Goal: Task Accomplishment & Management: Manage account settings

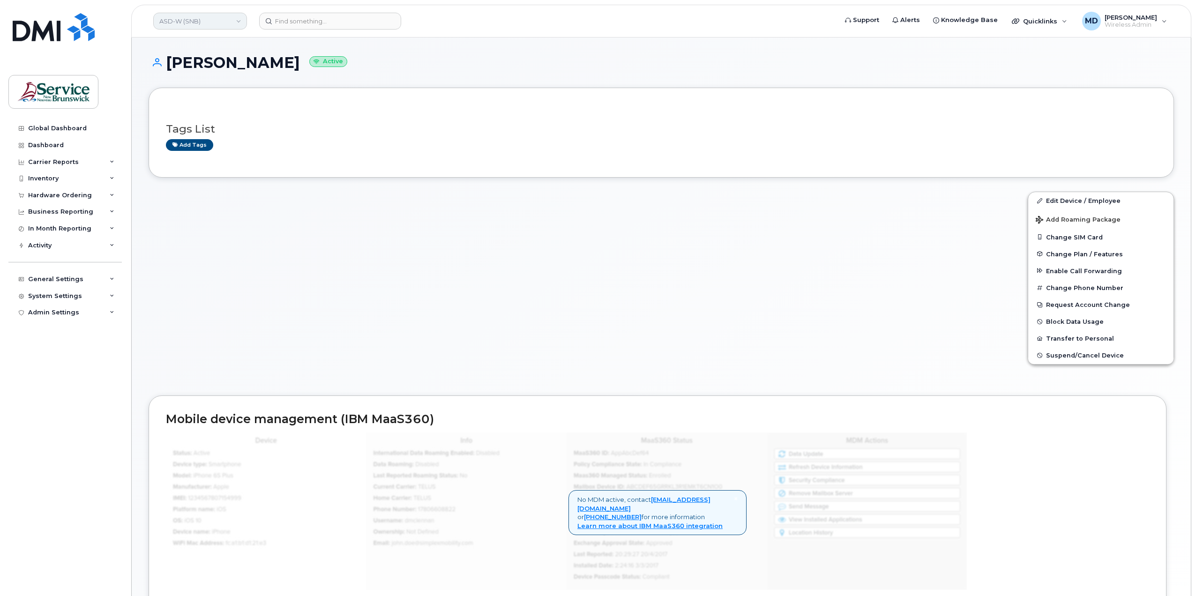
click at [213, 23] on link "ASD-W (SNB)" at bounding box center [200, 21] width 94 height 17
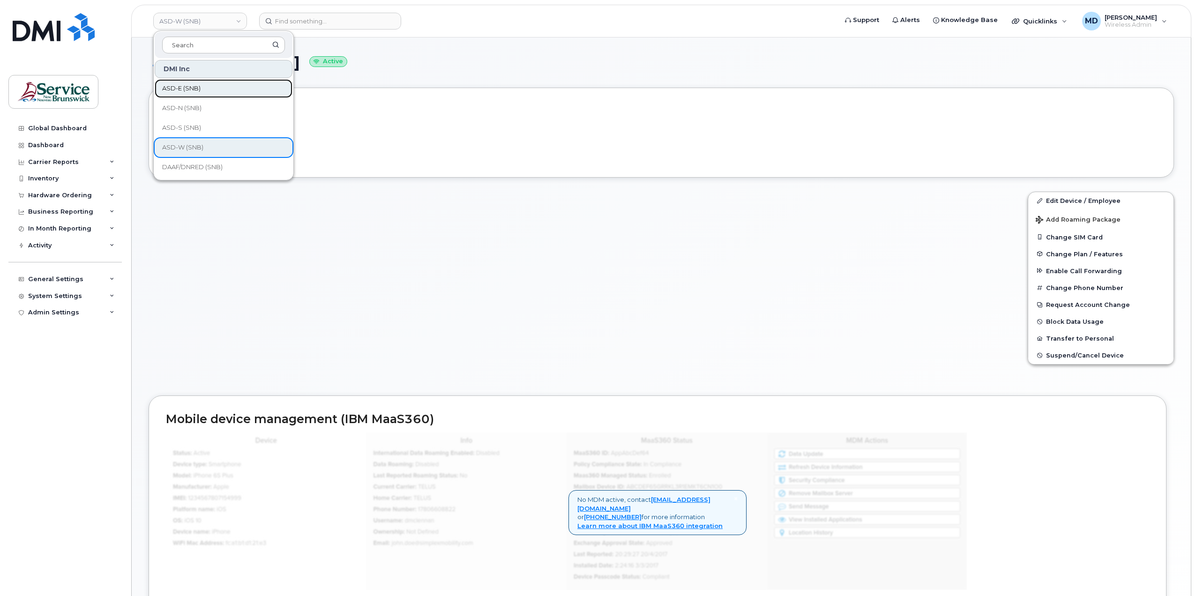
click at [216, 89] on link "ASD-E (SNB)" at bounding box center [224, 88] width 138 height 19
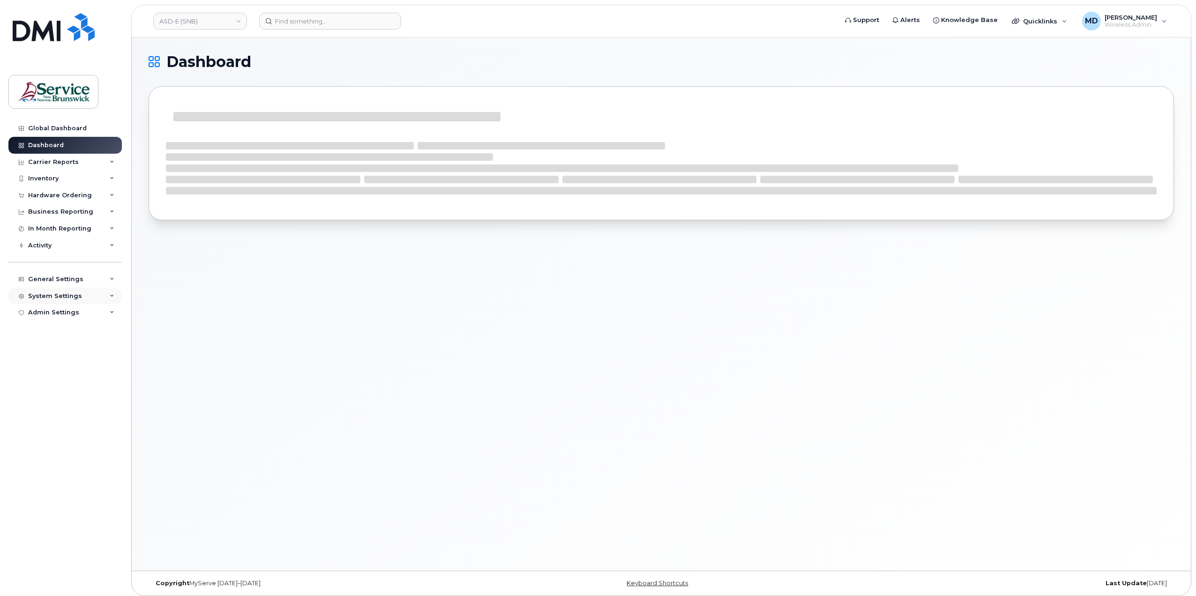
click at [58, 297] on div "System Settings" at bounding box center [55, 295] width 54 height 7
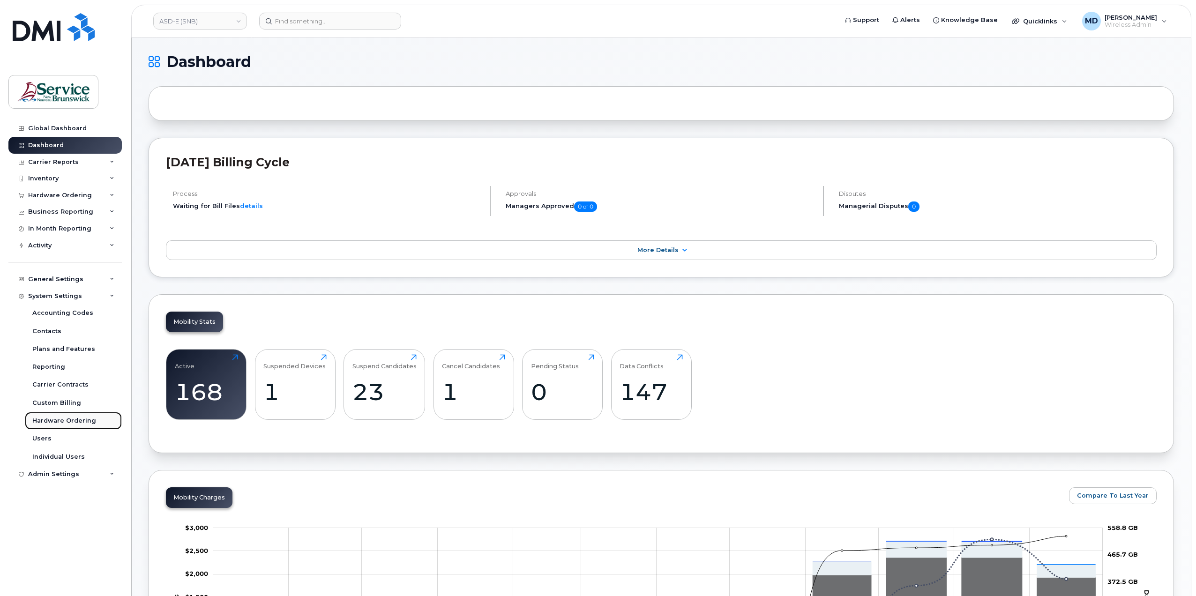
click at [63, 419] on div "Hardware Ordering" at bounding box center [64, 420] width 64 height 8
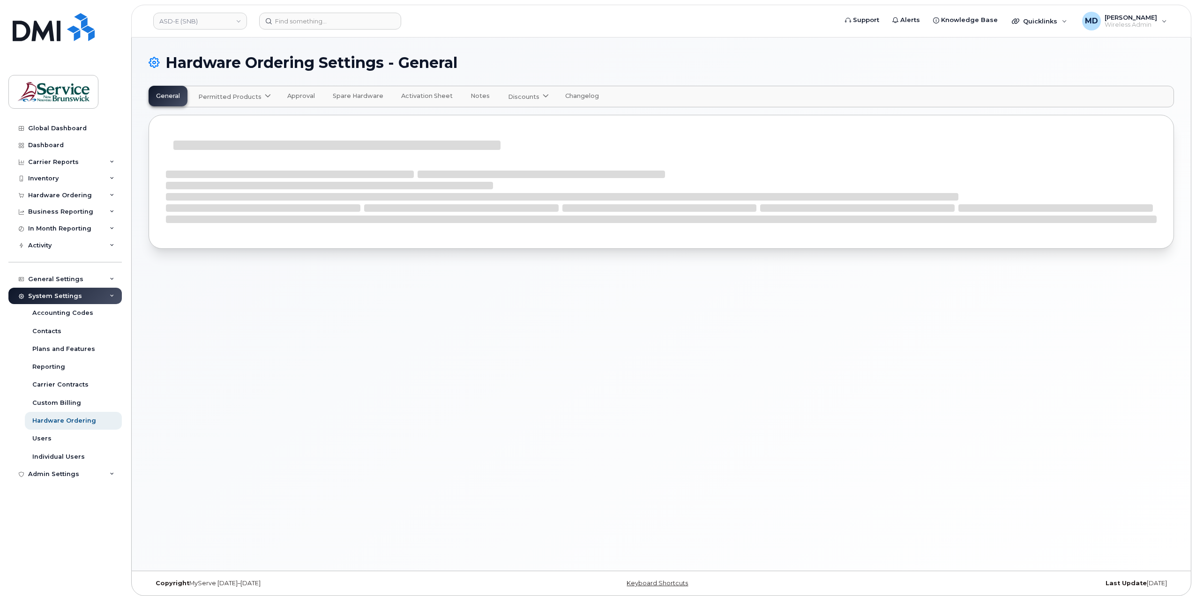
select select "admins"
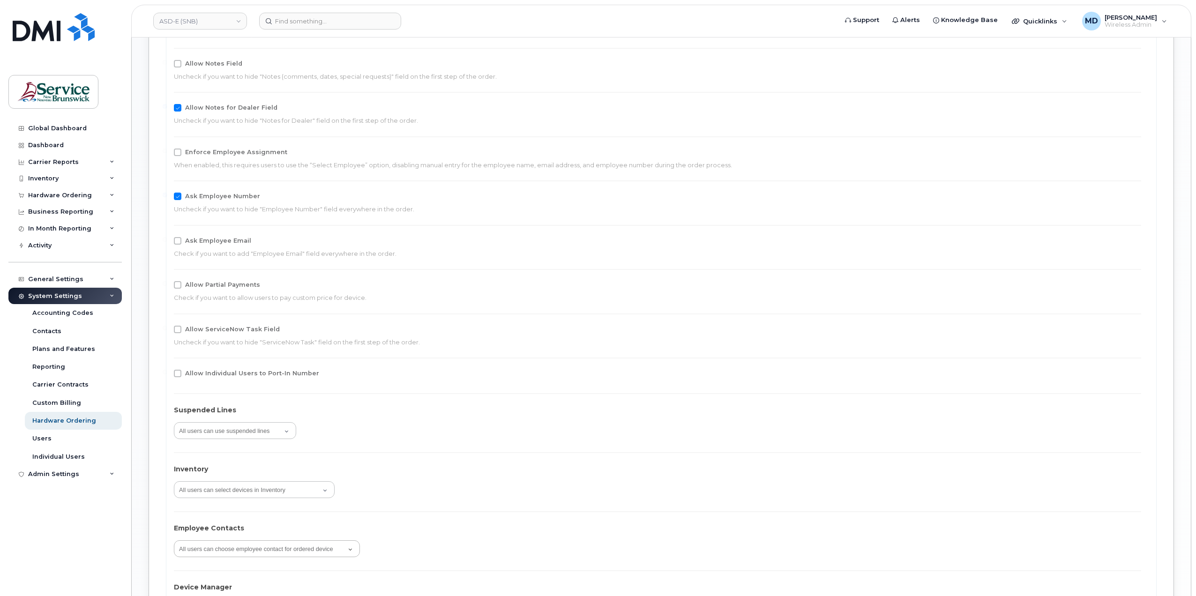
scroll to position [1595, 0]
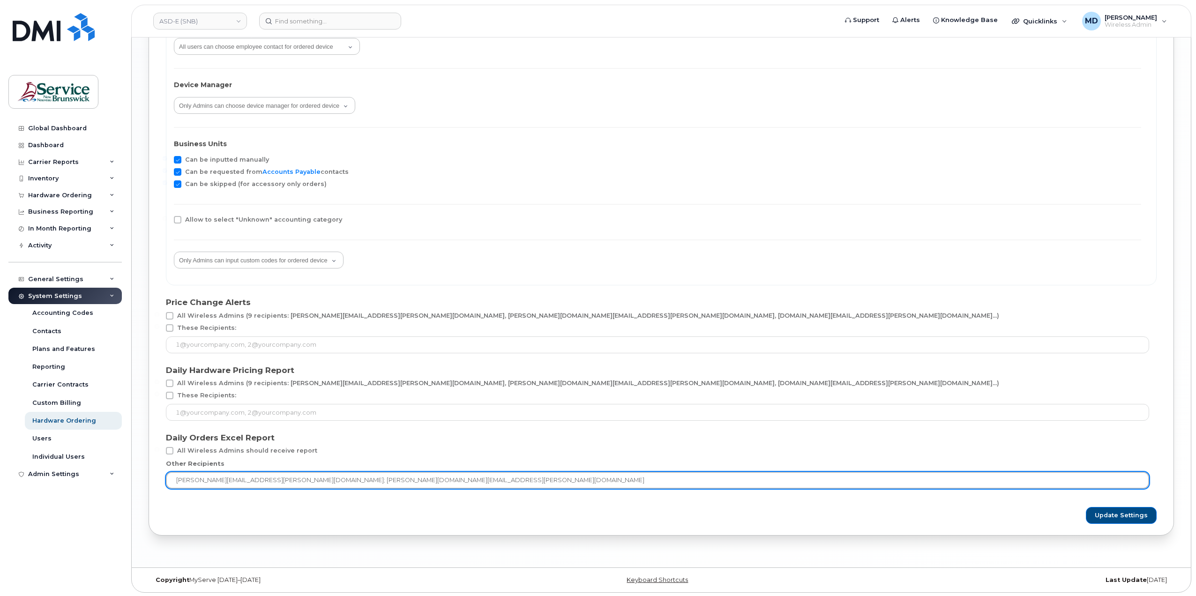
drag, startPoint x: 346, startPoint y: 479, endPoint x: 250, endPoint y: 474, distance: 96.2
click at [250, 474] on input "[PERSON_NAME][EMAIL_ADDRESS][PERSON_NAME][DOMAIN_NAME]; [PERSON_NAME][DOMAIN_NA…" at bounding box center [657, 480] width 983 height 17
type input "matthew.deveau@snb.ca"
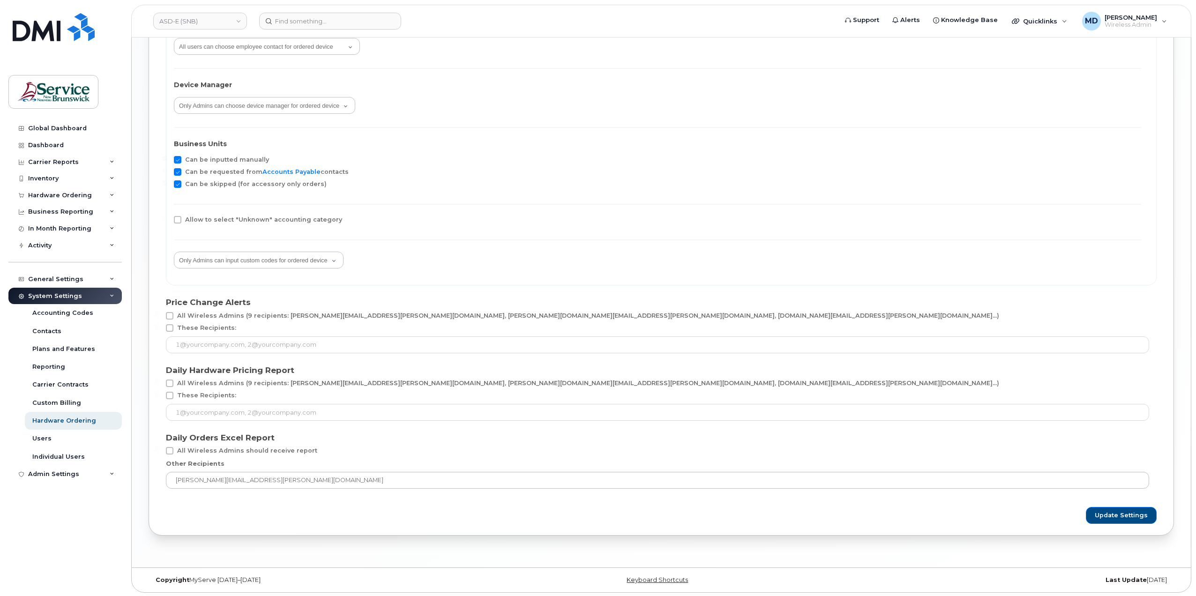
click at [1115, 519] on button "Update Settings" at bounding box center [1120, 515] width 71 height 17
click at [1133, 517] on span "Update Settings" at bounding box center [1120, 515] width 53 height 8
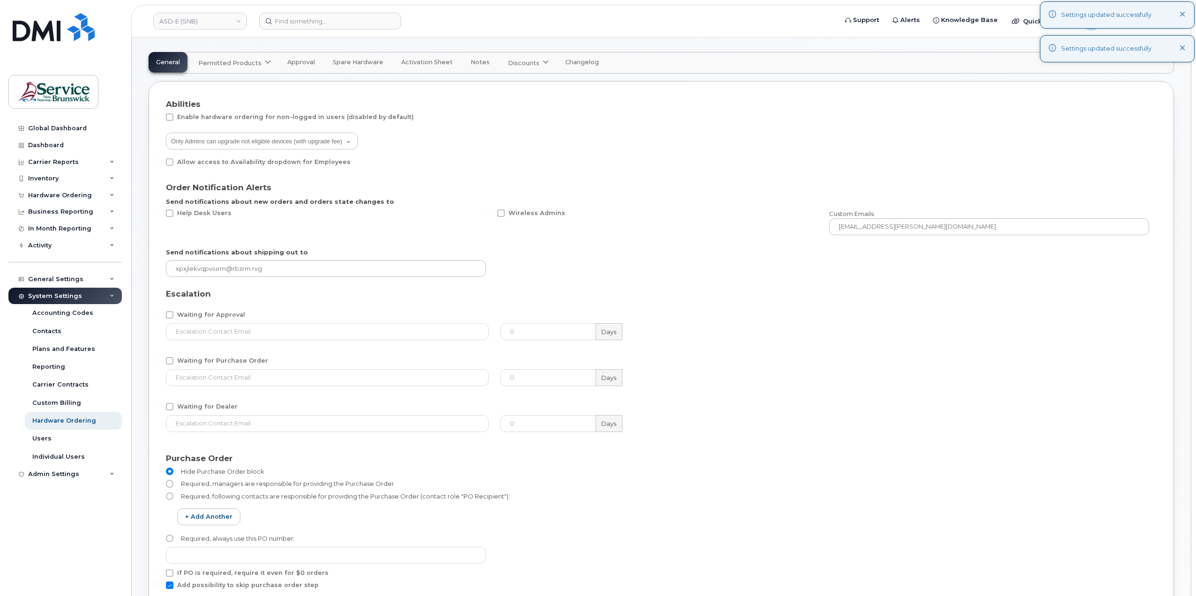
scroll to position [0, 0]
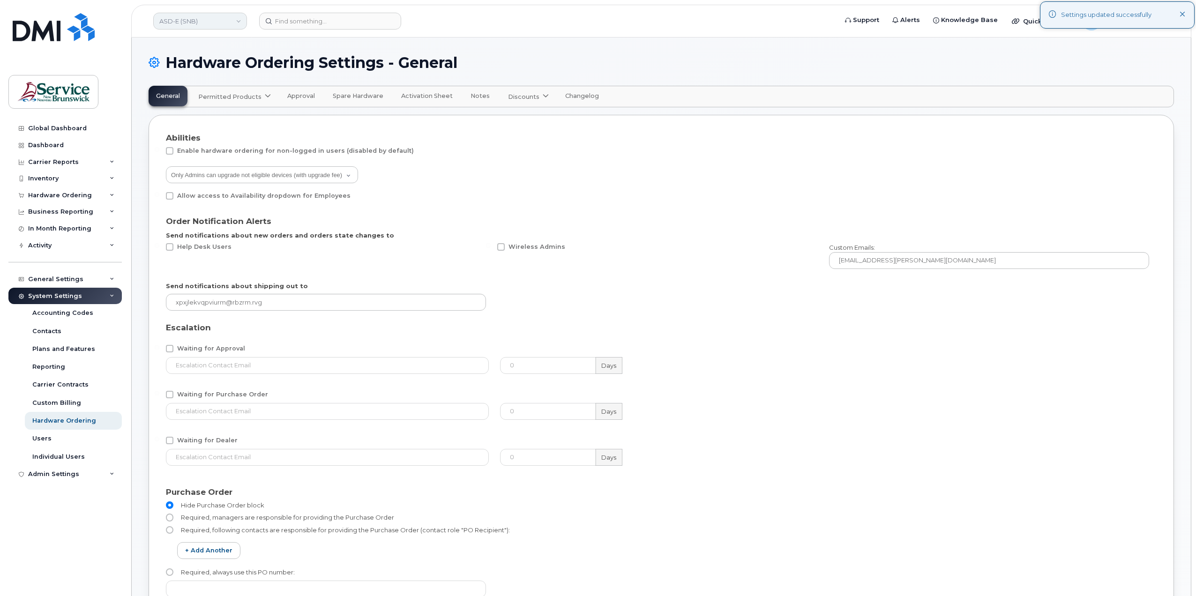
click at [208, 21] on link "ASD-E (SNB)" at bounding box center [200, 21] width 94 height 17
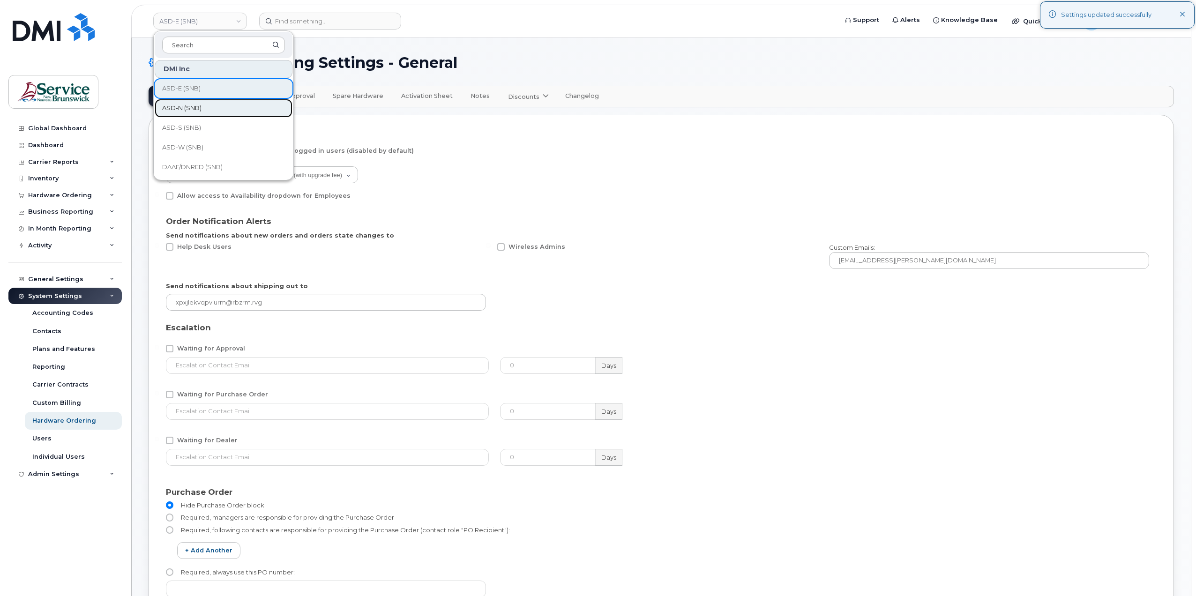
click at [201, 111] on span "ASD-N (SNB)" at bounding box center [181, 108] width 39 height 9
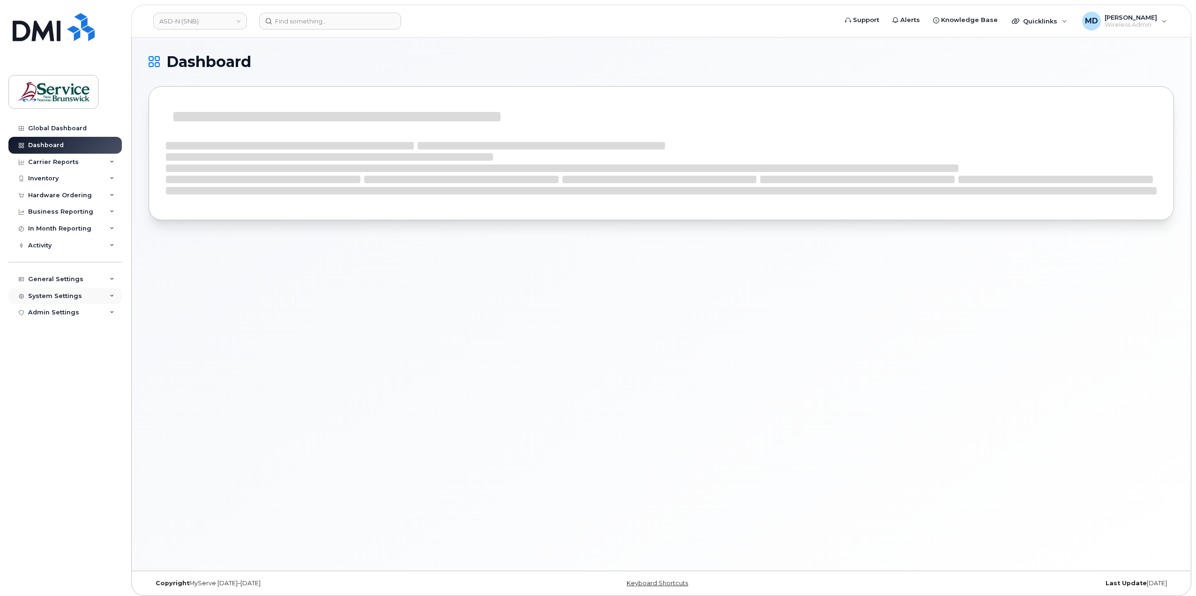
click at [45, 297] on div "System Settings" at bounding box center [55, 295] width 54 height 7
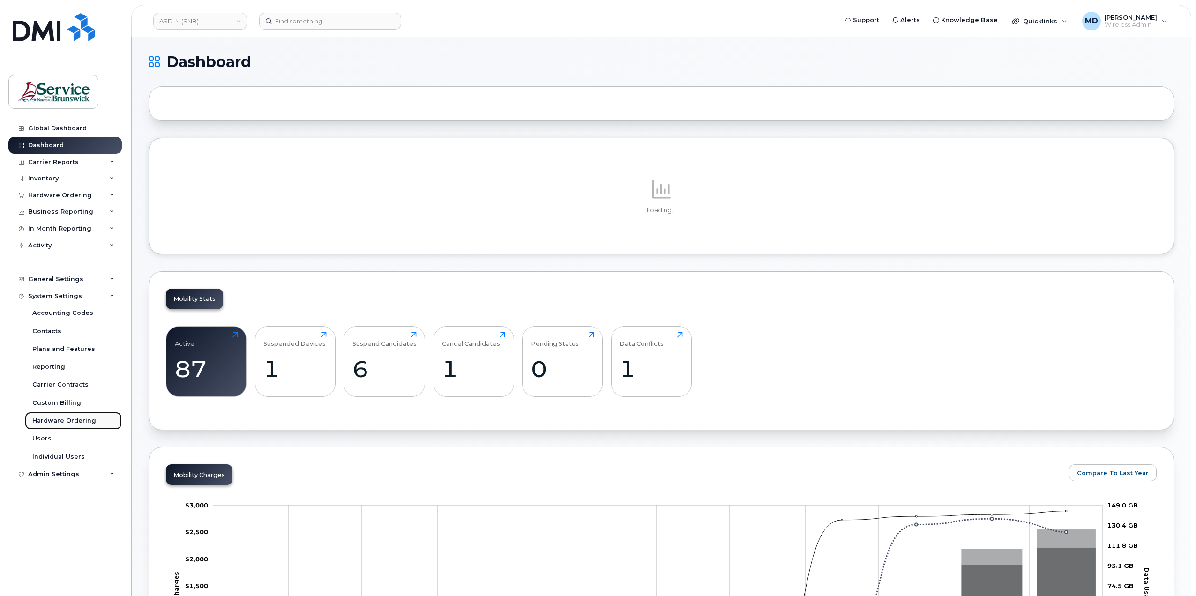
click at [74, 425] on link "Hardware Ordering" at bounding box center [73, 421] width 97 height 18
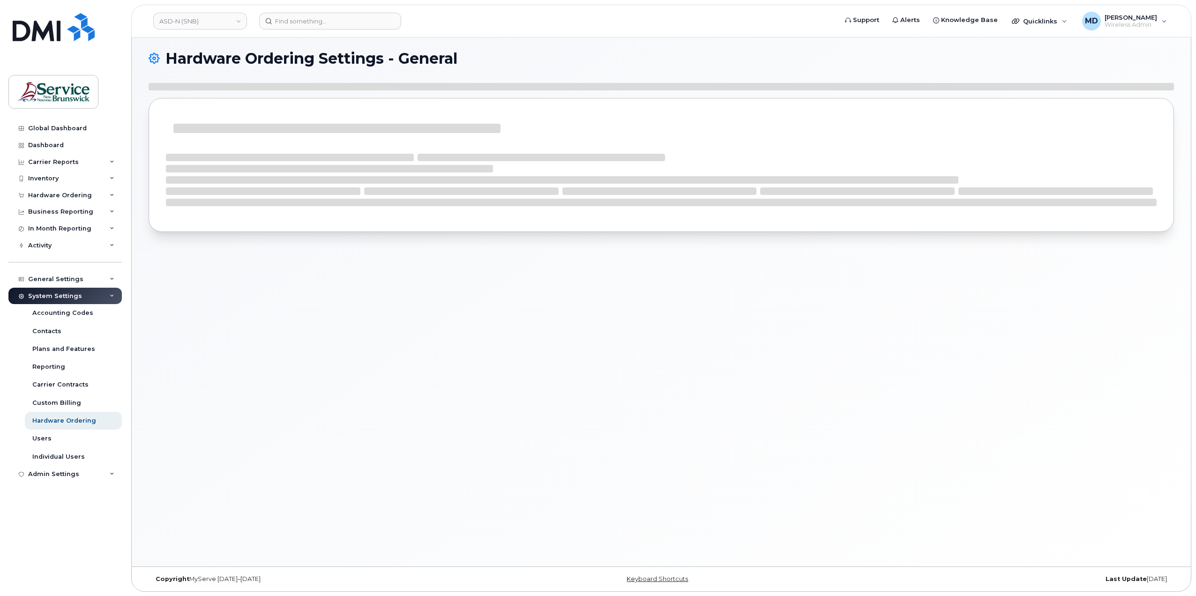
select select "admins"
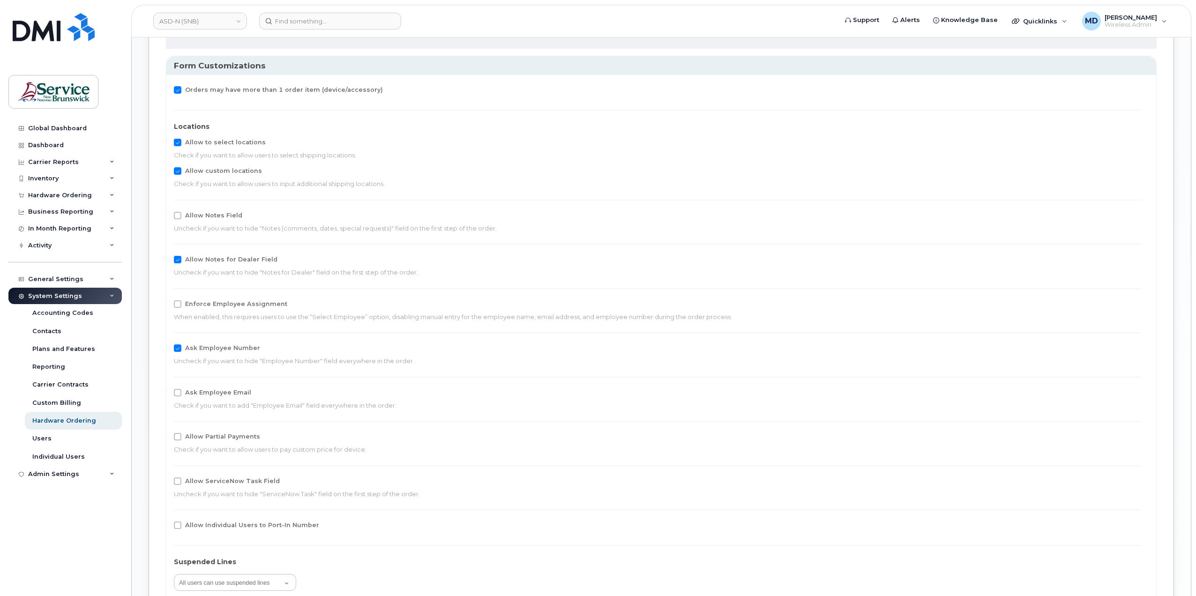
scroll to position [1595, 0]
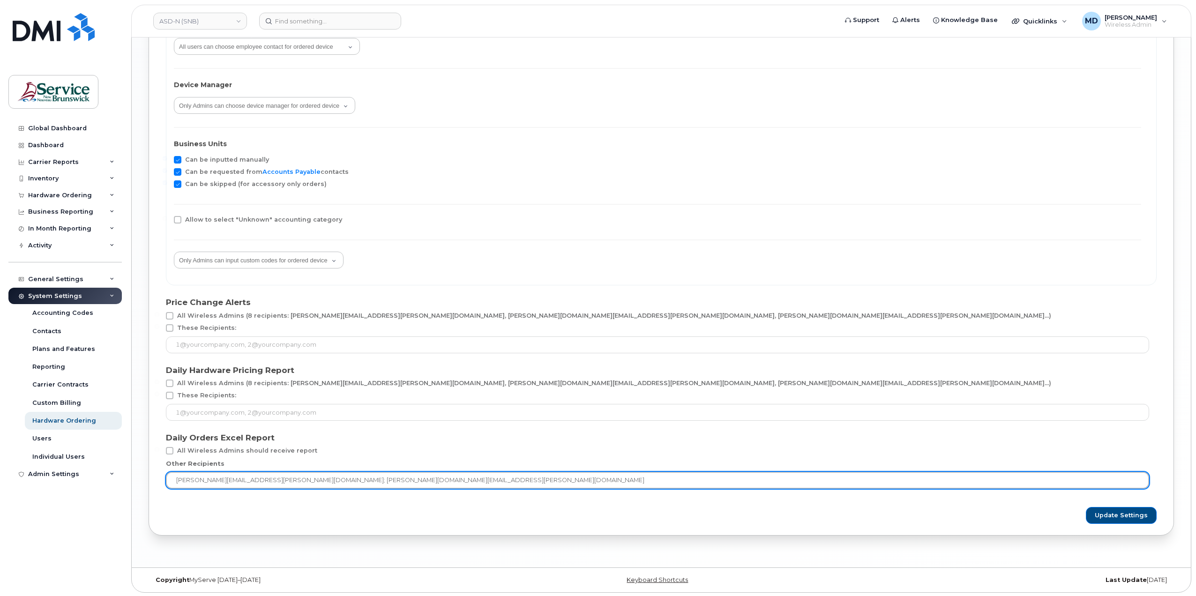
drag, startPoint x: 342, startPoint y: 481, endPoint x: 252, endPoint y: 480, distance: 90.0
click at [252, 480] on input "[PERSON_NAME][EMAIL_ADDRESS][PERSON_NAME][DOMAIN_NAME]; [PERSON_NAME][DOMAIN_NA…" at bounding box center [657, 480] width 983 height 17
type input "[PERSON_NAME][EMAIL_ADDRESS][PERSON_NAME][DOMAIN_NAME]"
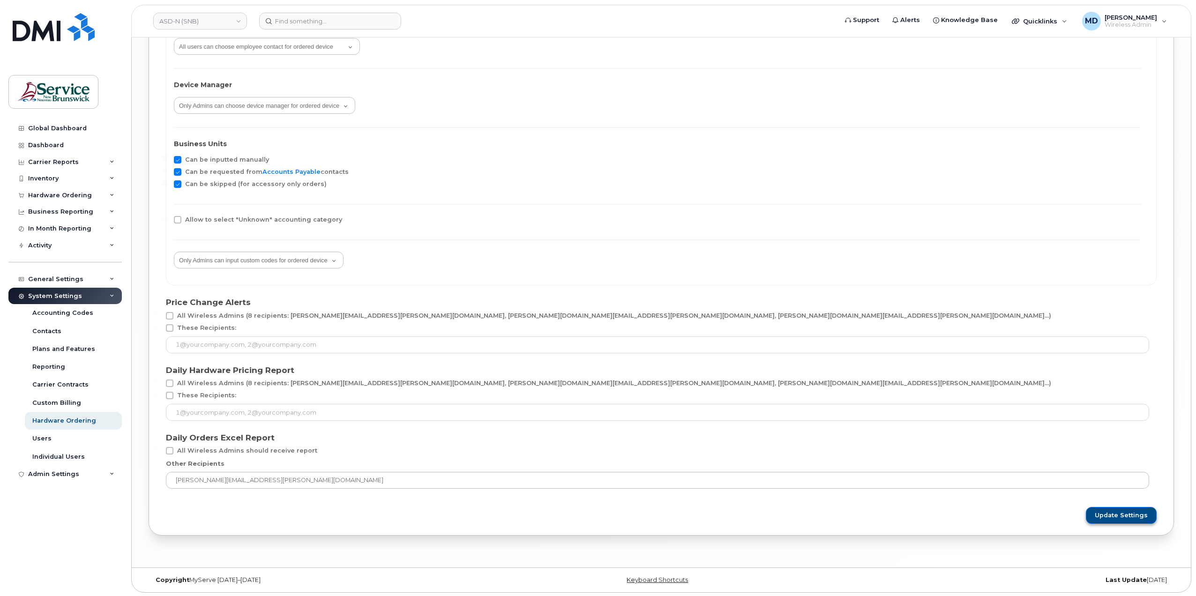
click at [1142, 521] on button "Update Settings" at bounding box center [1120, 515] width 71 height 17
click at [224, 21] on link "ASD-N (SNB)" at bounding box center [200, 21] width 94 height 17
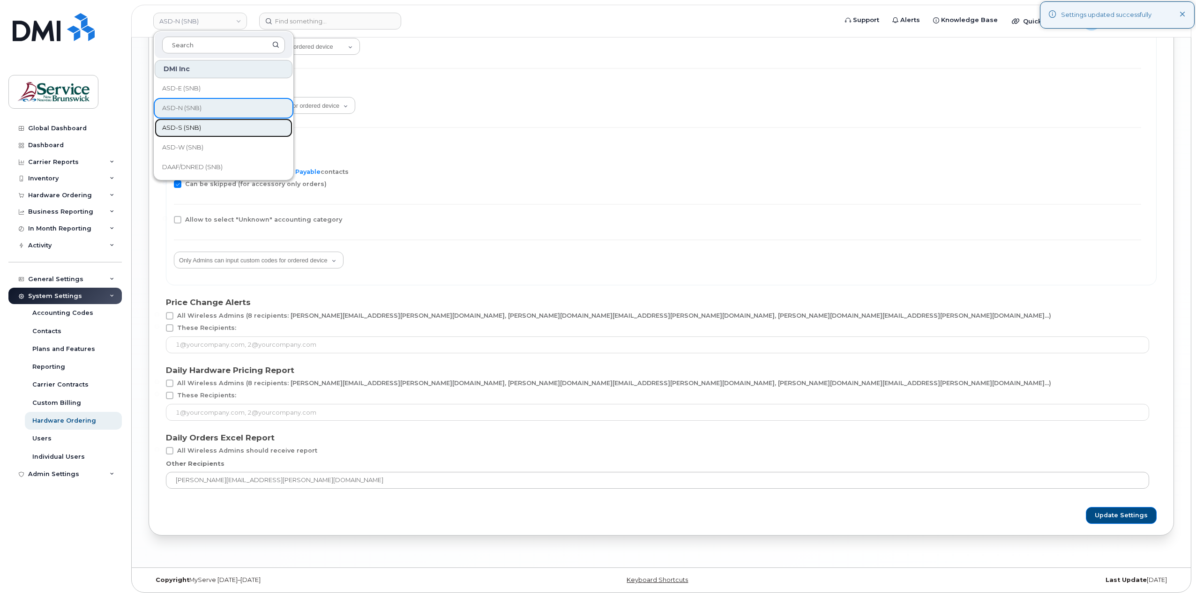
click at [209, 126] on link "ASD-S (SNB)" at bounding box center [224, 128] width 138 height 19
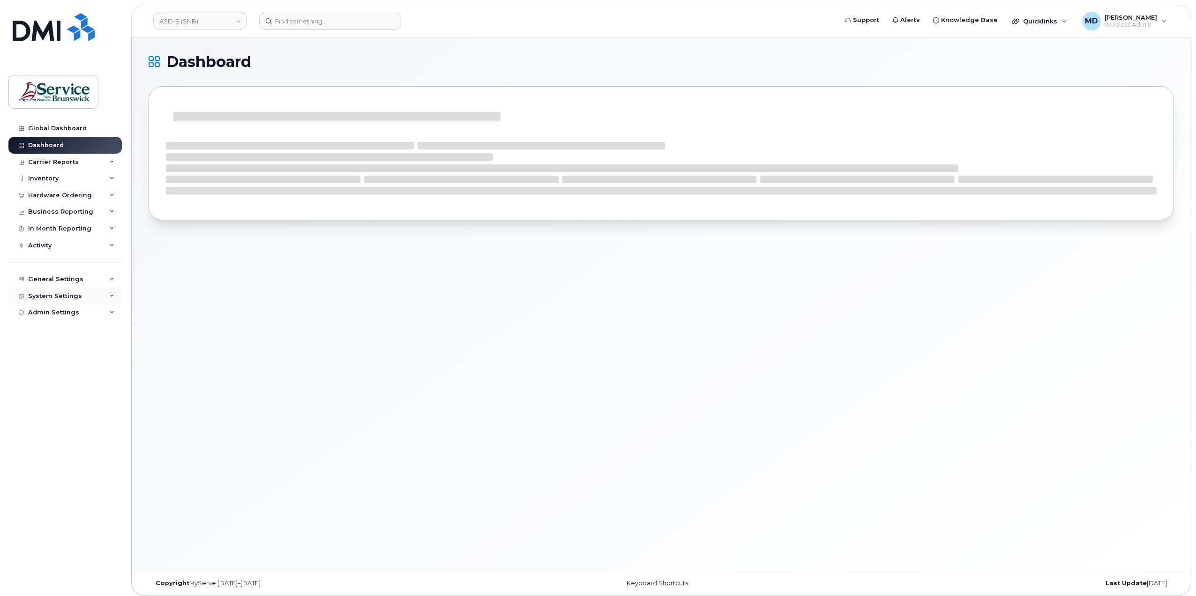
click at [60, 299] on div "System Settings" at bounding box center [64, 296] width 113 height 17
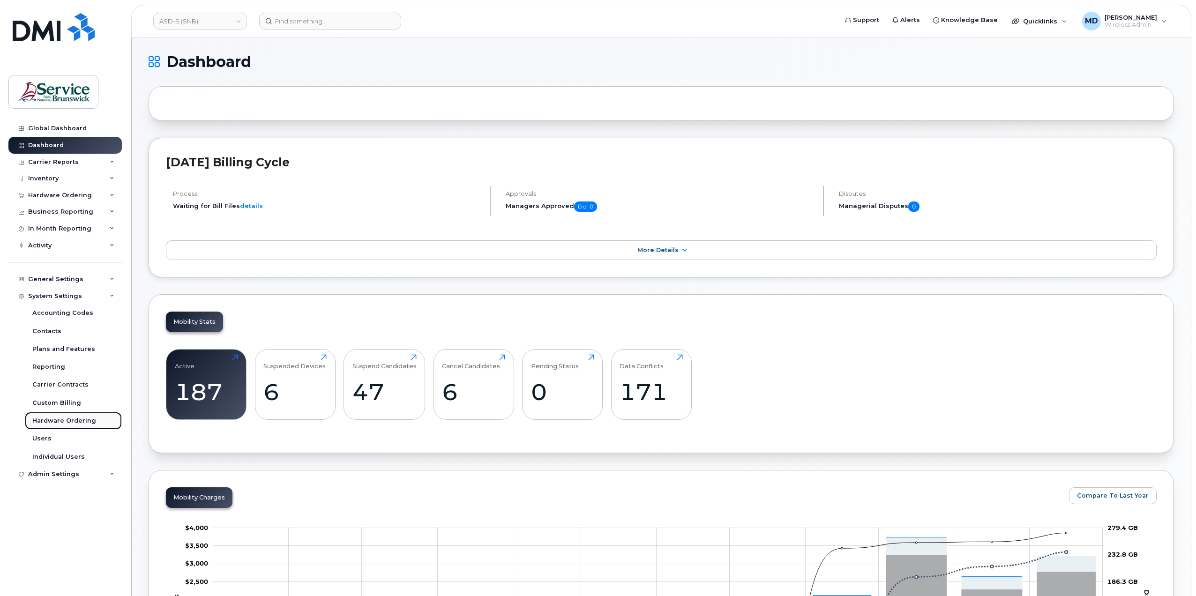
click at [70, 423] on div "Hardware Ordering" at bounding box center [64, 420] width 64 height 8
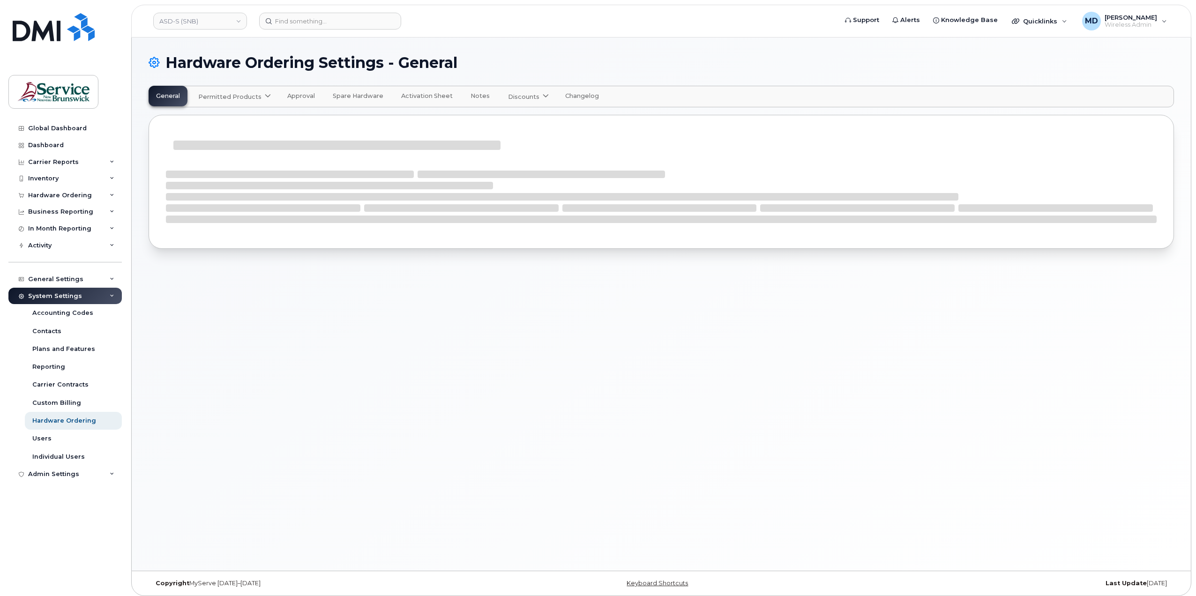
select select "admins"
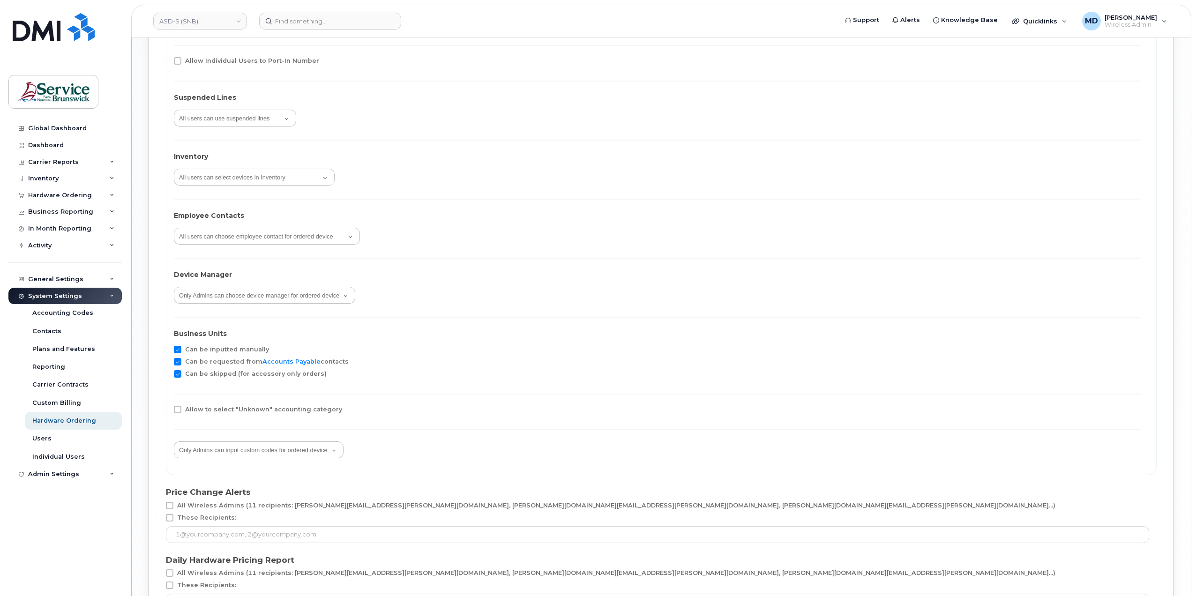
scroll to position [1595, 0]
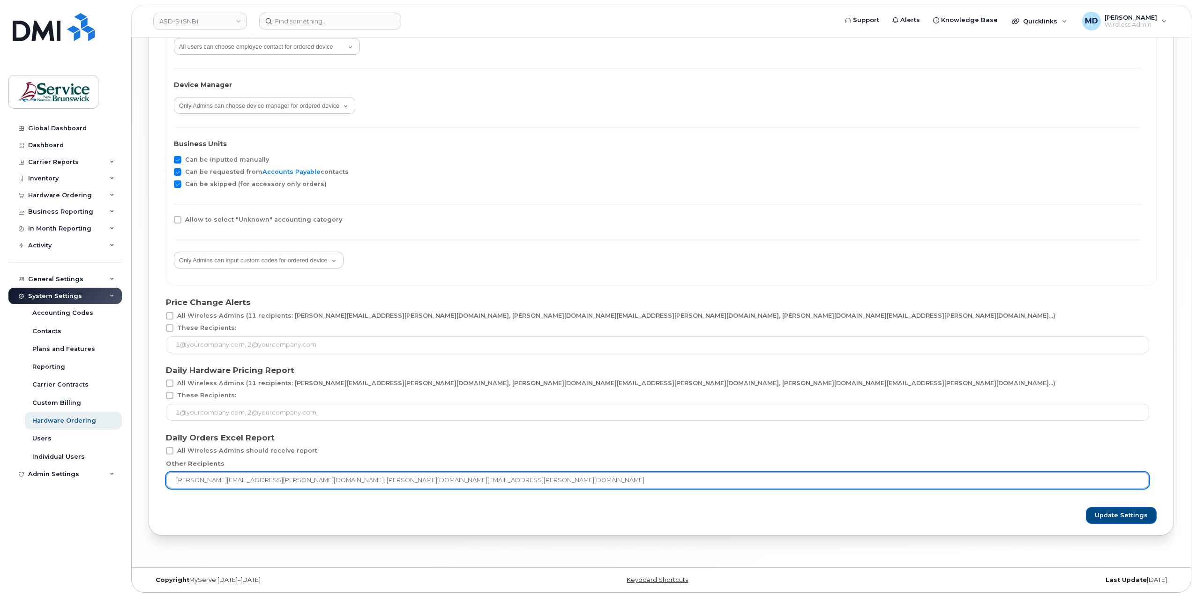
drag, startPoint x: 337, startPoint y: 482, endPoint x: 252, endPoint y: 479, distance: 85.8
click at [252, 479] on input "matthew.deveau@snb.ca; debby.jackson@snb.ca" at bounding box center [657, 480] width 983 height 17
type input "matthew.deveau@snb.ca"
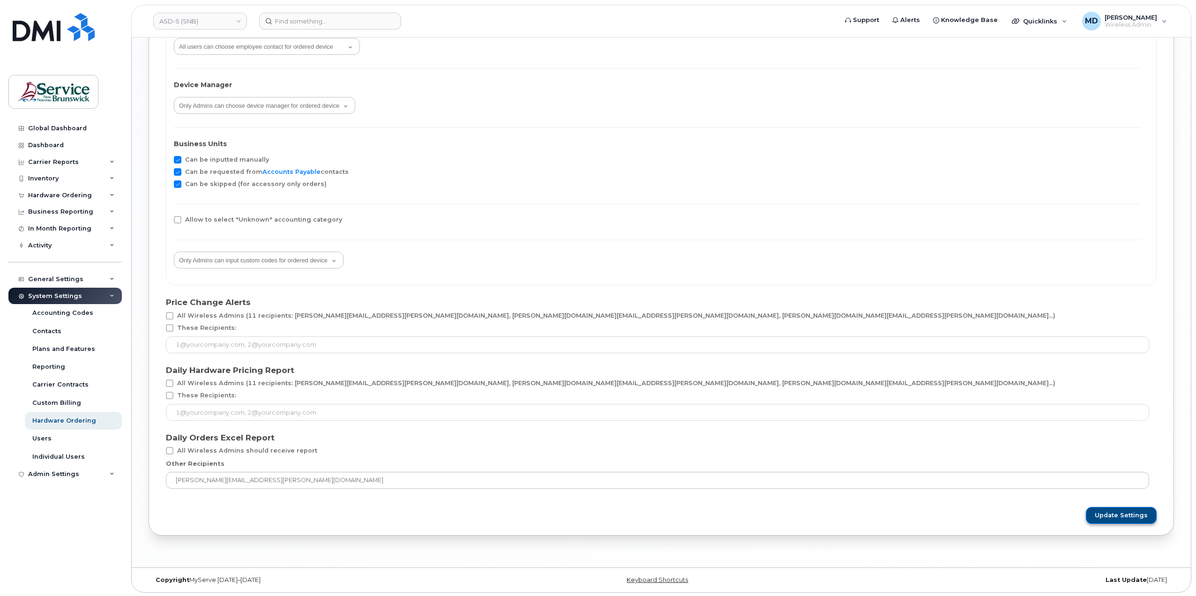
click at [1134, 511] on span "Update Settings" at bounding box center [1120, 515] width 53 height 8
click at [1128, 520] on button "Update Settings" at bounding box center [1120, 515] width 71 height 17
click at [227, 26] on link "ASD-S (SNB)" at bounding box center [200, 21] width 94 height 17
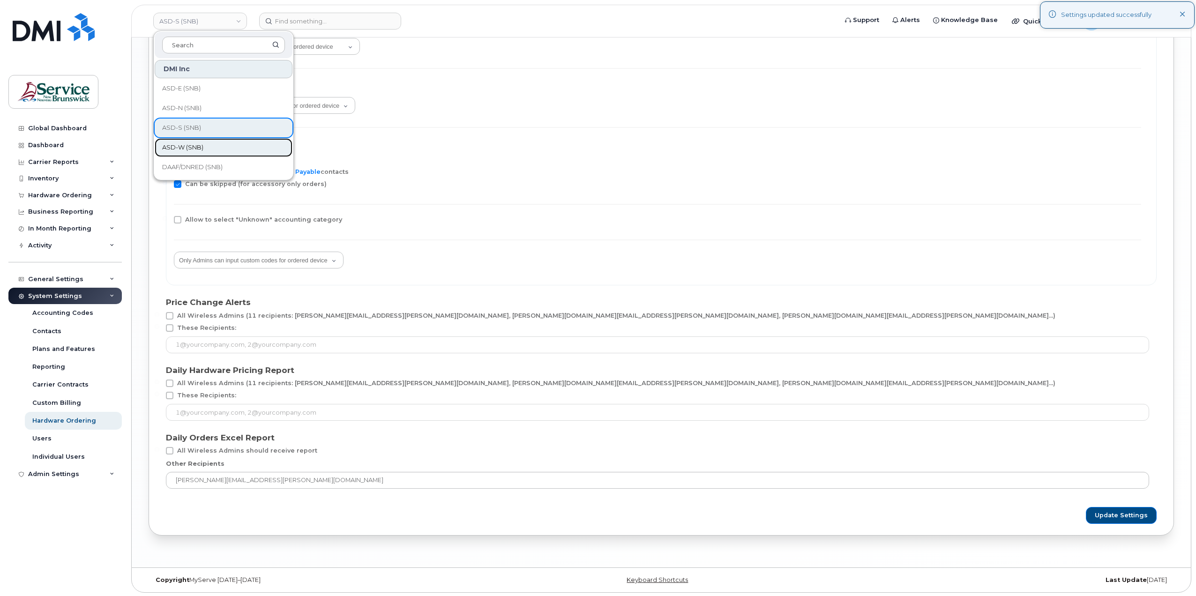
click at [218, 146] on link "ASD-W (SNB)" at bounding box center [224, 147] width 138 height 19
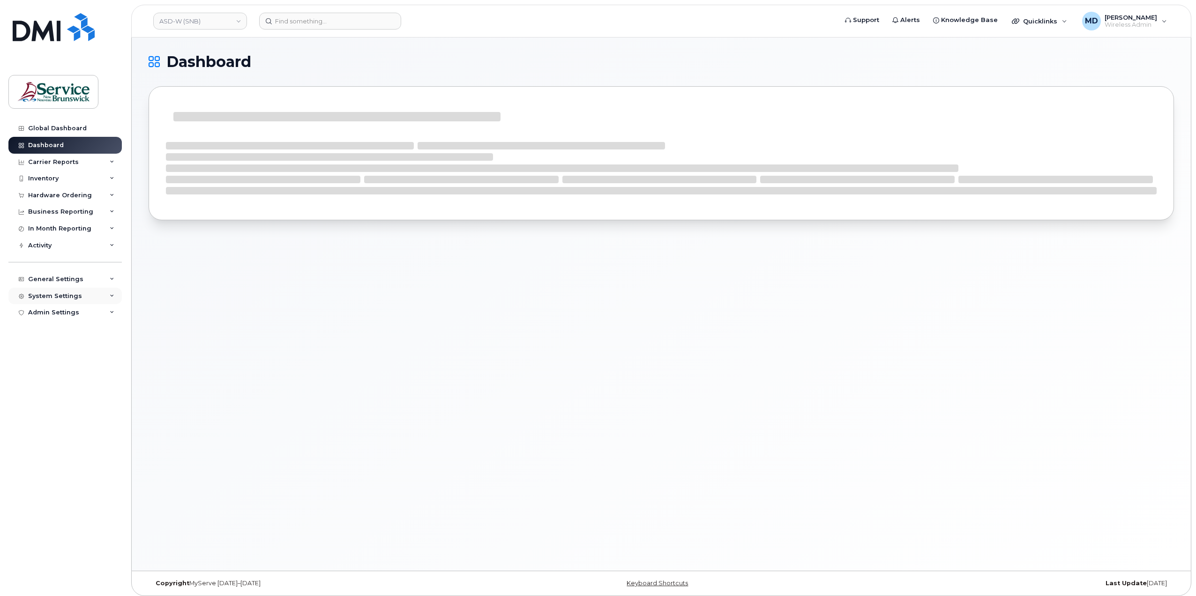
click at [57, 289] on div "System Settings" at bounding box center [64, 296] width 113 height 17
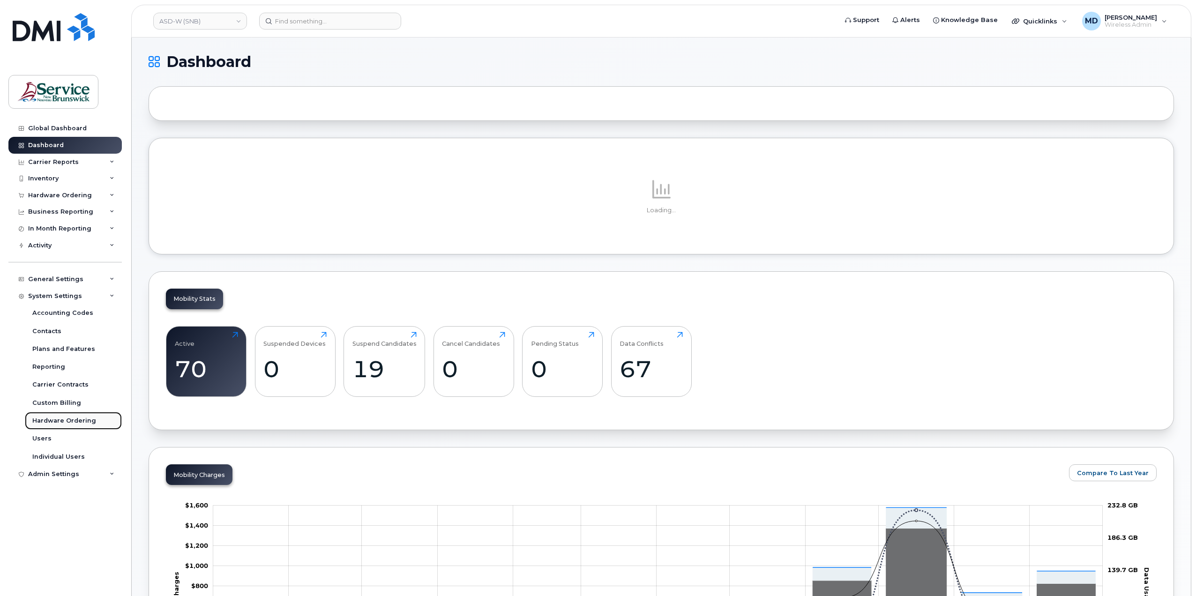
click at [72, 423] on div "Hardware Ordering" at bounding box center [64, 420] width 64 height 8
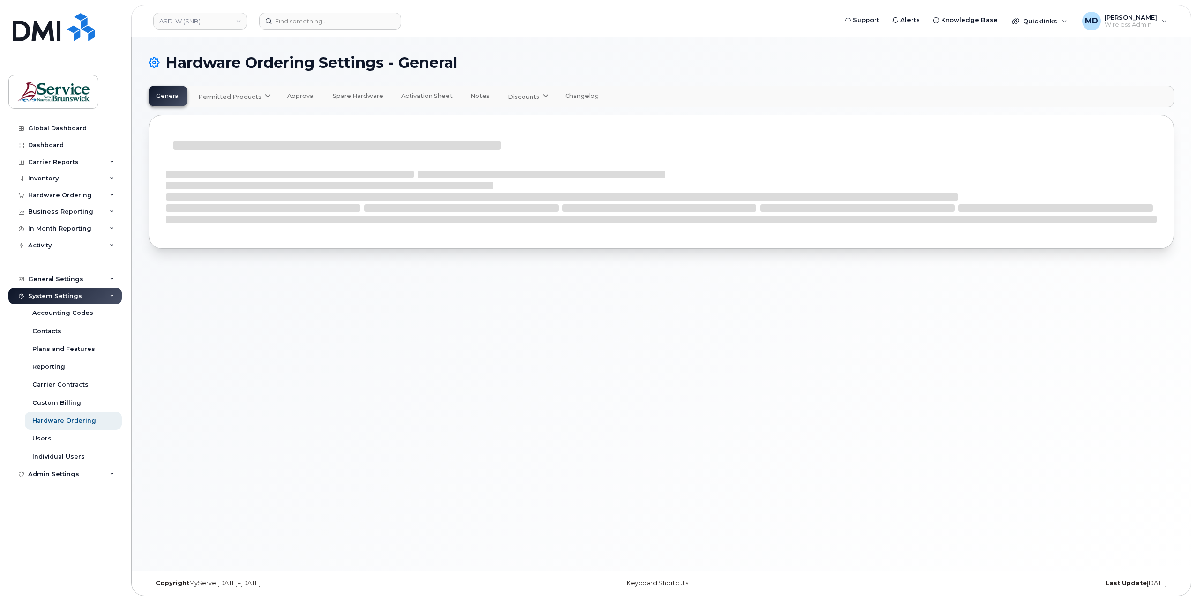
select select "admins"
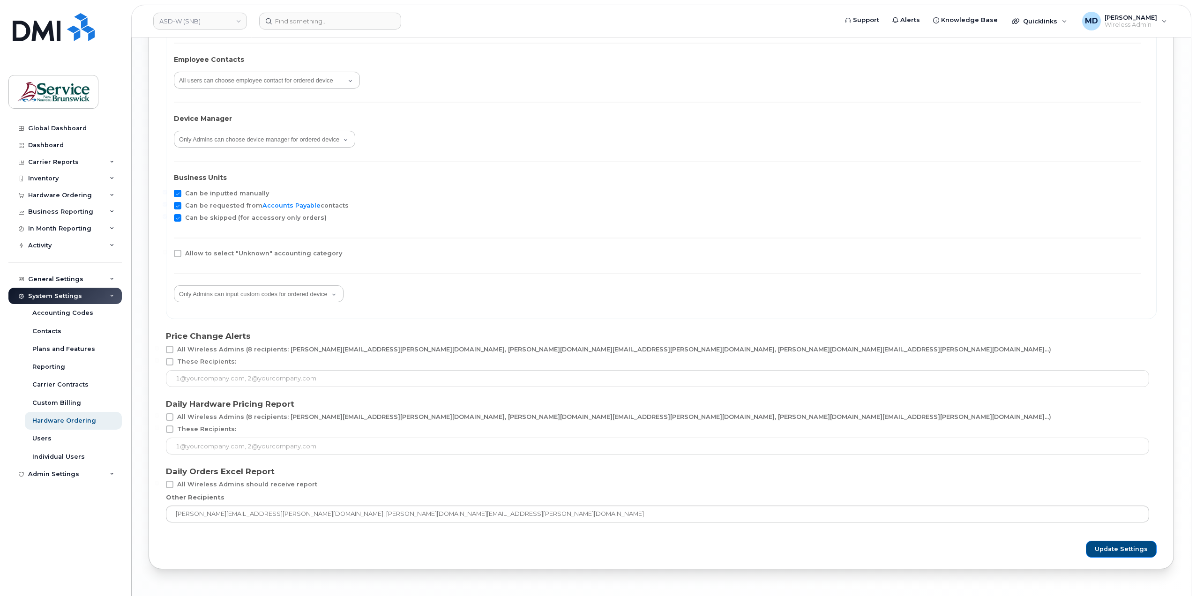
scroll to position [1595, 0]
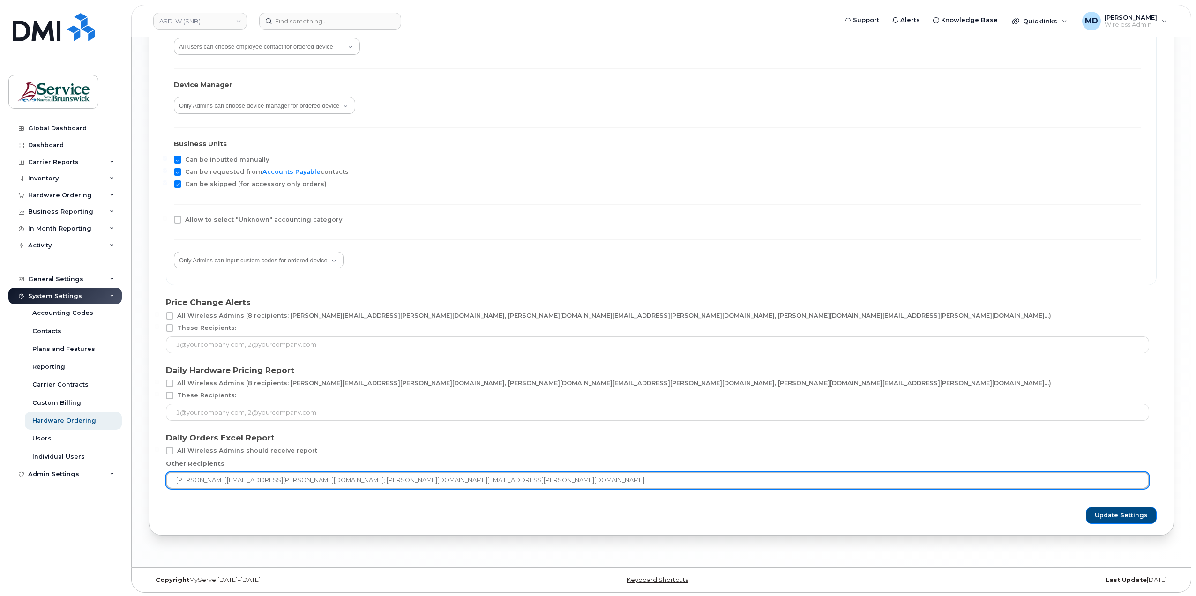
drag, startPoint x: 351, startPoint y: 478, endPoint x: 250, endPoint y: 483, distance: 100.8
click at [250, 483] on input "matthew.deveau@snb.ca; debby.jackson@snb.ca" at bounding box center [657, 480] width 983 height 17
type input "matthew.deveau@snb.ca"
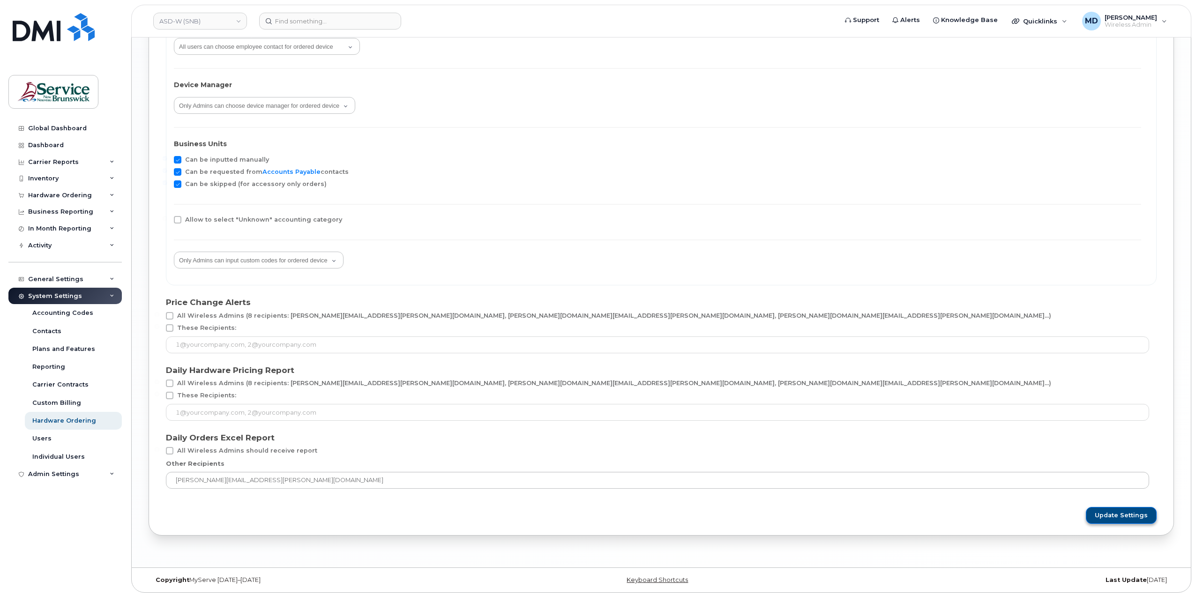
click at [1123, 511] on span "Update Settings" at bounding box center [1120, 515] width 53 height 8
click at [203, 18] on link "ASD-W (SNB)" at bounding box center [200, 21] width 94 height 17
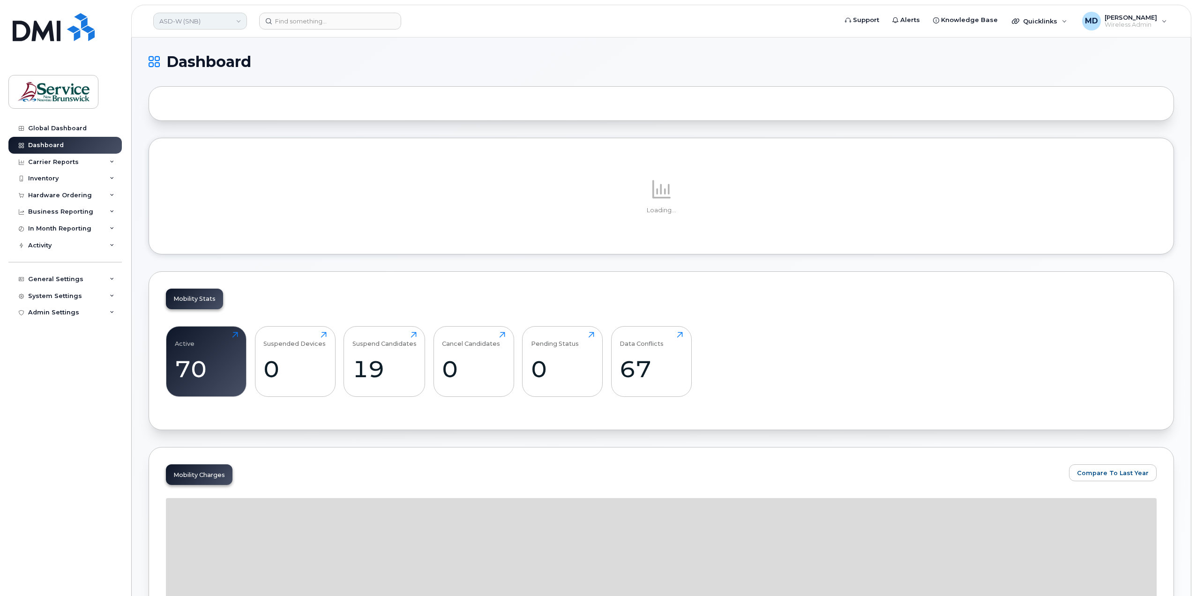
click at [221, 25] on link "ASD-W (SNB)" at bounding box center [200, 21] width 94 height 17
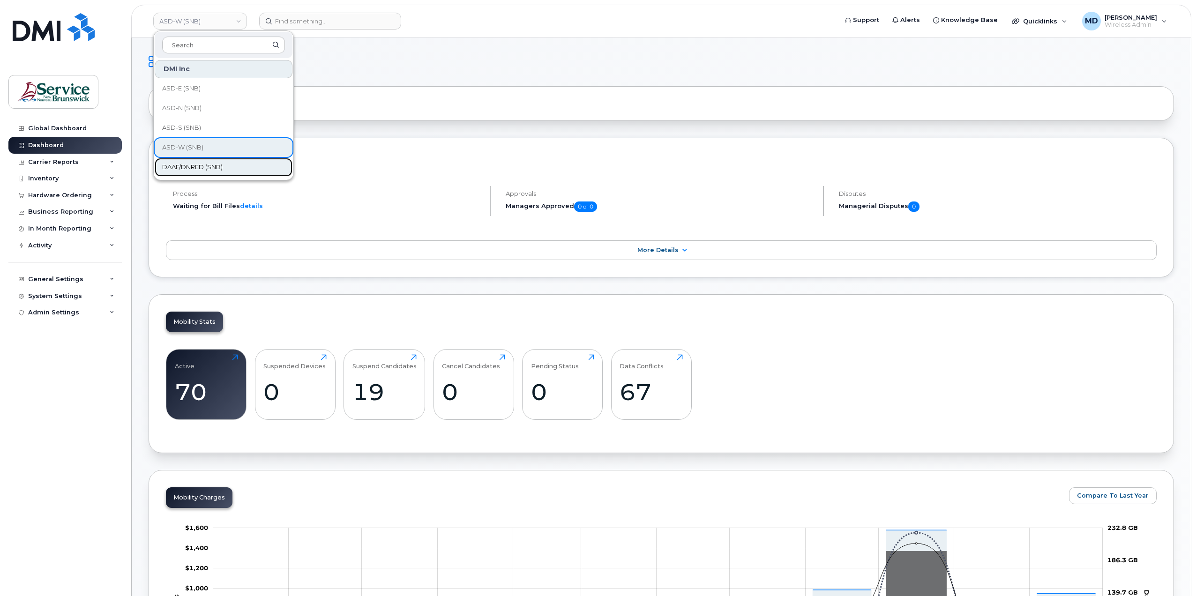
click at [208, 167] on span "DAAF/DNRED (SNB)" at bounding box center [192, 167] width 60 height 9
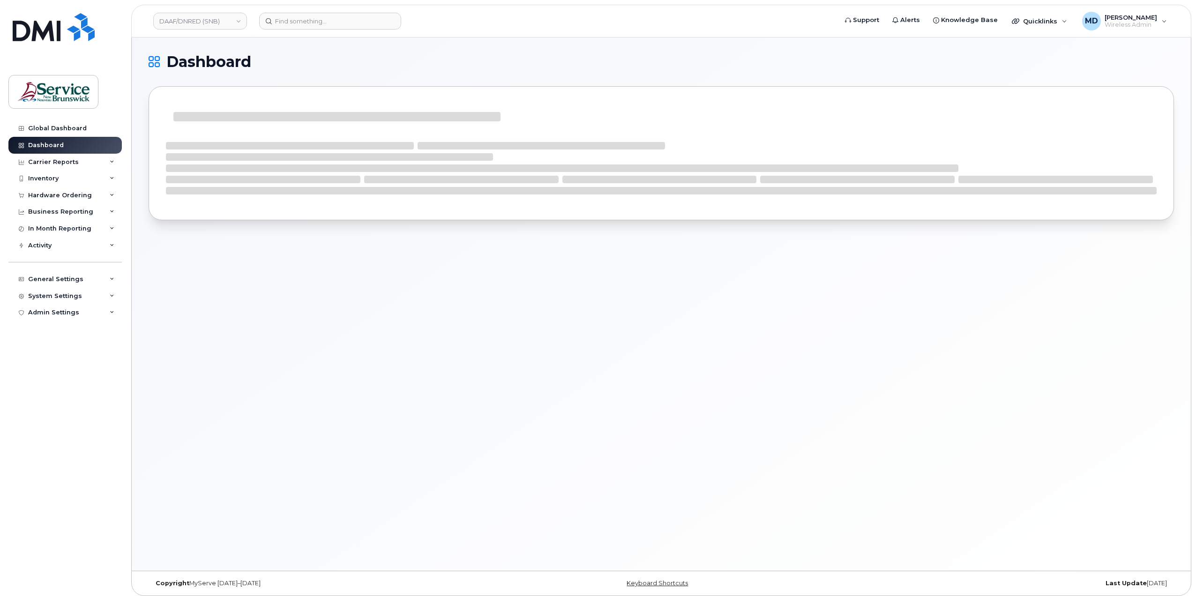
click at [59, 297] on div "System Settings" at bounding box center [55, 295] width 54 height 7
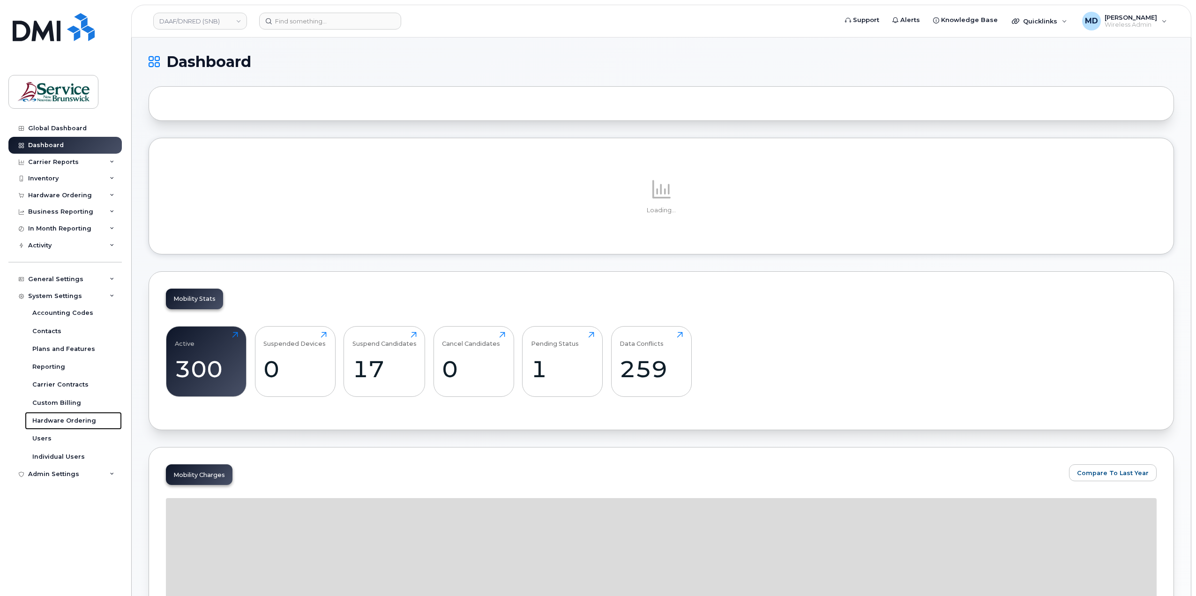
click at [67, 422] on div "Hardware Ordering" at bounding box center [64, 420] width 64 height 8
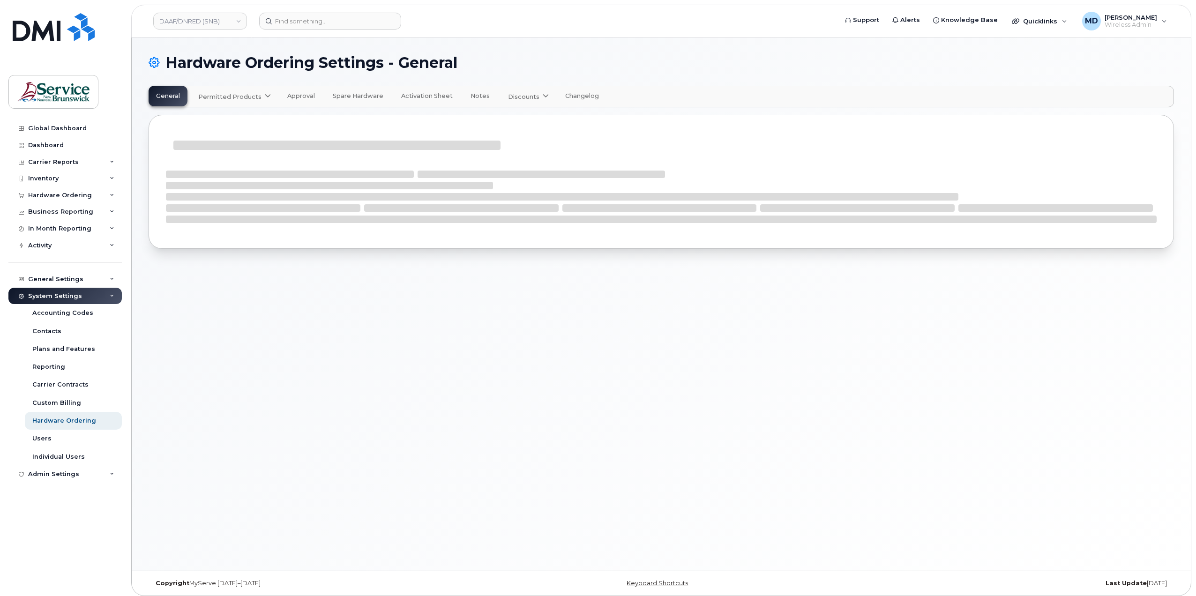
select select "admins"
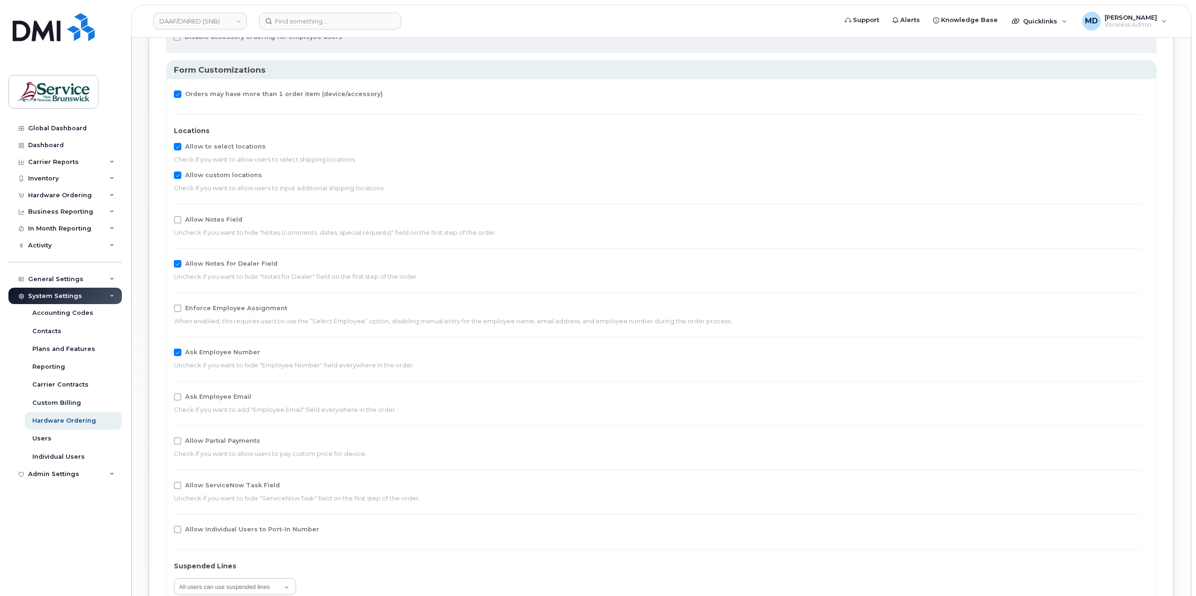
scroll to position [1561, 0]
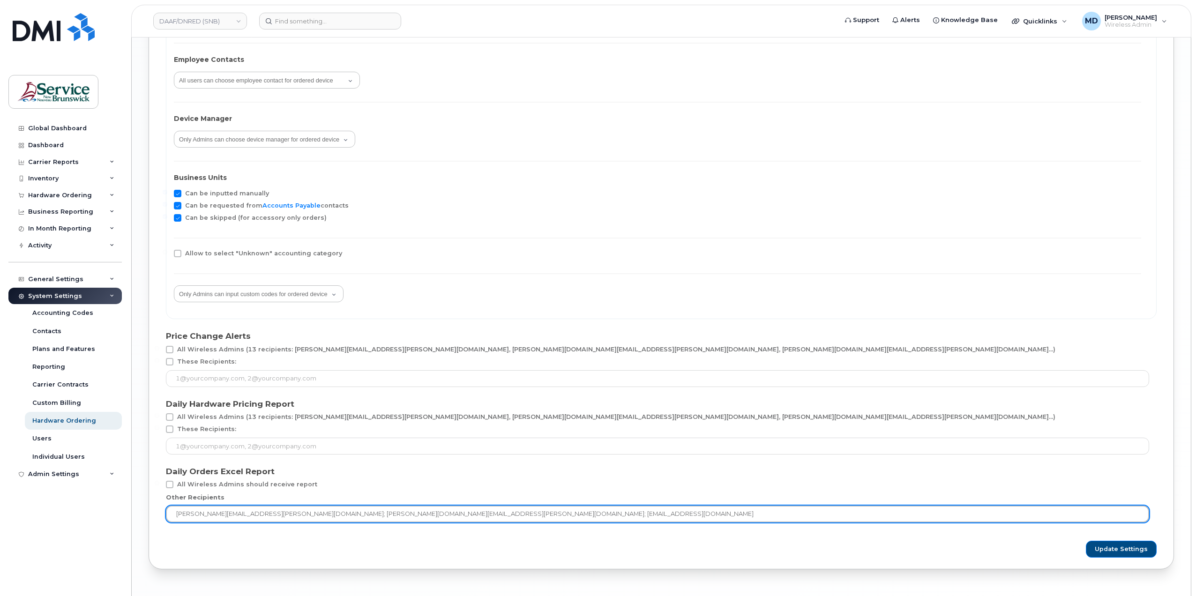
drag, startPoint x: 320, startPoint y: 513, endPoint x: 251, endPoint y: 513, distance: 69.8
click at [251, 513] on input "matthew.deveau@snb.ca; debby.jackson@snb.ca; snb-itprocurement@snb.ca" at bounding box center [657, 513] width 983 height 17
type input "[PERSON_NAME][EMAIL_ADDRESS][PERSON_NAME][DOMAIN_NAME]; [EMAIL_ADDRESS][DOMAIN_…"
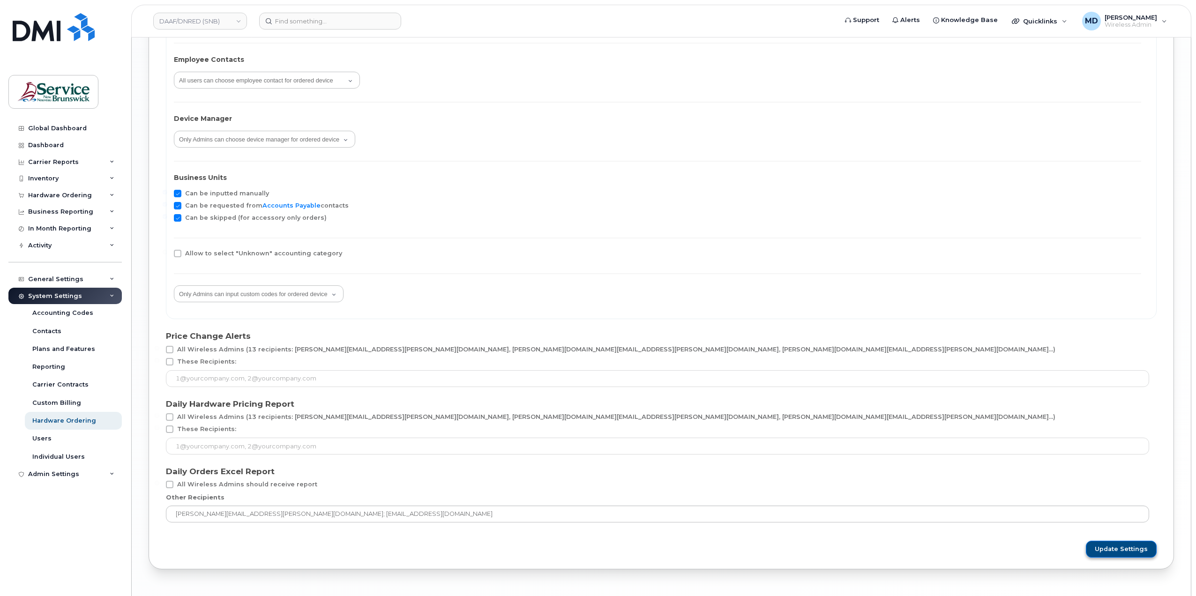
click at [1141, 547] on span "Update Settings" at bounding box center [1120, 549] width 53 height 8
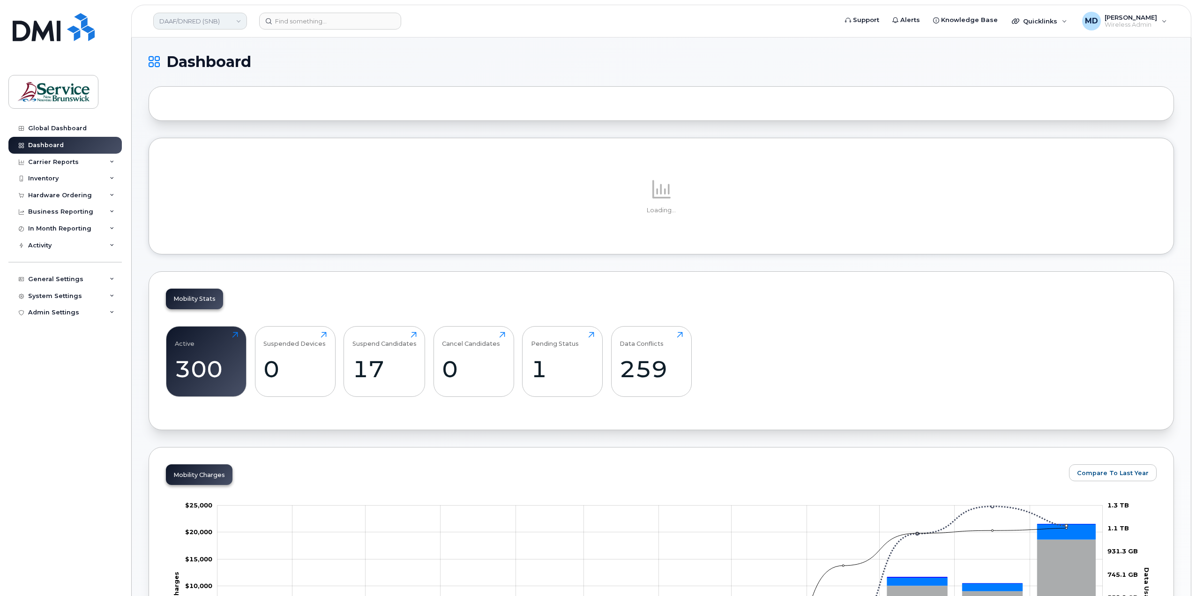
click at [189, 21] on link "DAAF/DNRED (SNB)" at bounding box center [200, 21] width 94 height 17
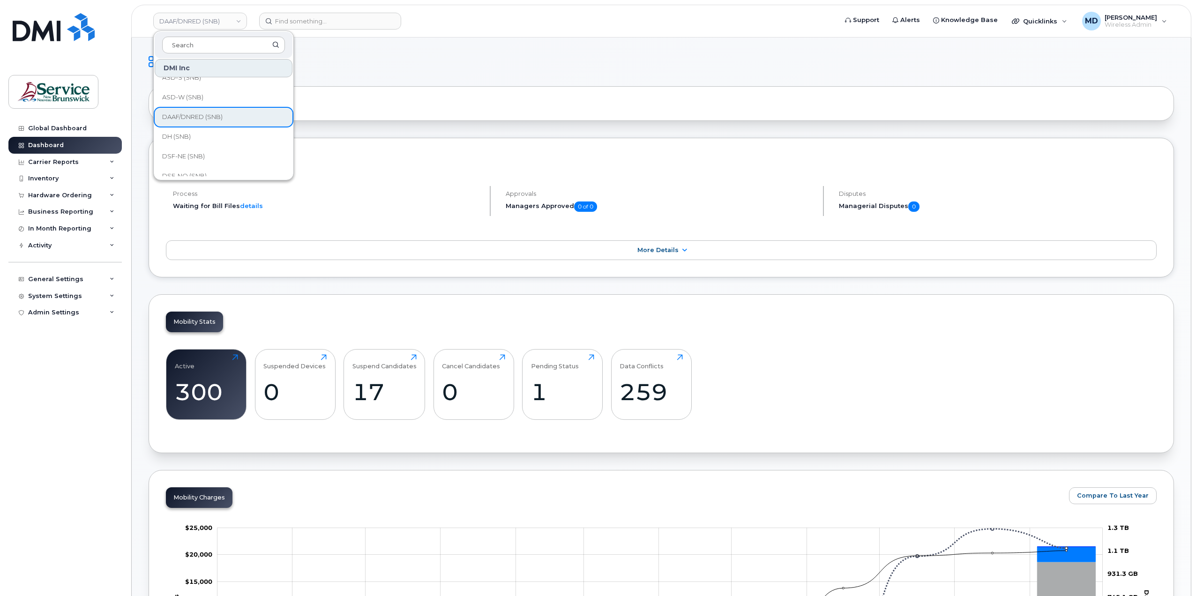
scroll to position [73, 0]
click at [235, 113] on link "DH (SNB)" at bounding box center [224, 113] width 138 height 19
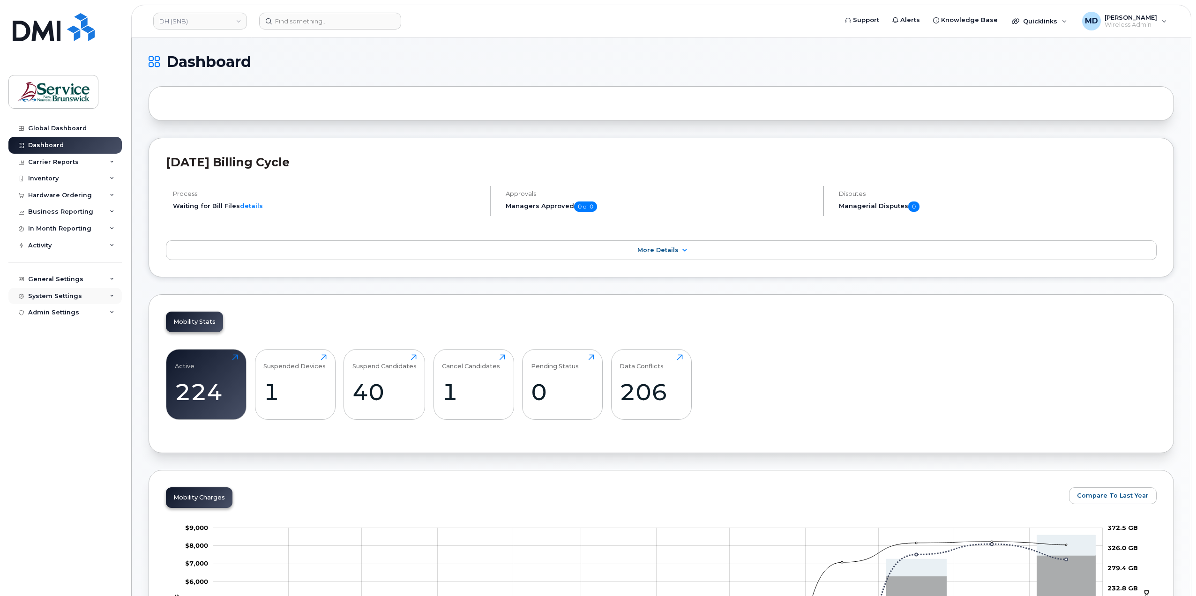
click at [56, 299] on div "System Settings" at bounding box center [64, 296] width 113 height 17
click at [67, 426] on link "Hardware Ordering" at bounding box center [73, 421] width 97 height 18
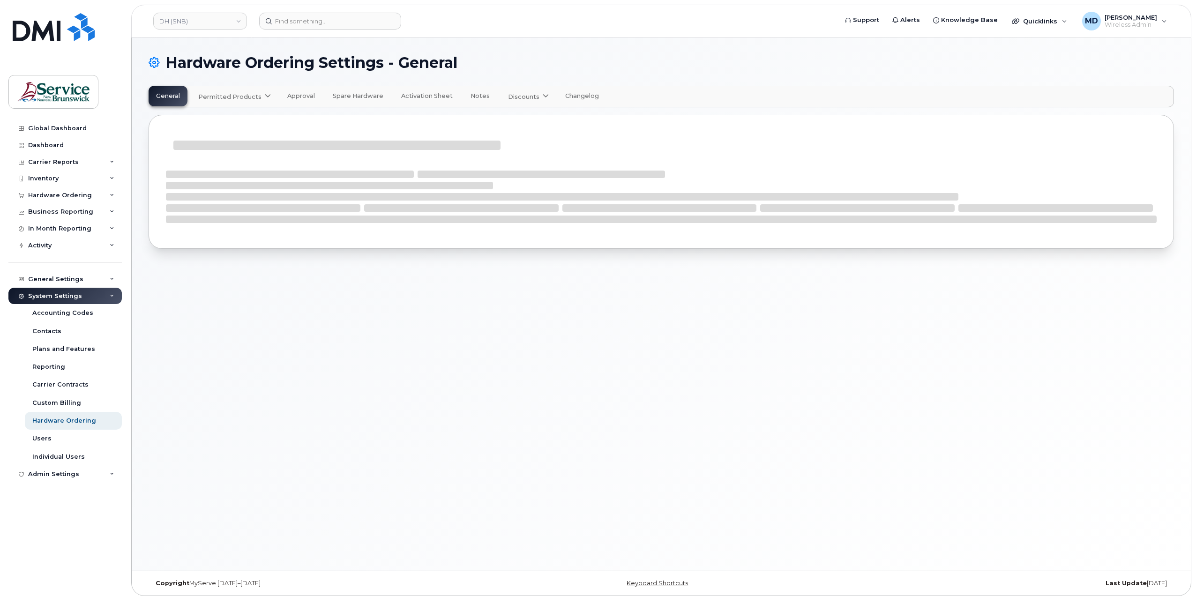
select select "admins"
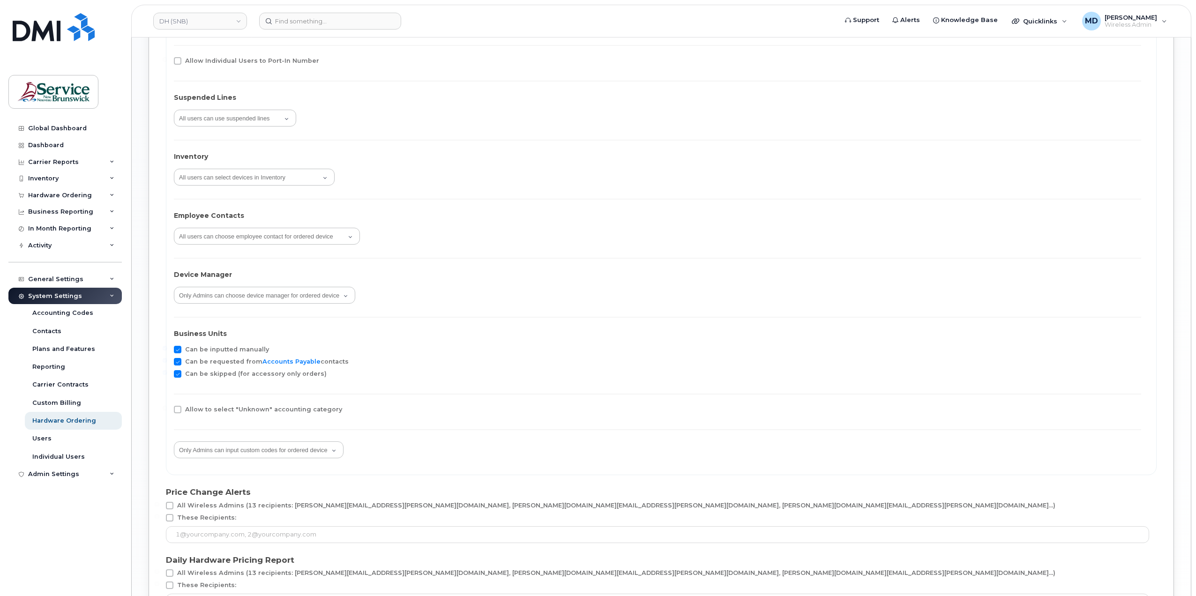
scroll to position [1595, 0]
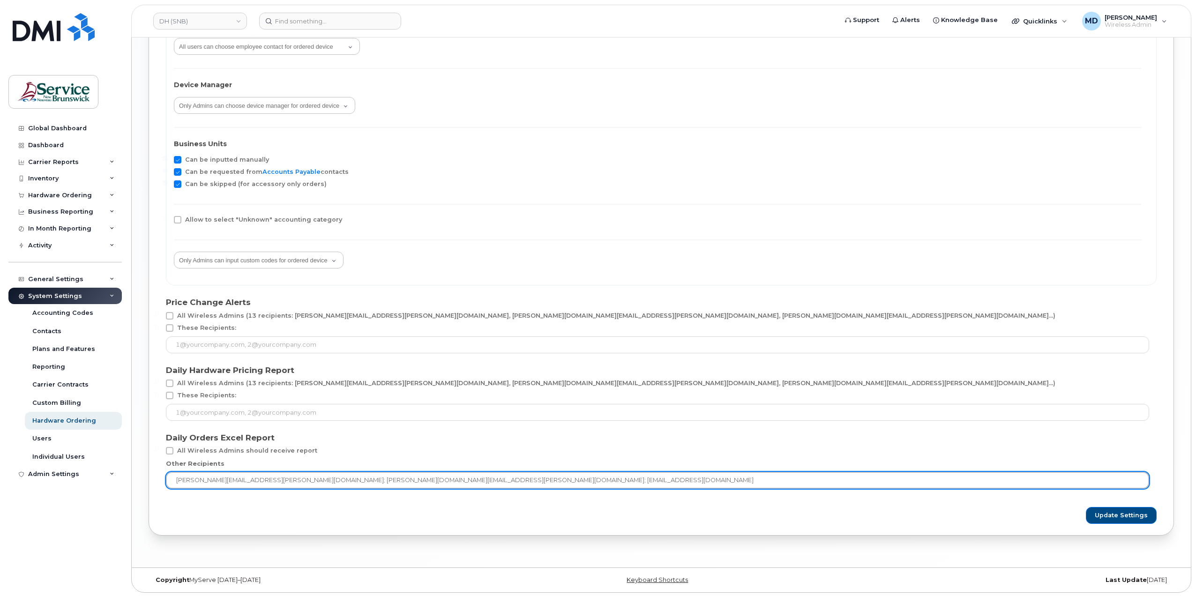
drag, startPoint x: 322, startPoint y: 480, endPoint x: 252, endPoint y: 483, distance: 70.3
click at [252, 483] on input "[PERSON_NAME][EMAIL_ADDRESS][PERSON_NAME][DOMAIN_NAME]; [PERSON_NAME][DOMAIN_NA…" at bounding box center [657, 480] width 983 height 17
type input "[PERSON_NAME][EMAIL_ADDRESS][PERSON_NAME][DOMAIN_NAME]; [EMAIL_ADDRESS][DOMAIN_…"
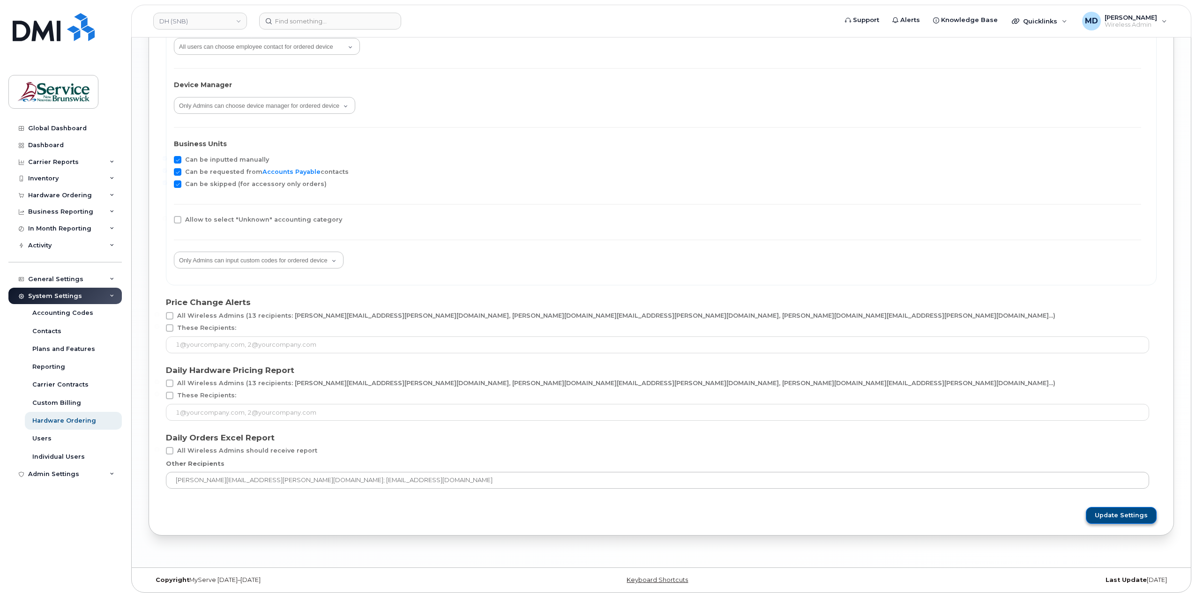
click at [1108, 512] on span "Update Settings" at bounding box center [1120, 515] width 53 height 8
click at [214, 24] on link "DH (SNB)" at bounding box center [200, 21] width 94 height 17
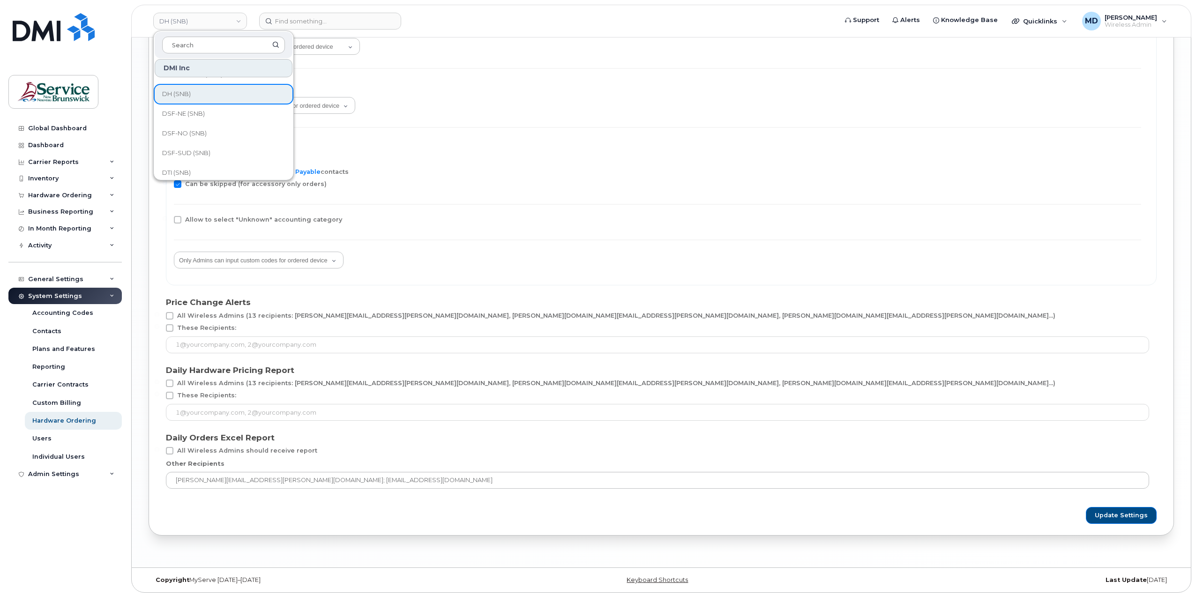
scroll to position [82, 0]
click at [223, 125] on link "DSF-NE (SNB)" at bounding box center [224, 124] width 138 height 19
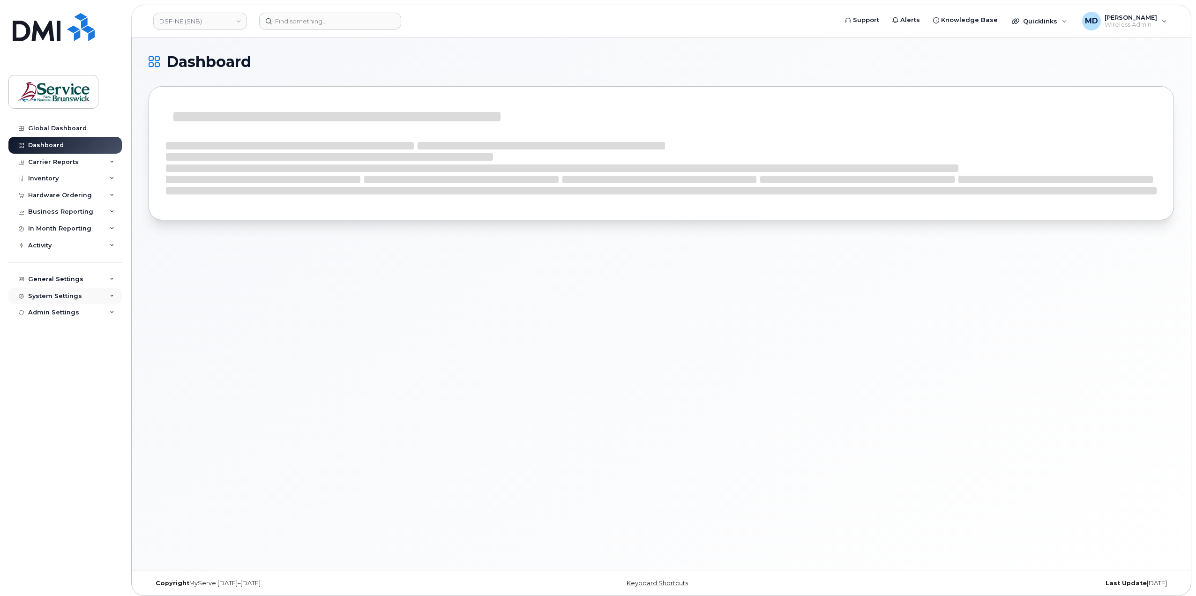
click at [47, 291] on div "System Settings" at bounding box center [64, 296] width 113 height 17
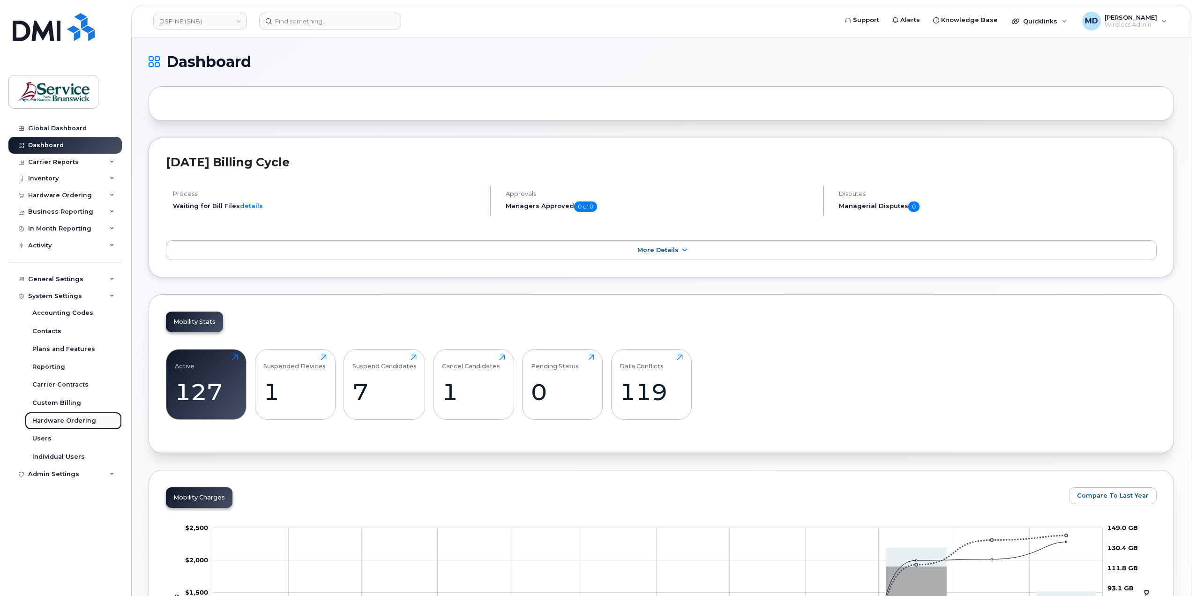
click at [67, 419] on div "Hardware Ordering" at bounding box center [64, 420] width 64 height 8
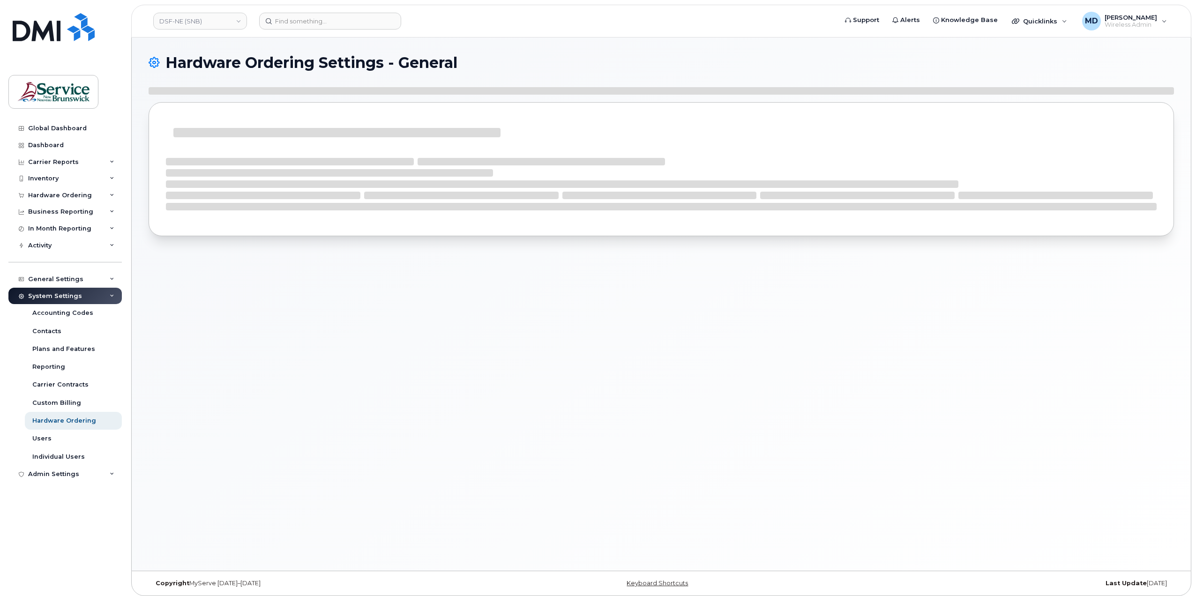
select select "admins"
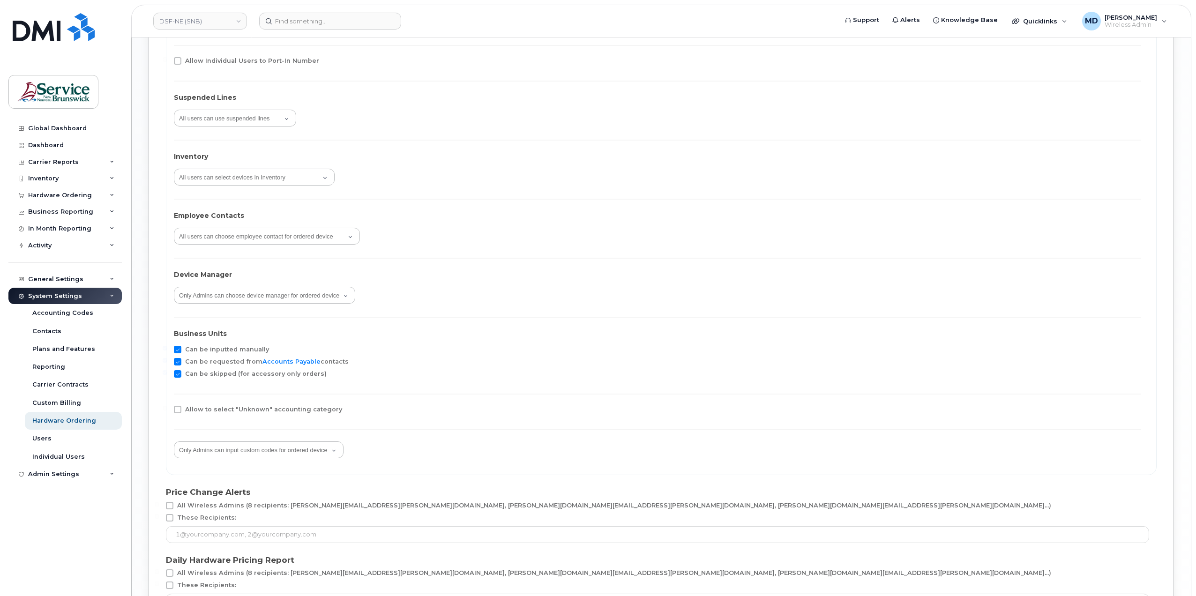
scroll to position [1595, 0]
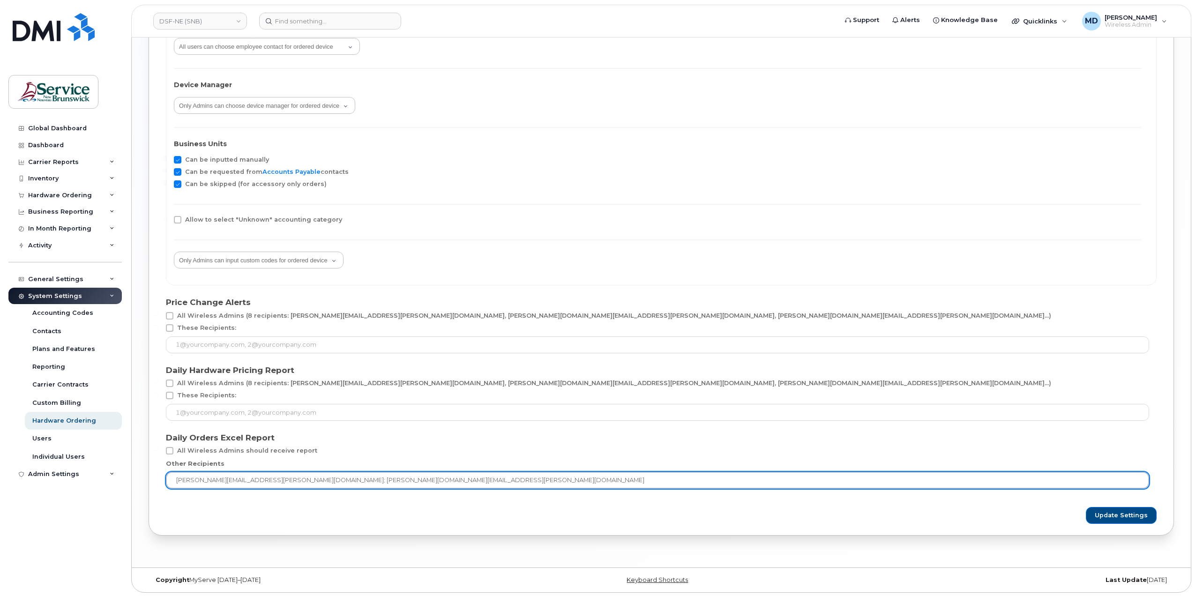
drag, startPoint x: 334, startPoint y: 481, endPoint x: 253, endPoint y: 480, distance: 80.1
click at [253, 480] on input "[PERSON_NAME][EMAIL_ADDRESS][PERSON_NAME][DOMAIN_NAME]; [PERSON_NAME][DOMAIN_NA…" at bounding box center [657, 480] width 983 height 17
type input "[PERSON_NAME][EMAIL_ADDRESS][PERSON_NAME][DOMAIN_NAME]"
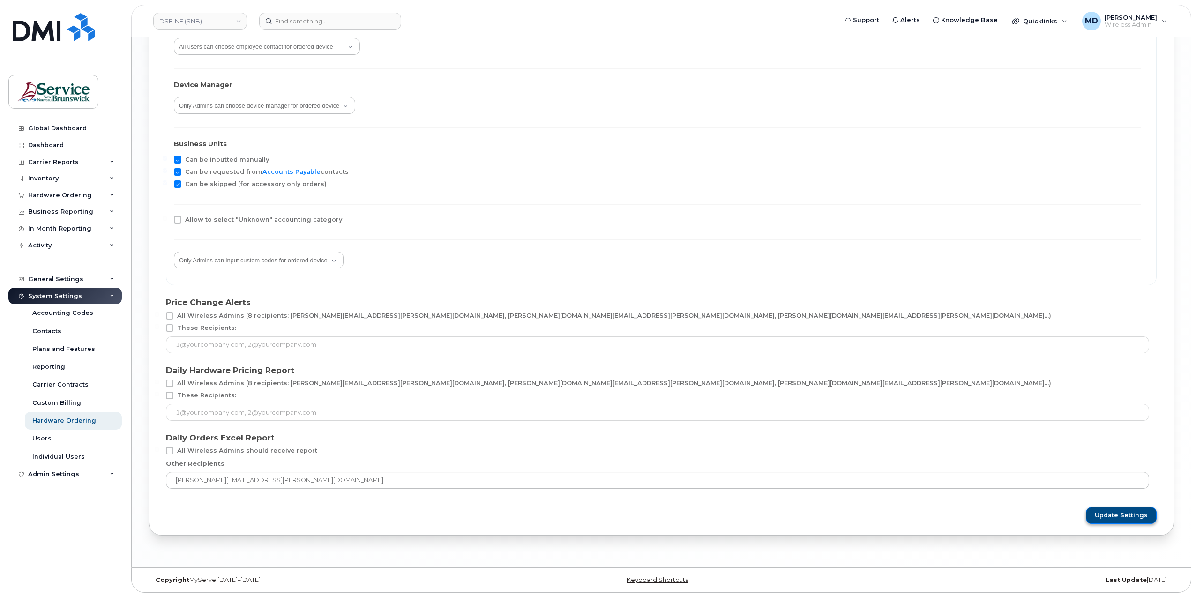
click at [1113, 516] on span "Update Settings" at bounding box center [1120, 515] width 53 height 8
click at [227, 22] on link "DSF-NE (SNB)" at bounding box center [200, 21] width 94 height 17
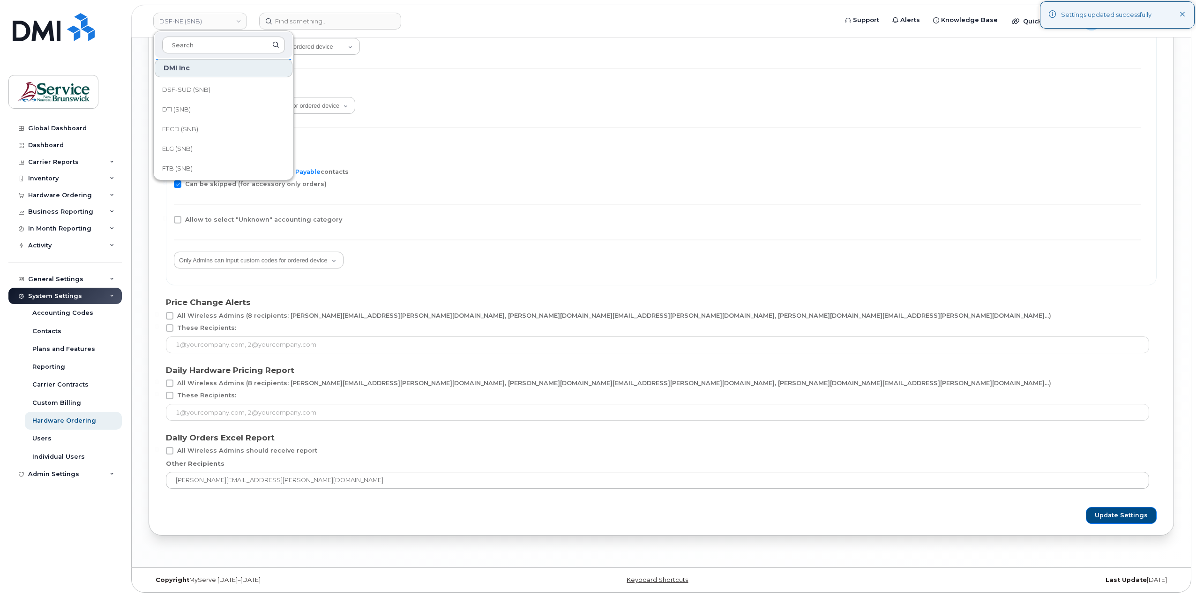
scroll to position [134, 0]
click at [257, 99] on link "DSF-NO (SNB)" at bounding box center [224, 92] width 138 height 19
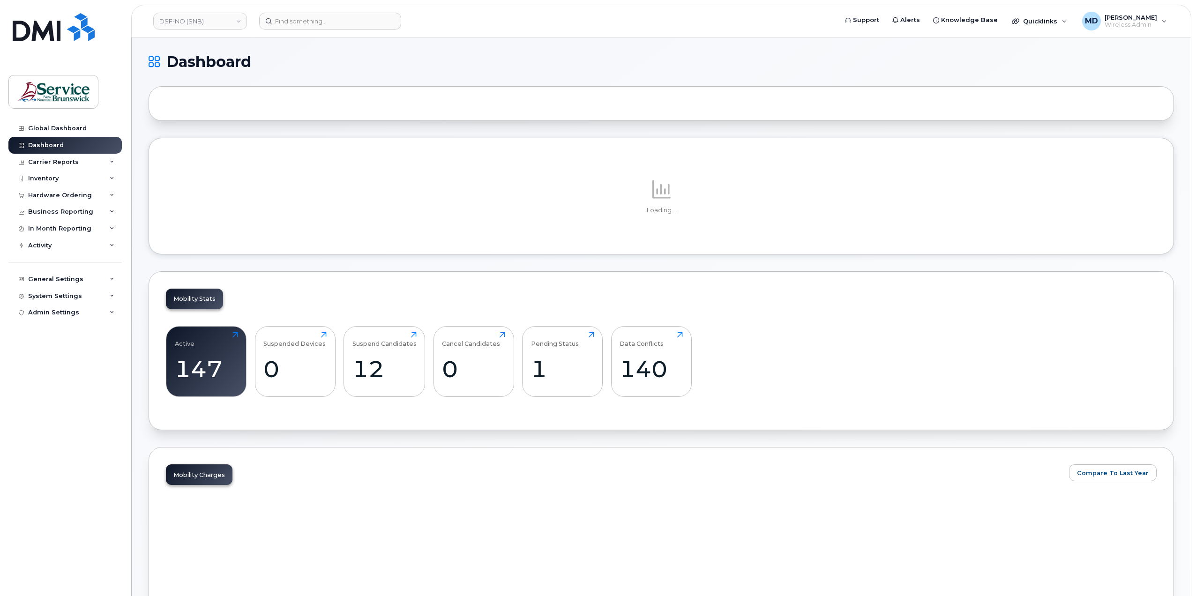
scroll to position [156, 0]
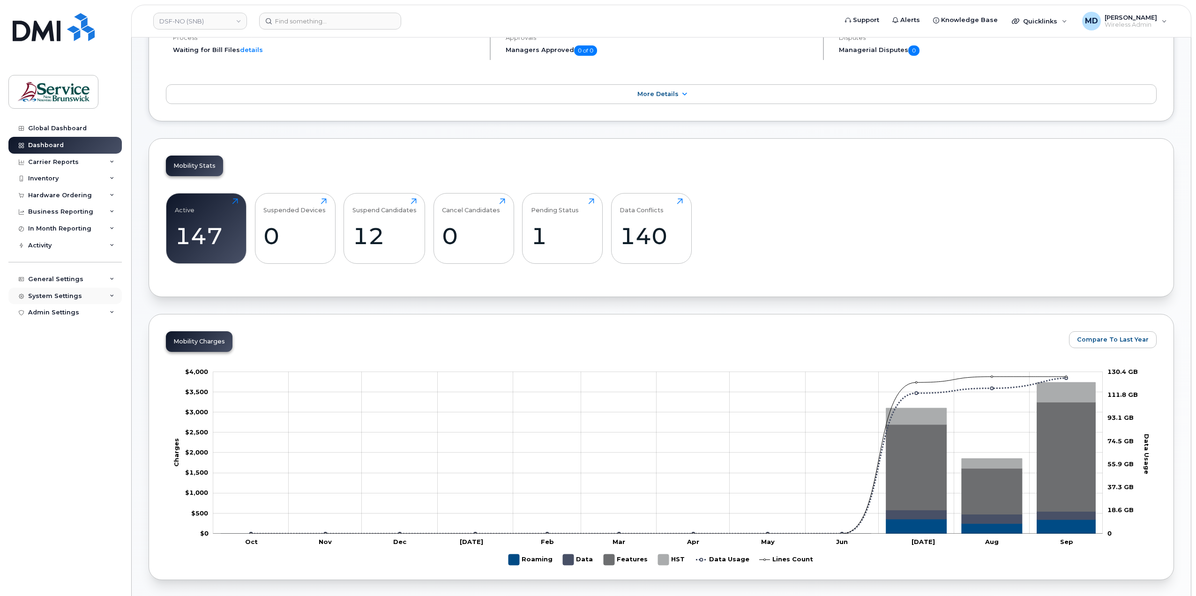
click at [36, 297] on div "System Settings" at bounding box center [55, 295] width 54 height 7
click at [70, 422] on div "Hardware Ordering" at bounding box center [64, 420] width 64 height 8
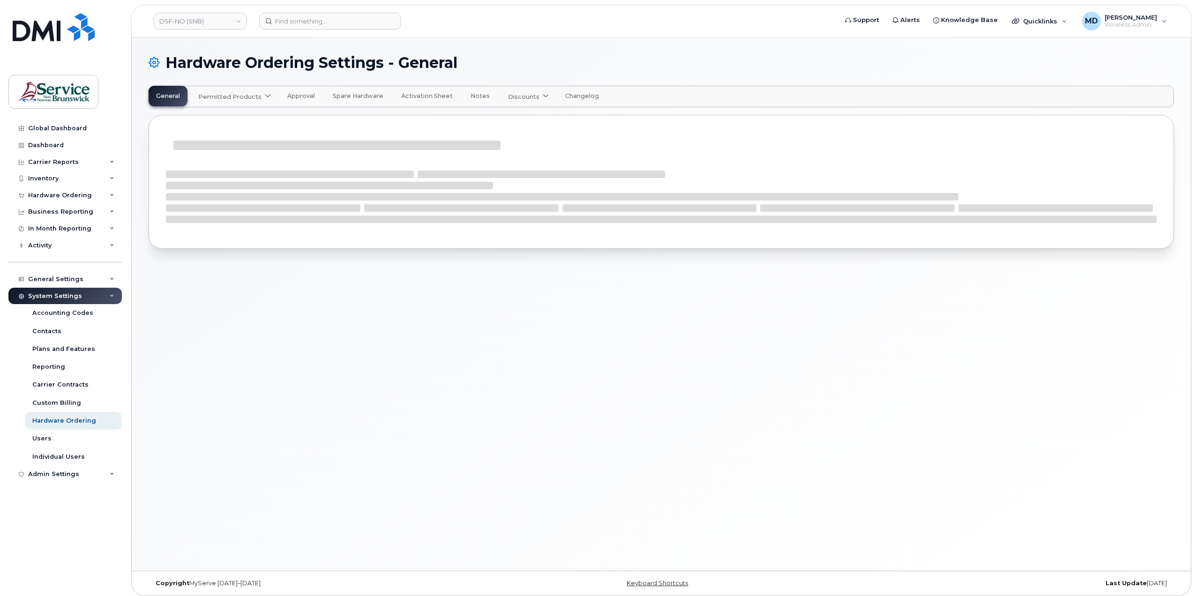
select select "admins"
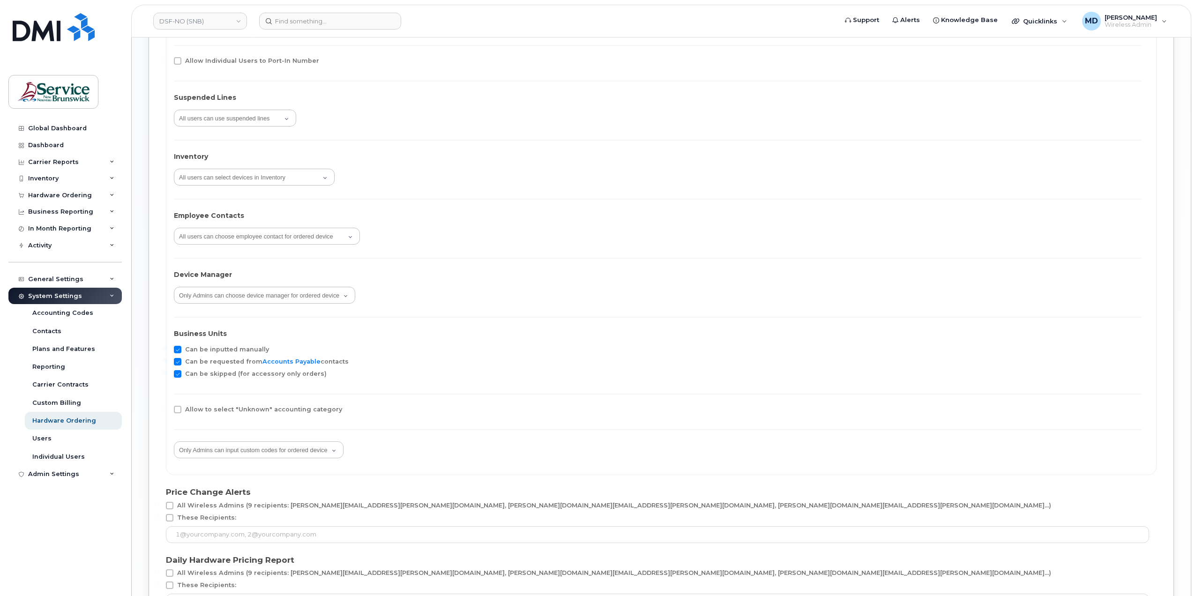
scroll to position [1595, 0]
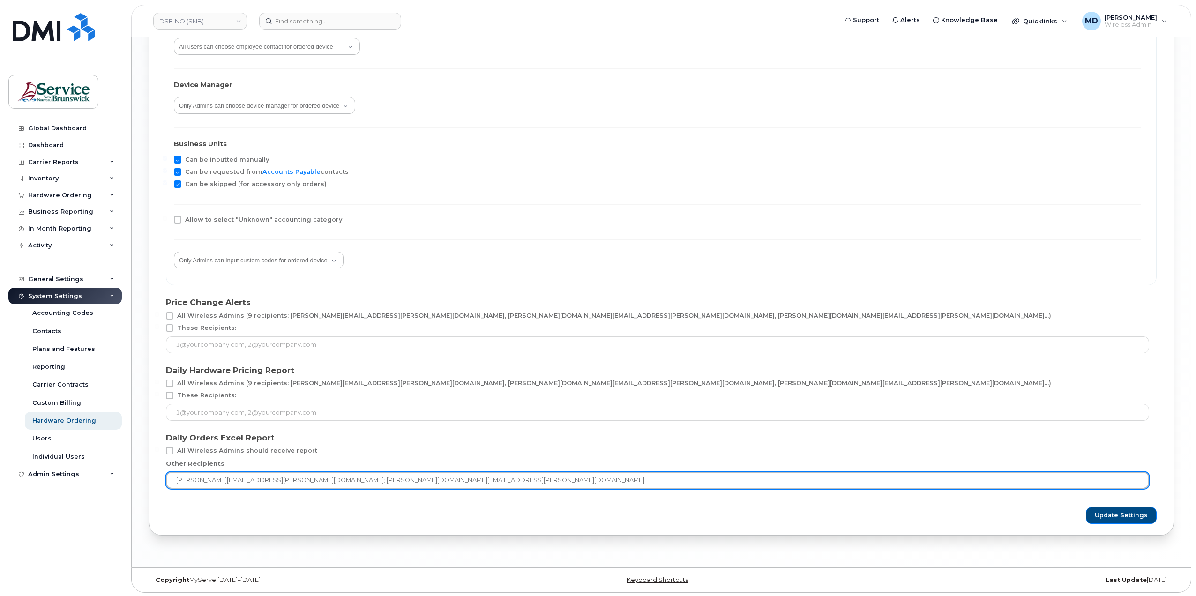
drag, startPoint x: 334, startPoint y: 482, endPoint x: 252, endPoint y: 480, distance: 82.5
click at [252, 480] on input "matthew.deveau@snb.ca; debby.jackson@snb.ca" at bounding box center [657, 480] width 983 height 17
type input "matthew.deveau@snb.ca"
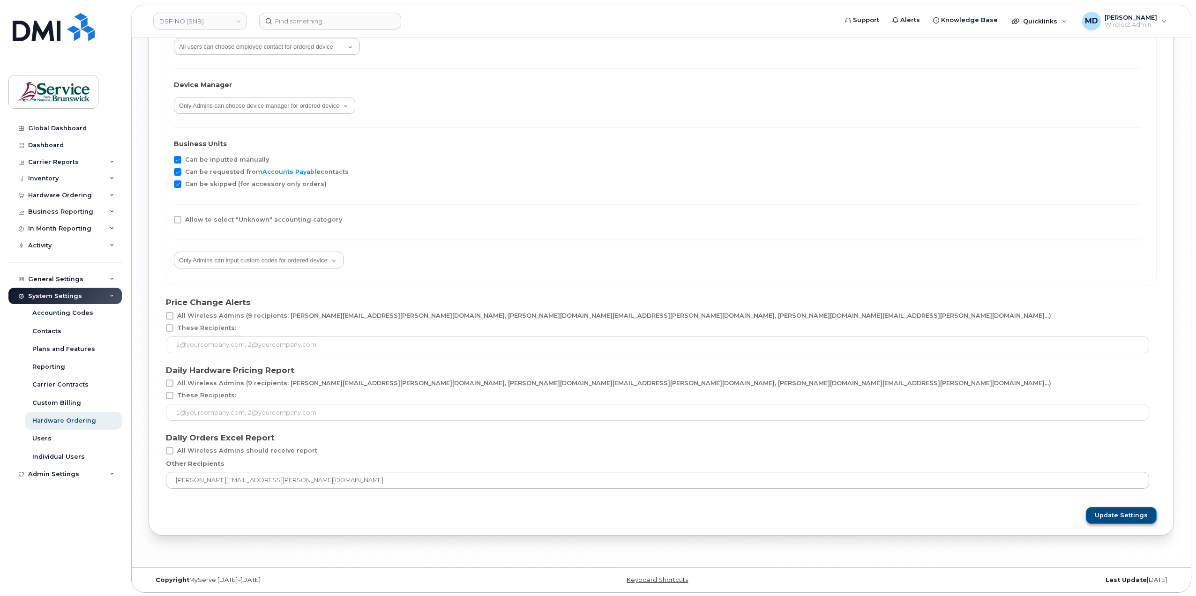
click at [1119, 519] on button "Update Settings" at bounding box center [1120, 515] width 71 height 17
click at [187, 24] on link "DSF-NO (SNB)" at bounding box center [200, 21] width 94 height 17
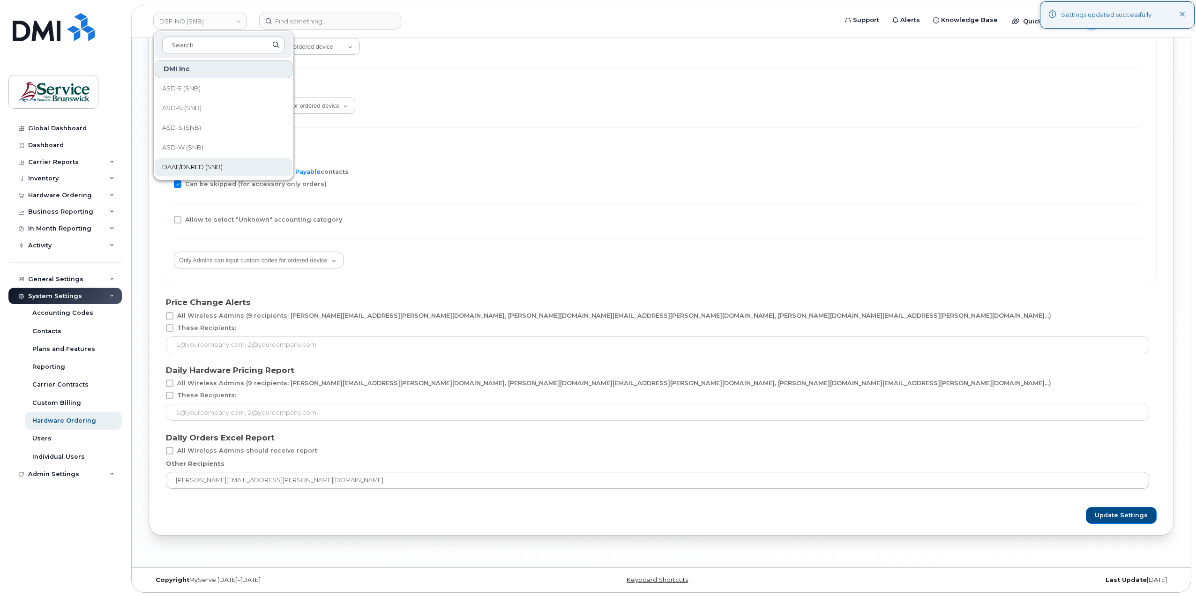
scroll to position [156, 0]
click at [201, 87] on span "DSF-SUD (SNB)" at bounding box center [186, 89] width 48 height 9
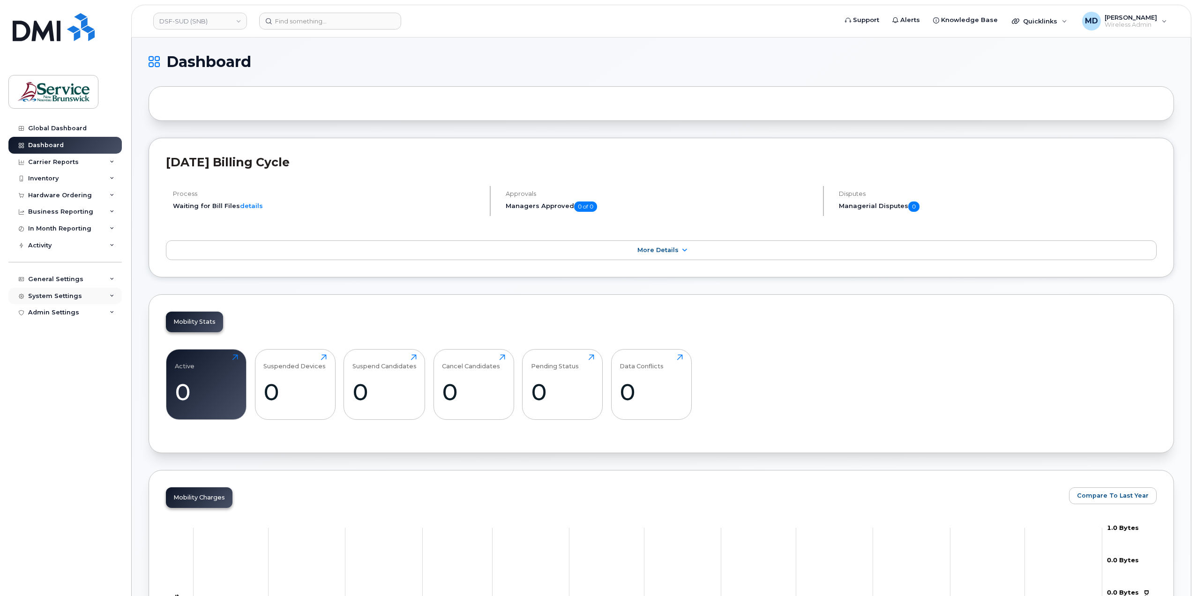
click at [65, 294] on div "System Settings" at bounding box center [55, 295] width 54 height 7
click at [50, 424] on div "Hardware Ordering" at bounding box center [64, 420] width 64 height 8
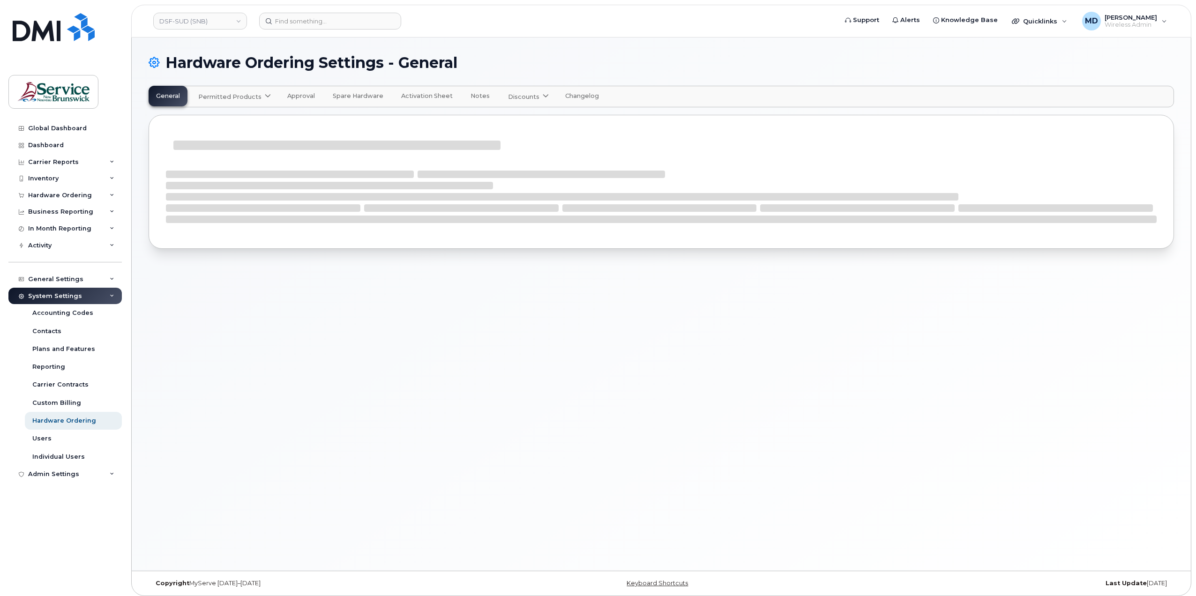
select select "admins"
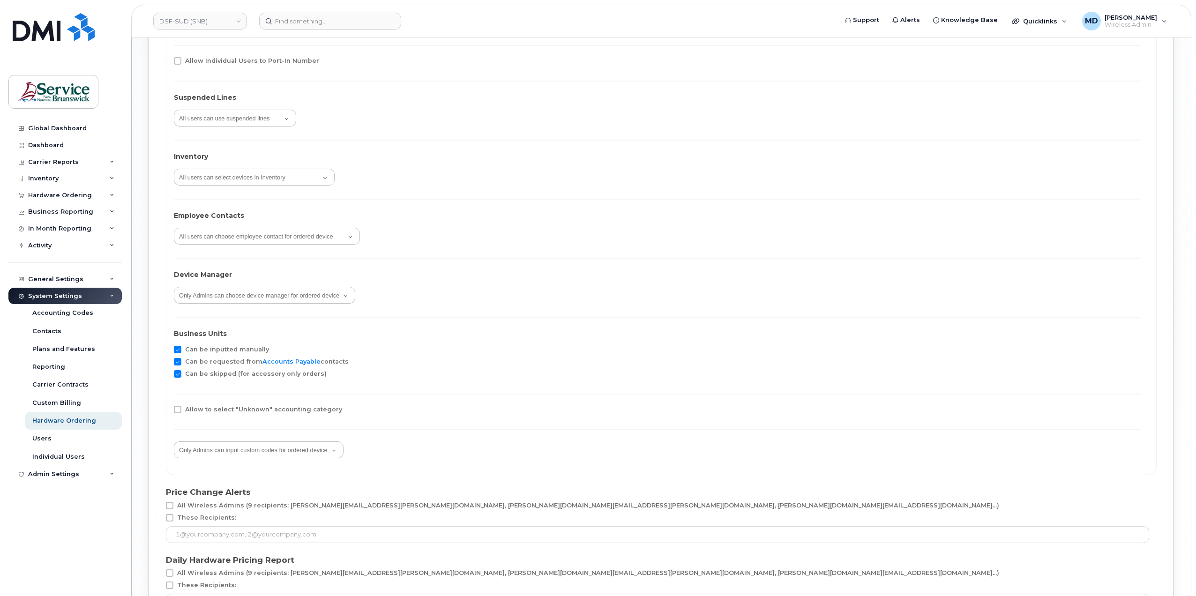
scroll to position [1595, 0]
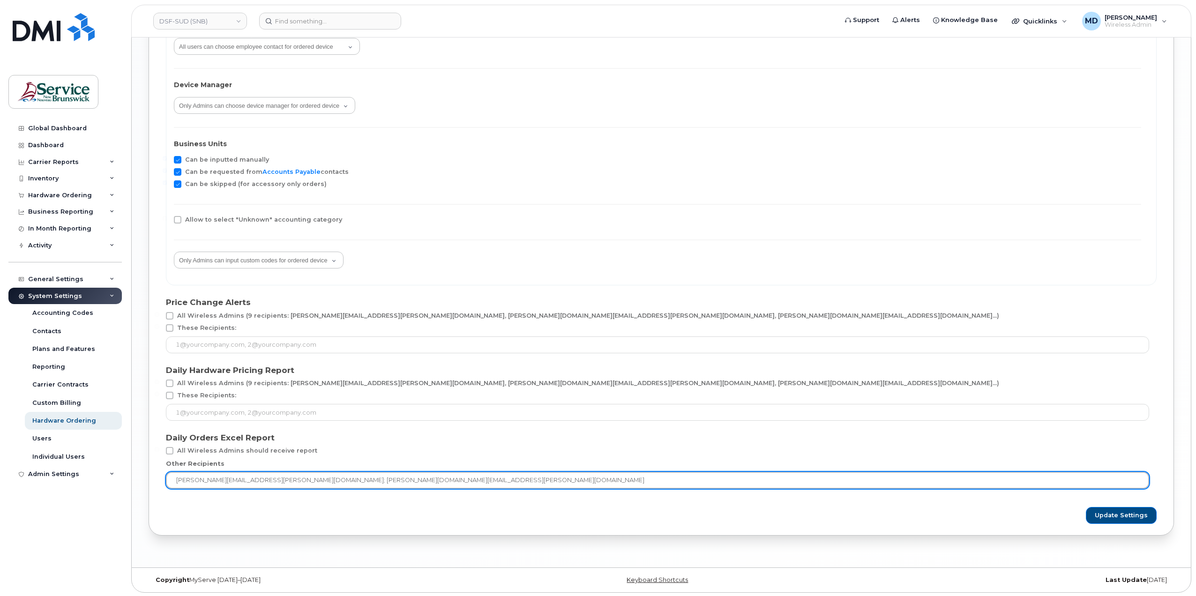
drag, startPoint x: 340, startPoint y: 482, endPoint x: 251, endPoint y: 482, distance: 89.0
click at [251, 482] on input "matthew.deveau@snb.ca; debby.jackson@snb.ca" at bounding box center [657, 480] width 983 height 17
type input "matthew.deveau@snb.ca"
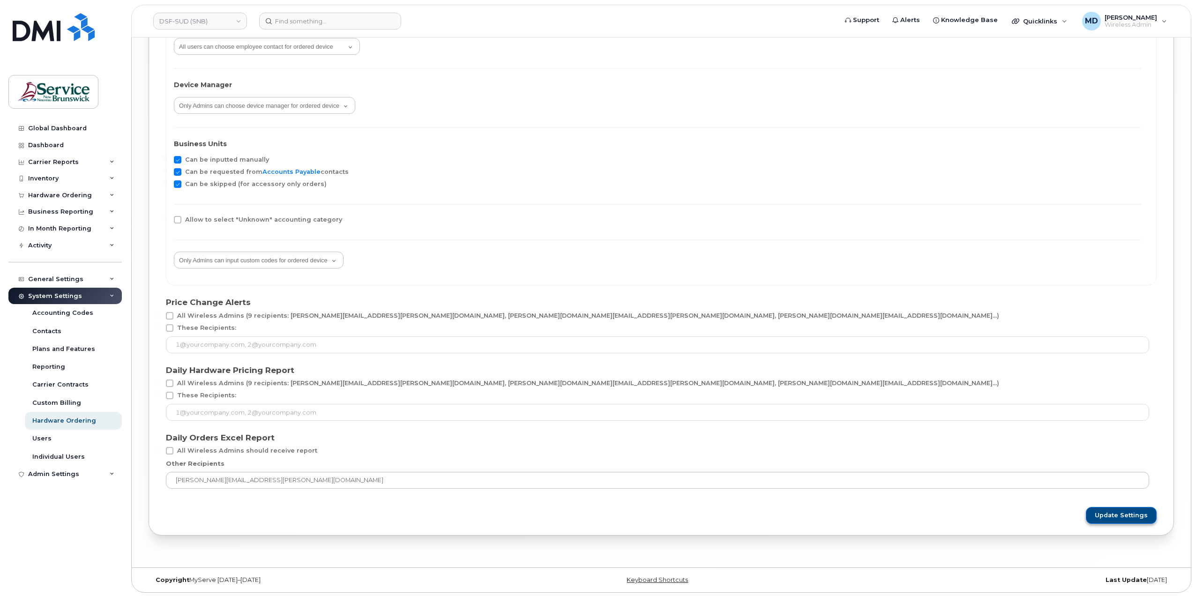
click at [1137, 522] on button "Update Settings" at bounding box center [1120, 515] width 71 height 17
click at [210, 21] on link "DSF-SUD (SNB)" at bounding box center [200, 21] width 94 height 17
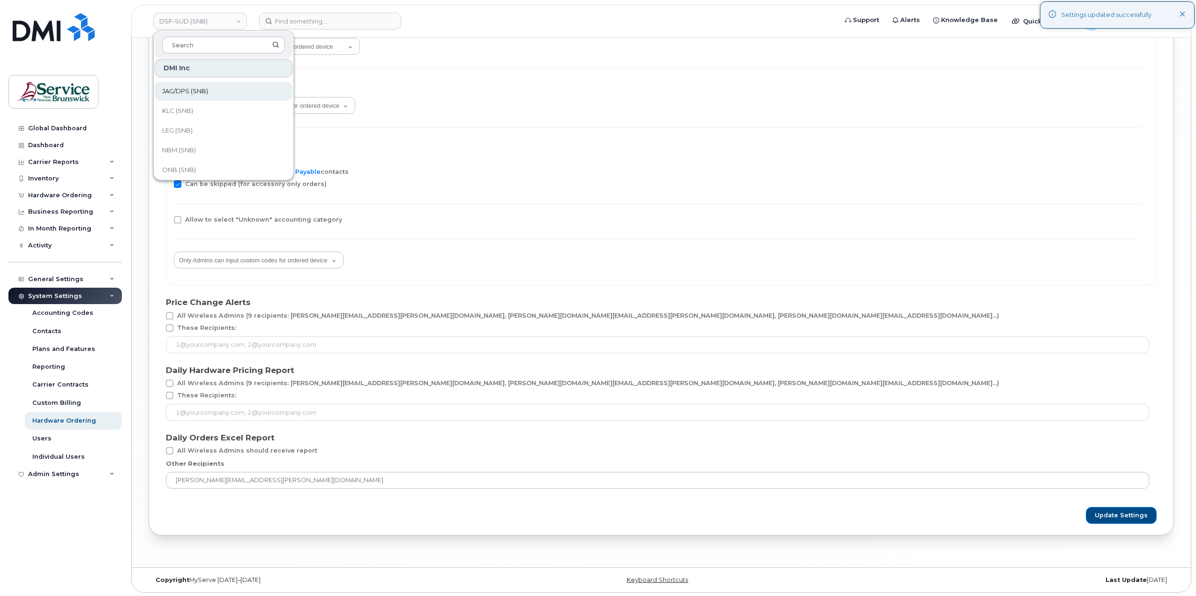
scroll to position [156, 0]
click at [209, 107] on link "DTI (SNB)" at bounding box center [224, 109] width 138 height 19
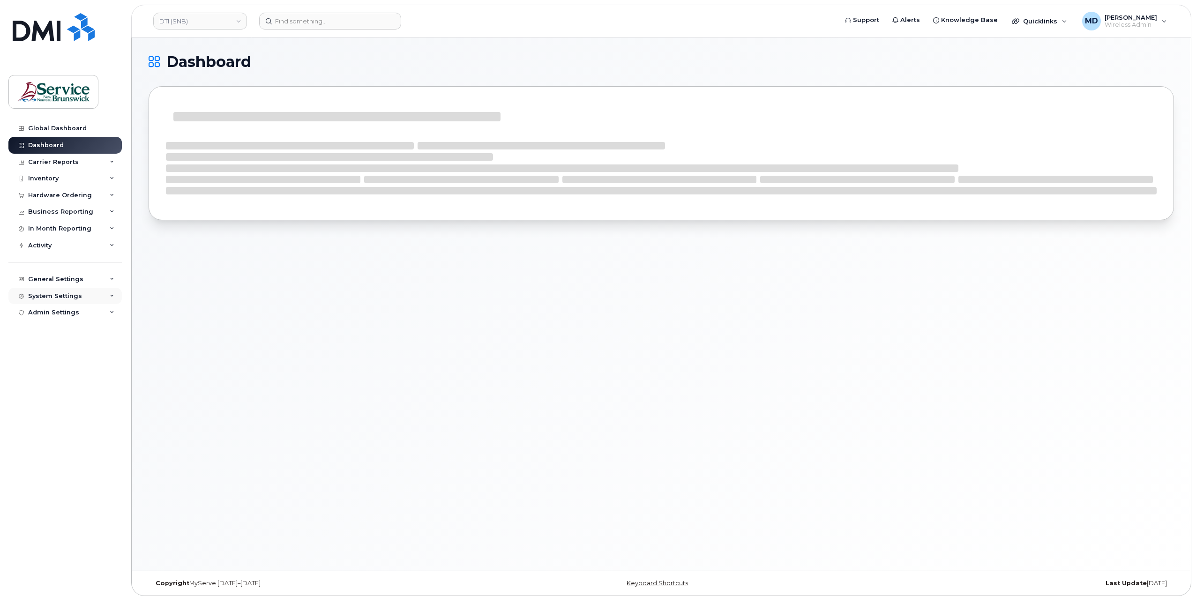
click at [58, 295] on div "System Settings" at bounding box center [55, 295] width 54 height 7
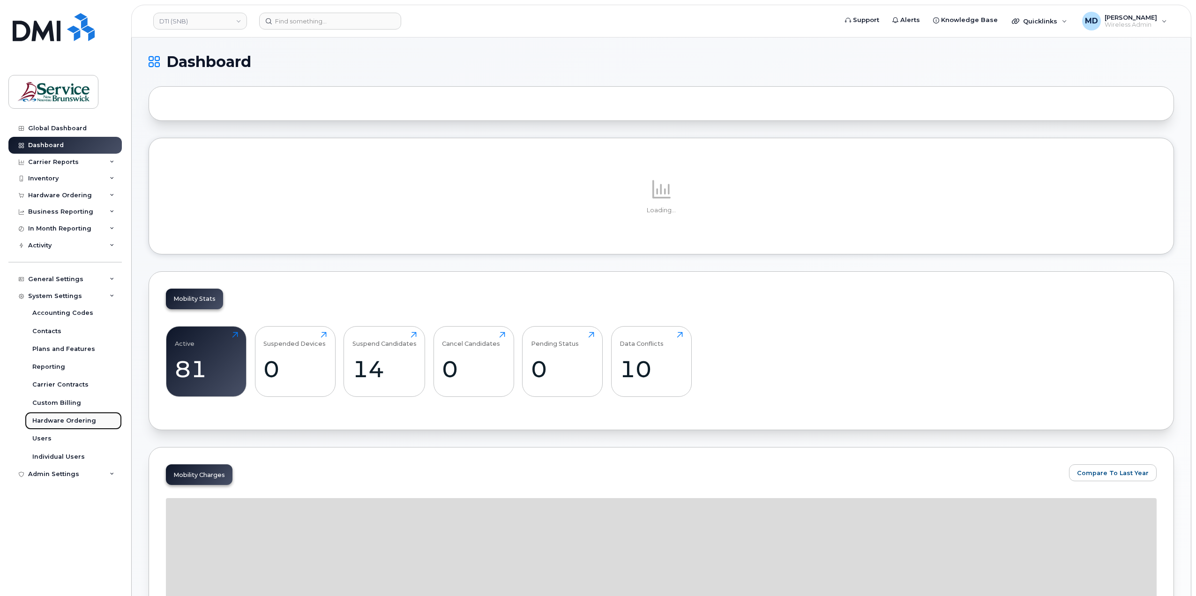
click at [55, 421] on div "Hardware Ordering" at bounding box center [64, 420] width 64 height 8
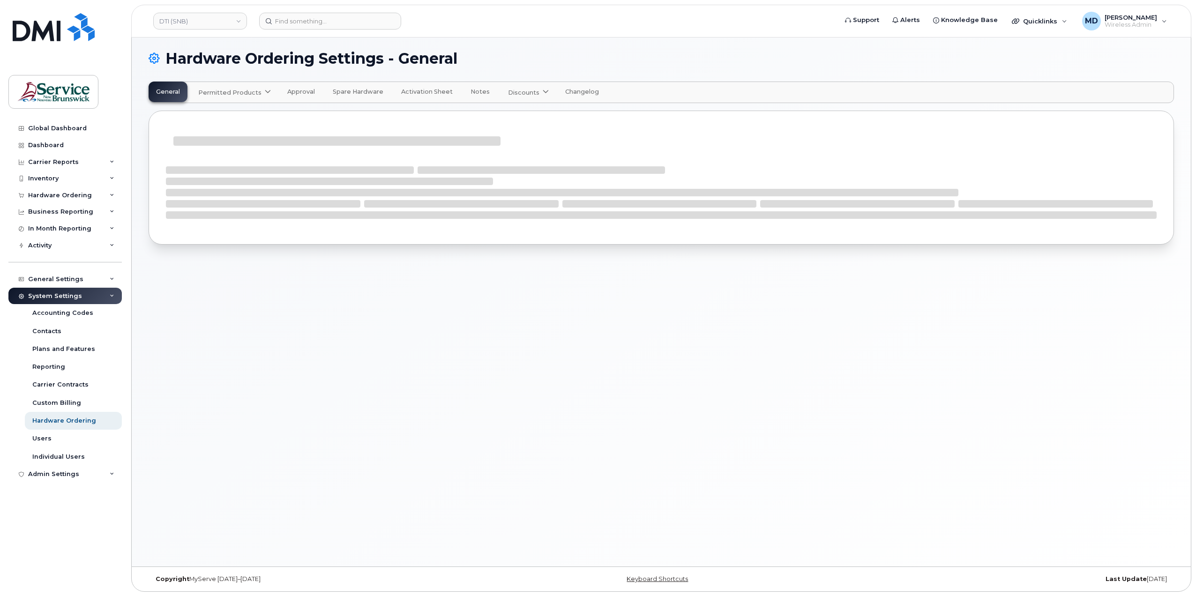
select select "admins"
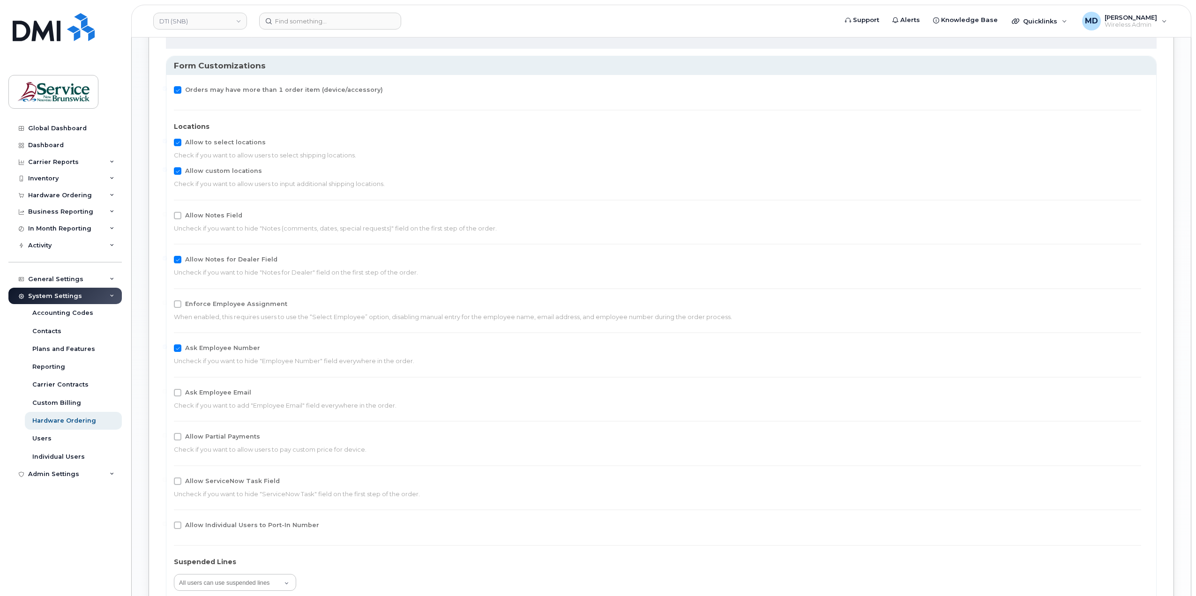
scroll to position [1595, 0]
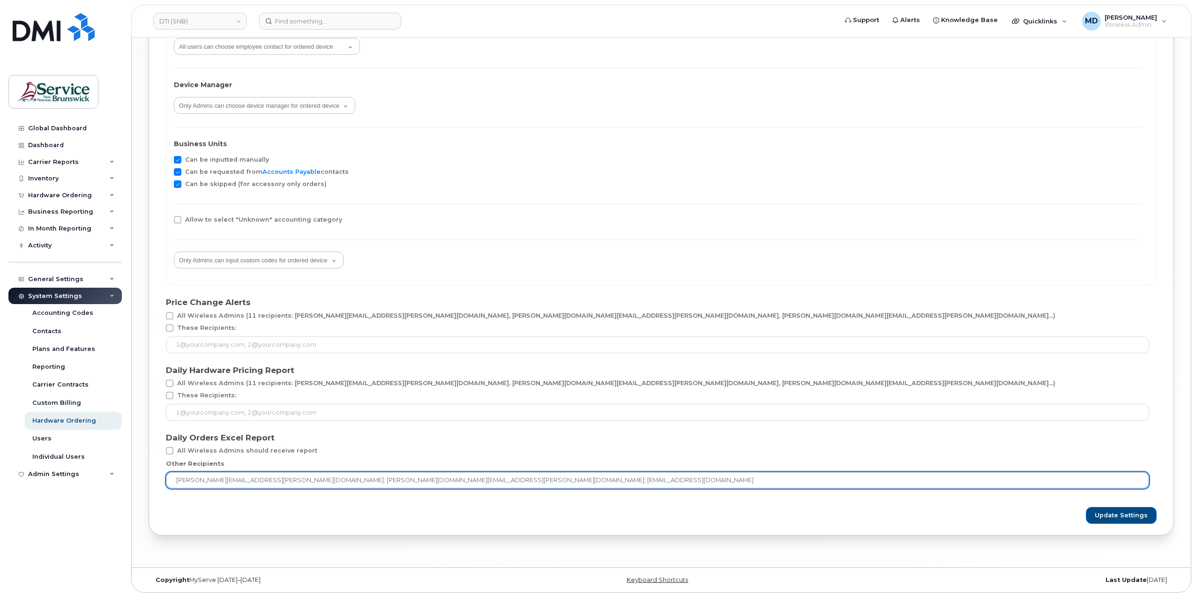
drag, startPoint x: 253, startPoint y: 479, endPoint x: 325, endPoint y: 479, distance: 71.2
click at [325, 479] on input "[PERSON_NAME][EMAIL_ADDRESS][PERSON_NAME][DOMAIN_NAME]; [PERSON_NAME][DOMAIN_NA…" at bounding box center [657, 480] width 983 height 17
type input "[PERSON_NAME][EMAIL_ADDRESS][PERSON_NAME][DOMAIN_NAME]; [EMAIL_ADDRESS][DOMAIN_…"
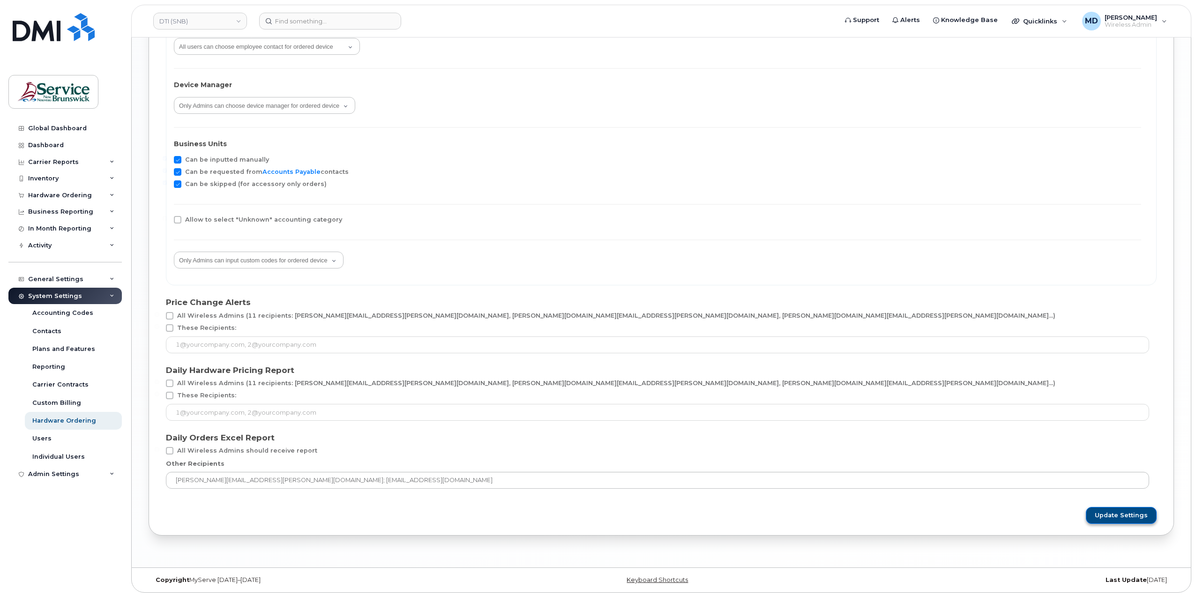
click at [1101, 519] on button "Update Settings" at bounding box center [1120, 515] width 71 height 17
click at [211, 26] on link "DTI (SNB)" at bounding box center [200, 21] width 94 height 17
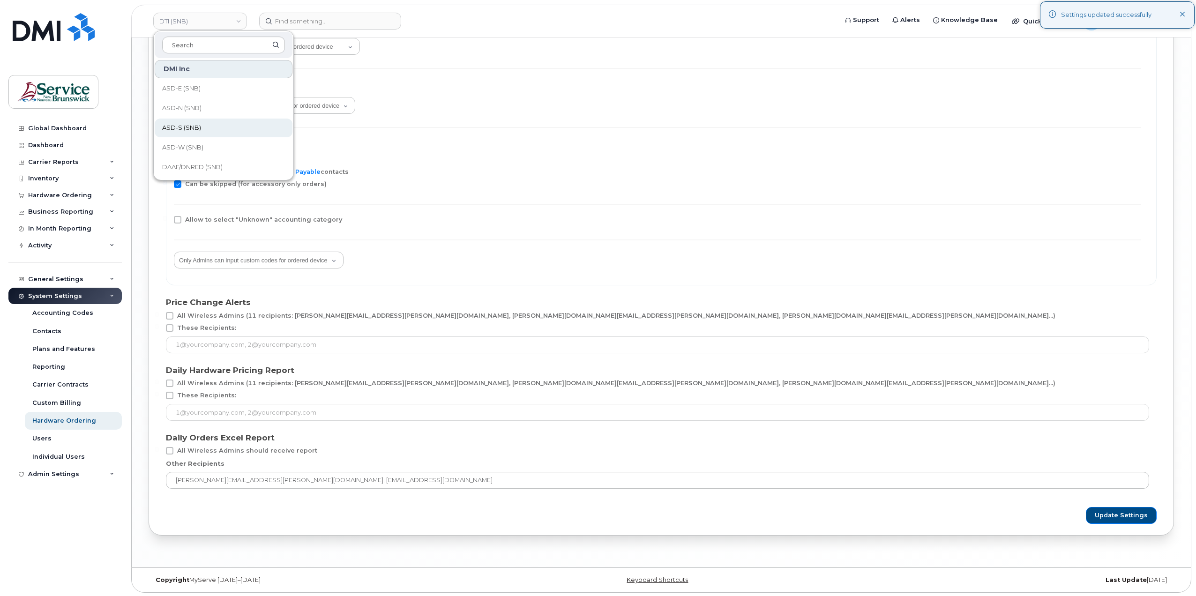
scroll to position [156, 0]
click at [215, 126] on link "EECD (SNB)" at bounding box center [224, 129] width 138 height 19
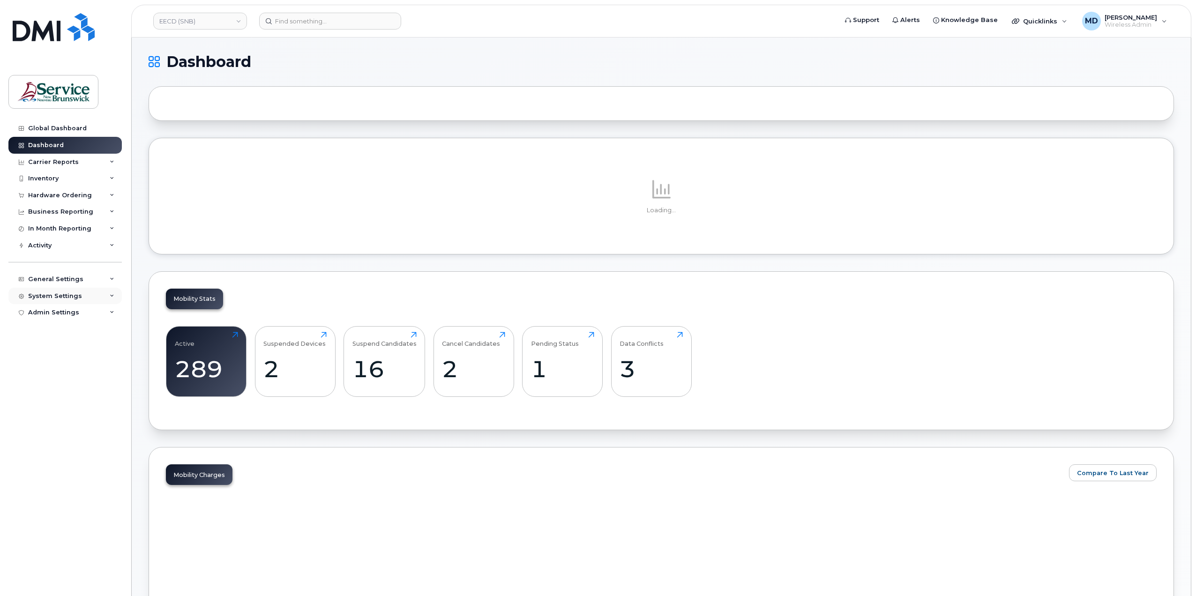
click at [39, 295] on div "System Settings" at bounding box center [55, 295] width 54 height 7
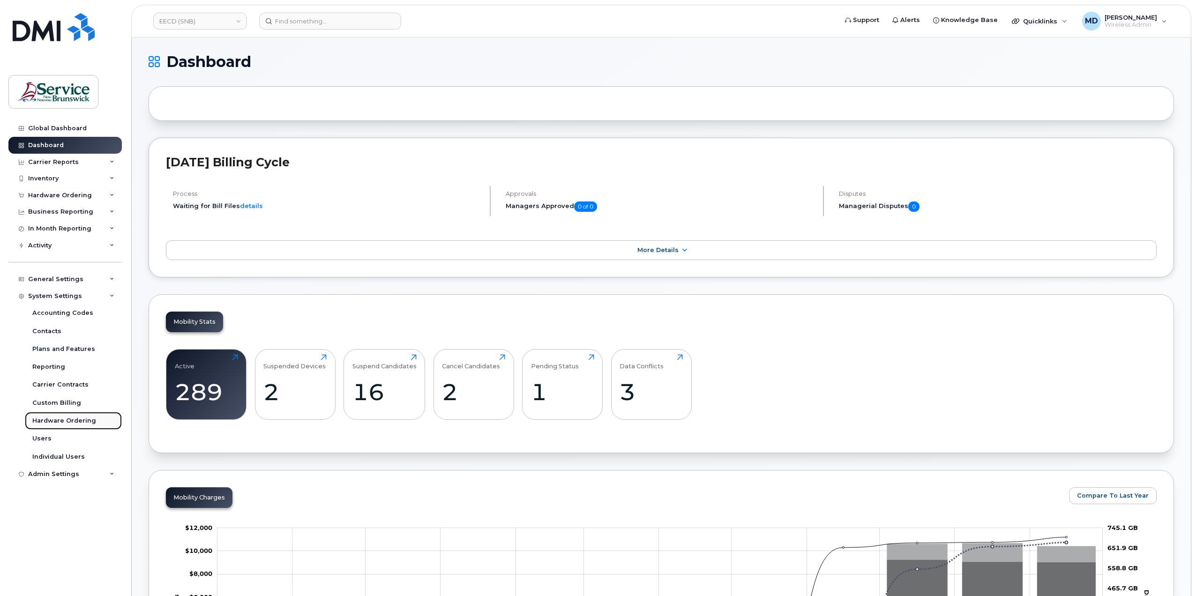
click at [58, 420] on div "Hardware Ordering" at bounding box center [64, 420] width 64 height 8
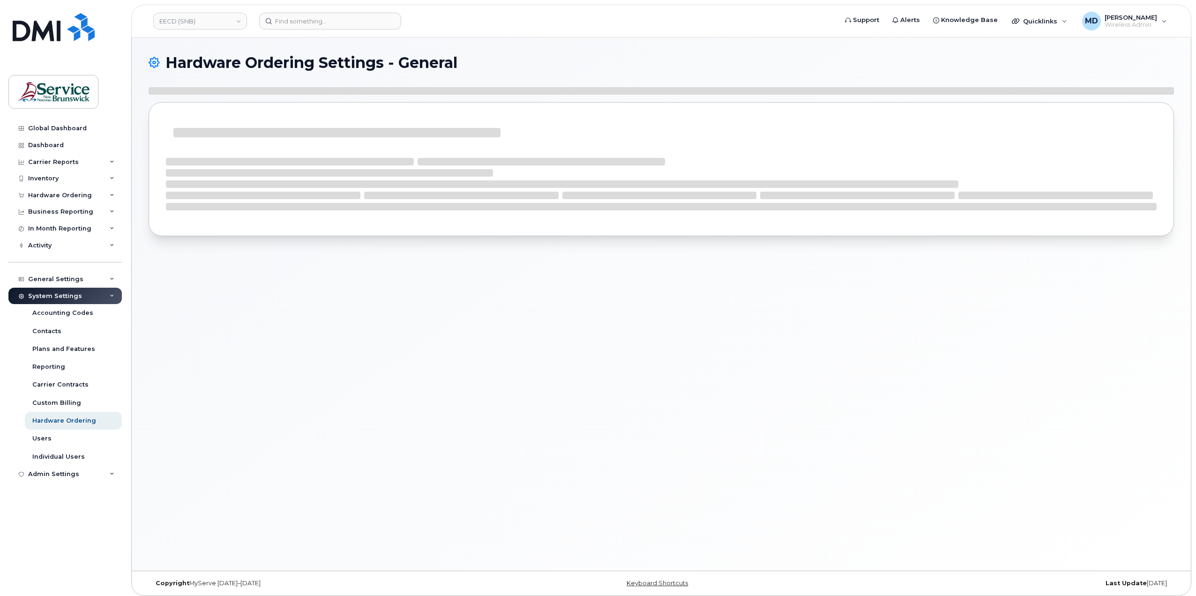
select select "admins"
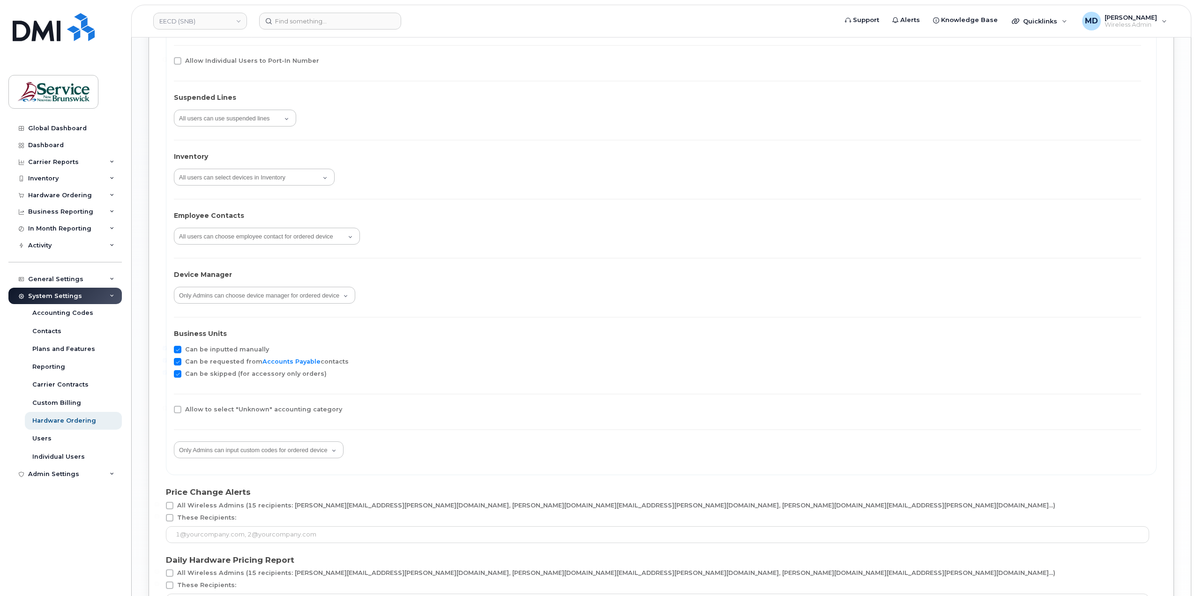
scroll to position [1595, 0]
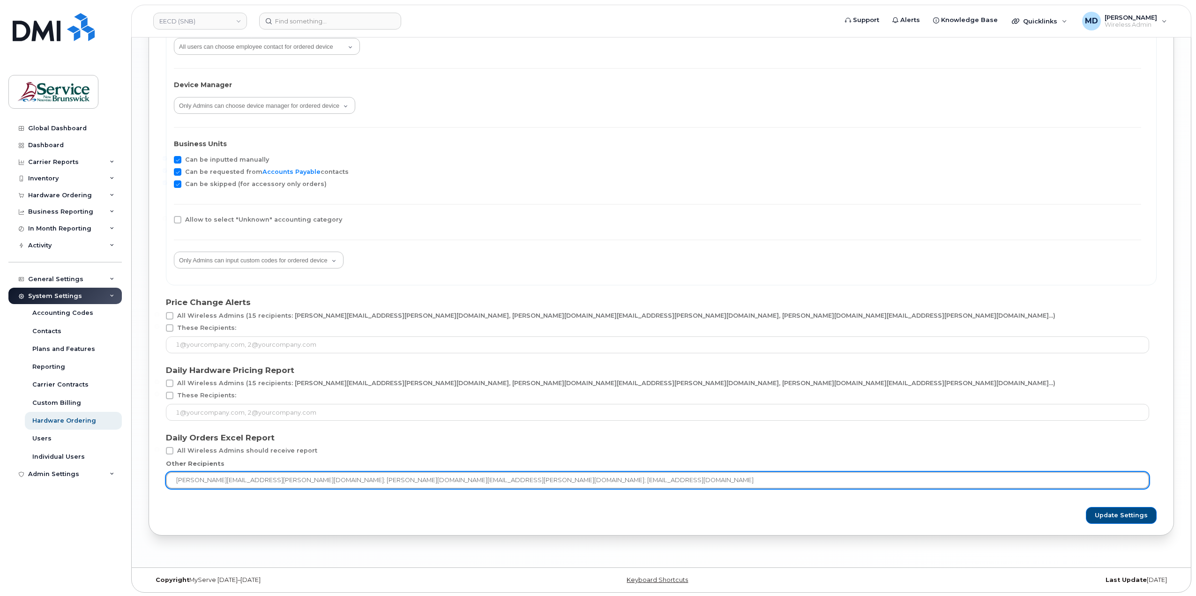
drag, startPoint x: 327, startPoint y: 479, endPoint x: 293, endPoint y: 478, distance: 33.7
click at [293, 478] on input "matthew.deveau@snb.ca; debby.jackson@snb.ca; snb-itprocurement@snb.ca" at bounding box center [657, 480] width 983 height 17
click at [287, 476] on input "matthew.deveau@snb.ca; debby.jackson@snb.ca; snb-itprocurement@snb.ca" at bounding box center [657, 480] width 983 height 17
drag, startPoint x: 325, startPoint y: 478, endPoint x: 255, endPoint y: 480, distance: 69.8
click at [255, 480] on input "matthew.deveau@snb.ca; debby.jackson@snb.ca; snb-itprocurement@snb.ca" at bounding box center [657, 480] width 983 height 17
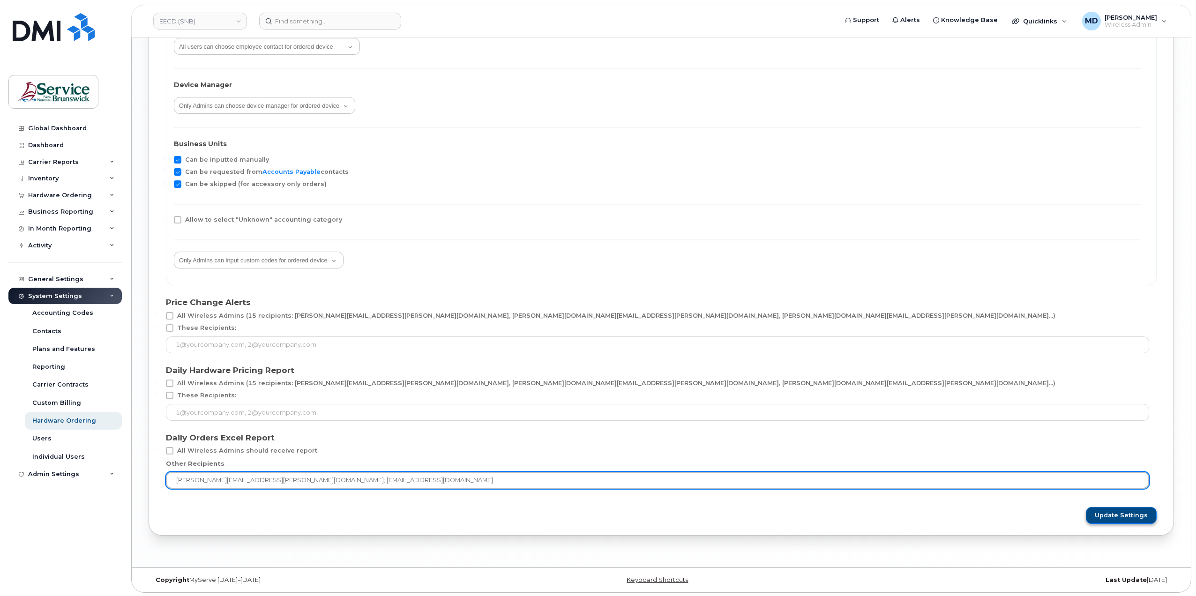
type input "matthew.deveau@snb.ca; snb-itprocurement@snb.ca"
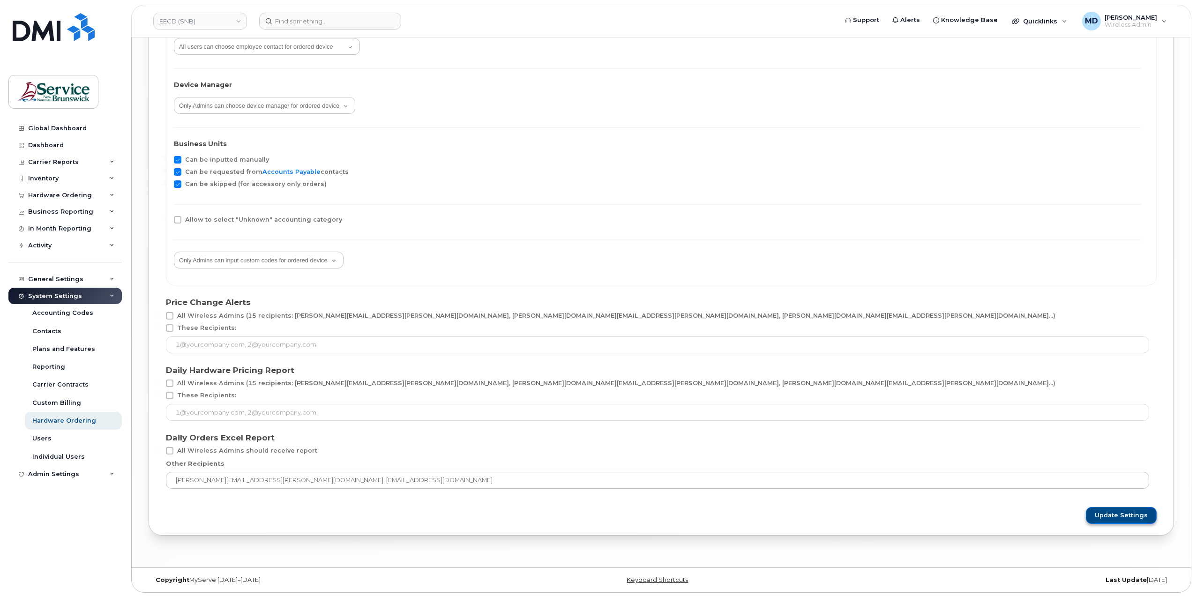
click at [1130, 515] on span "Update Settings" at bounding box center [1120, 515] width 53 height 8
click at [199, 25] on link "EECD (SNB)" at bounding box center [200, 21] width 94 height 17
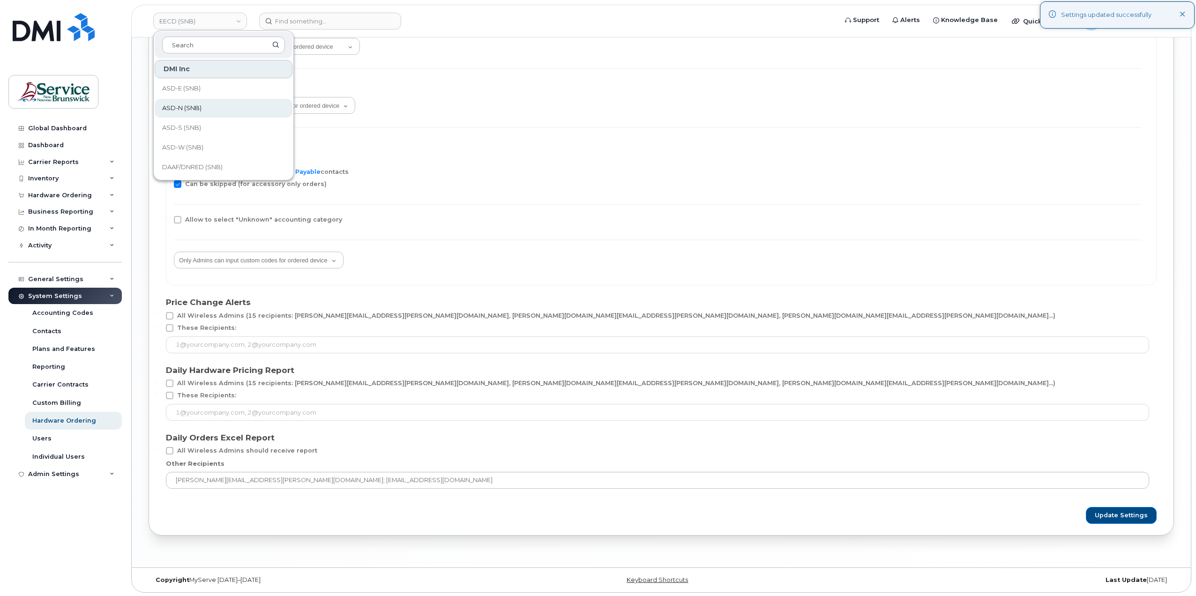
scroll to position [156, 0]
click at [199, 156] on link "ELG (SNB)" at bounding box center [224, 149] width 138 height 19
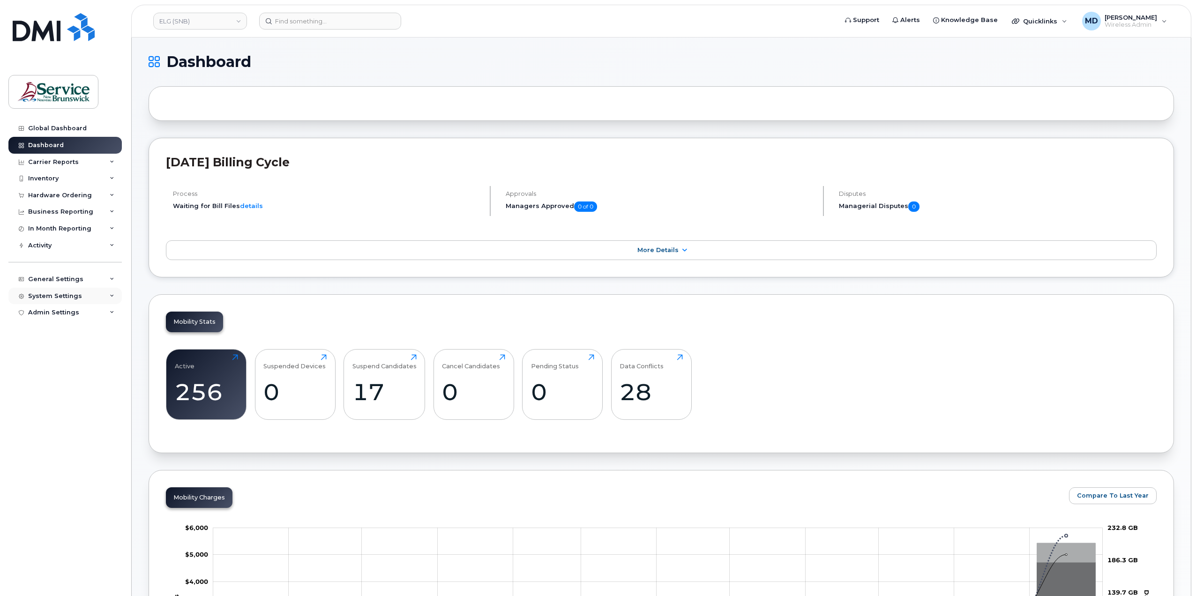
click at [46, 294] on div "System Settings" at bounding box center [55, 295] width 54 height 7
click at [68, 419] on div "Hardware Ordering" at bounding box center [64, 420] width 64 height 8
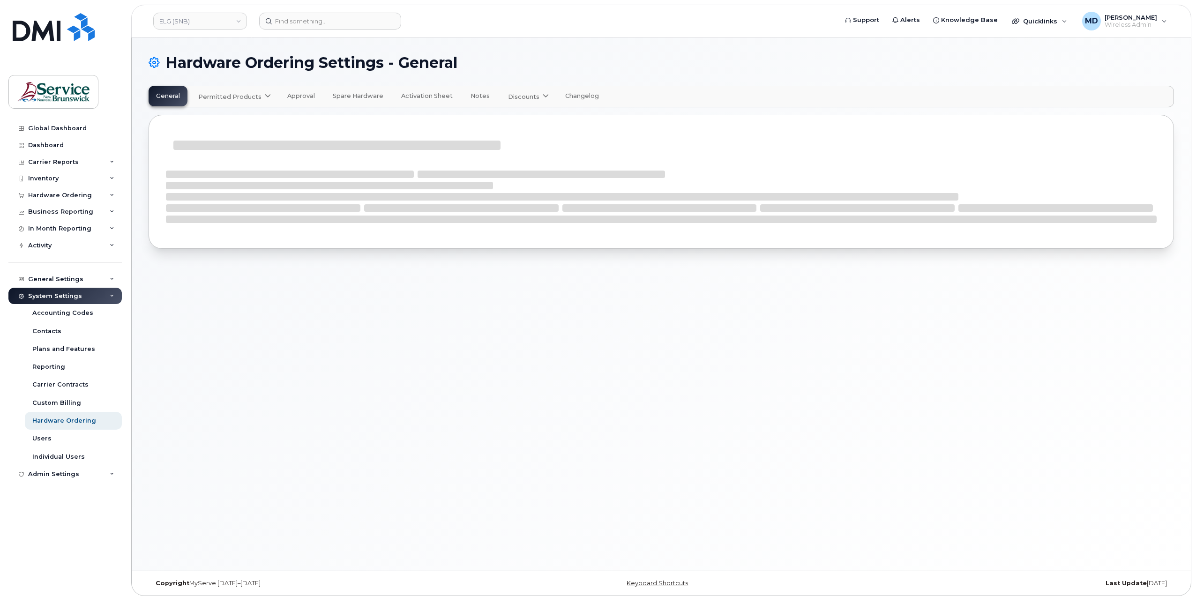
select select "admins"
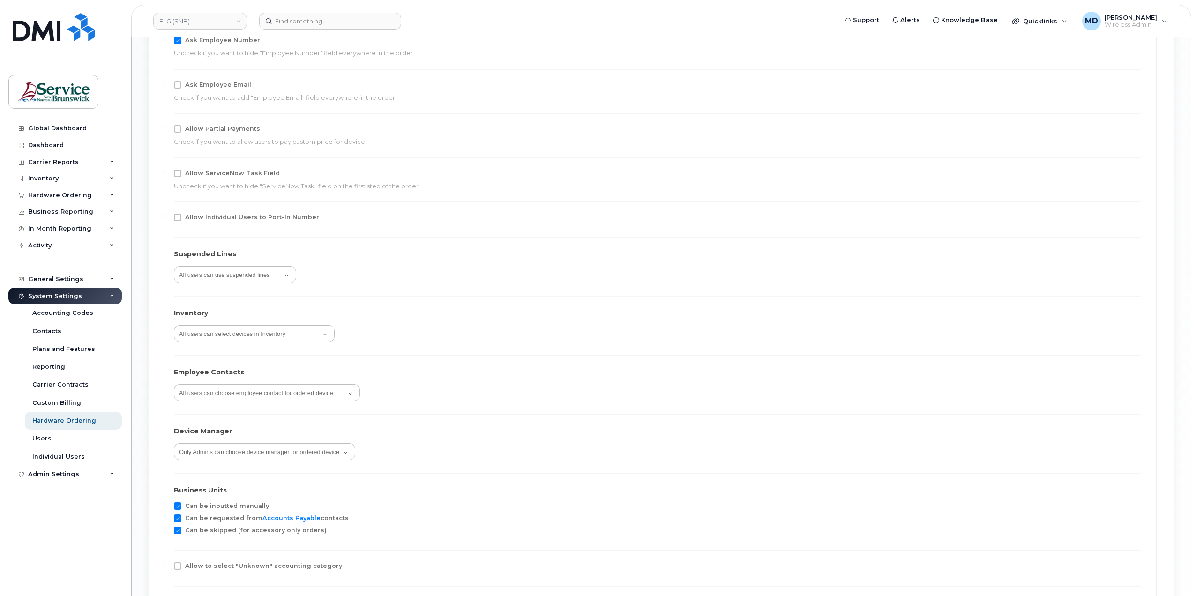
scroll to position [1595, 0]
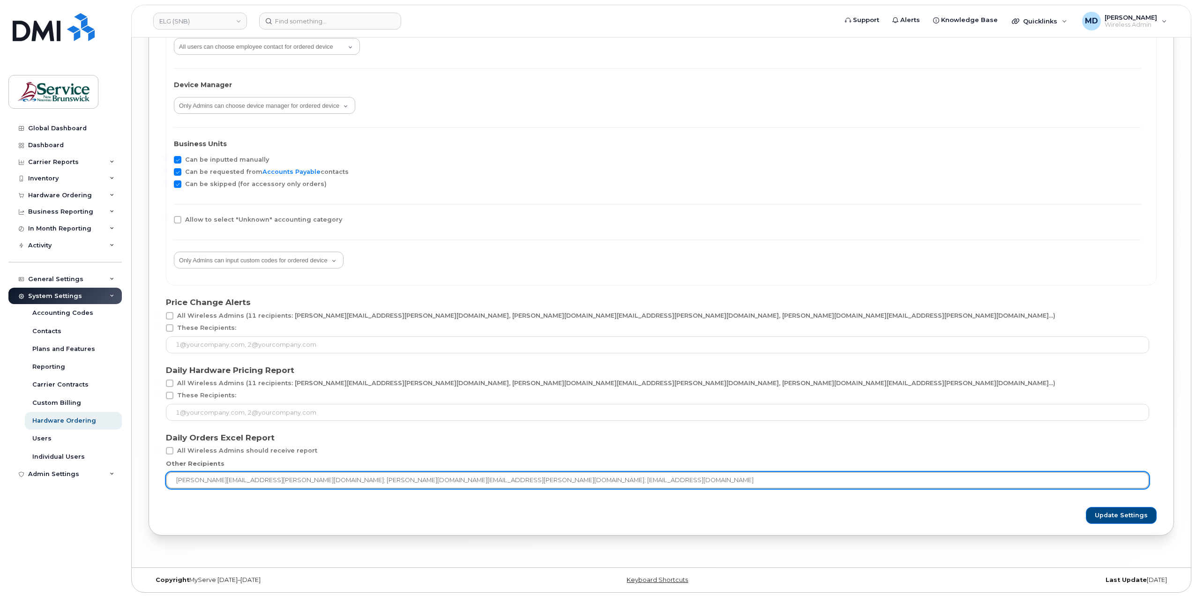
drag, startPoint x: 322, startPoint y: 479, endPoint x: 251, endPoint y: 472, distance: 71.6
click at [250, 474] on input "[PERSON_NAME][EMAIL_ADDRESS][PERSON_NAME][DOMAIN_NAME]; [PERSON_NAME][DOMAIN_NA…" at bounding box center [657, 480] width 983 height 17
type input "[PERSON_NAME][EMAIL_ADDRESS][PERSON_NAME][DOMAIN_NAME]; [EMAIL_ADDRESS][DOMAIN_…"
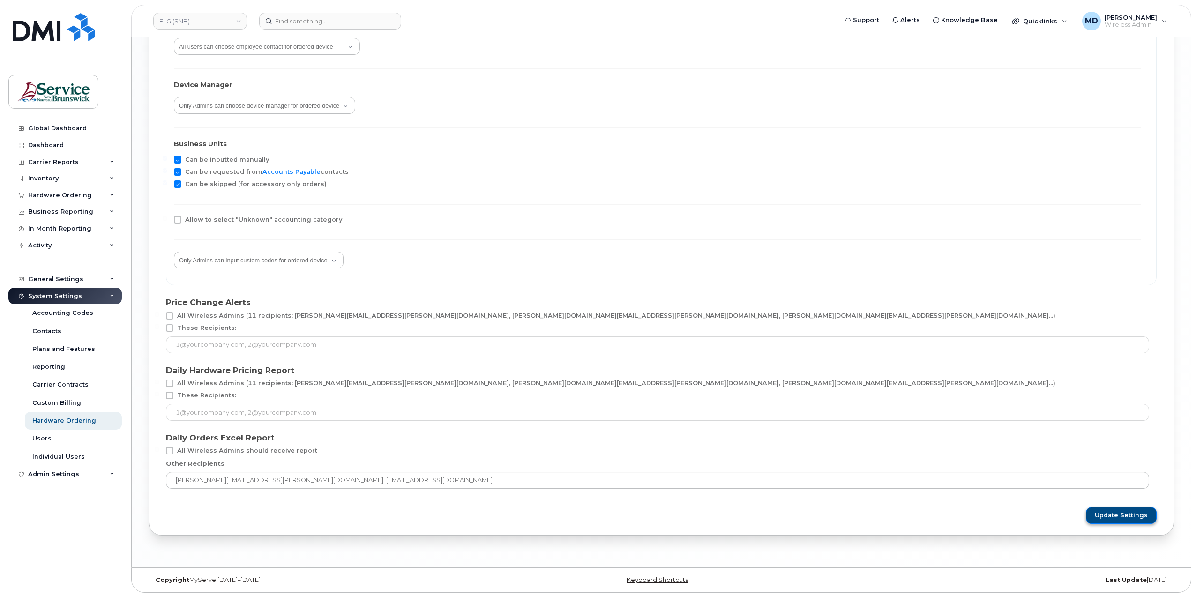
click at [1109, 518] on span "Update Settings" at bounding box center [1120, 515] width 53 height 8
click at [212, 21] on link "ELG (SNB)" at bounding box center [200, 21] width 94 height 17
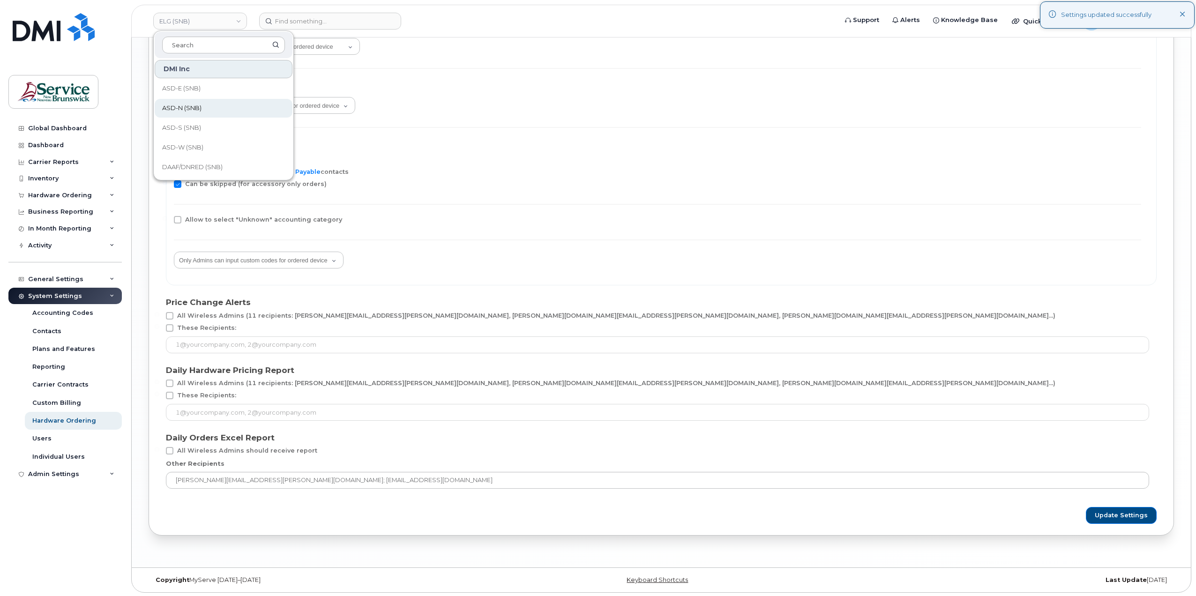
scroll to position [156, 0]
click at [201, 172] on link "FTB (SNB)" at bounding box center [224, 168] width 138 height 19
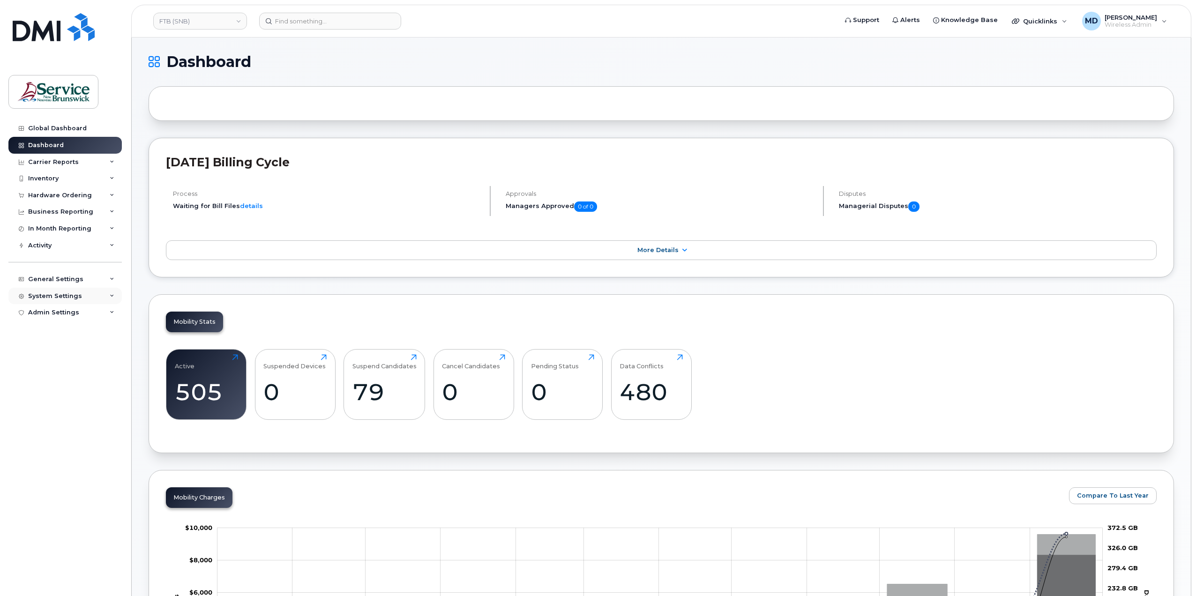
click at [83, 295] on div "System Settings" at bounding box center [64, 296] width 113 height 17
click at [63, 423] on div "Hardware Ordering" at bounding box center [64, 420] width 64 height 8
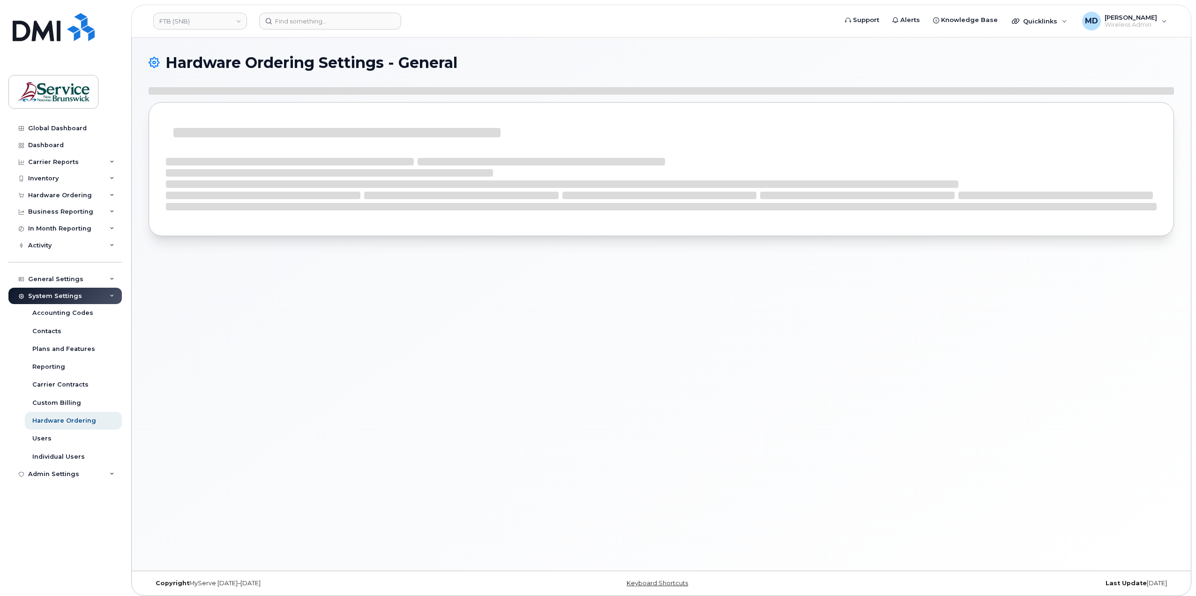
select select "admins"
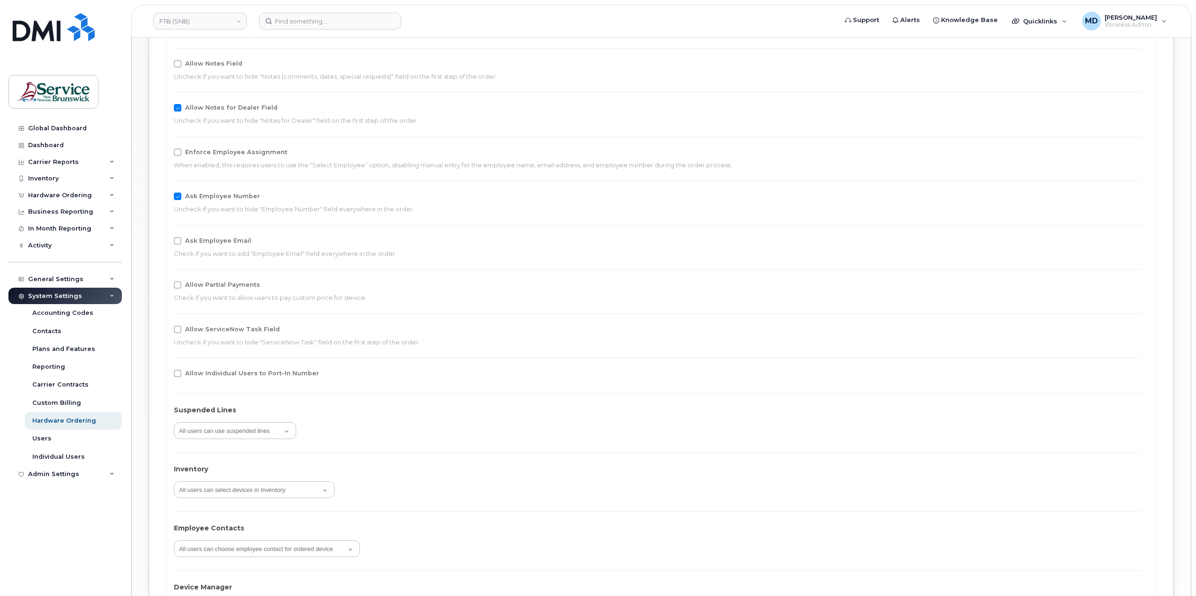
scroll to position [1595, 0]
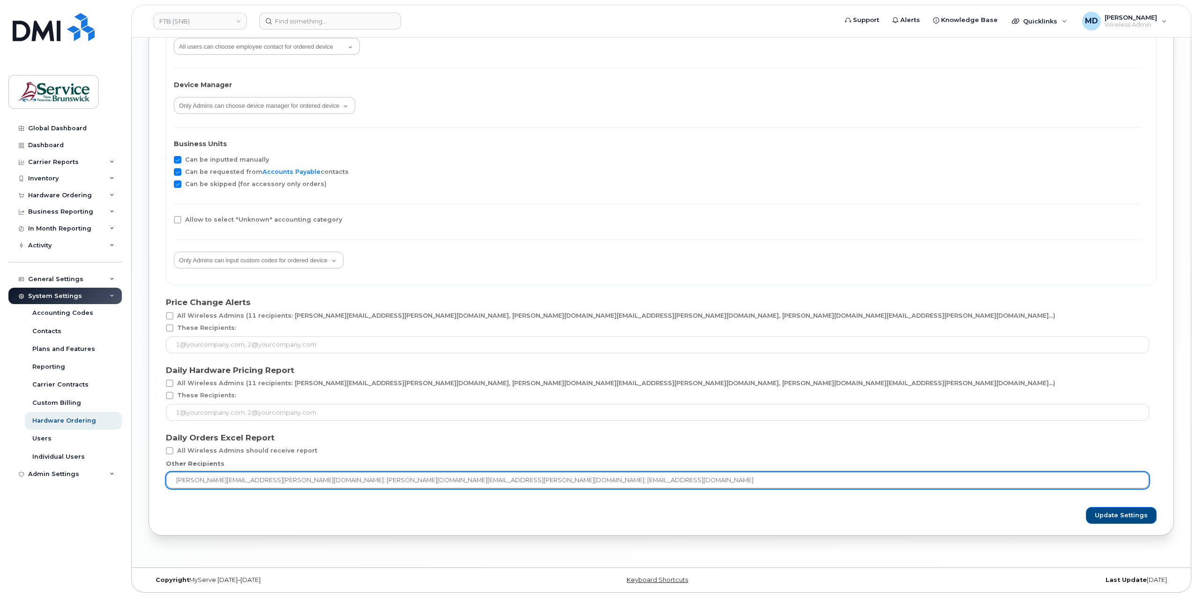
drag, startPoint x: 322, startPoint y: 481, endPoint x: 251, endPoint y: 480, distance: 71.2
click at [251, 480] on input "[PERSON_NAME][EMAIL_ADDRESS][PERSON_NAME][DOMAIN_NAME]; [PERSON_NAME][DOMAIN_NA…" at bounding box center [657, 480] width 983 height 17
type input "[PERSON_NAME][EMAIL_ADDRESS][PERSON_NAME][DOMAIN_NAME]; [EMAIL_ADDRESS][DOMAIN_…"
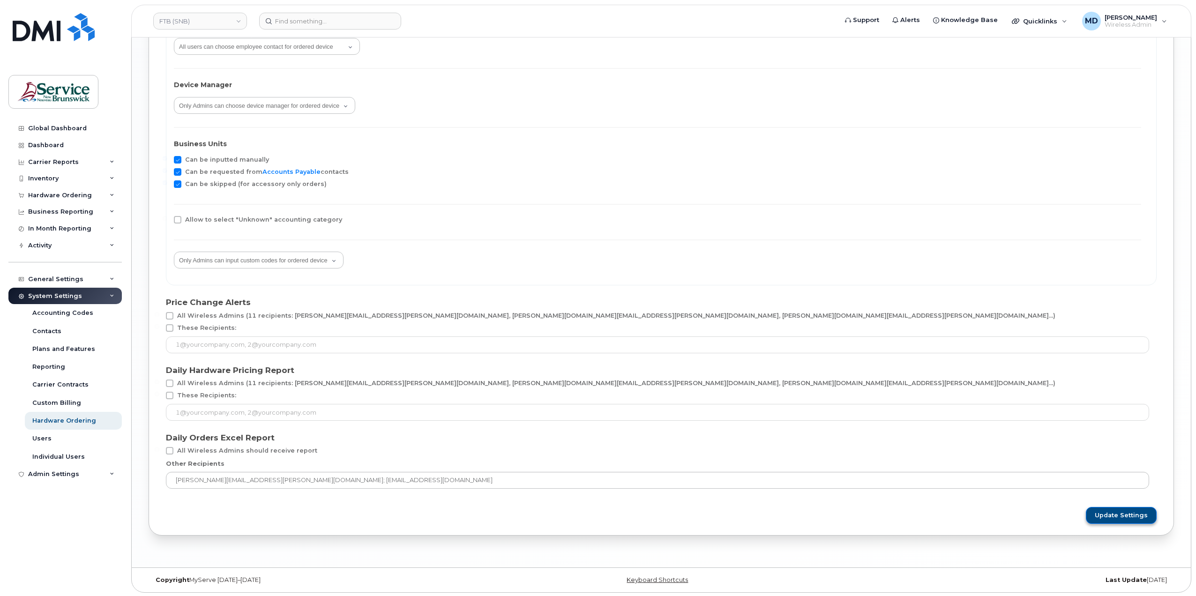
click at [1141, 518] on span "Update Settings" at bounding box center [1120, 515] width 53 height 8
click at [210, 19] on link "FTB (SNB)" at bounding box center [200, 21] width 94 height 17
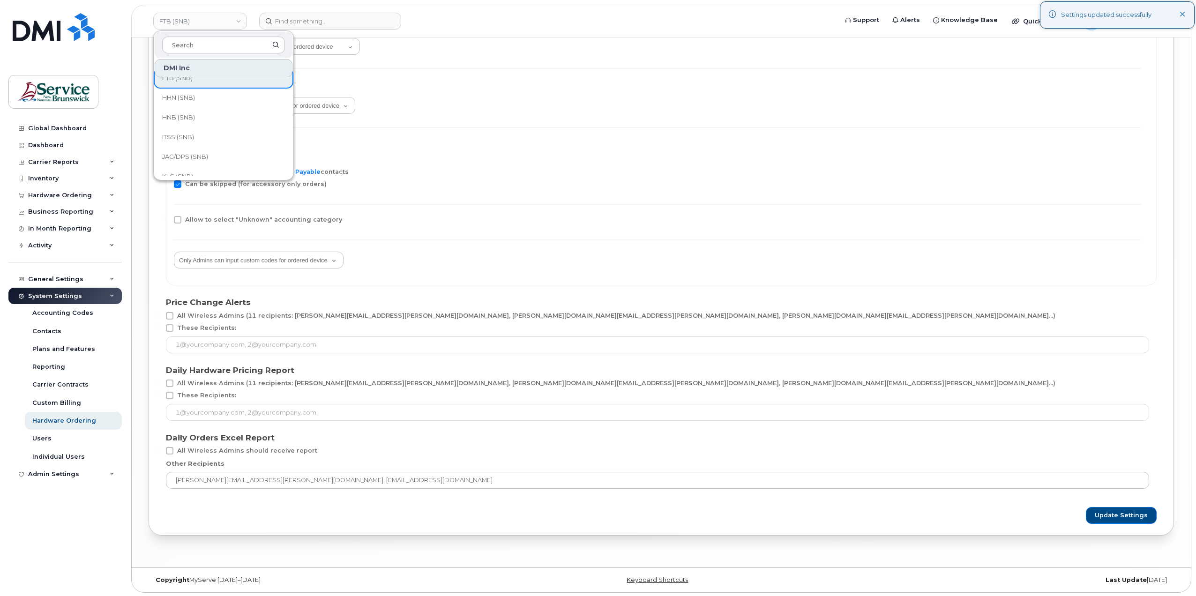
scroll to position [227, 0]
click at [203, 118] on link "HHN (SNB)" at bounding box center [224, 117] width 138 height 19
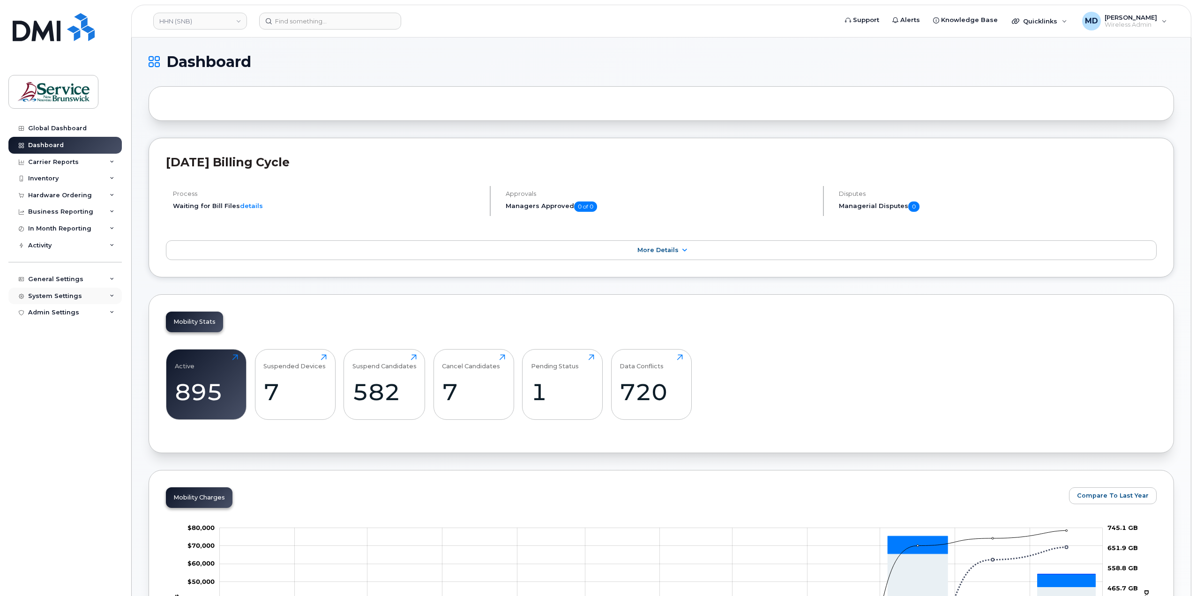
click at [54, 297] on div "System Settings" at bounding box center [55, 295] width 54 height 7
click at [74, 419] on div "Hardware Ordering" at bounding box center [64, 420] width 64 height 8
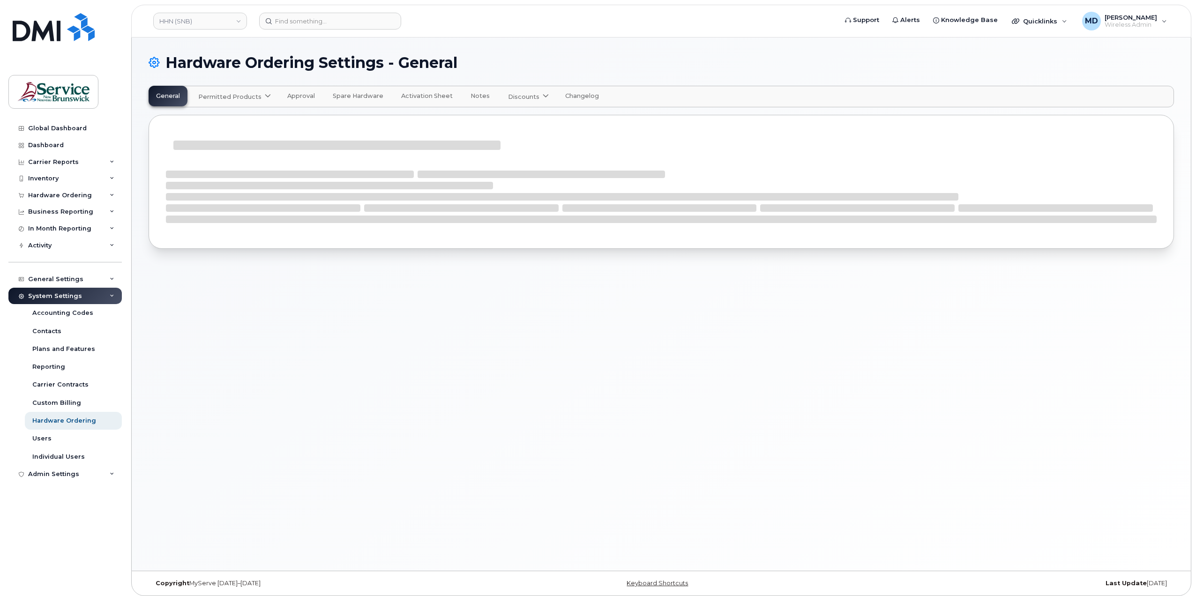
select select "admins"
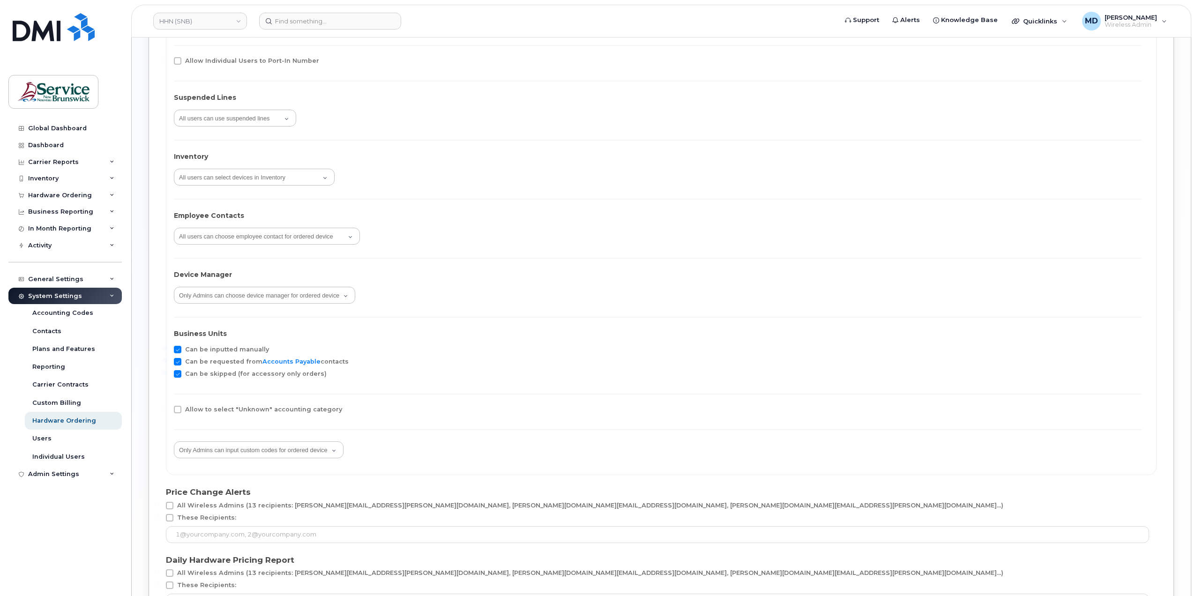
scroll to position [1595, 0]
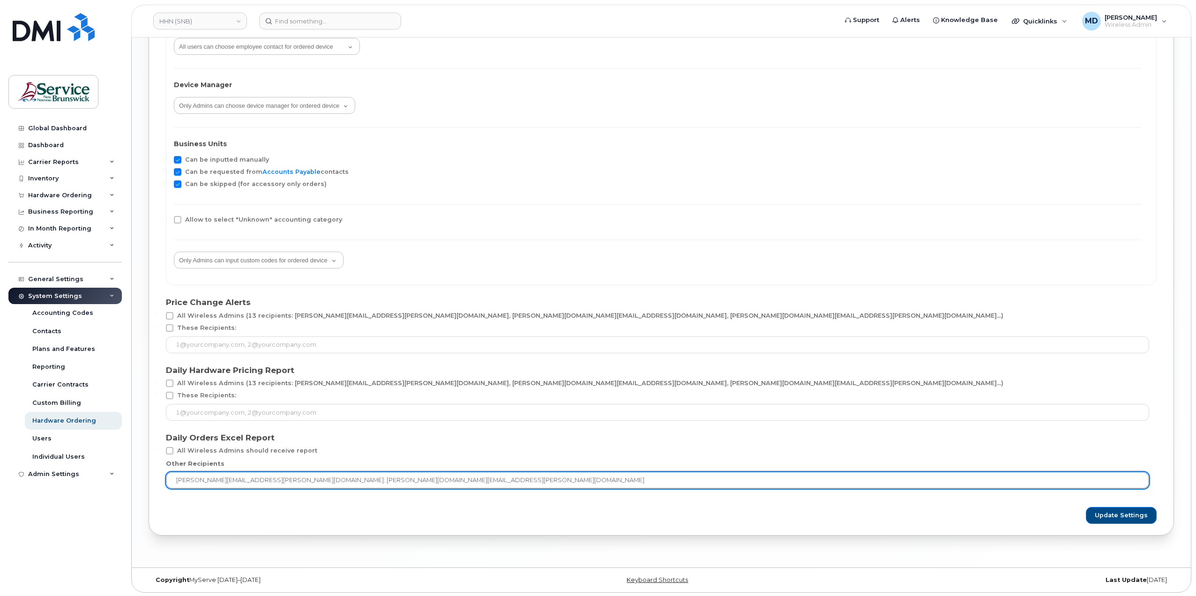
drag, startPoint x: 343, startPoint y: 477, endPoint x: 253, endPoint y: 477, distance: 89.9
click at [253, 477] on input "matthew.deveau@snb.ca; debby.jackson@snb.ca" at bounding box center [657, 480] width 983 height 17
type input "matthew.deveau@snb.ca"
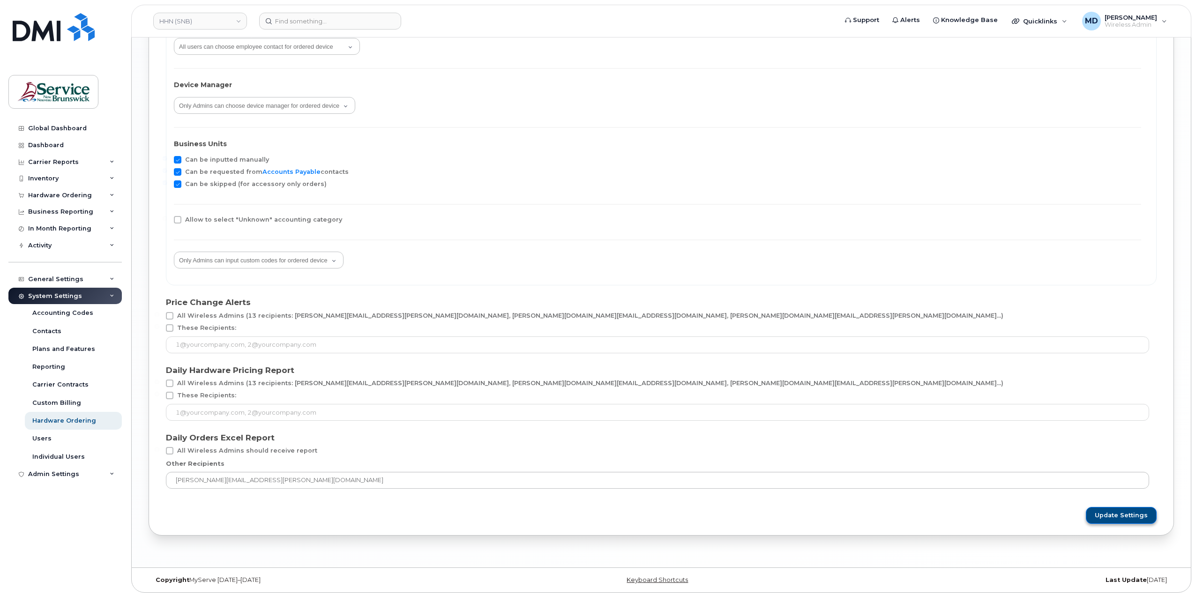
click at [1128, 518] on span "Update Settings" at bounding box center [1120, 515] width 53 height 8
click at [217, 22] on link "HHN (SNB)" at bounding box center [200, 21] width 94 height 17
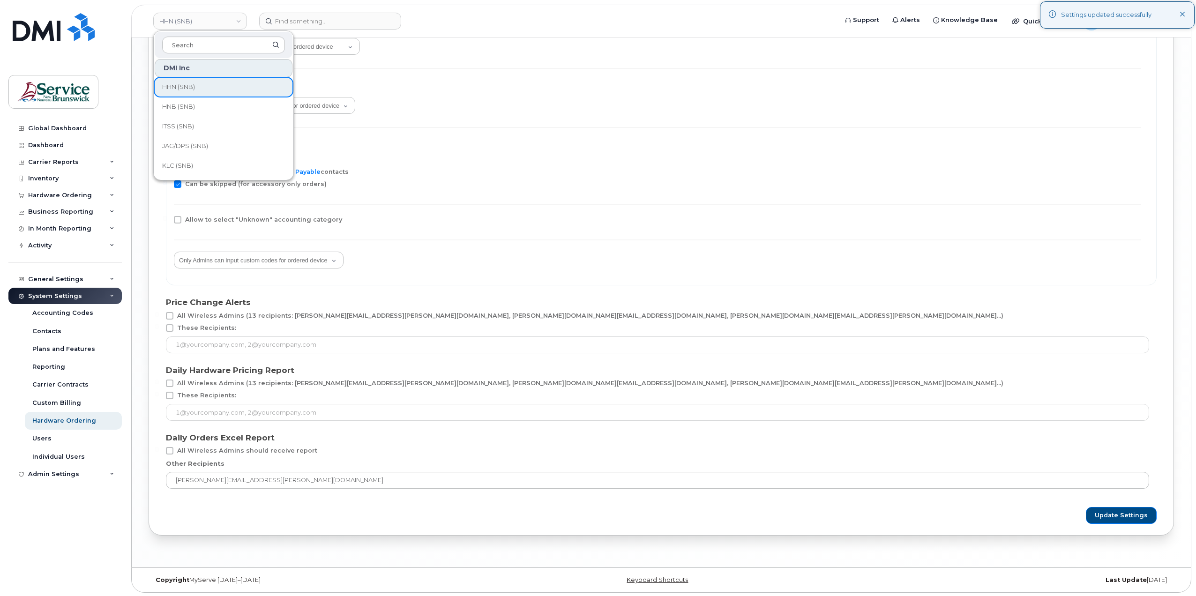
scroll to position [250, 0]
click at [229, 116] on link "HNB (SNB)" at bounding box center [224, 114] width 138 height 19
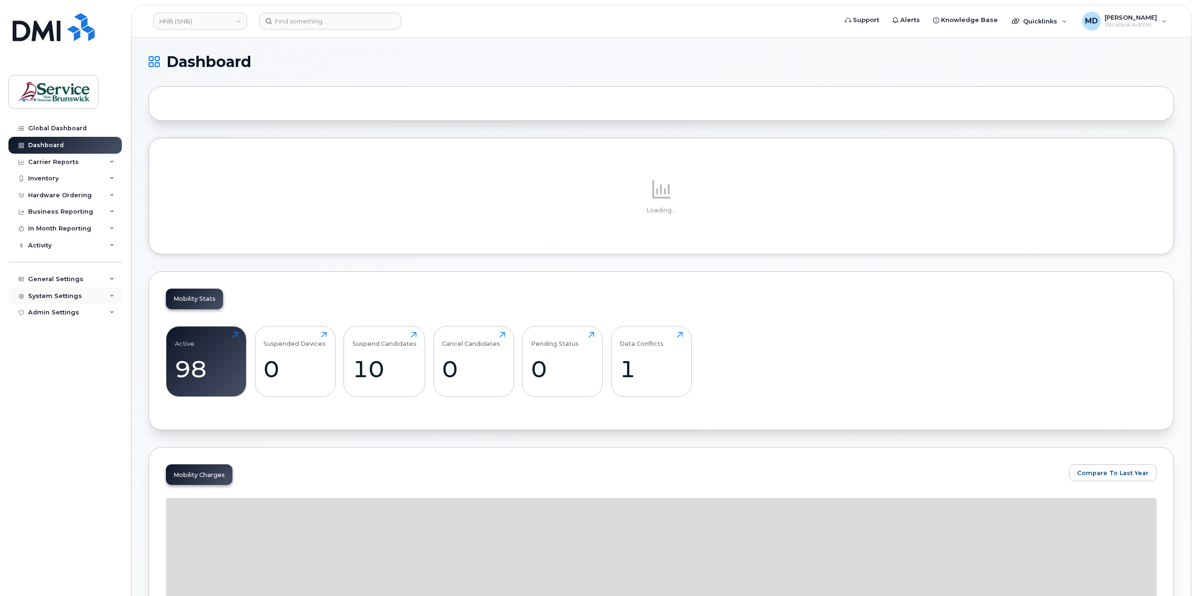
click at [59, 300] on div "System Settings" at bounding box center [64, 296] width 113 height 17
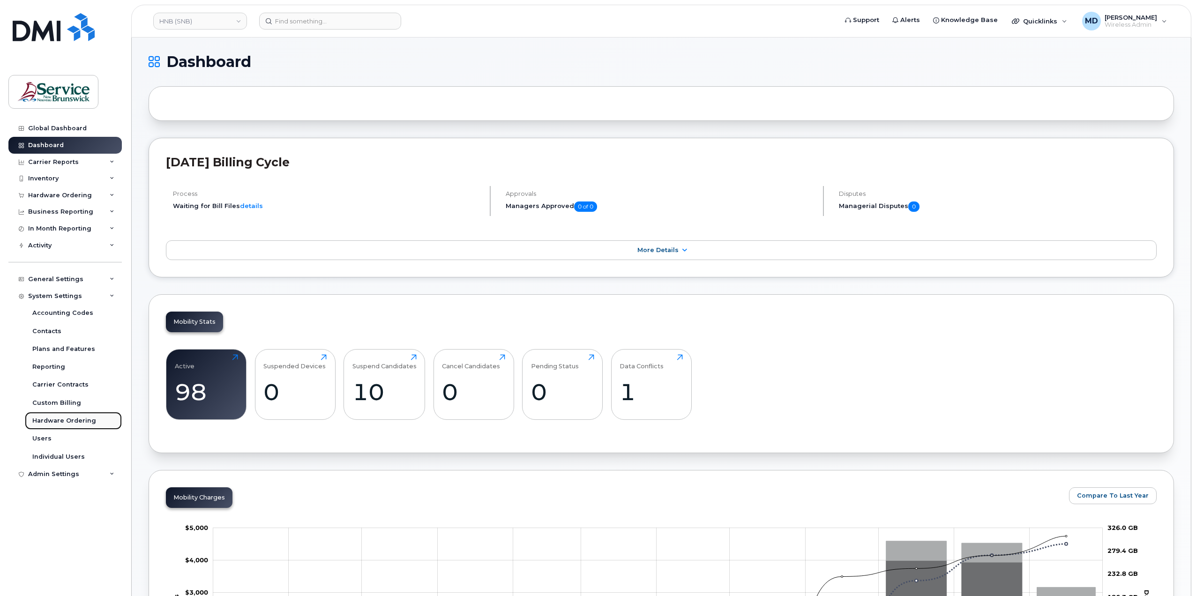
click at [56, 425] on link "Hardware Ordering" at bounding box center [73, 421] width 97 height 18
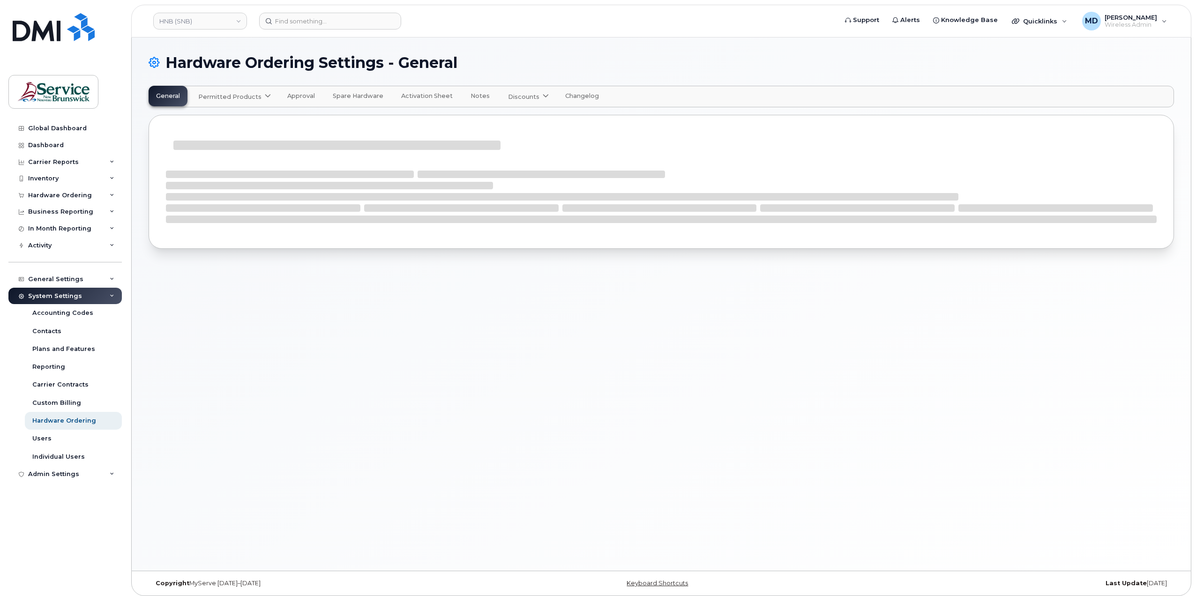
select select "admins"
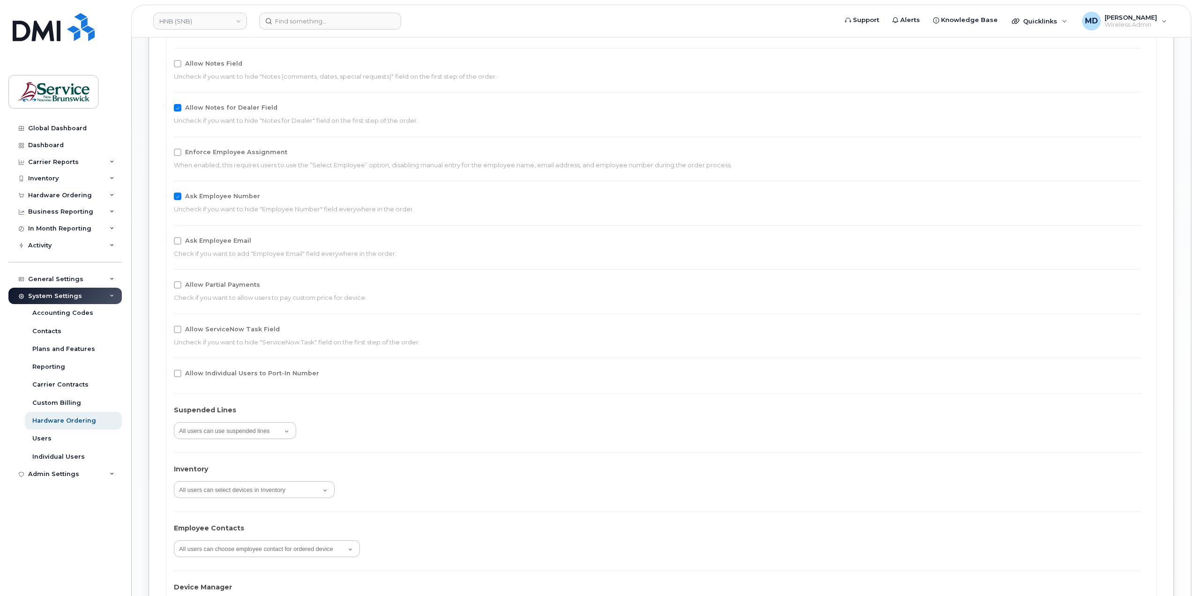
scroll to position [1561, 0]
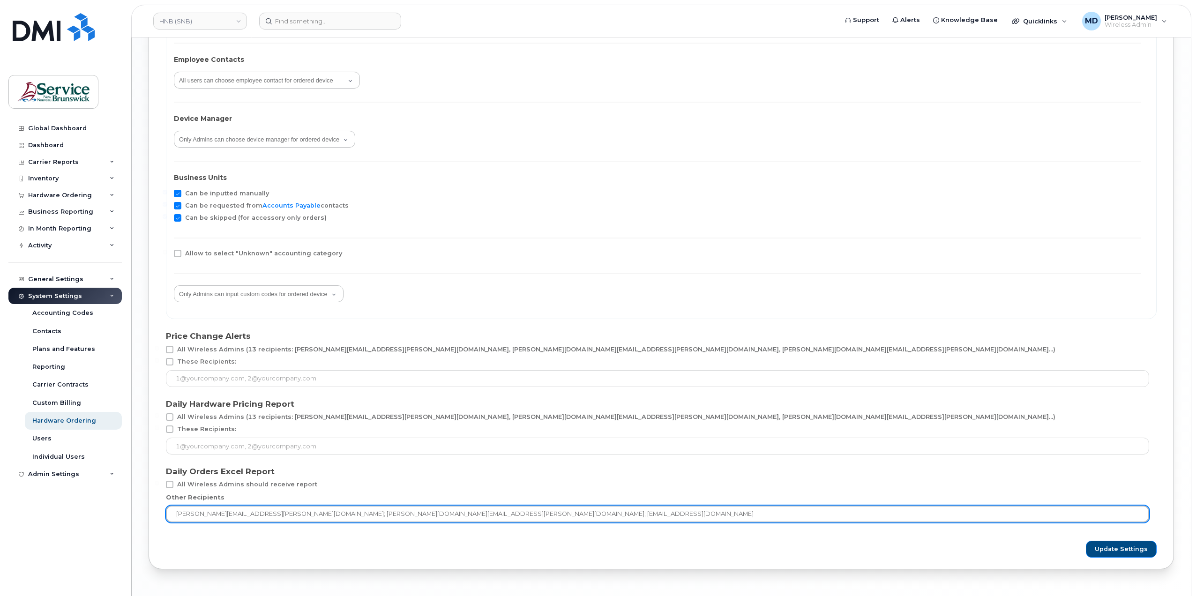
drag, startPoint x: 324, startPoint y: 514, endPoint x: 253, endPoint y: 511, distance: 70.8
click at [253, 511] on input "[PERSON_NAME][EMAIL_ADDRESS][PERSON_NAME][DOMAIN_NAME]; [PERSON_NAME][DOMAIN_NA…" at bounding box center [657, 513] width 983 height 17
type input "[PERSON_NAME][EMAIL_ADDRESS][PERSON_NAME][DOMAIN_NAME]; [EMAIL_ADDRESS][DOMAIN_…"
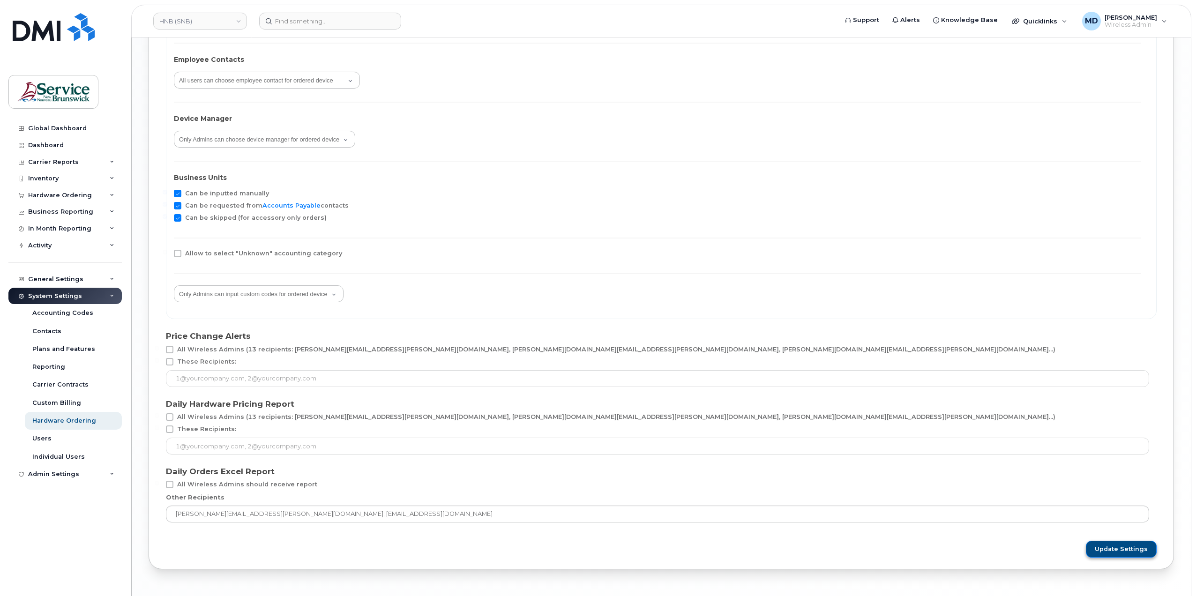
click at [1113, 552] on button "Update Settings" at bounding box center [1120, 549] width 71 height 17
click at [217, 21] on link "HNB (SNB)" at bounding box center [200, 21] width 94 height 17
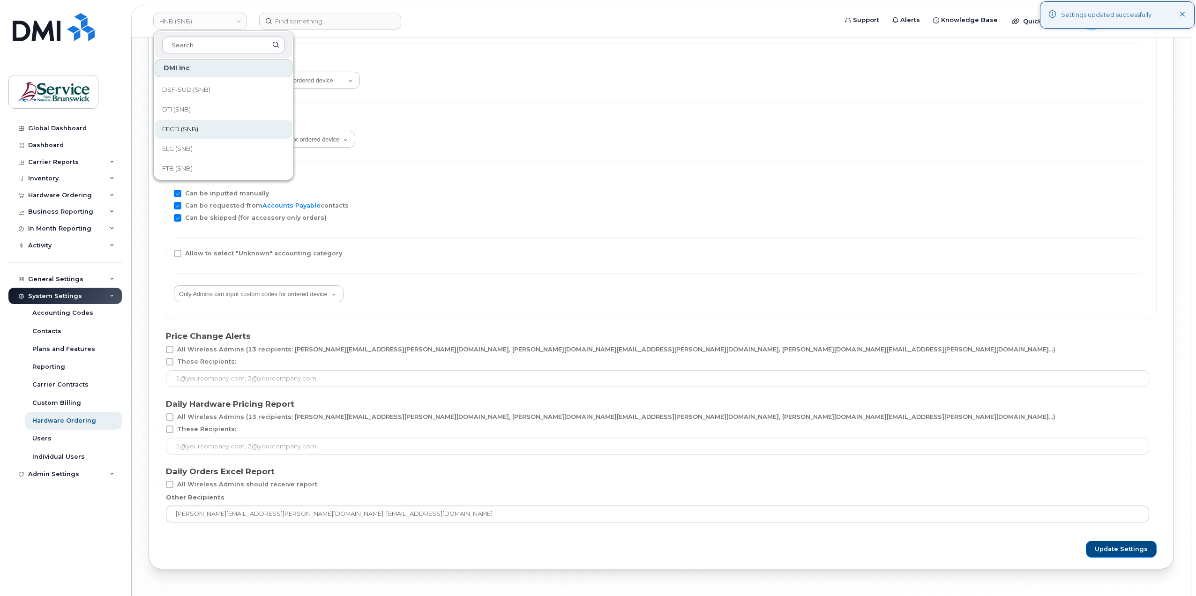
scroll to position [312, 0]
drag, startPoint x: 293, startPoint y: 134, endPoint x: 291, endPoint y: 129, distance: 5.3
click at [291, 129] on div "DMI Inc ASD-E (SNB) ASD-N (SNB) ASD-S (SNB) ASD-W (SNB) DAAF/DNRED (SNB) DH (SN…" at bounding box center [224, 117] width 140 height 117
click at [238, 99] on link "ITSS (SNB)" at bounding box center [224, 98] width 138 height 19
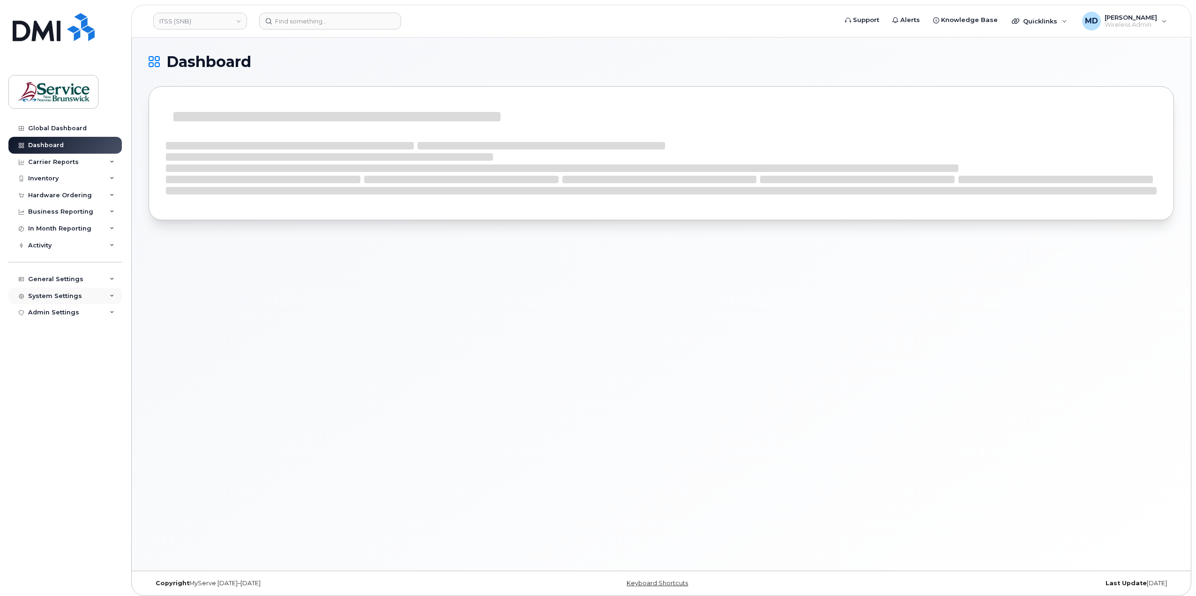
click at [37, 301] on div "System Settings" at bounding box center [64, 296] width 113 height 17
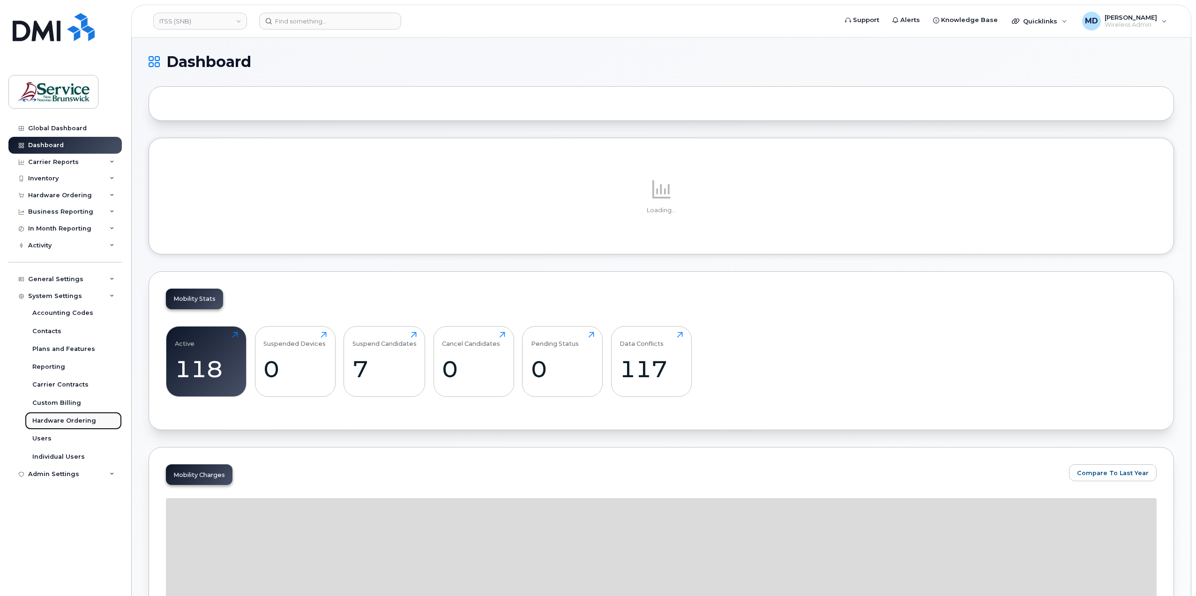
click at [76, 418] on div "Hardware Ordering" at bounding box center [64, 420] width 64 height 8
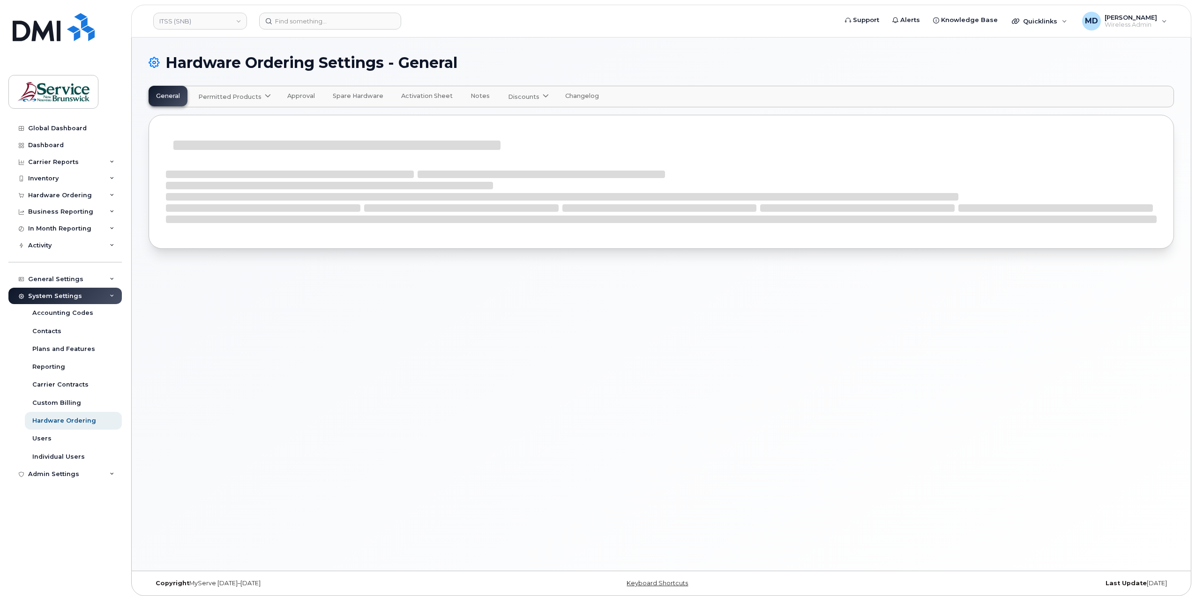
select select "admins"
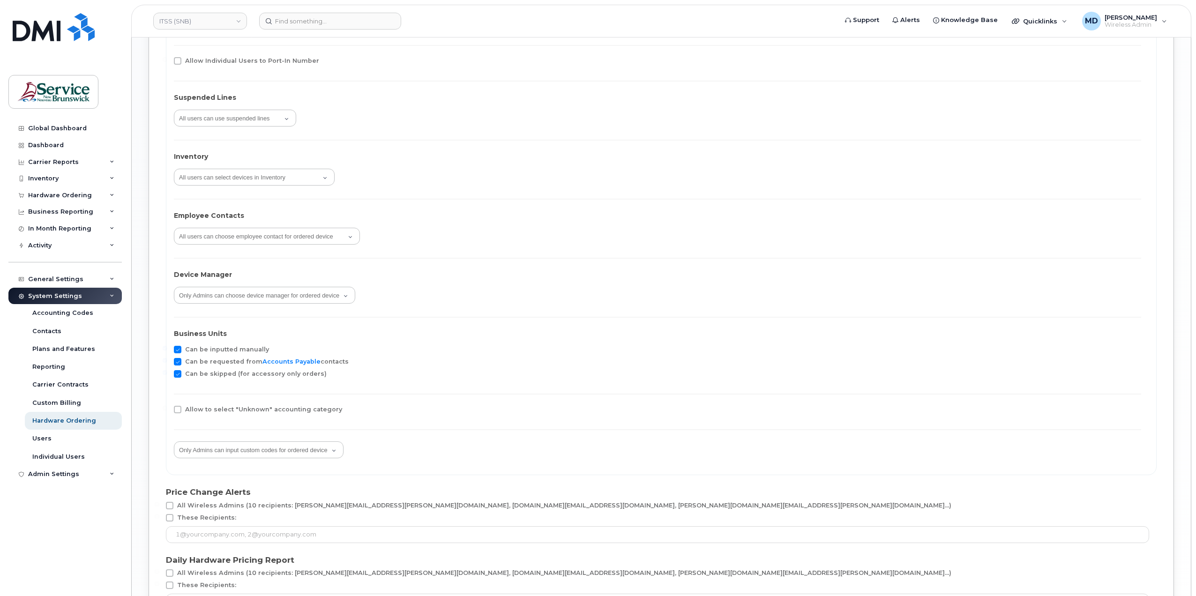
scroll to position [1595, 0]
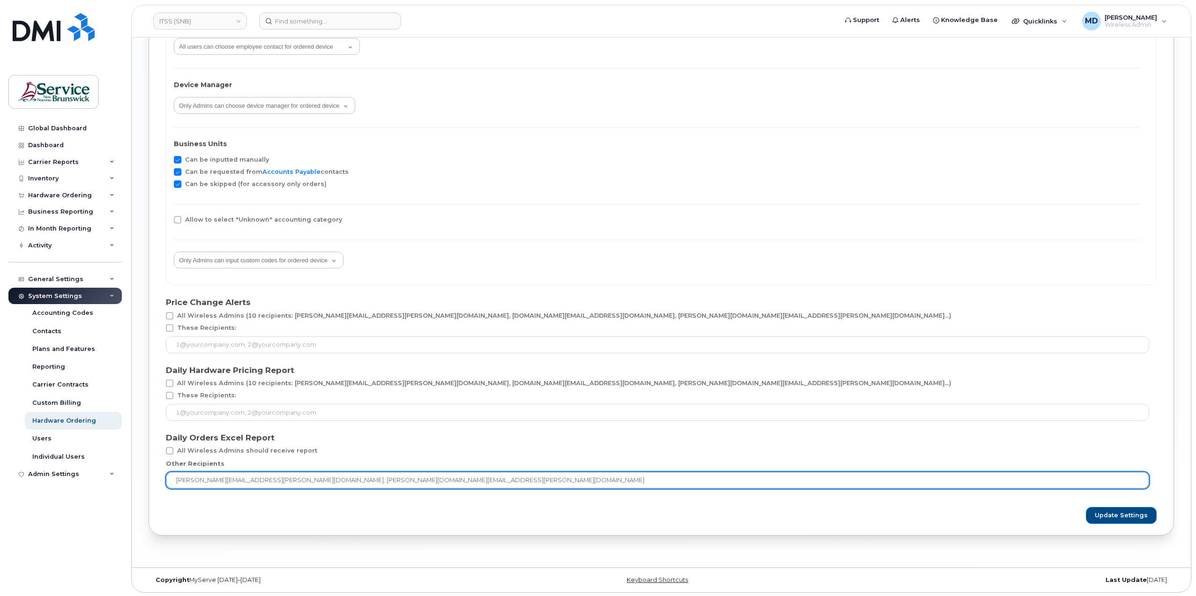
drag, startPoint x: 328, startPoint y: 476, endPoint x: 255, endPoint y: 479, distance: 73.6
click at [255, 479] on input "matthew.deveau@snb.ca; debby.jackson@snb.ca" at bounding box center [657, 480] width 983 height 17
type input "matthew.deveau@snb.ca"
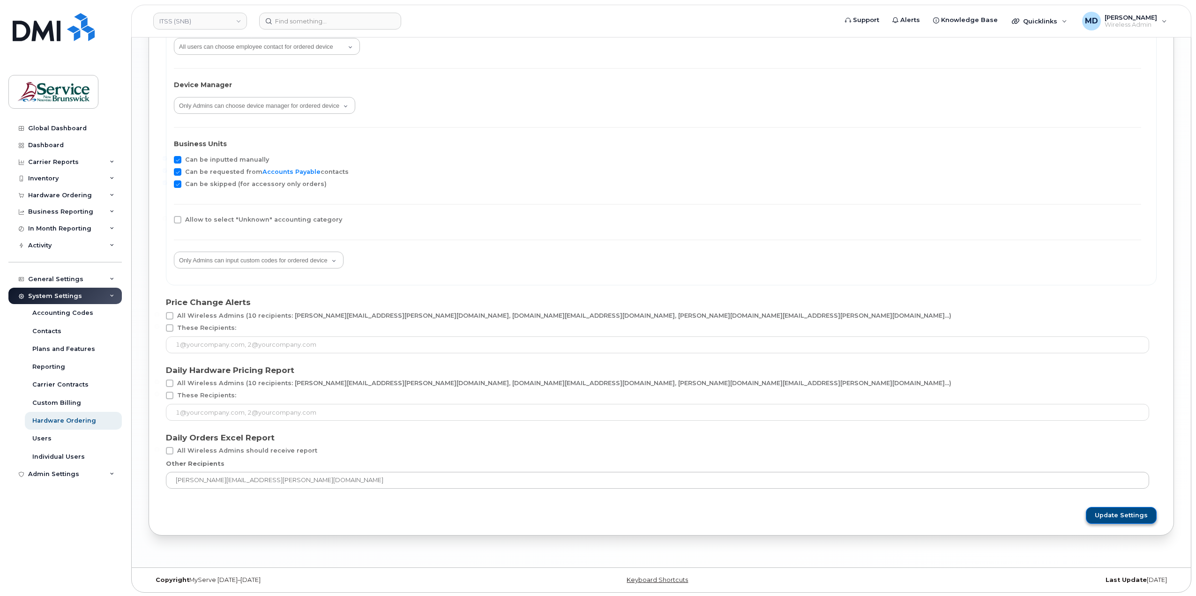
click at [1120, 518] on span "Update Settings" at bounding box center [1120, 515] width 53 height 8
click at [212, 21] on link "ITSS (SNB)" at bounding box center [200, 21] width 94 height 17
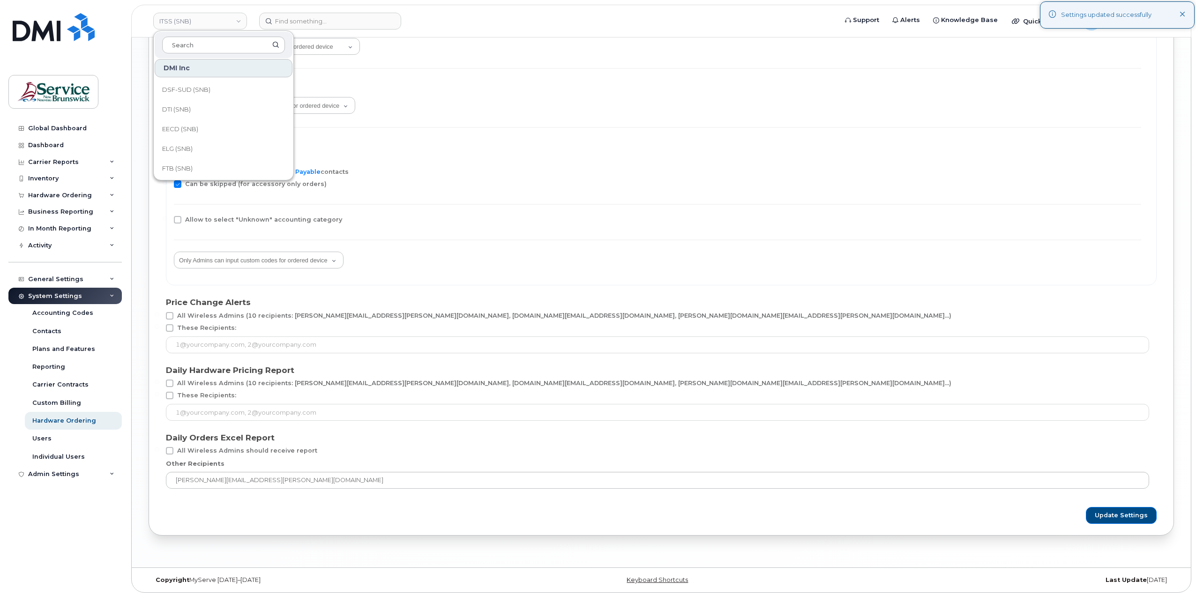
scroll to position [312, 0]
click at [208, 89] on span "JAG/DPS (SNB)" at bounding box center [185, 91] width 46 height 9
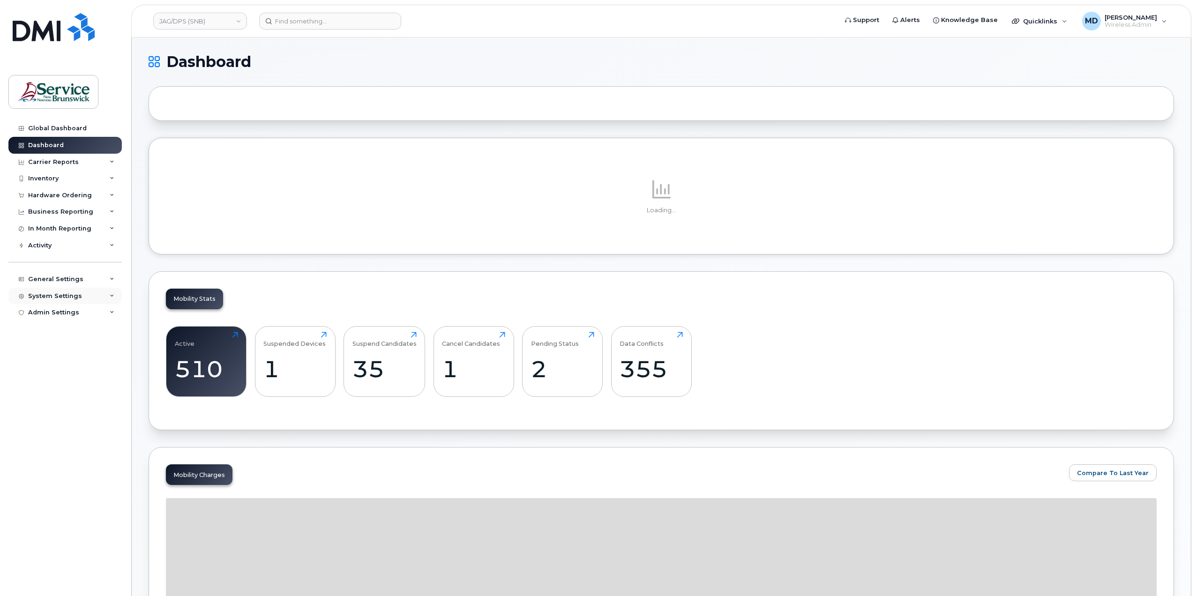
click at [47, 288] on div "System Settings" at bounding box center [64, 296] width 113 height 17
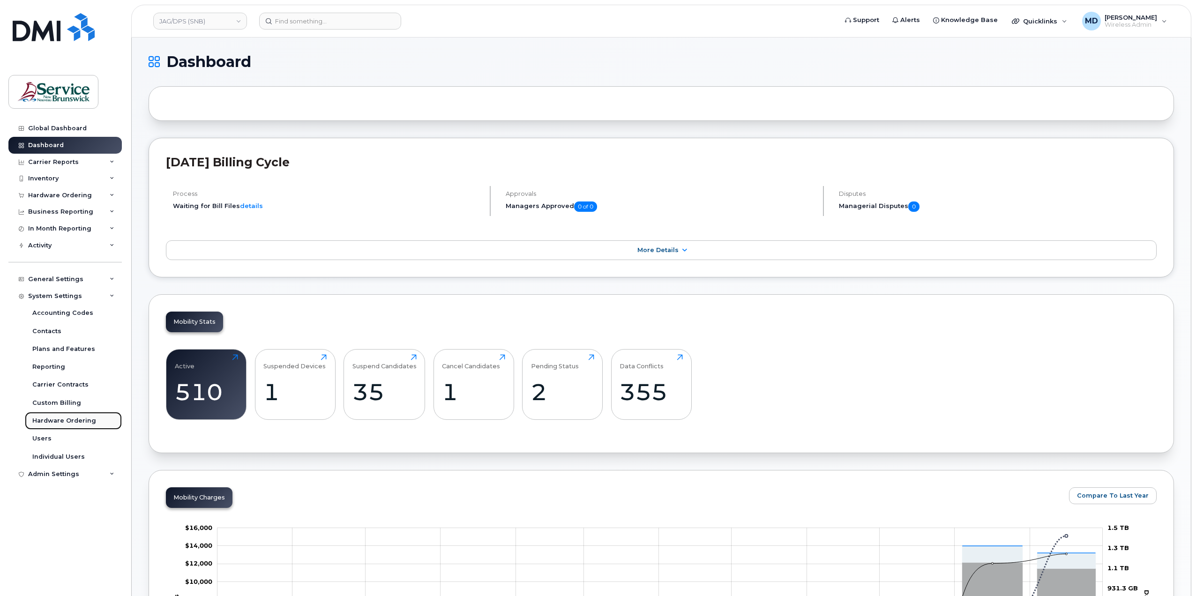
click at [58, 422] on div "Hardware Ordering" at bounding box center [64, 420] width 64 height 8
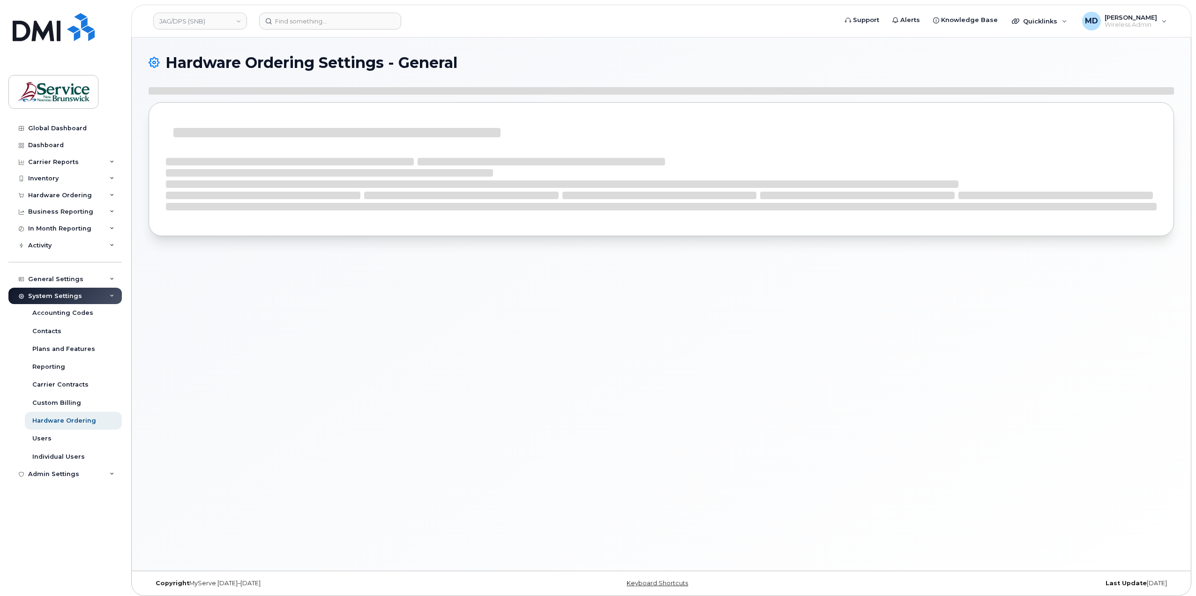
select select "admins"
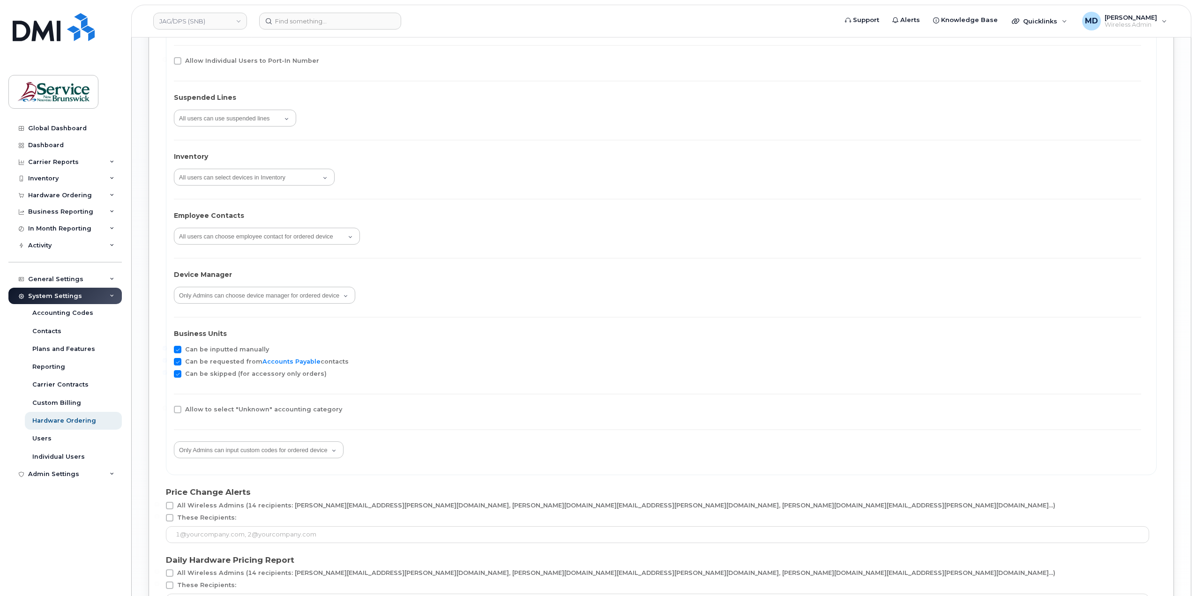
scroll to position [1595, 0]
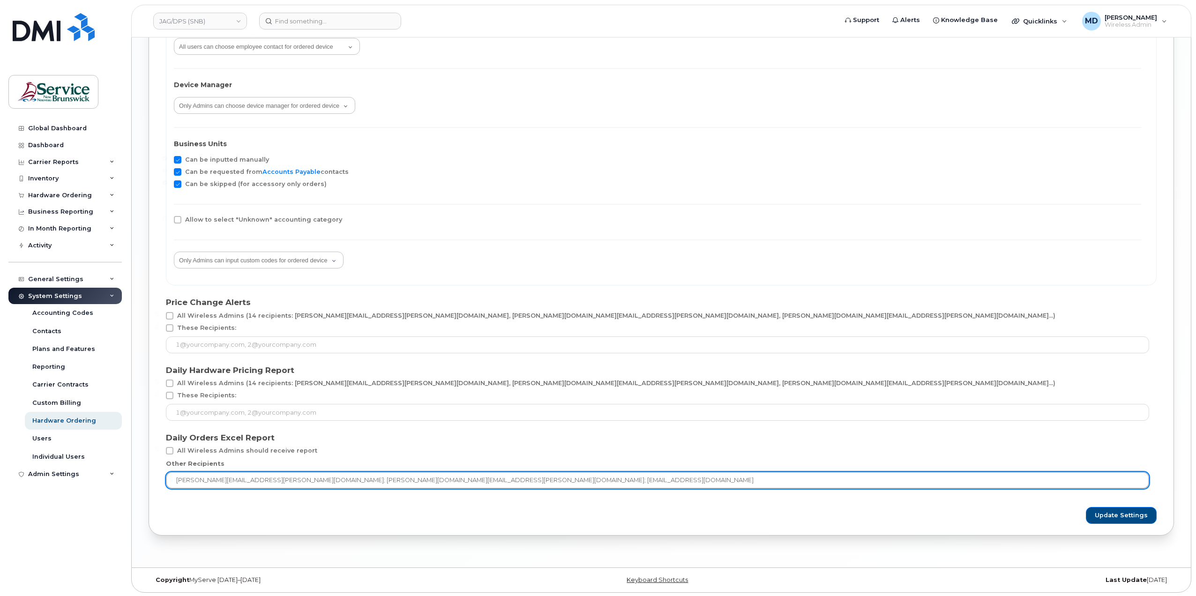
drag, startPoint x: 323, startPoint y: 480, endPoint x: 254, endPoint y: 480, distance: 69.3
click at [254, 480] on input "matthew.deveau@snb.ca; debby.jackson@snb.ca; snb-itprocurement@snb.ca" at bounding box center [657, 480] width 983 height 17
type input "matthew.deveau@snb.ca; snb-itprocurement@snb.ca"
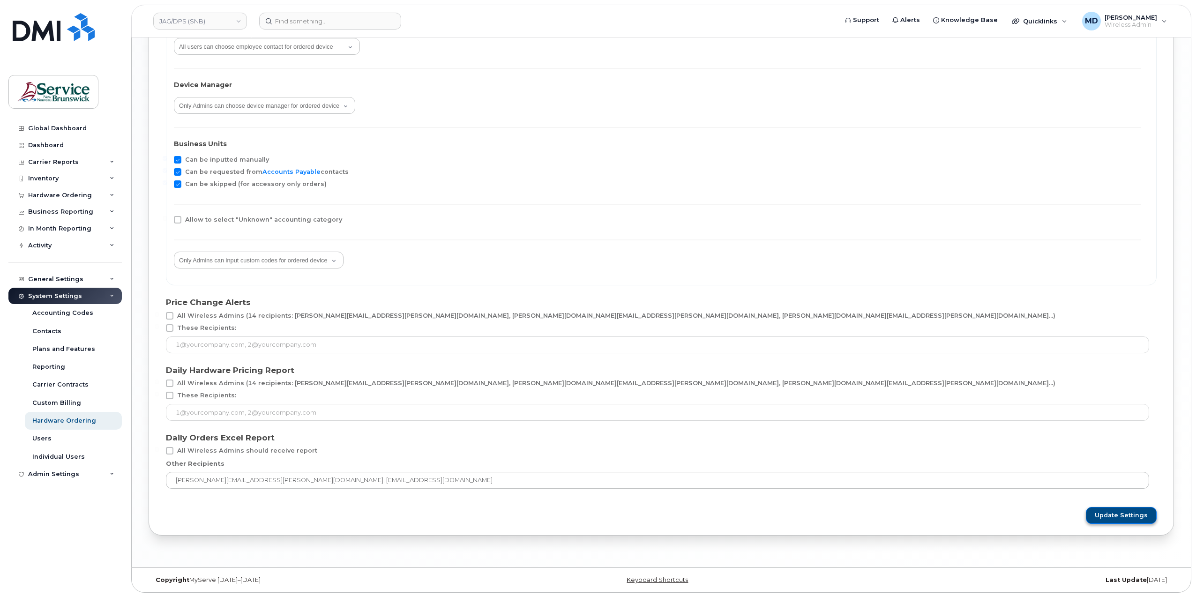
click at [1122, 511] on span "Update Settings" at bounding box center [1120, 515] width 53 height 8
click at [208, 26] on link "JAG/DPS (SNB)" at bounding box center [200, 21] width 94 height 17
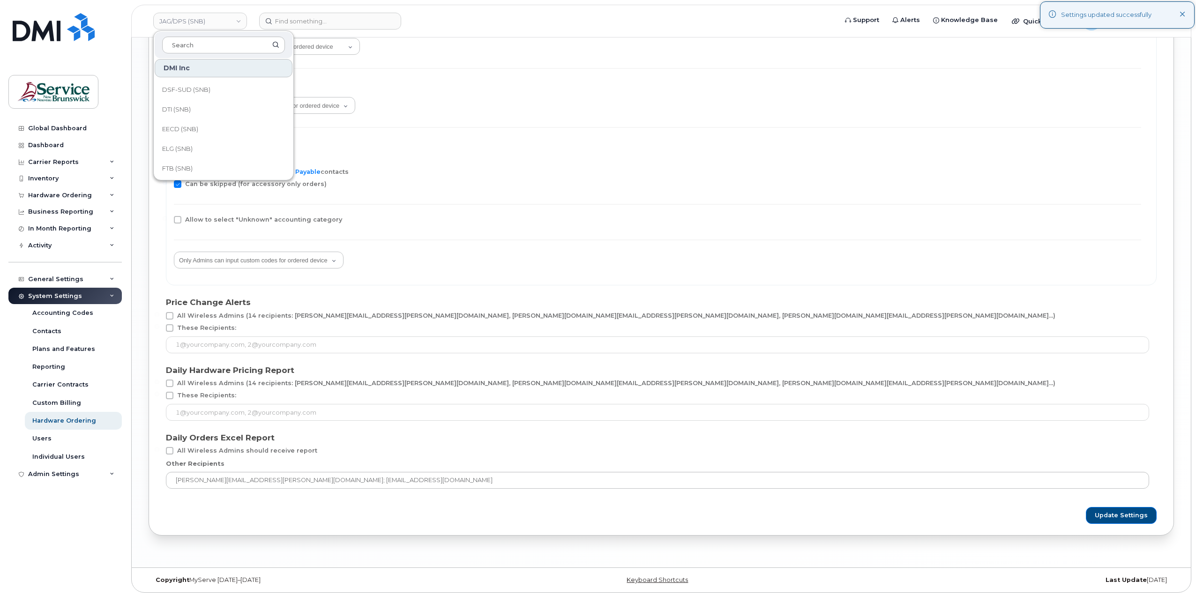
scroll to position [312, 0]
click at [216, 109] on link "KLC (SNB)" at bounding box center [224, 111] width 138 height 19
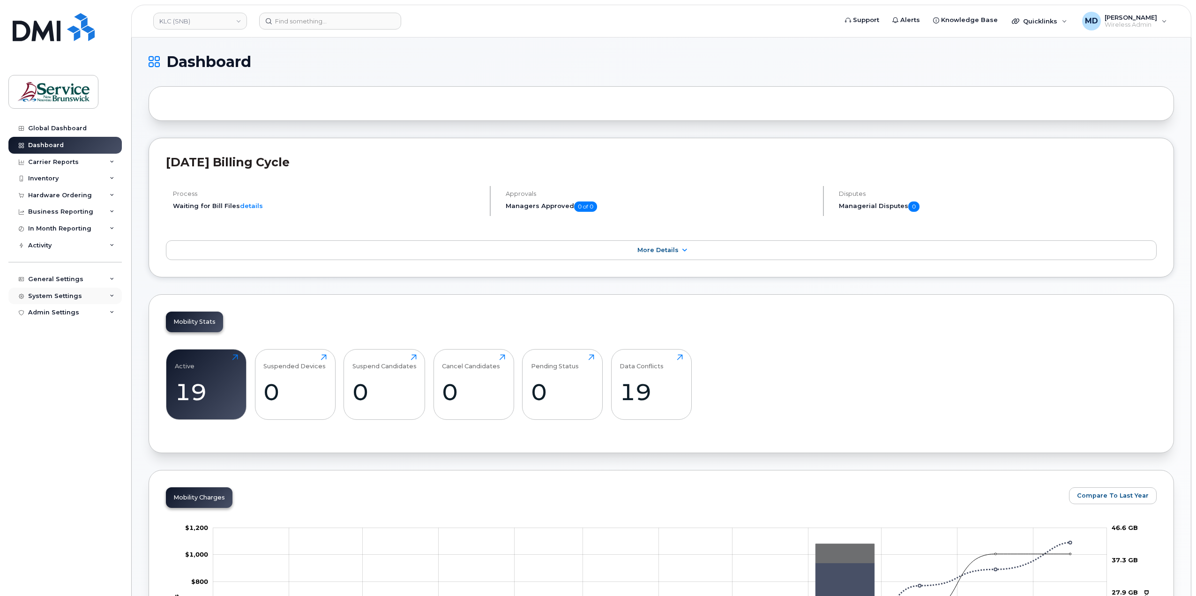
click at [74, 300] on div "System Settings" at bounding box center [64, 296] width 113 height 17
click at [56, 423] on div "Hardware Ordering" at bounding box center [64, 420] width 64 height 8
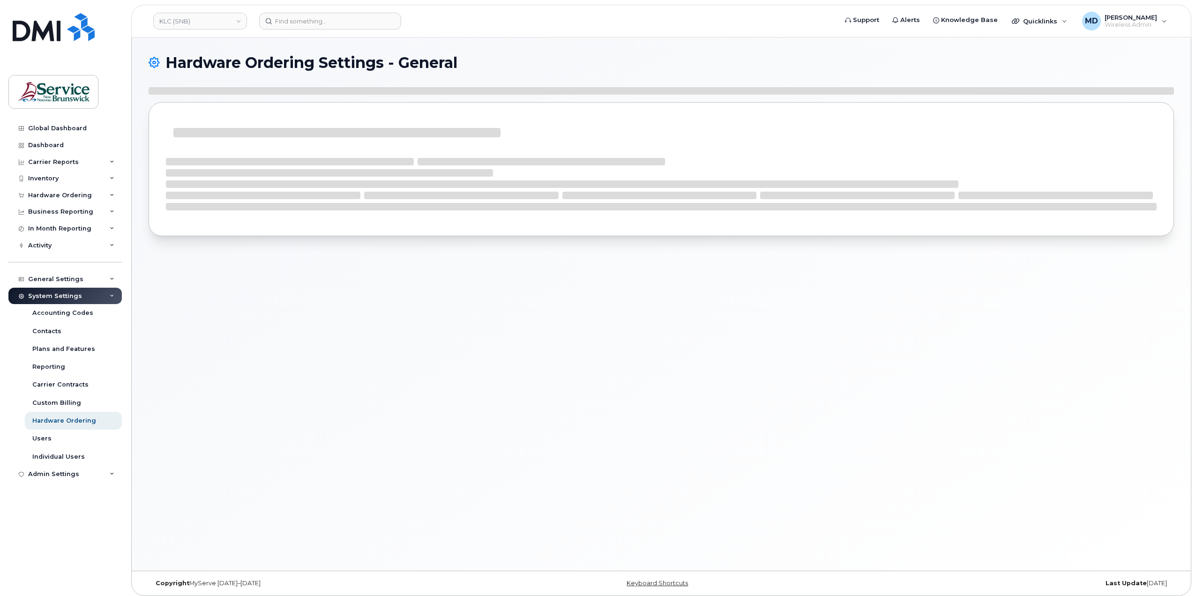
select select "admins"
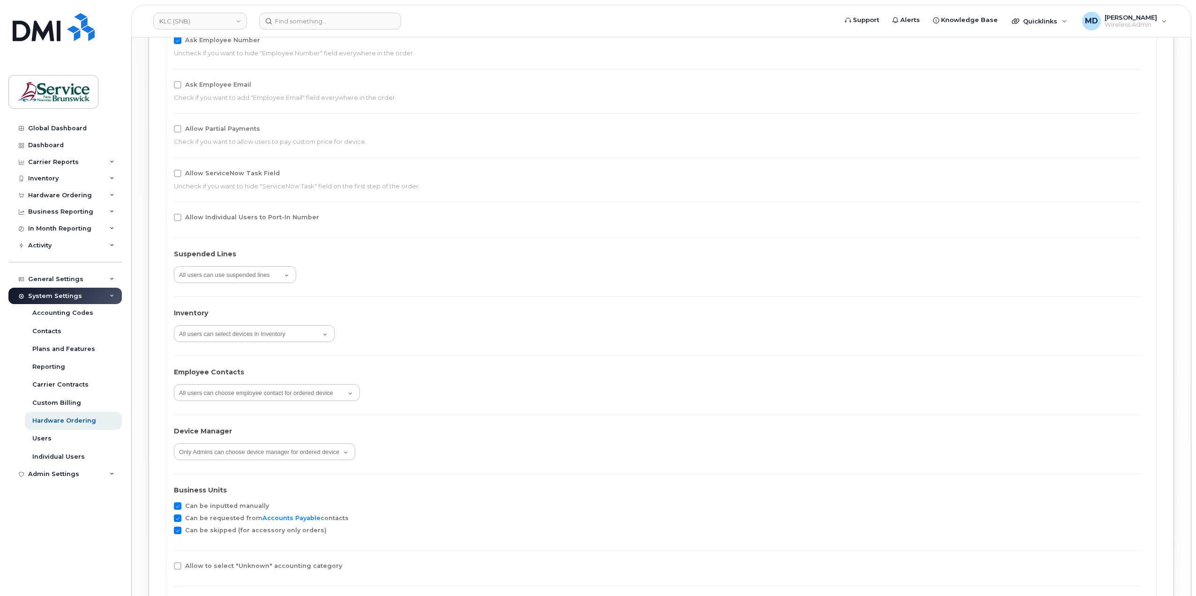
scroll to position [1595, 0]
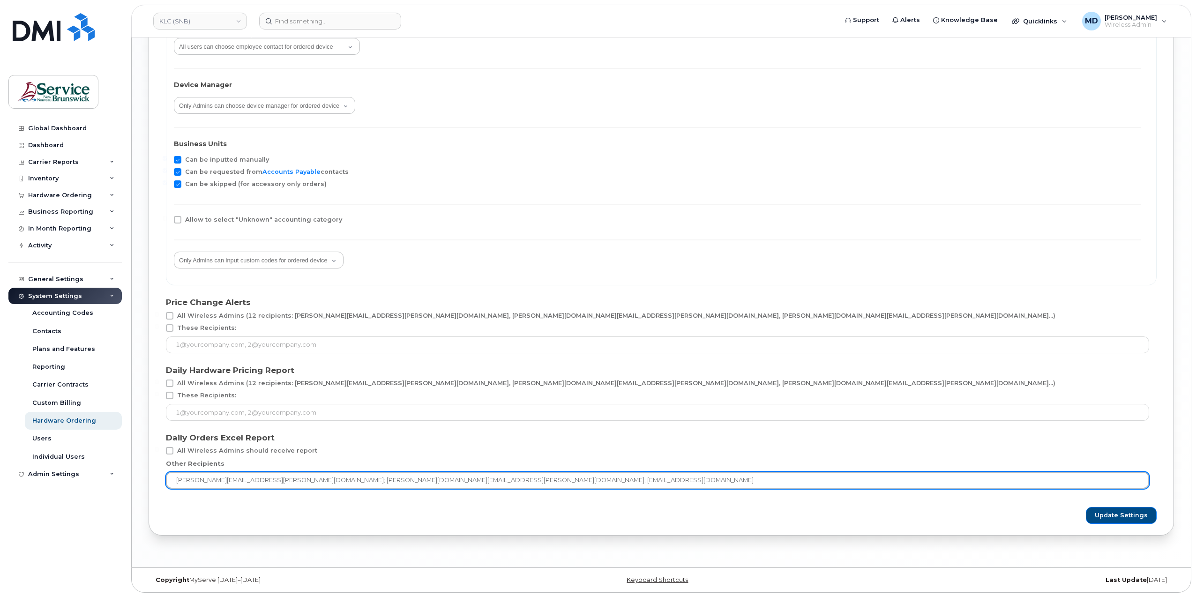
drag, startPoint x: 322, startPoint y: 481, endPoint x: 252, endPoint y: 483, distance: 70.8
click at [252, 483] on input "[PERSON_NAME][EMAIL_ADDRESS][PERSON_NAME][DOMAIN_NAME]; [PERSON_NAME][DOMAIN_NA…" at bounding box center [657, 480] width 983 height 17
type input "matthew.deveau@snb.ca; snb-itprocurement@snb.ca"
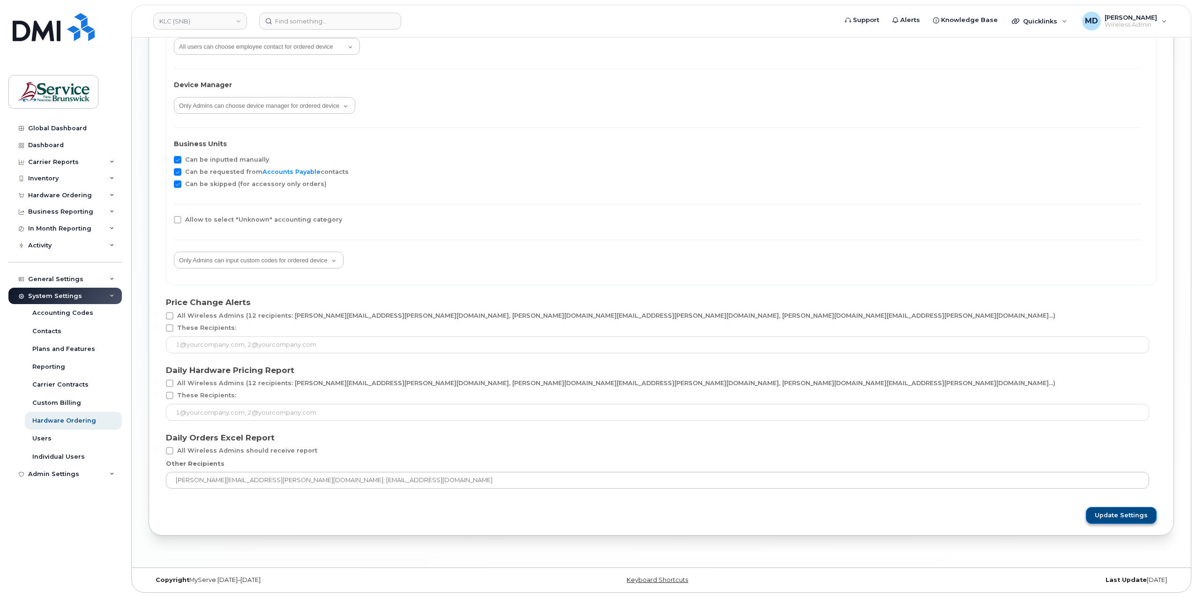
click at [1110, 515] on span "Update Settings" at bounding box center [1120, 515] width 53 height 8
click at [219, 25] on link "KLC (SNB)" at bounding box center [200, 21] width 94 height 17
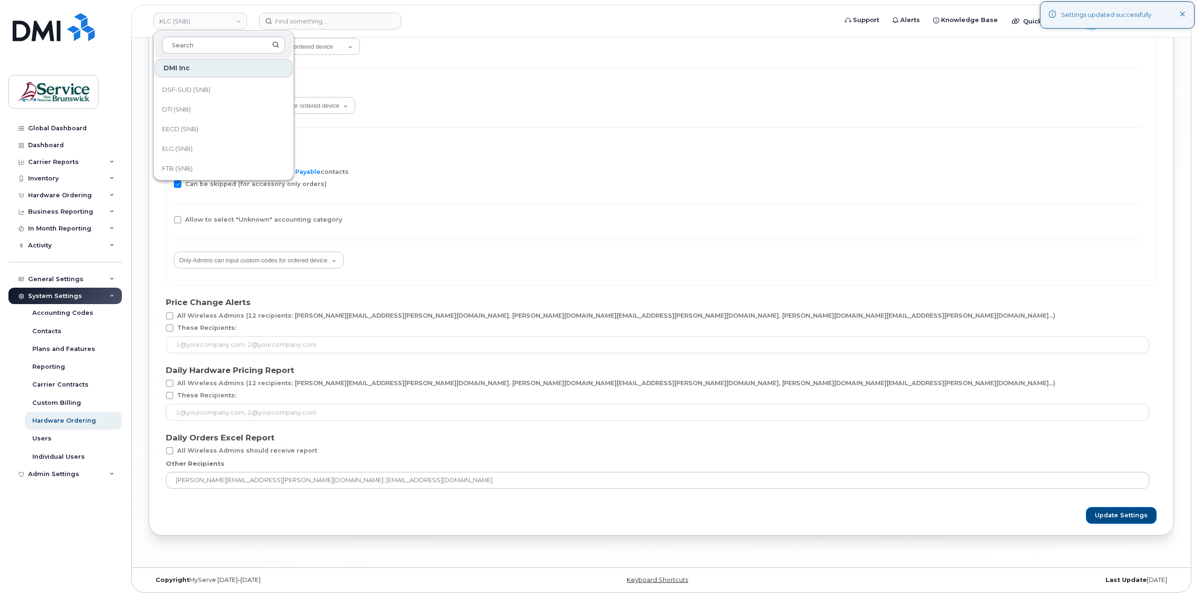
scroll to position [312, 0]
click at [215, 128] on link "LEG (SNB)" at bounding box center [224, 130] width 138 height 19
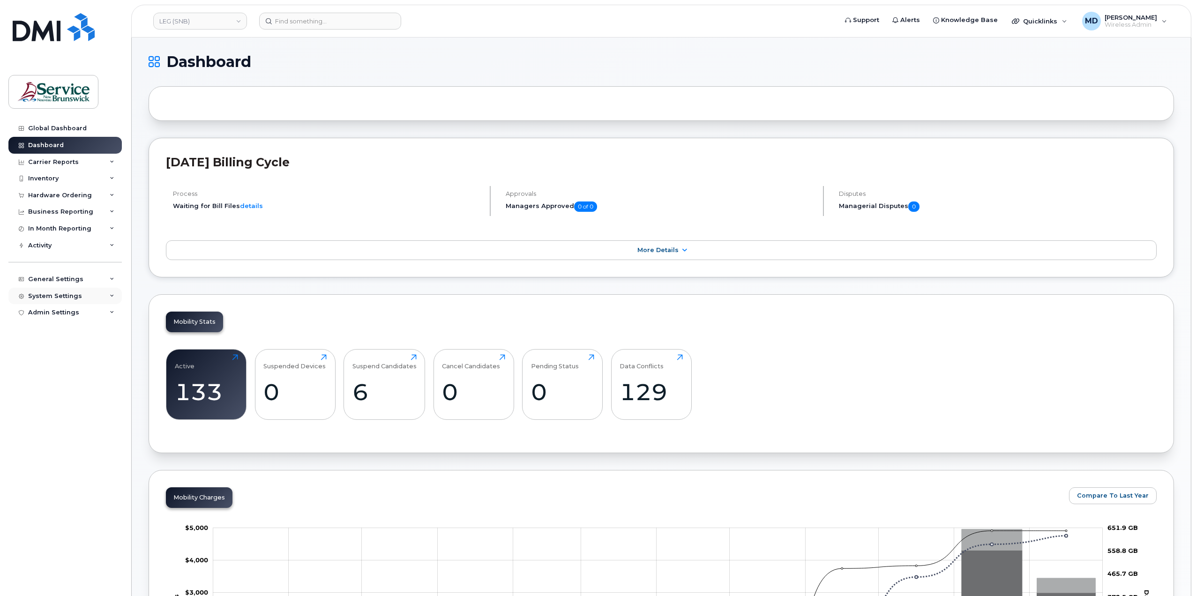
click at [83, 297] on div "System Settings" at bounding box center [64, 296] width 113 height 17
click at [85, 421] on div "Hardware Ordering" at bounding box center [64, 420] width 64 height 8
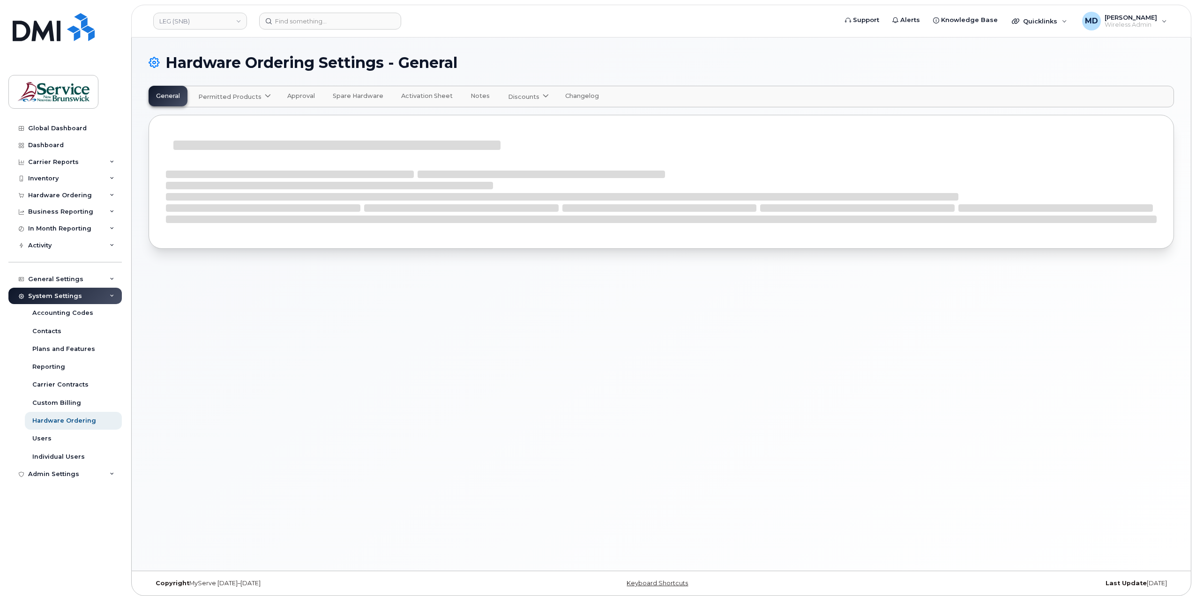
select select "admins"
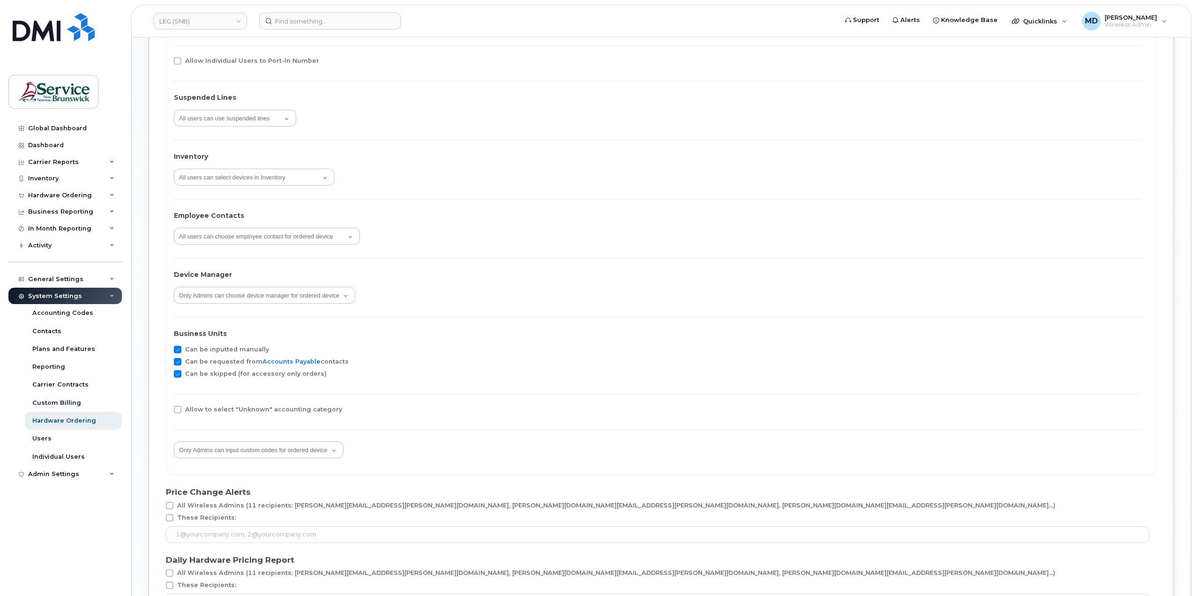
scroll to position [1595, 0]
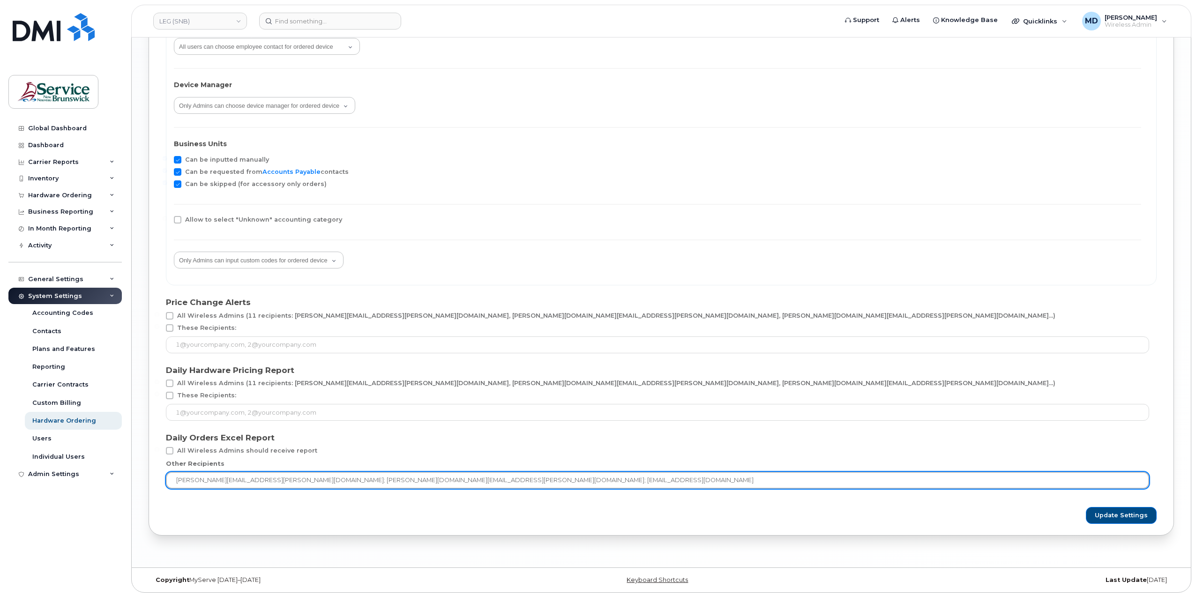
drag, startPoint x: 323, startPoint y: 480, endPoint x: 253, endPoint y: 476, distance: 69.9
click at [253, 476] on input "[PERSON_NAME][EMAIL_ADDRESS][PERSON_NAME][DOMAIN_NAME]; [PERSON_NAME][DOMAIN_NA…" at bounding box center [657, 480] width 983 height 17
click at [307, 479] on input "[PERSON_NAME][EMAIL_ADDRESS][PERSON_NAME][DOMAIN_NAME]; [PERSON_NAME][DOMAIN_NA…" at bounding box center [657, 480] width 983 height 17
drag, startPoint x: 322, startPoint y: 479, endPoint x: 253, endPoint y: 480, distance: 69.8
click at [253, 480] on input "[PERSON_NAME][EMAIL_ADDRESS][PERSON_NAME][DOMAIN_NAME]; [PERSON_NAME][DOMAIN_NA…" at bounding box center [657, 480] width 983 height 17
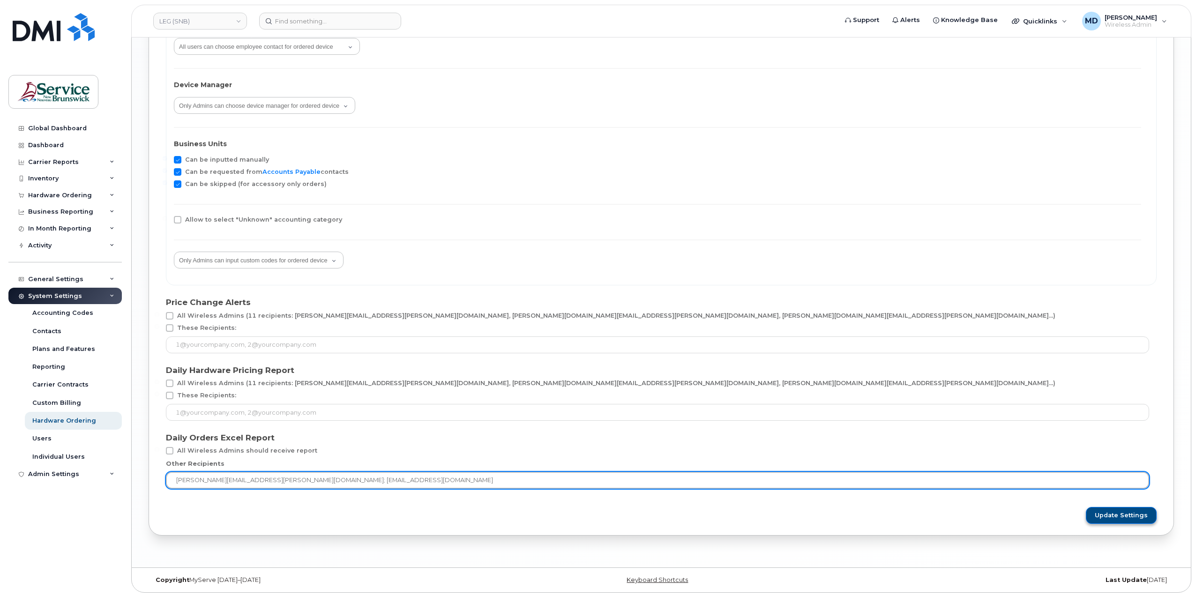
type input "[PERSON_NAME][EMAIL_ADDRESS][PERSON_NAME][DOMAIN_NAME]; [EMAIL_ADDRESS][DOMAIN_…"
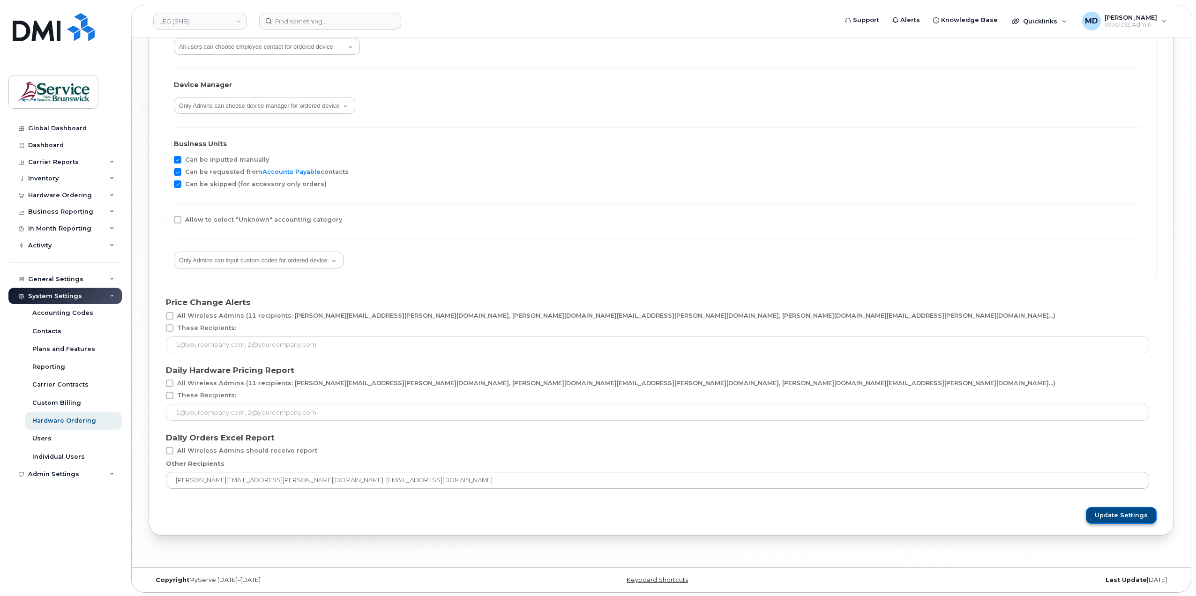
click at [1146, 515] on span "Update Settings" at bounding box center [1120, 515] width 53 height 8
click at [197, 16] on link "LEG (SNB)" at bounding box center [200, 21] width 94 height 17
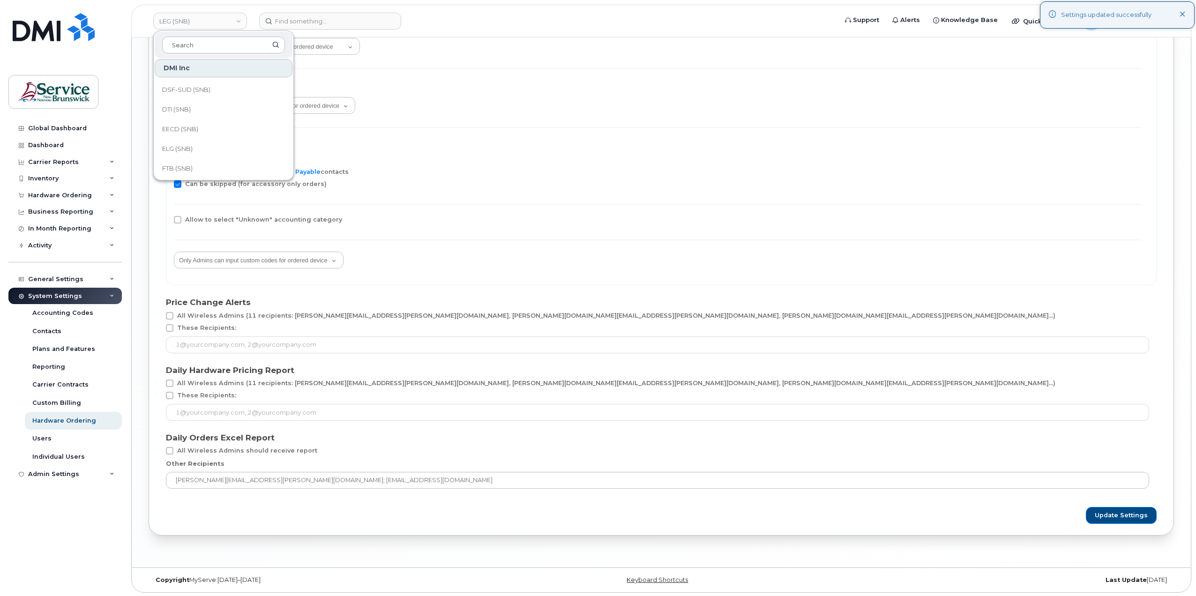
scroll to position [312, 0]
click at [184, 143] on link "NBM (SNB)" at bounding box center [224, 150] width 138 height 19
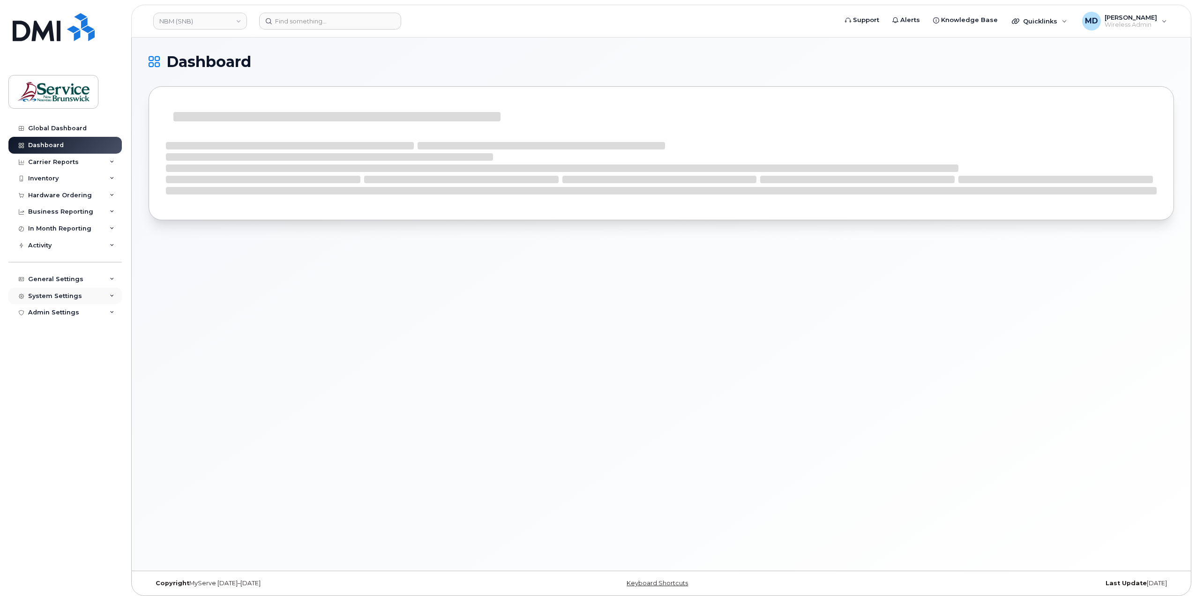
click at [60, 290] on div "System Settings" at bounding box center [64, 296] width 113 height 17
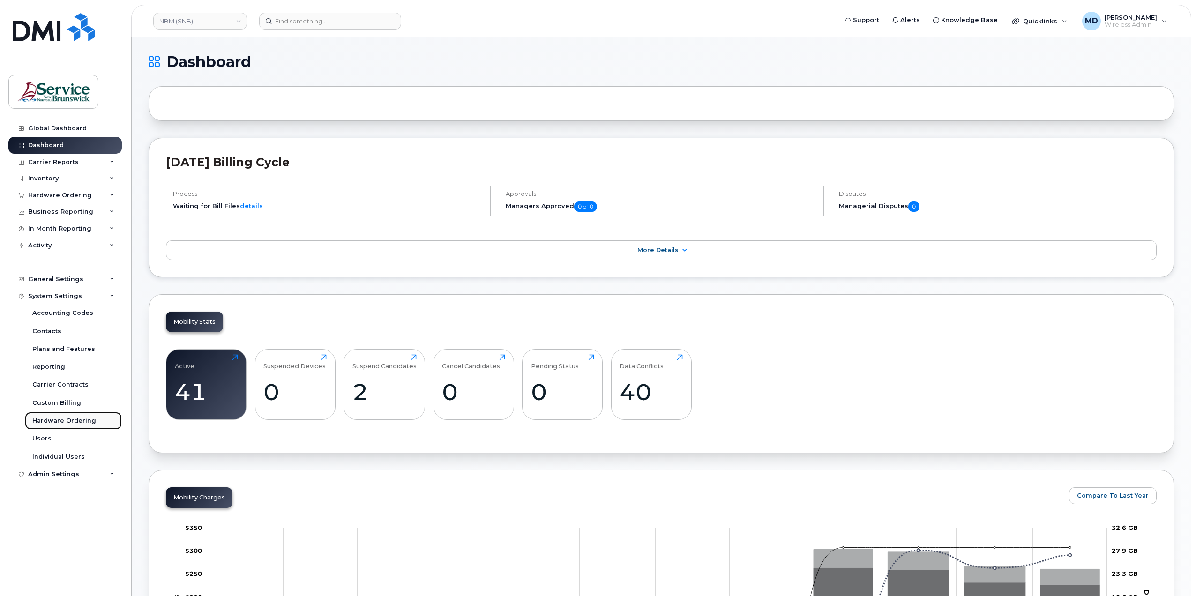
click at [67, 416] on div "Hardware Ordering" at bounding box center [64, 420] width 64 height 8
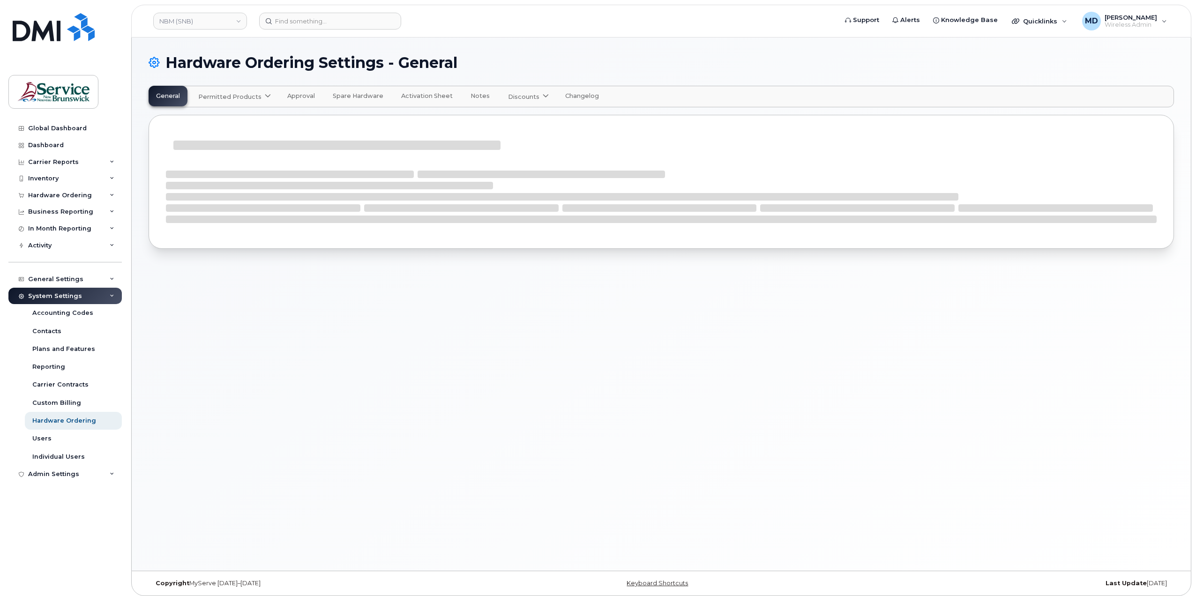
select select "admins"
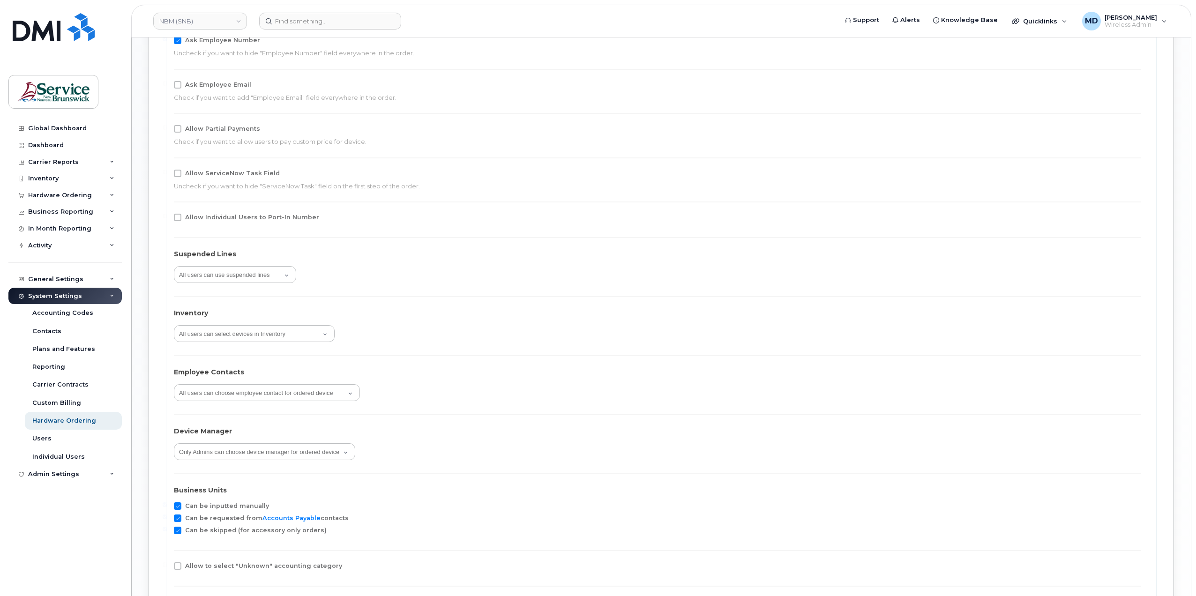
scroll to position [1595, 0]
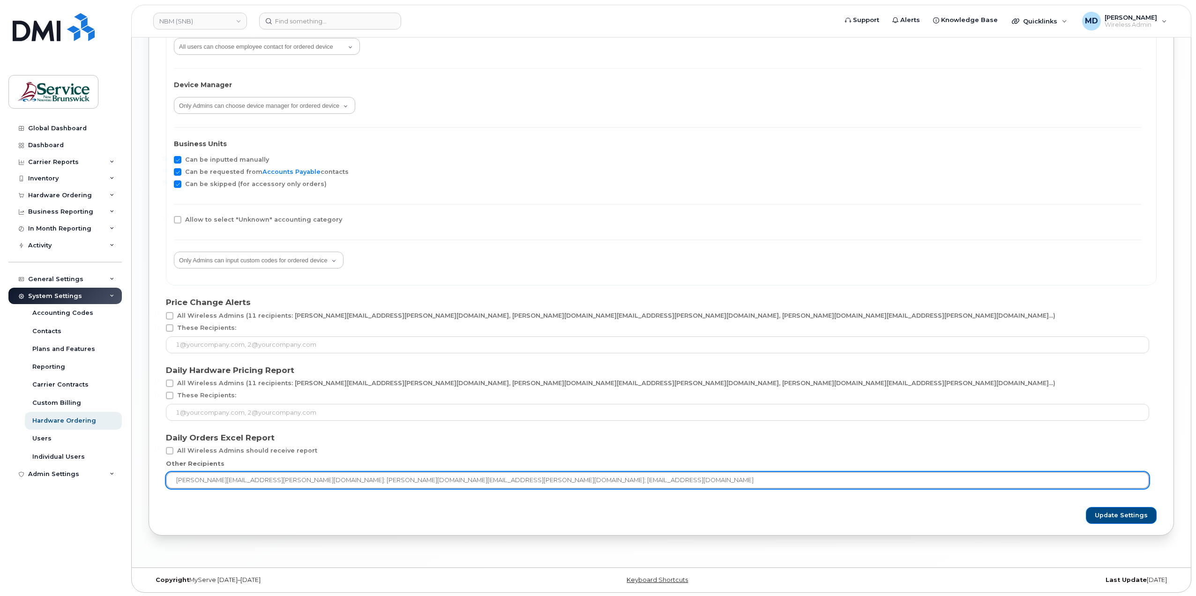
drag, startPoint x: 324, startPoint y: 480, endPoint x: 255, endPoint y: 479, distance: 68.4
click at [255, 479] on input "matthew.deveau@snb.ca; debby.jackson@snb.ca; snb-itprocurement@snb.ca" at bounding box center [657, 480] width 983 height 17
type input "matthew.deveau@snb.ca; snb-itprocurement@snb.ca"
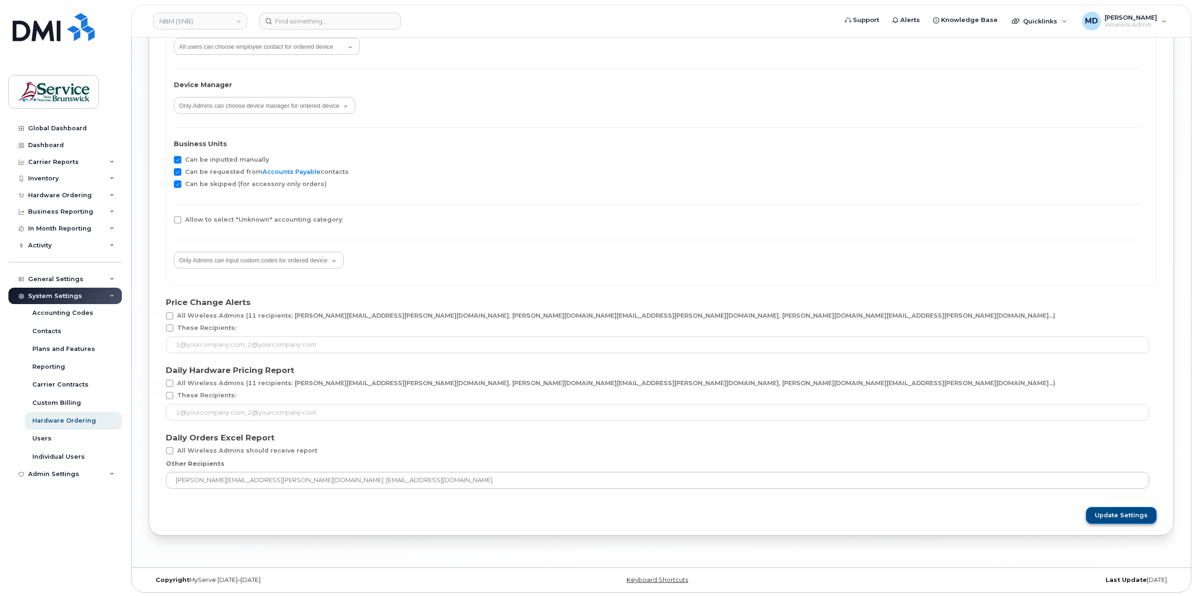
click at [1105, 512] on span "Update Settings" at bounding box center [1120, 515] width 53 height 8
click at [225, 19] on link "NBM (SNB)" at bounding box center [200, 21] width 94 height 17
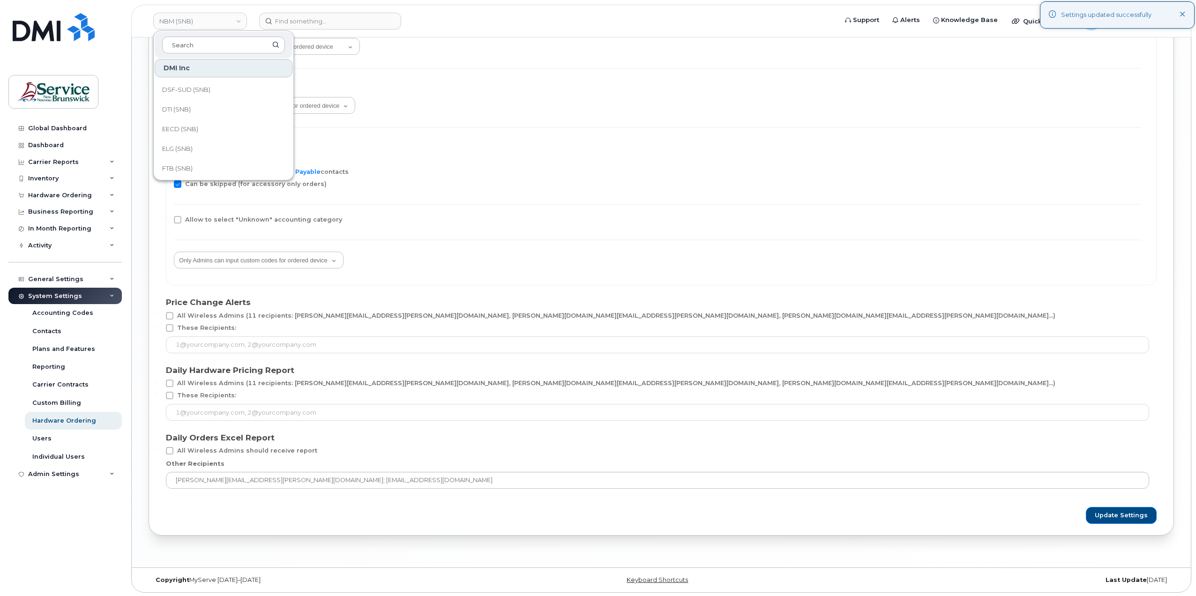
scroll to position [312, 0]
click at [210, 170] on link "ONB (SNB)" at bounding box center [224, 170] width 138 height 19
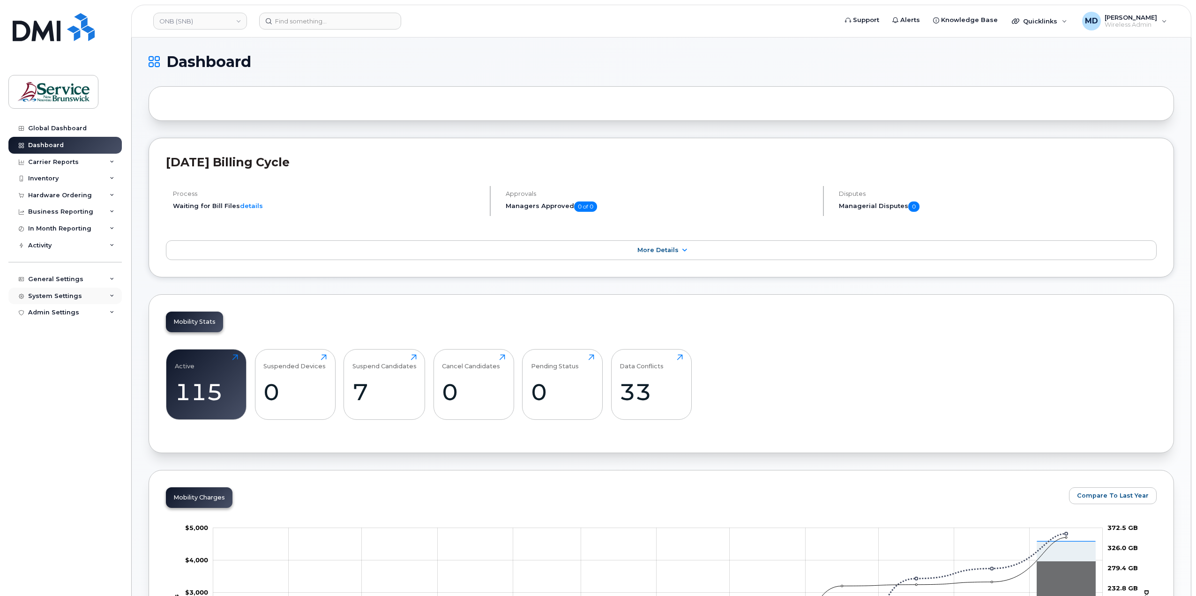
click at [66, 296] on div "System Settings" at bounding box center [55, 295] width 54 height 7
click at [68, 423] on div "Hardware Ordering" at bounding box center [64, 420] width 64 height 8
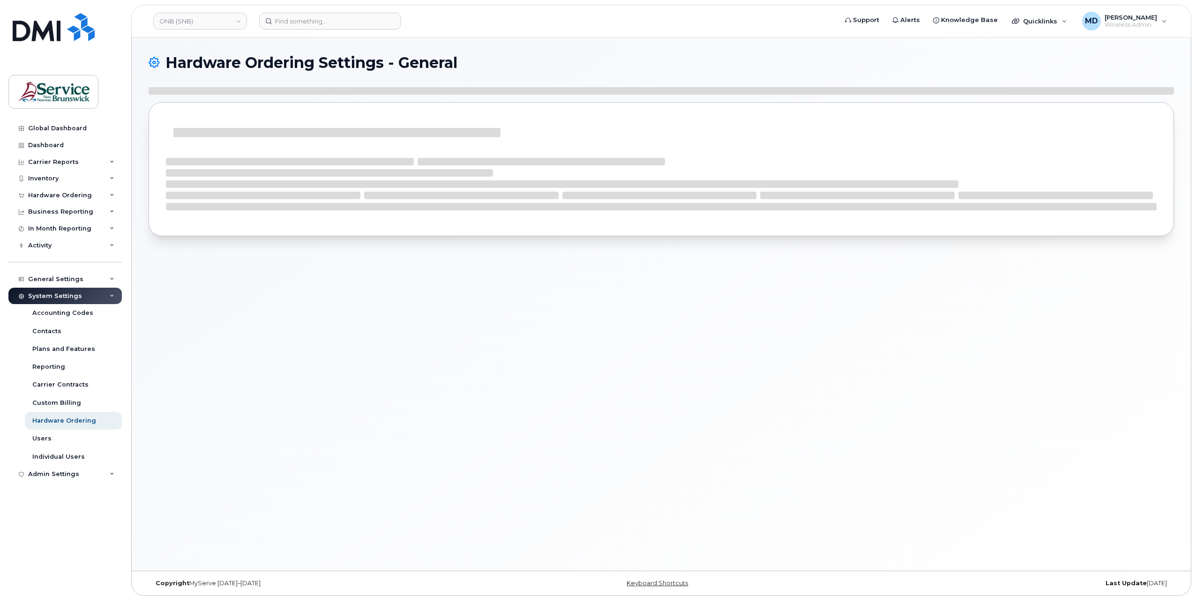
select select "admins"
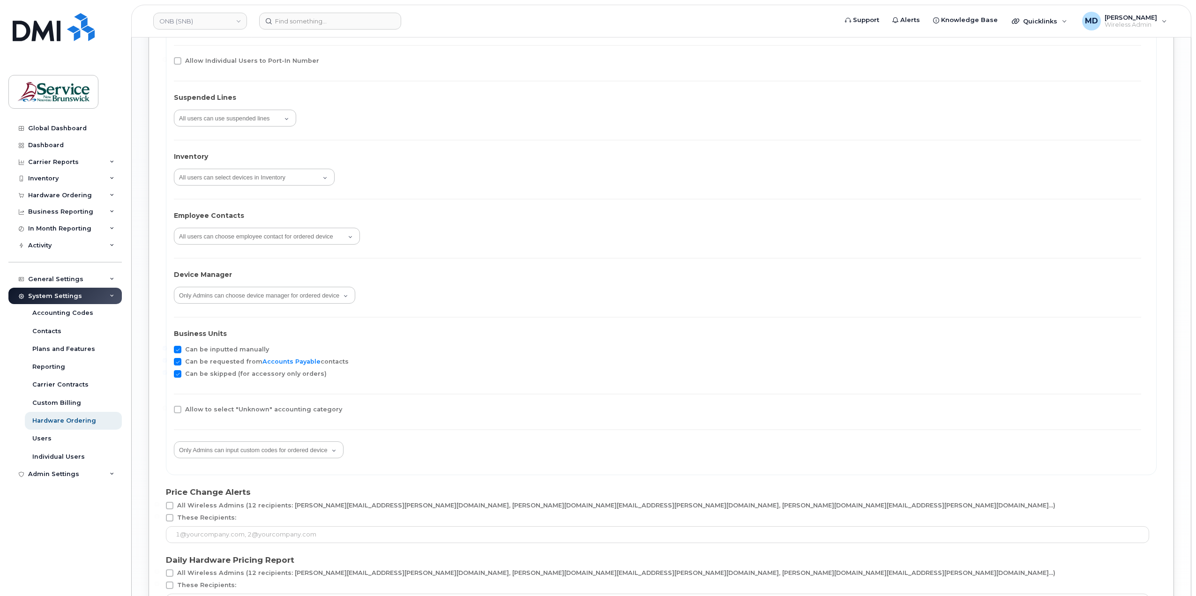
scroll to position [1595, 0]
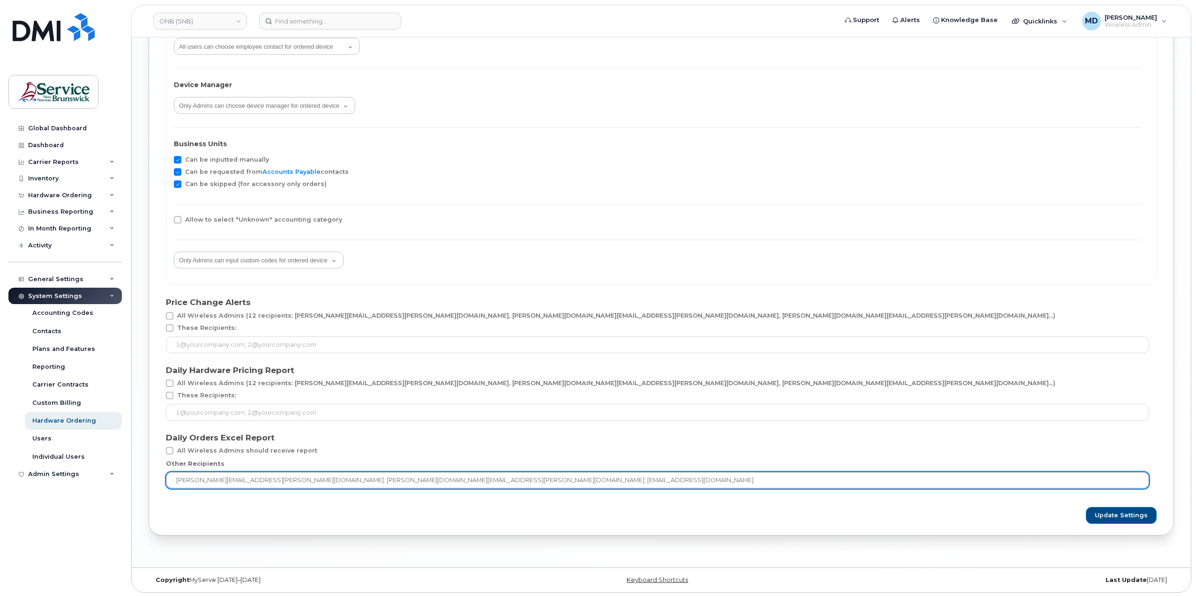
drag, startPoint x: 325, startPoint y: 481, endPoint x: 255, endPoint y: 478, distance: 69.9
click at [255, 478] on input "[PERSON_NAME][EMAIL_ADDRESS][PERSON_NAME][DOMAIN_NAME]; [PERSON_NAME][DOMAIN_NA…" at bounding box center [657, 480] width 983 height 17
type input "[PERSON_NAME][EMAIL_ADDRESS][PERSON_NAME][DOMAIN_NAME]; [EMAIL_ADDRESS][DOMAIN_…"
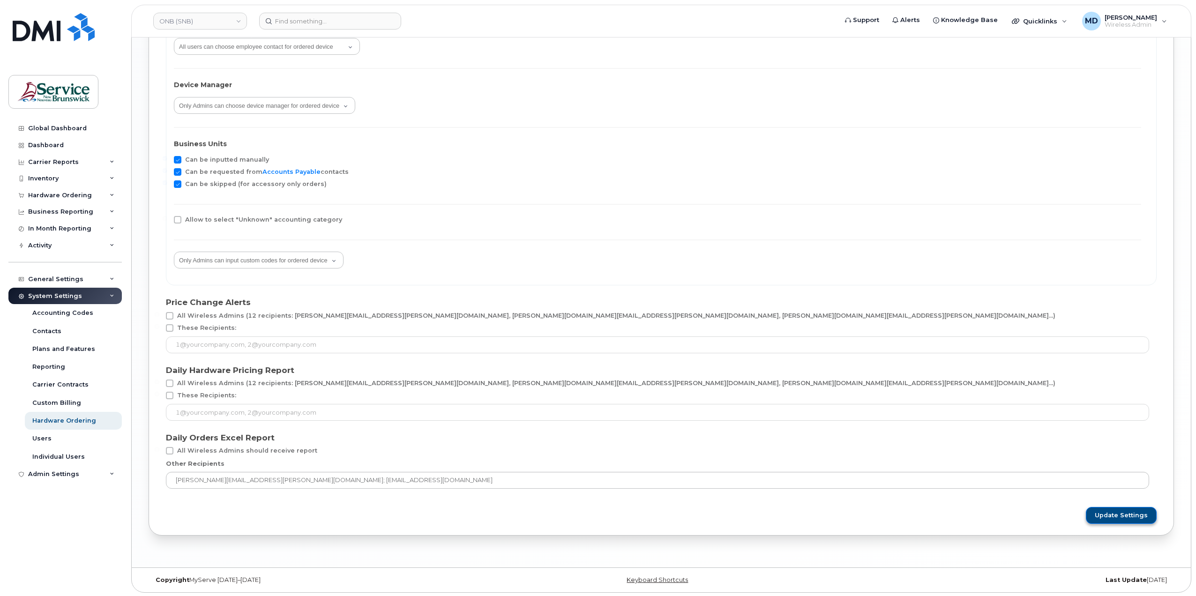
click at [1147, 518] on button "Update Settings" at bounding box center [1120, 515] width 71 height 17
click at [216, 26] on link "ONB (SNB)" at bounding box center [200, 21] width 94 height 17
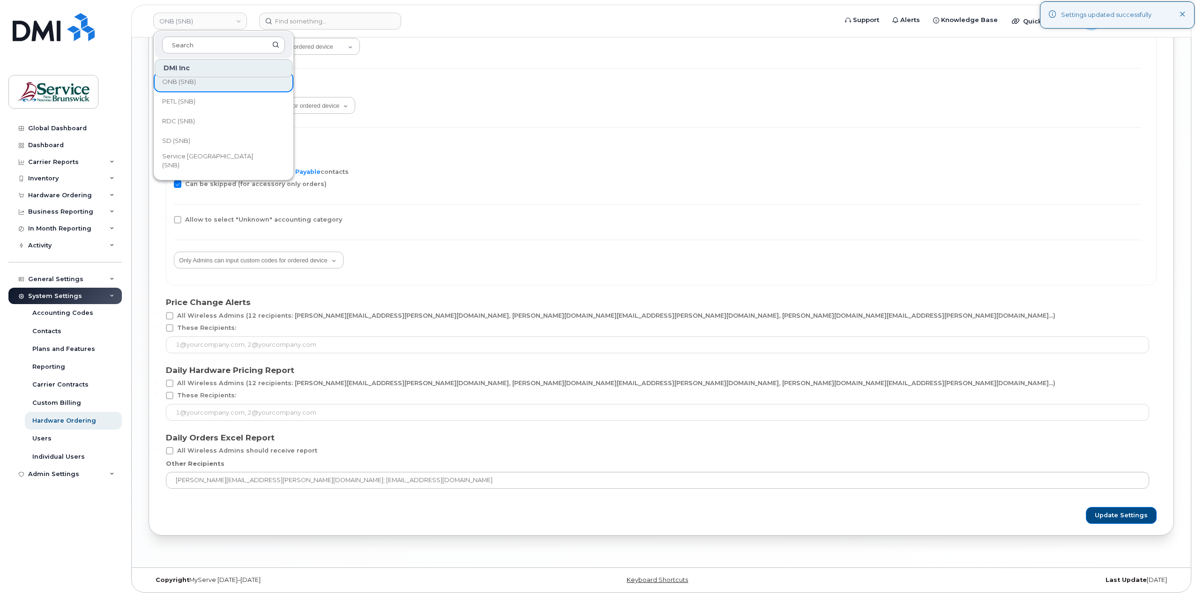
scroll to position [405, 0]
click at [224, 103] on link "PETL (SNB)" at bounding box center [224, 97] width 138 height 19
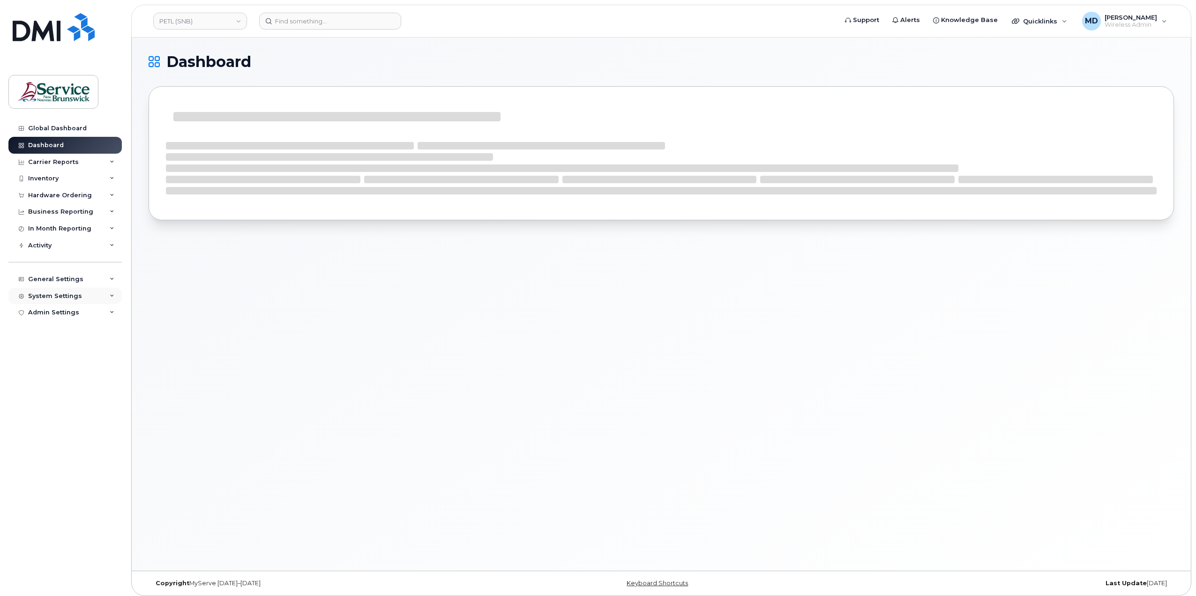
click at [63, 296] on div "System Settings" at bounding box center [55, 295] width 54 height 7
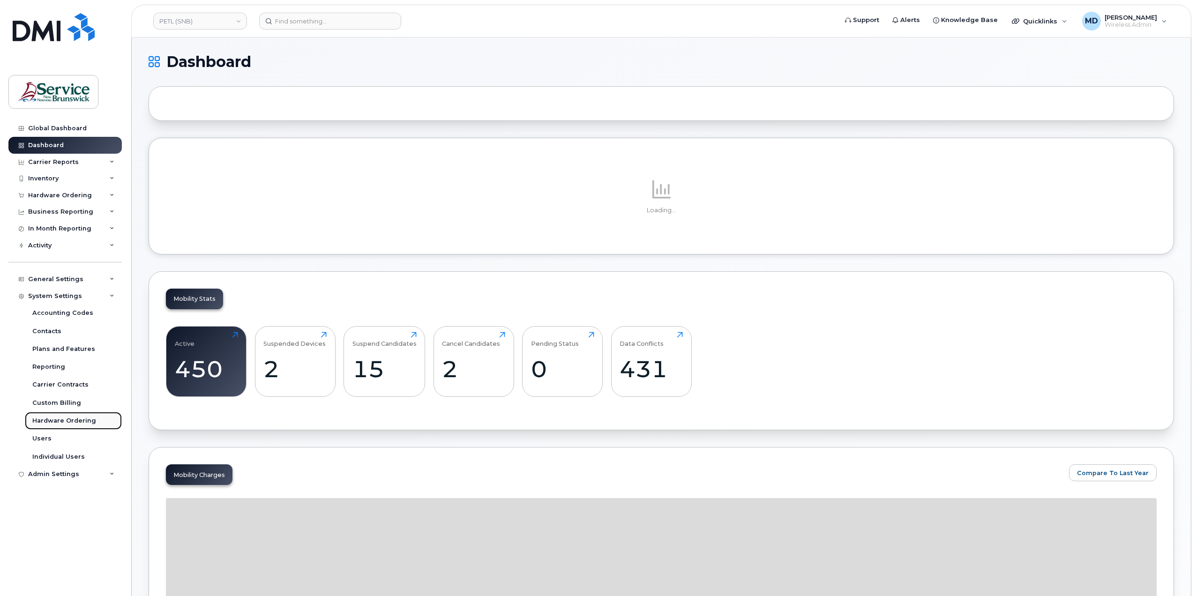
click at [62, 420] on div "Hardware Ordering" at bounding box center [64, 420] width 64 height 8
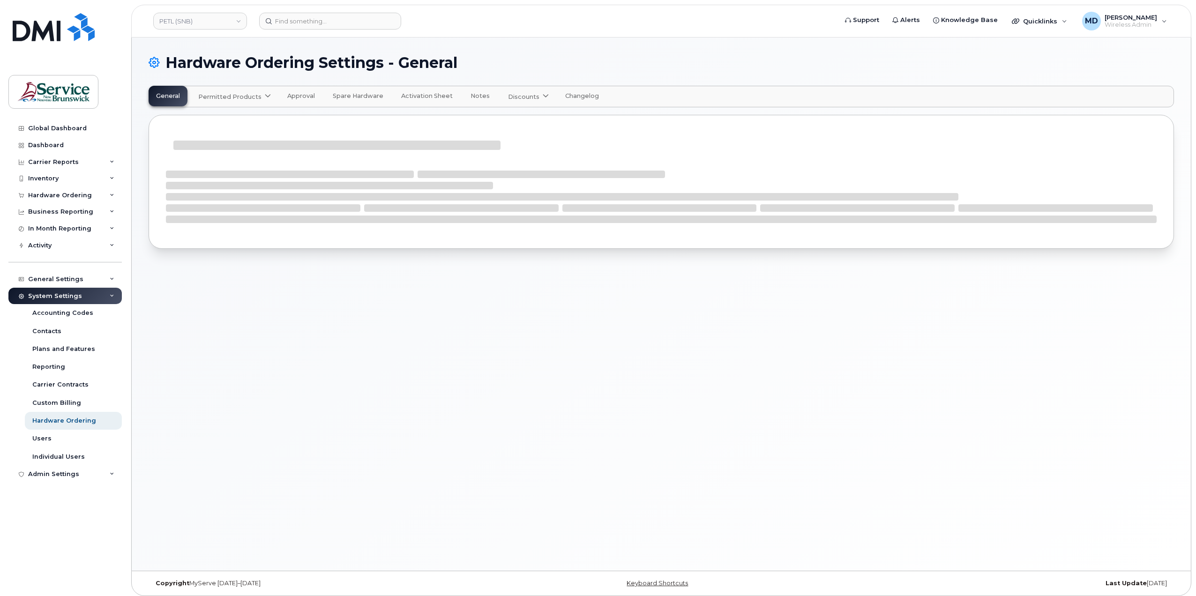
select select "admins"
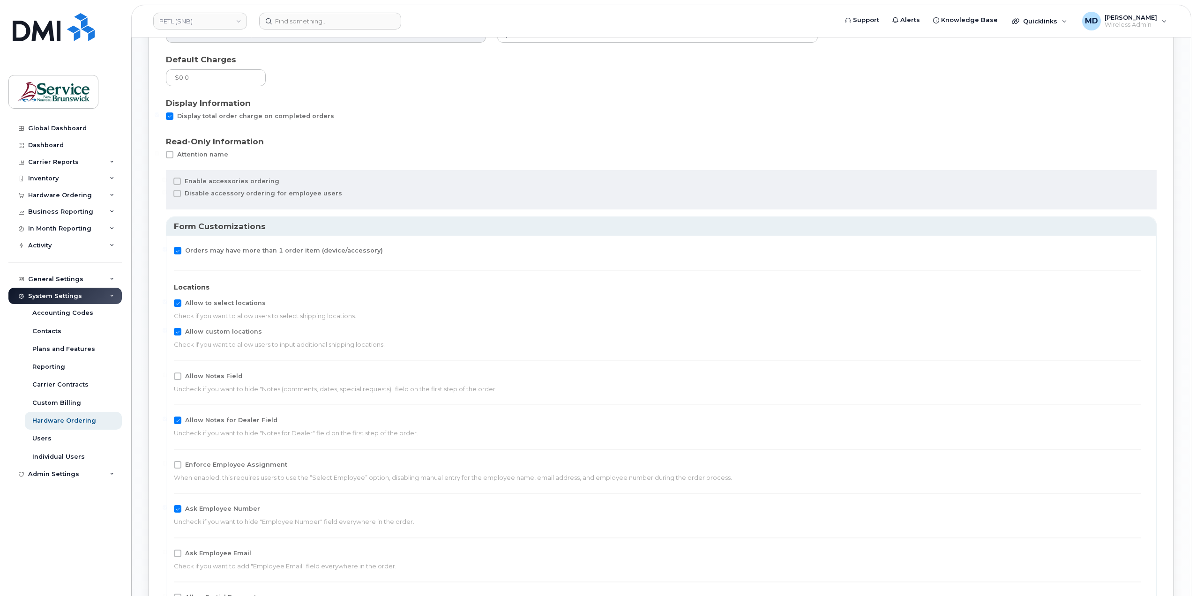
scroll to position [1595, 0]
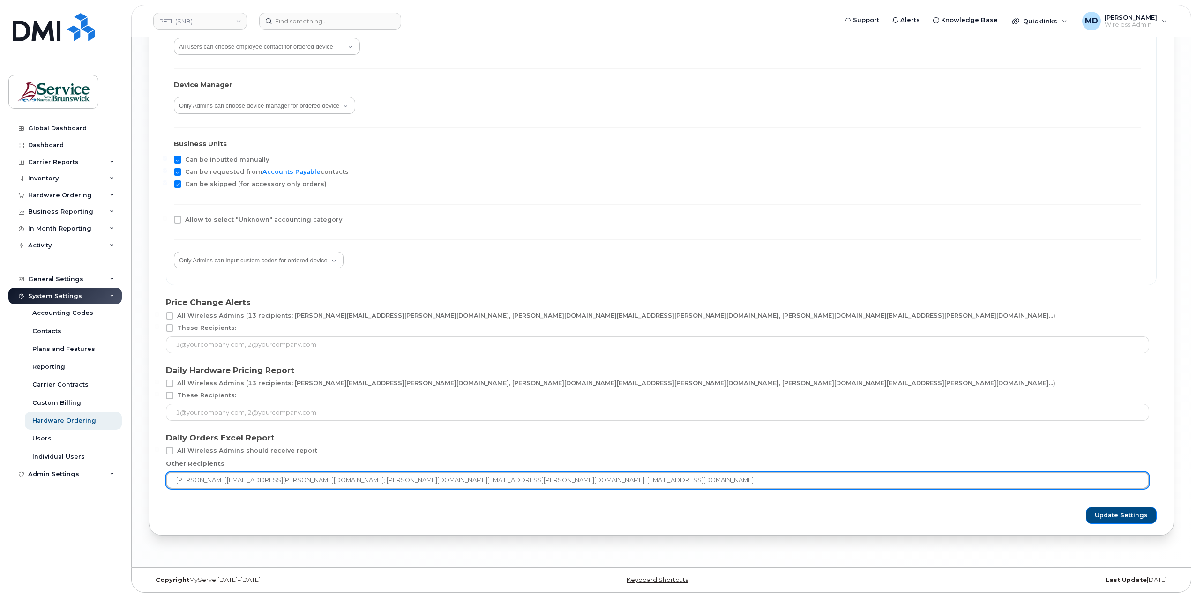
drag, startPoint x: 324, startPoint y: 482, endPoint x: 255, endPoint y: 483, distance: 68.9
click at [255, 483] on input "[PERSON_NAME][EMAIL_ADDRESS][PERSON_NAME][DOMAIN_NAME]; [PERSON_NAME][DOMAIN_NA…" at bounding box center [657, 480] width 983 height 17
type input "[PERSON_NAME][EMAIL_ADDRESS][PERSON_NAME][DOMAIN_NAME]; [EMAIL_ADDRESS][DOMAIN_…"
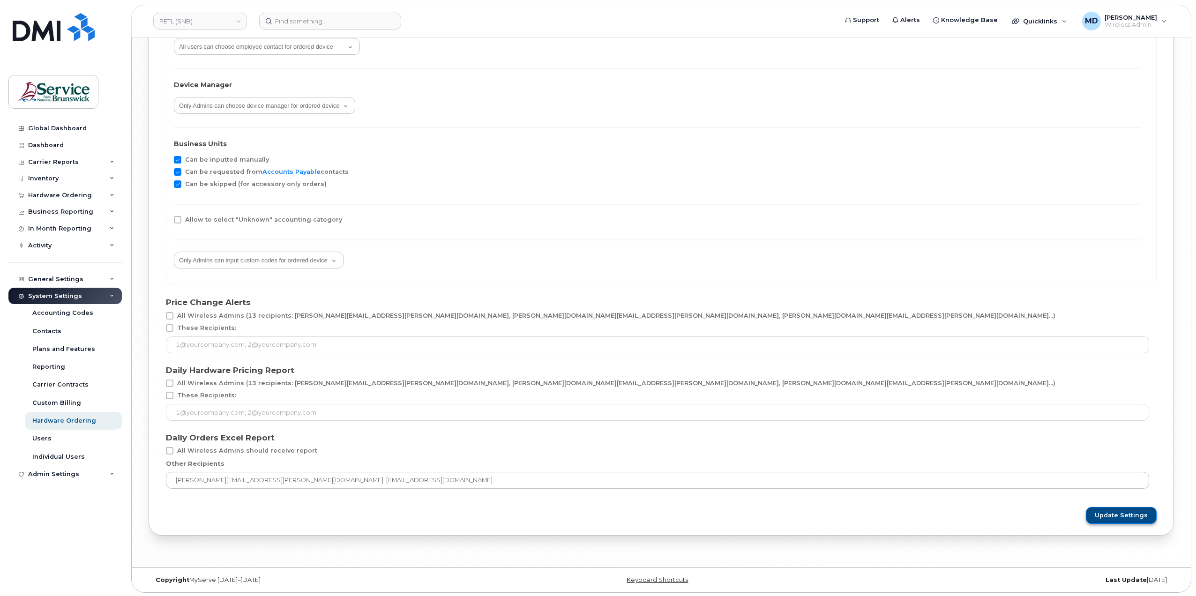
click at [1145, 511] on span "Update Settings" at bounding box center [1120, 515] width 53 height 8
click at [234, 22] on link "PETL (SNB)" at bounding box center [200, 21] width 94 height 17
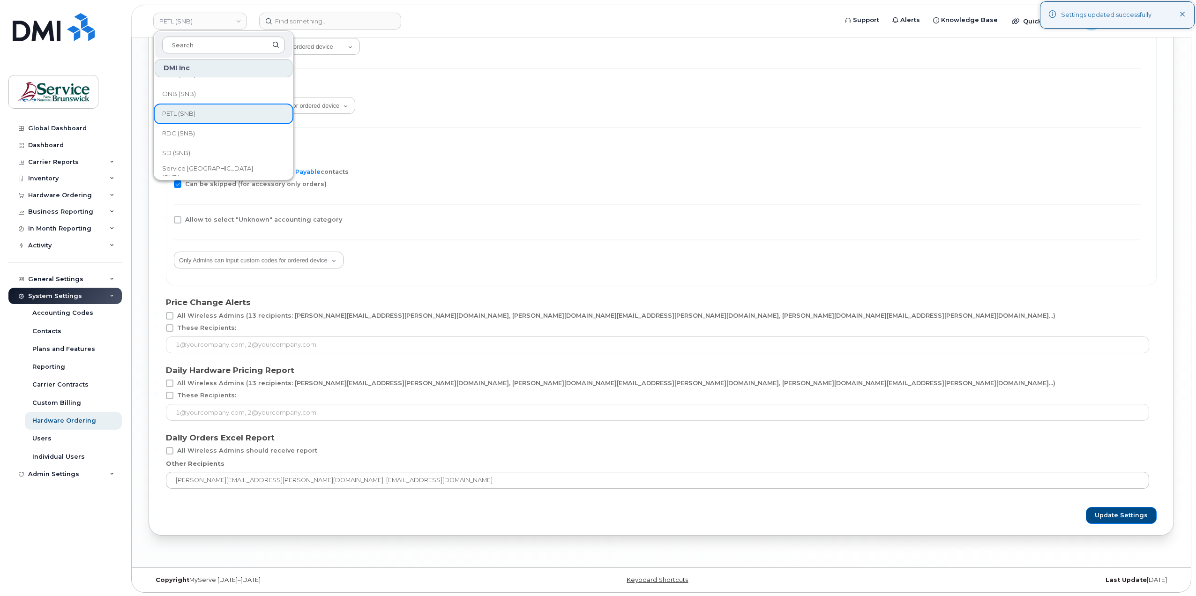
scroll to position [384, 0]
click at [235, 133] on link "RDC (SNB)" at bounding box center [224, 137] width 138 height 19
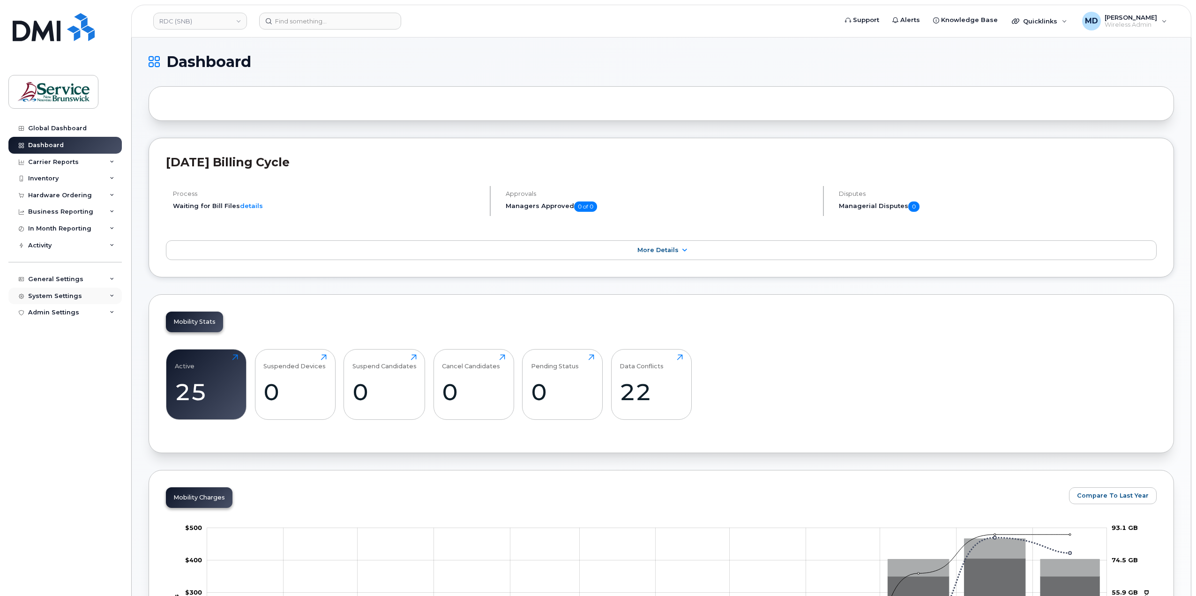
click at [65, 296] on div "System Settings" at bounding box center [55, 295] width 54 height 7
click at [74, 422] on div "Hardware Ordering" at bounding box center [64, 420] width 64 height 8
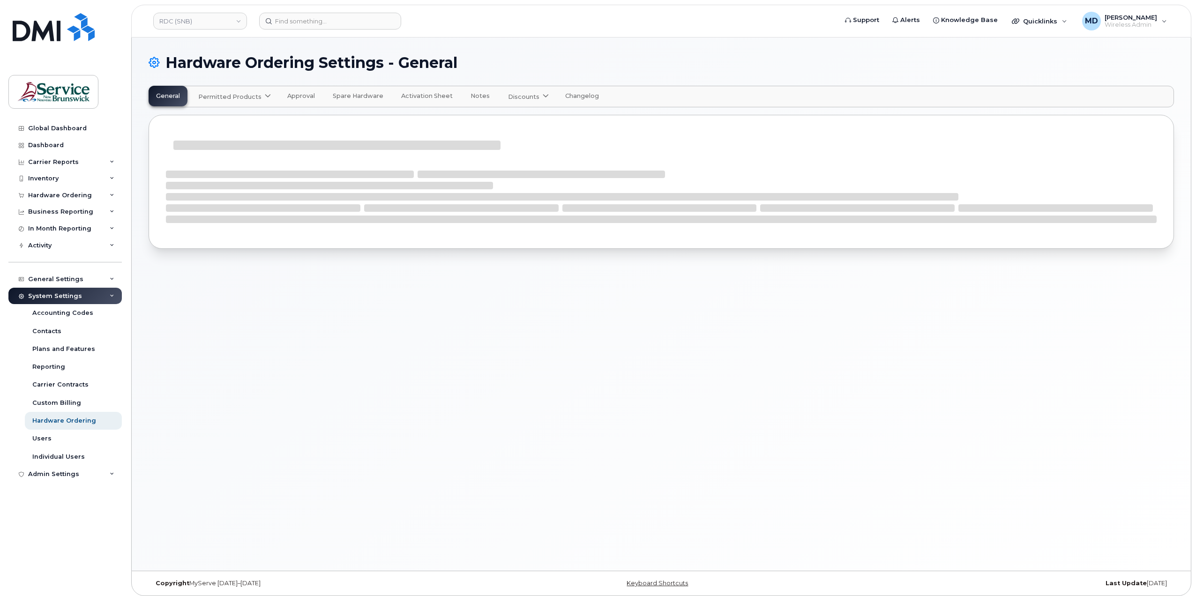
select select "admins"
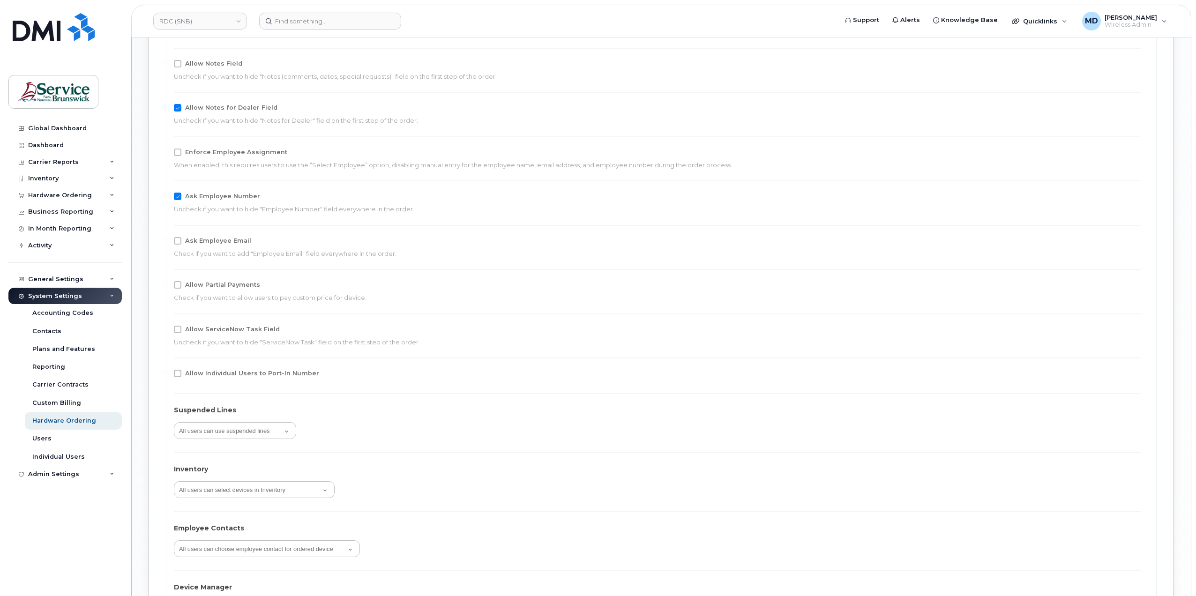
scroll to position [1561, 0]
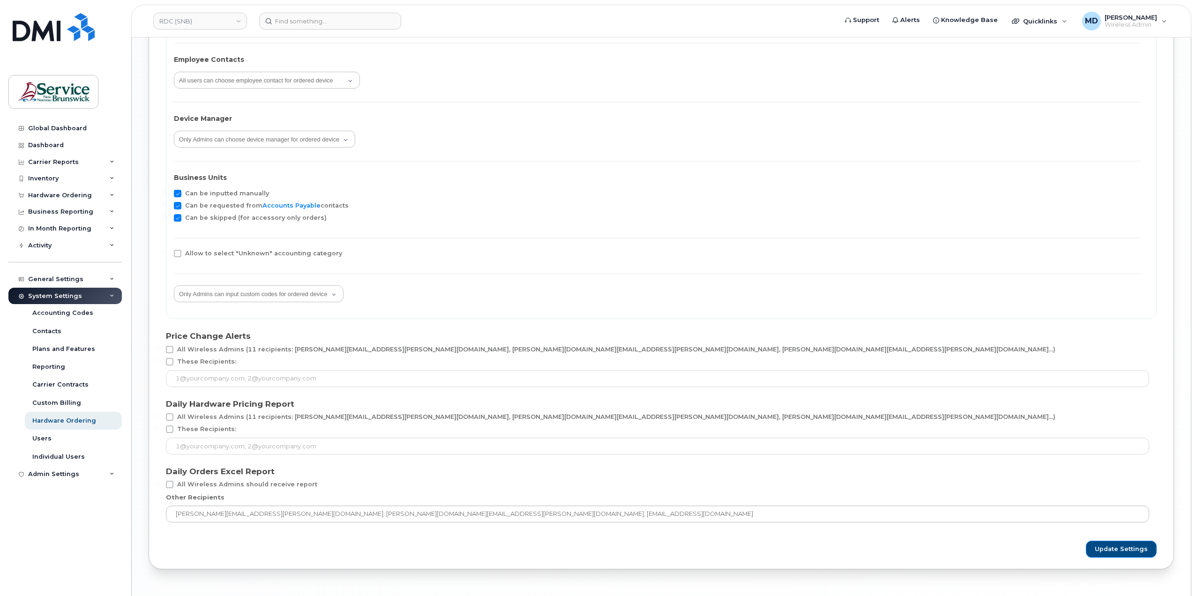
click at [172, 482] on span at bounding box center [169, 484] width 7 height 7
click at [159, 482] on input "All Wireless Admins should receive report" at bounding box center [157, 483] width 5 height 5
click at [167, 486] on span at bounding box center [169, 484] width 7 height 7
click at [159, 485] on input "All Wireless Admins should receive report" at bounding box center [157, 483] width 5 height 5
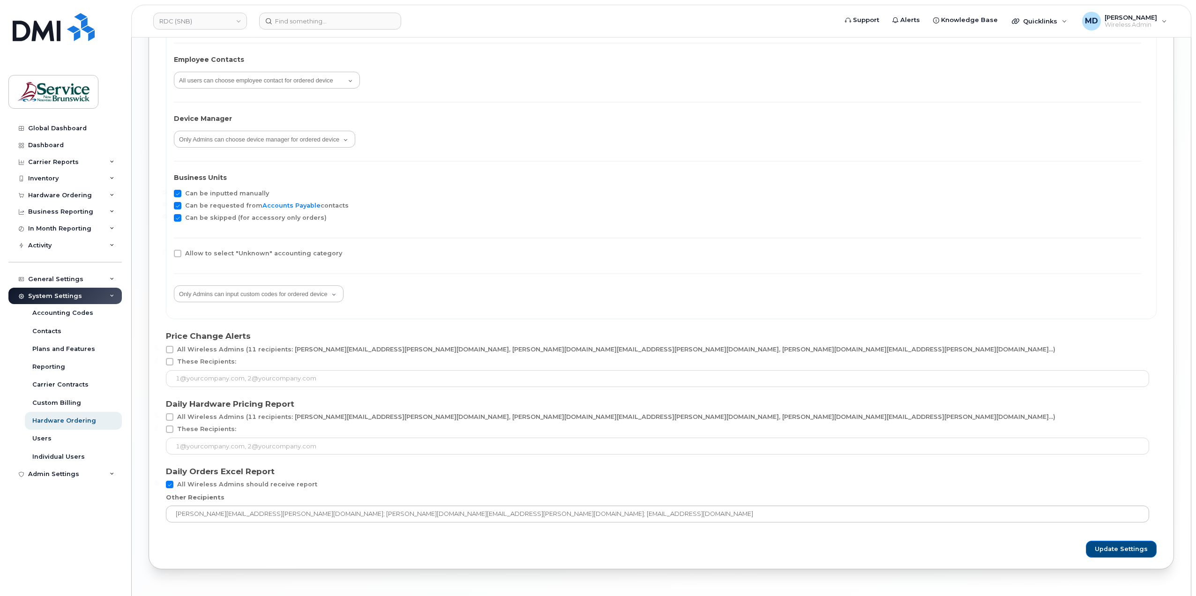
checkbox input "false"
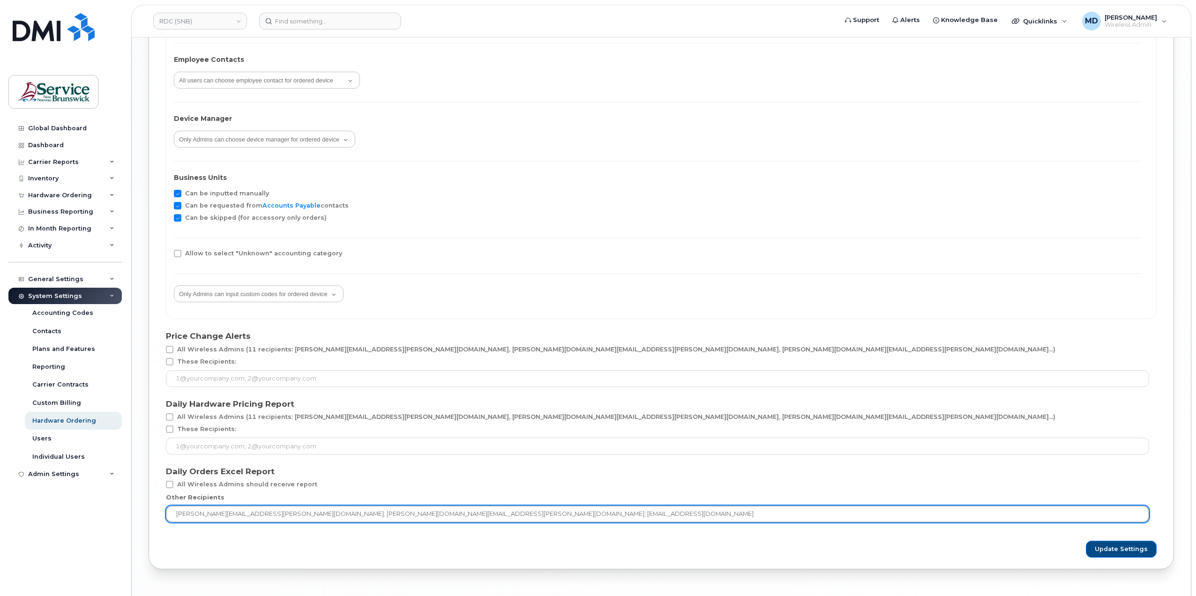
drag, startPoint x: 324, startPoint y: 513, endPoint x: 256, endPoint y: 510, distance: 68.0
click at [256, 510] on input "matthew.deveau@snb.ca; debby.jackson@snb.ca; snb-itprocurement@snb.ca" at bounding box center [657, 513] width 983 height 17
type input "matthew.deveau@snb.ca; snb-itprocurement@snb.ca"
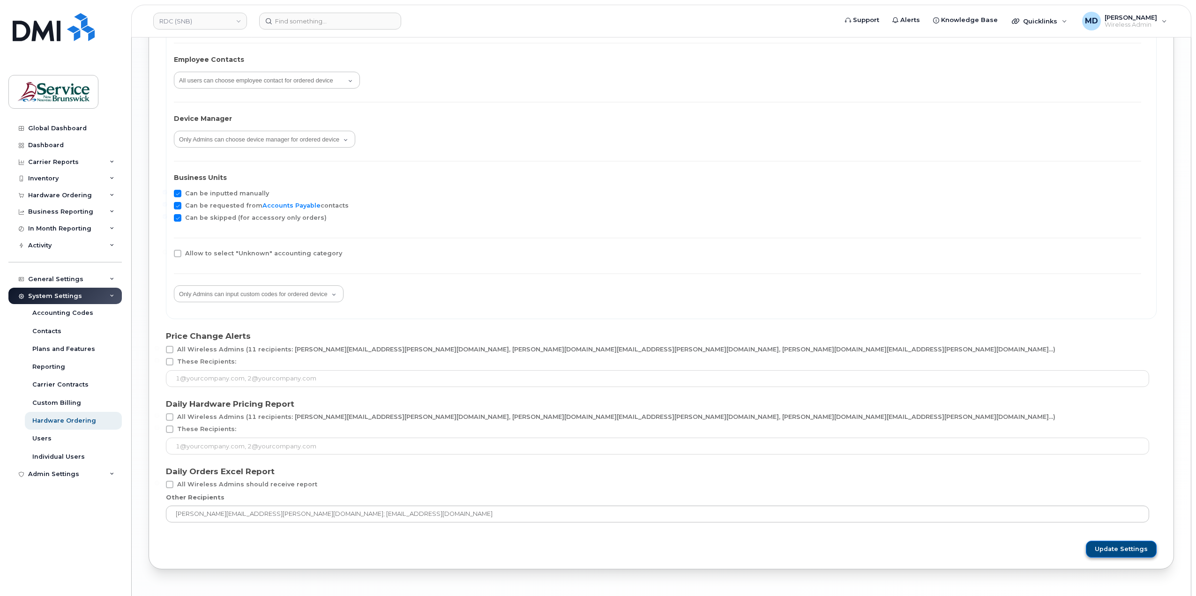
click at [1121, 547] on span "Update Settings" at bounding box center [1120, 549] width 53 height 8
click at [215, 18] on link "RDC (SNB)" at bounding box center [200, 21] width 94 height 17
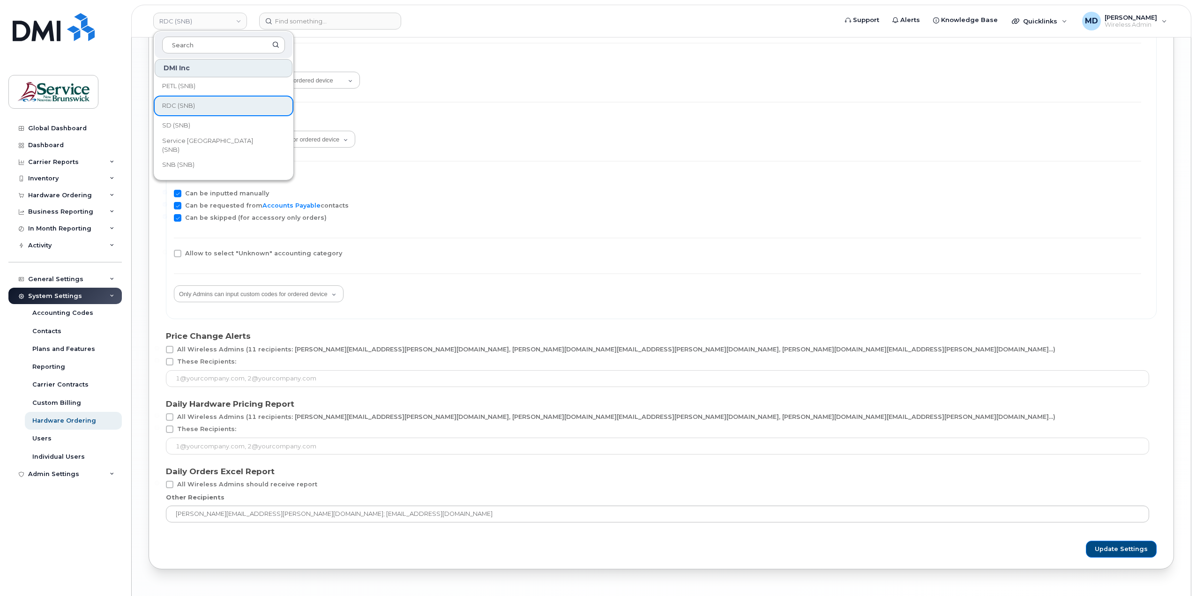
scroll to position [407, 0]
click at [248, 136] on link "SD (SNB)" at bounding box center [224, 134] width 138 height 19
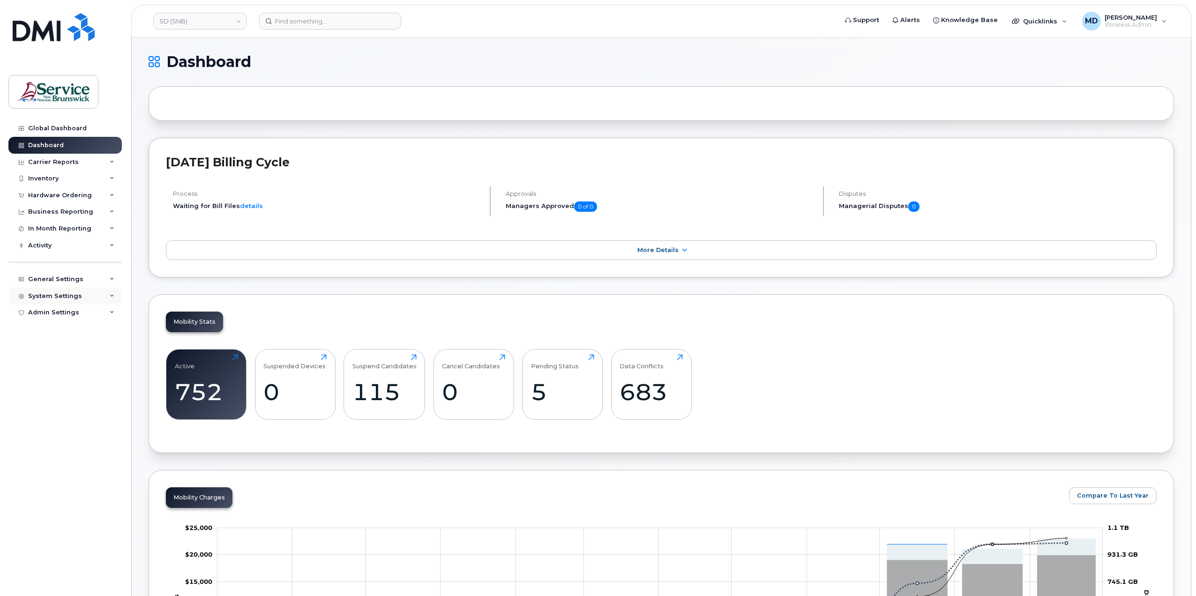
click at [75, 295] on div "System Settings" at bounding box center [55, 295] width 54 height 7
click at [56, 420] on div "Hardware Ordering" at bounding box center [64, 420] width 64 height 8
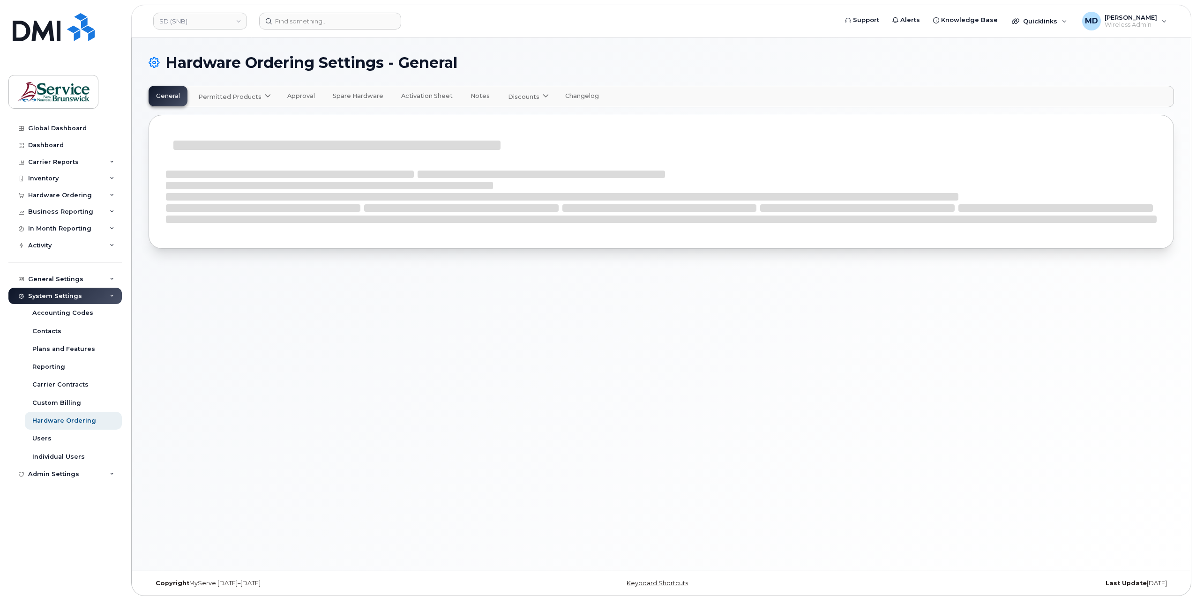
select select "admins"
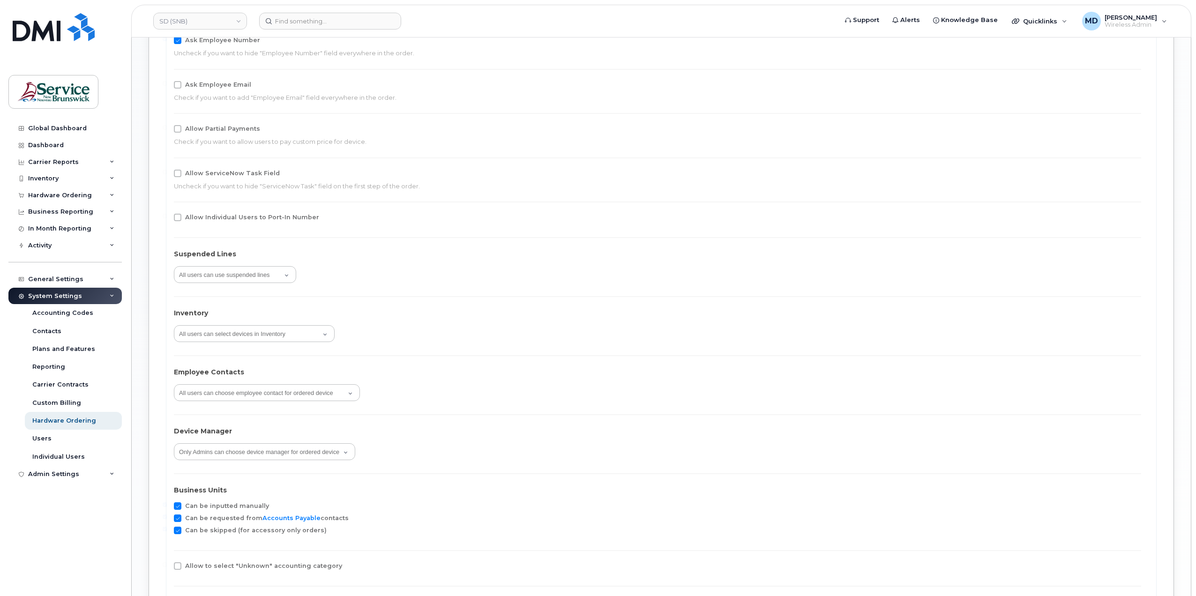
scroll to position [1595, 0]
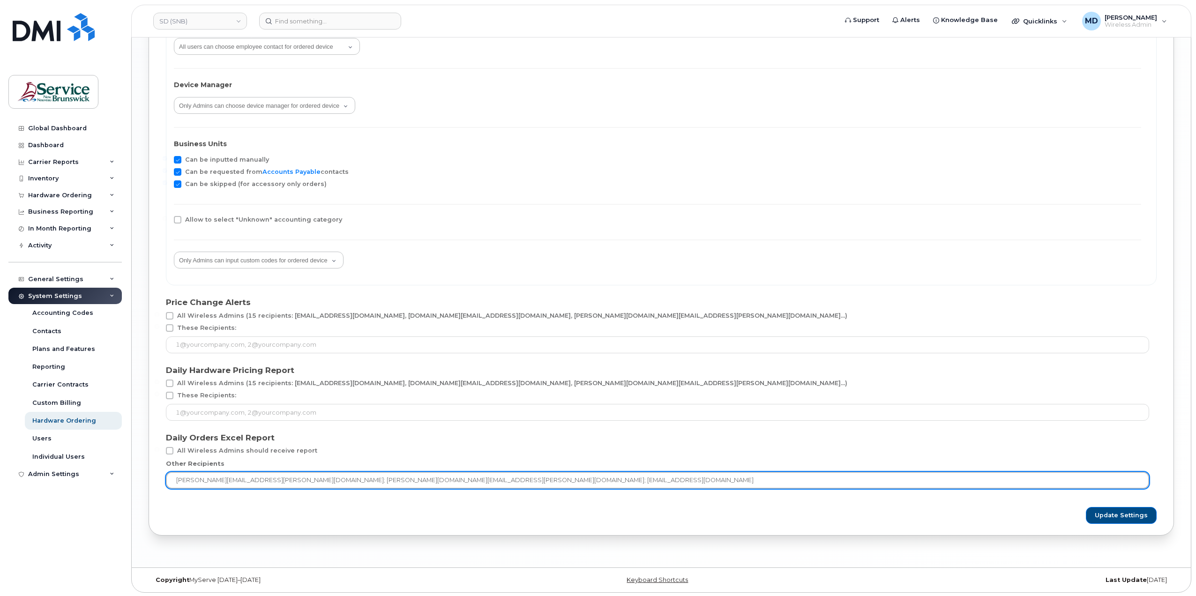
drag, startPoint x: 253, startPoint y: 480, endPoint x: 325, endPoint y: 483, distance: 71.7
click at [325, 483] on input "matthew.deveau@snb.ca; debby.jackson@snb.ca; snb-itprocurement@snb.ca" at bounding box center [657, 480] width 983 height 17
type input "matthew.deveau@snb.ca; snb-itprocurement@snb.ca"
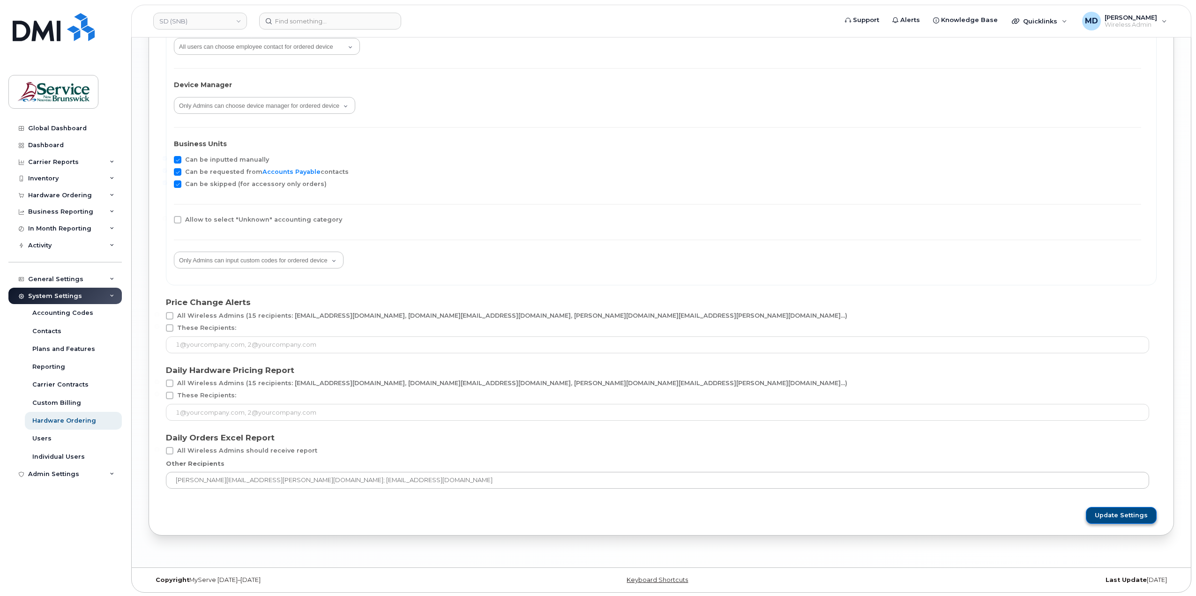
click at [1129, 518] on span "Update Settings" at bounding box center [1120, 515] width 53 height 8
click at [214, 24] on link "SD (SNB)" at bounding box center [200, 21] width 94 height 17
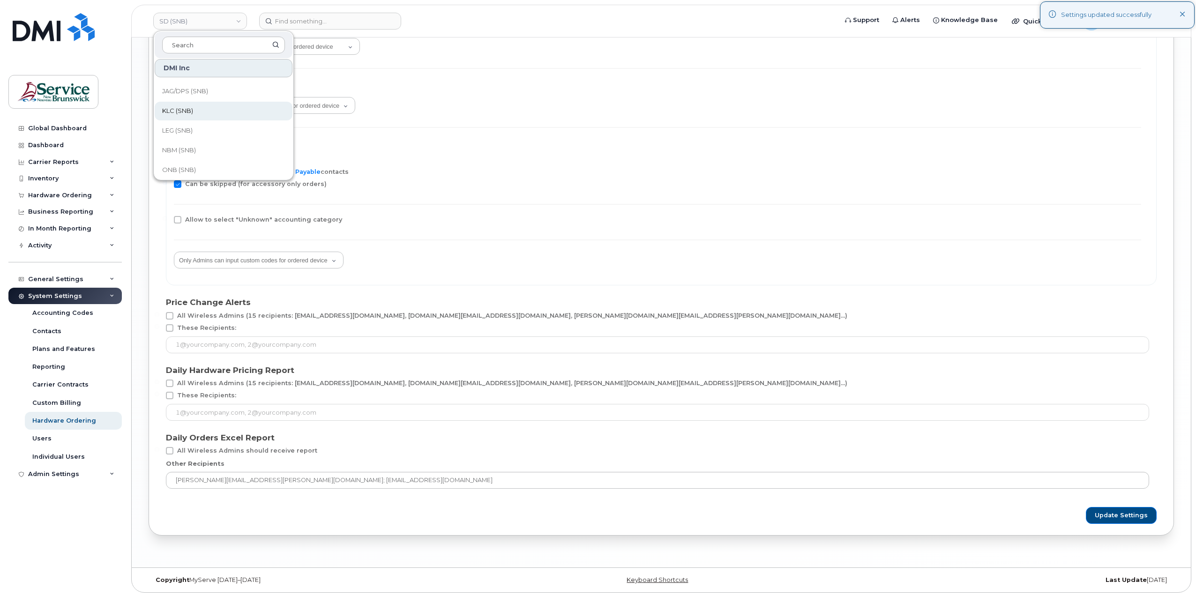
scroll to position [453, 0]
click at [222, 107] on span "Service [GEOGRAPHIC_DATA] (SNB)" at bounding box center [216, 107] width 108 height 18
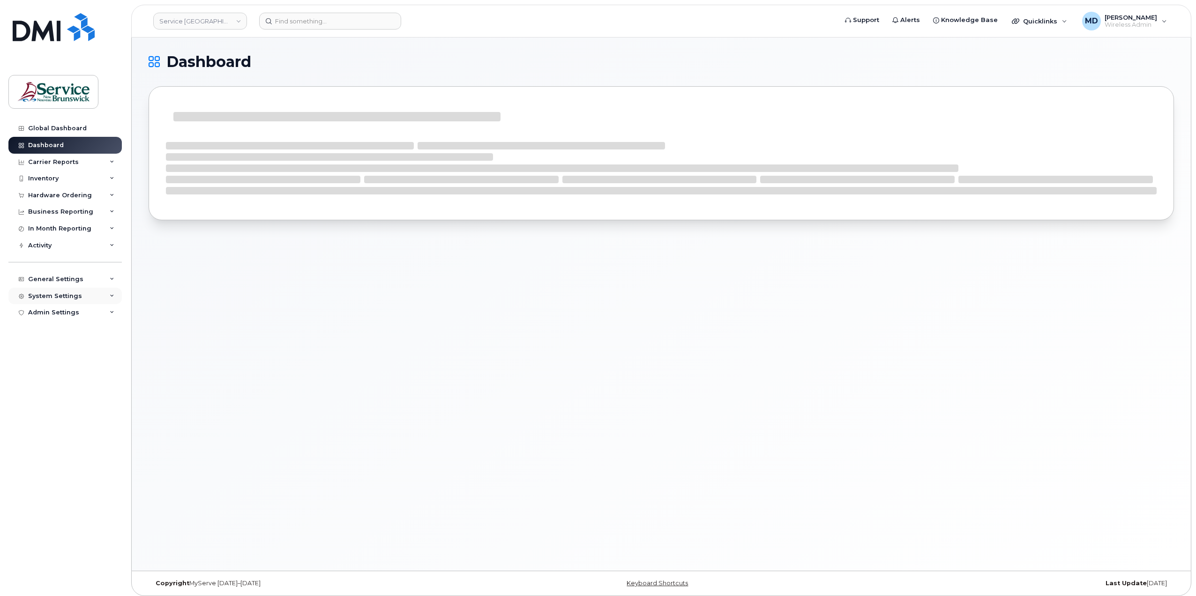
click at [45, 294] on div "System Settings" at bounding box center [55, 295] width 54 height 7
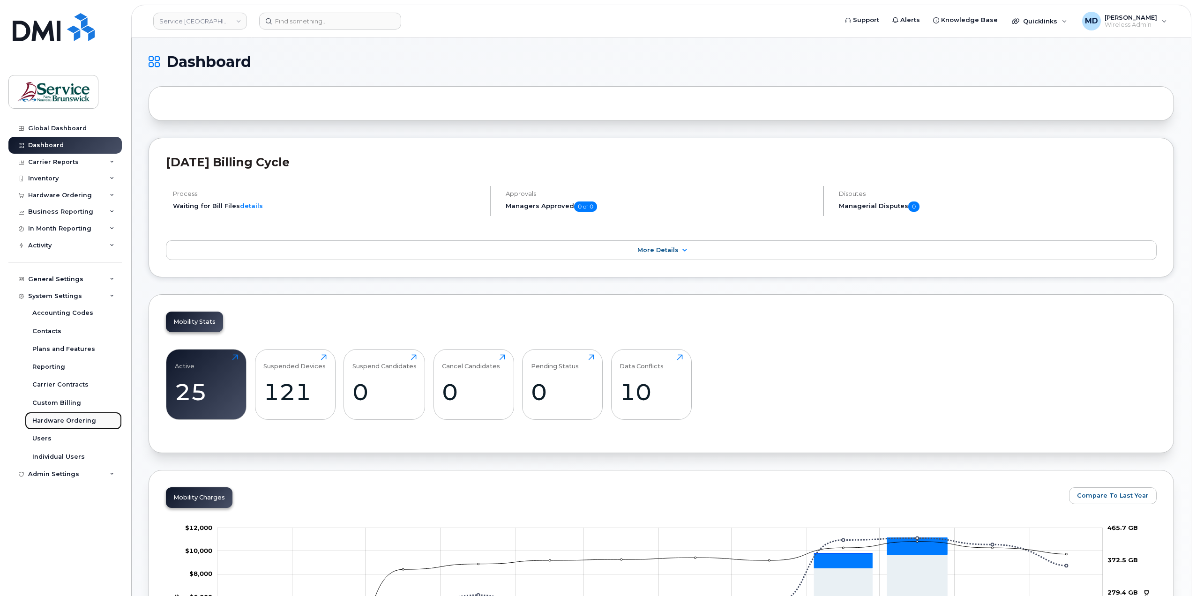
click at [58, 421] on div "Hardware Ordering" at bounding box center [64, 420] width 64 height 8
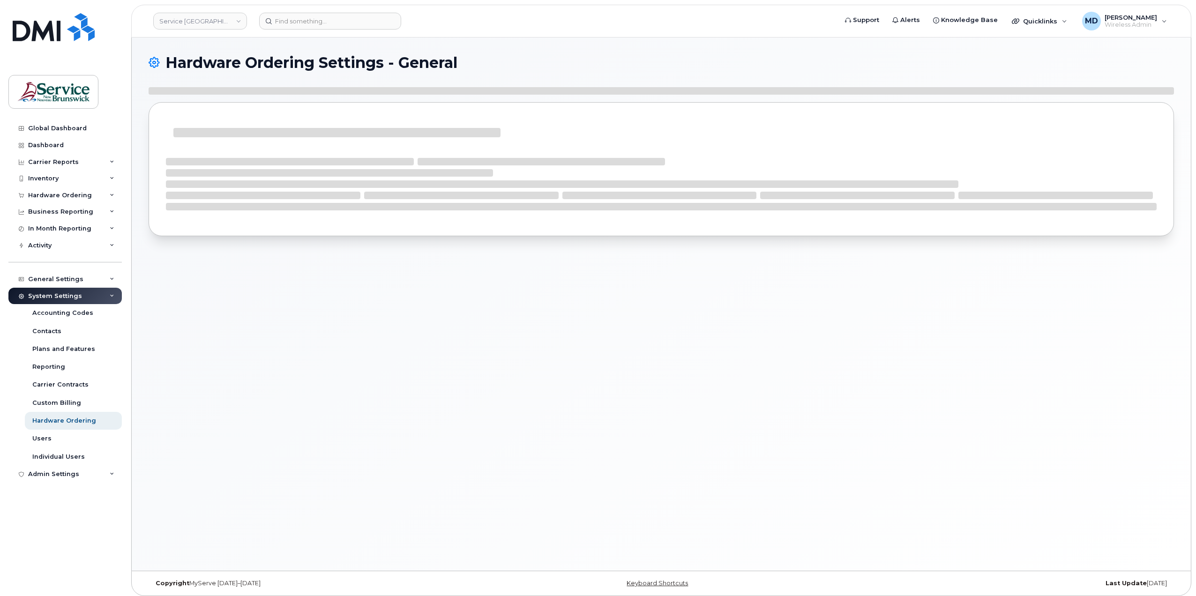
select select "admins"
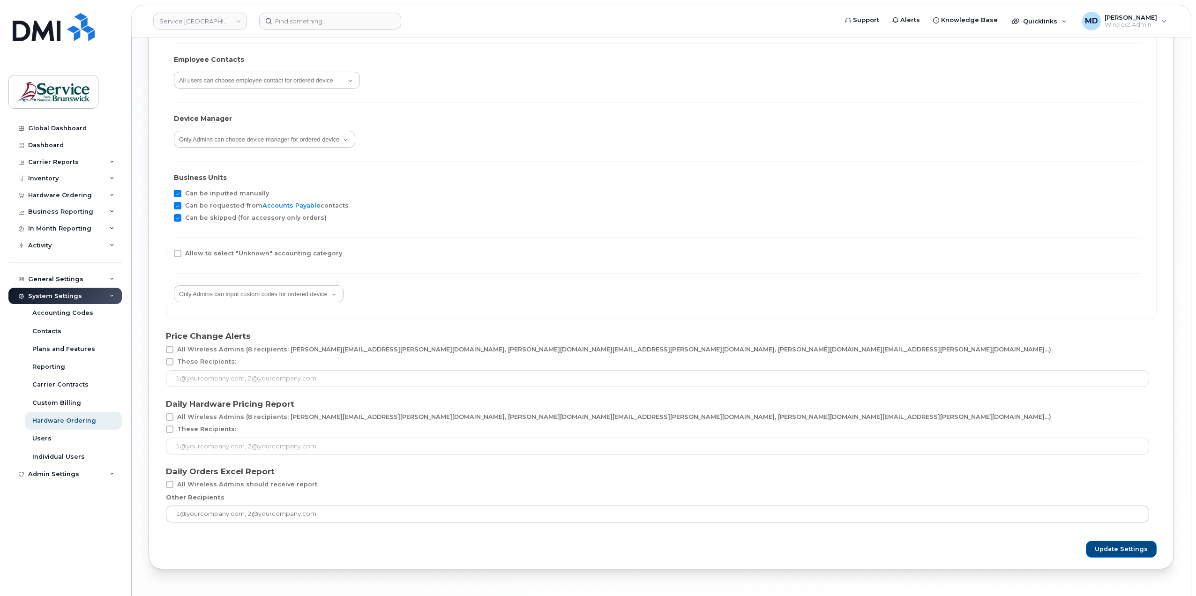
scroll to position [1595, 0]
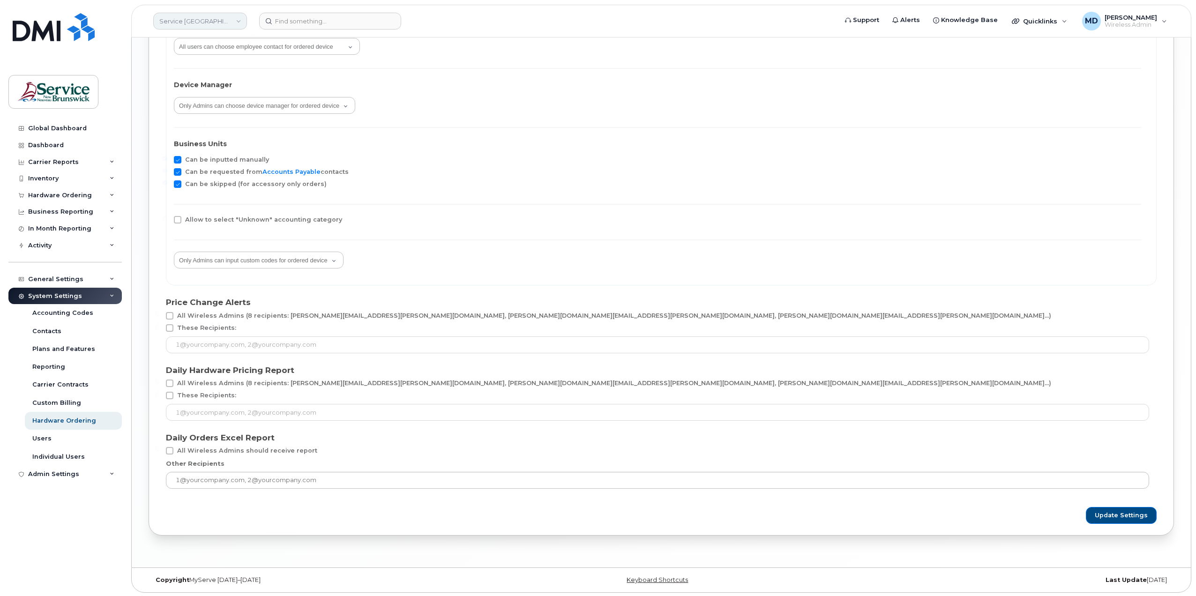
click at [199, 26] on link "Service [GEOGRAPHIC_DATA] (SNB)" at bounding box center [200, 21] width 94 height 17
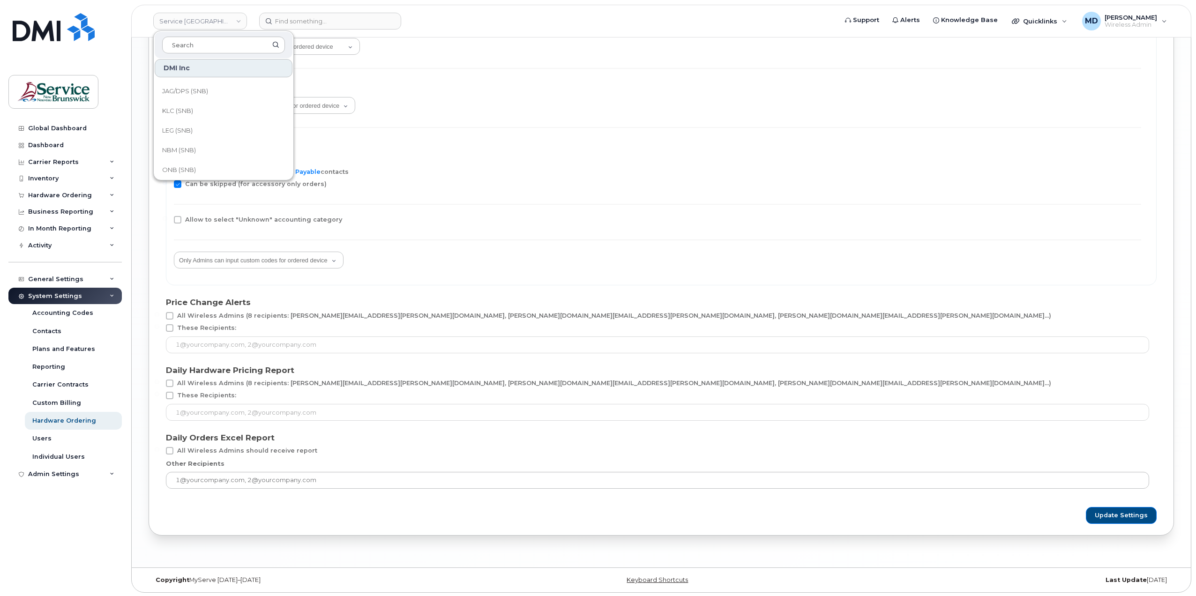
scroll to position [453, 0]
click at [200, 126] on link "SNB (SNB)" at bounding box center [224, 127] width 138 height 19
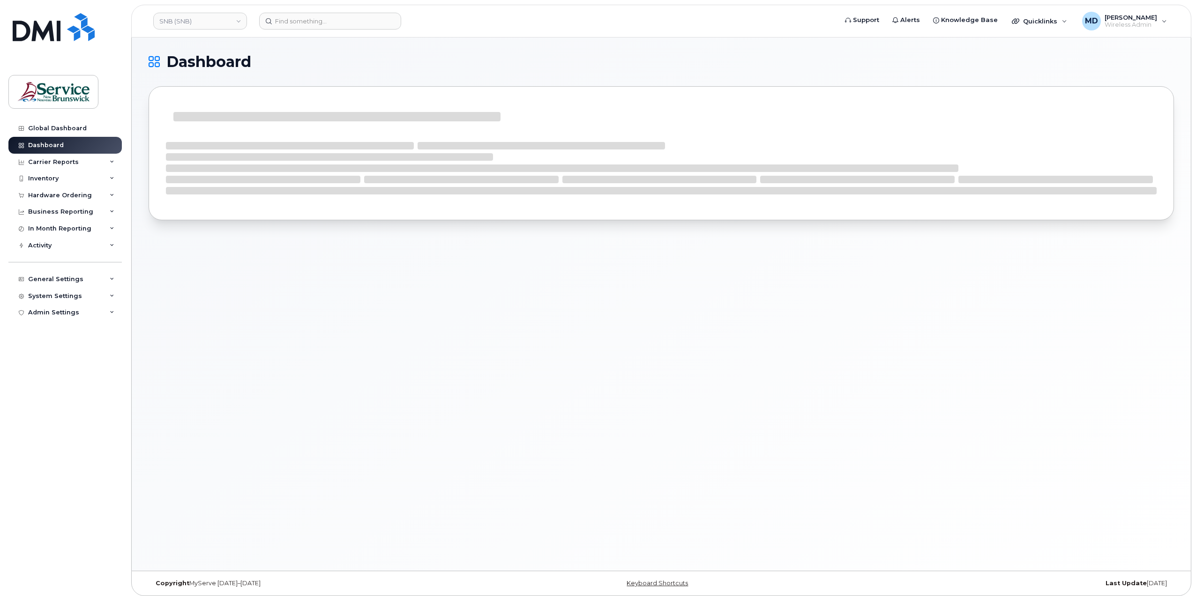
click at [61, 296] on div "System Settings" at bounding box center [55, 295] width 54 height 7
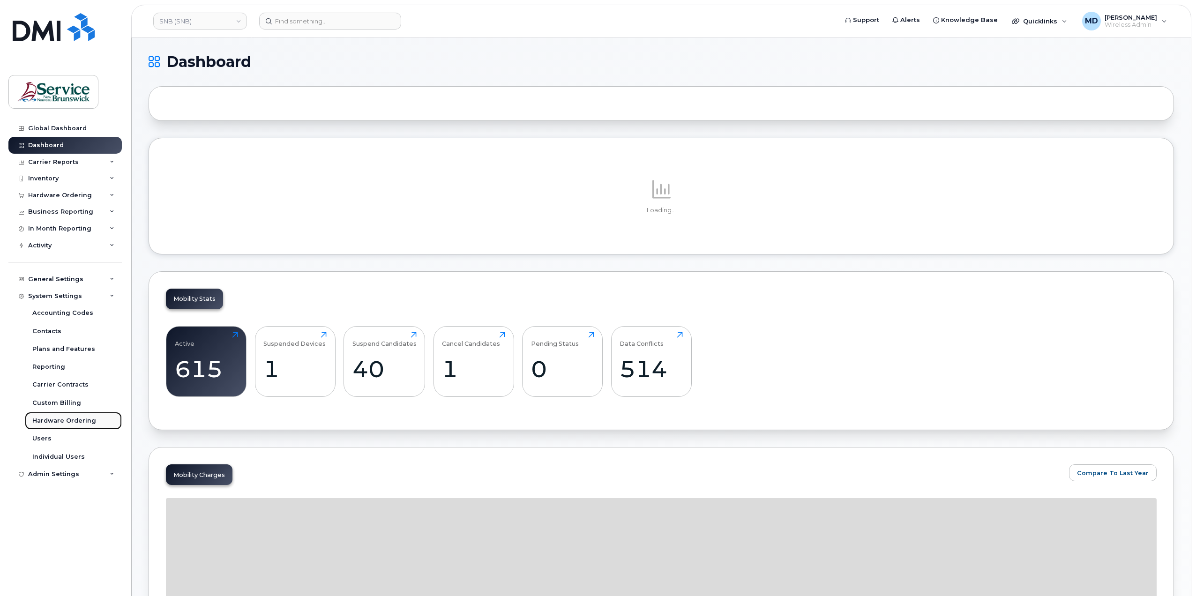
click at [57, 424] on div "Hardware Ordering" at bounding box center [64, 420] width 64 height 8
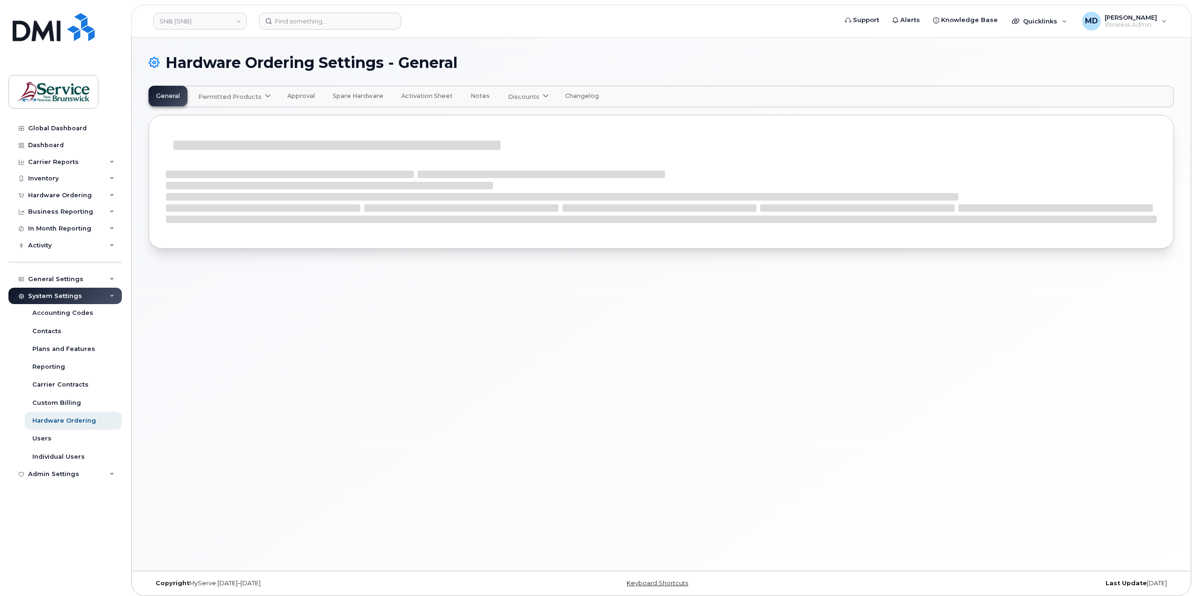
select select "admins"
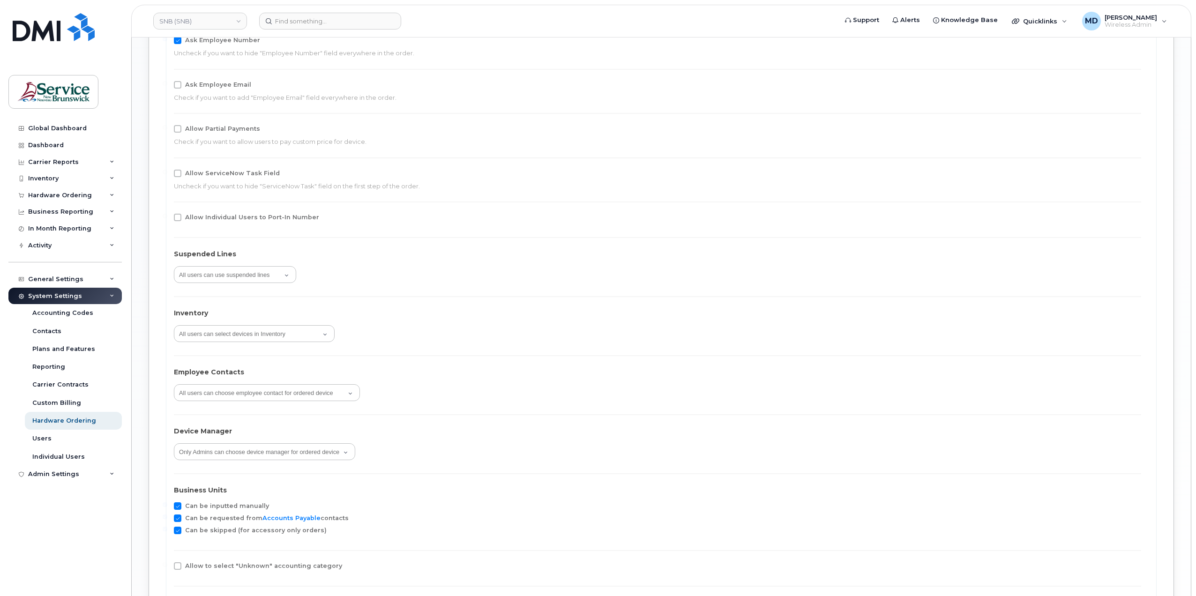
scroll to position [1561, 0]
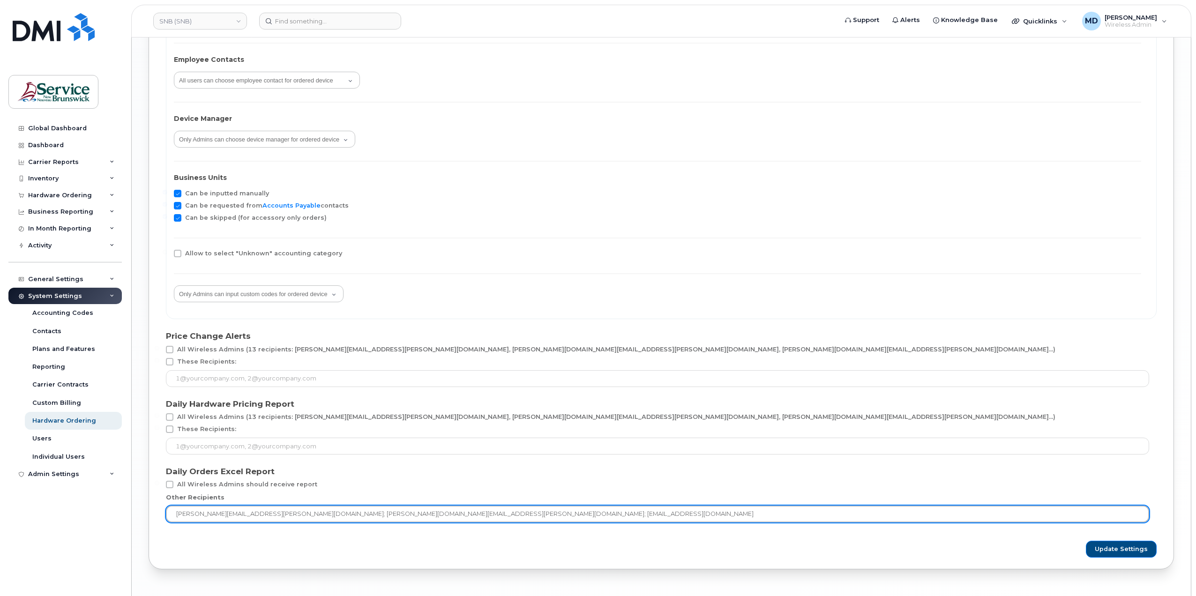
drag, startPoint x: 254, startPoint y: 515, endPoint x: 324, endPoint y: 514, distance: 70.3
click at [324, 514] on input "[PERSON_NAME][EMAIL_ADDRESS][PERSON_NAME][DOMAIN_NAME]; [PERSON_NAME][DOMAIN_NA…" at bounding box center [657, 513] width 983 height 17
type input "[PERSON_NAME][EMAIL_ADDRESS][PERSON_NAME][DOMAIN_NAME]; [EMAIL_ADDRESS][DOMAIN_…"
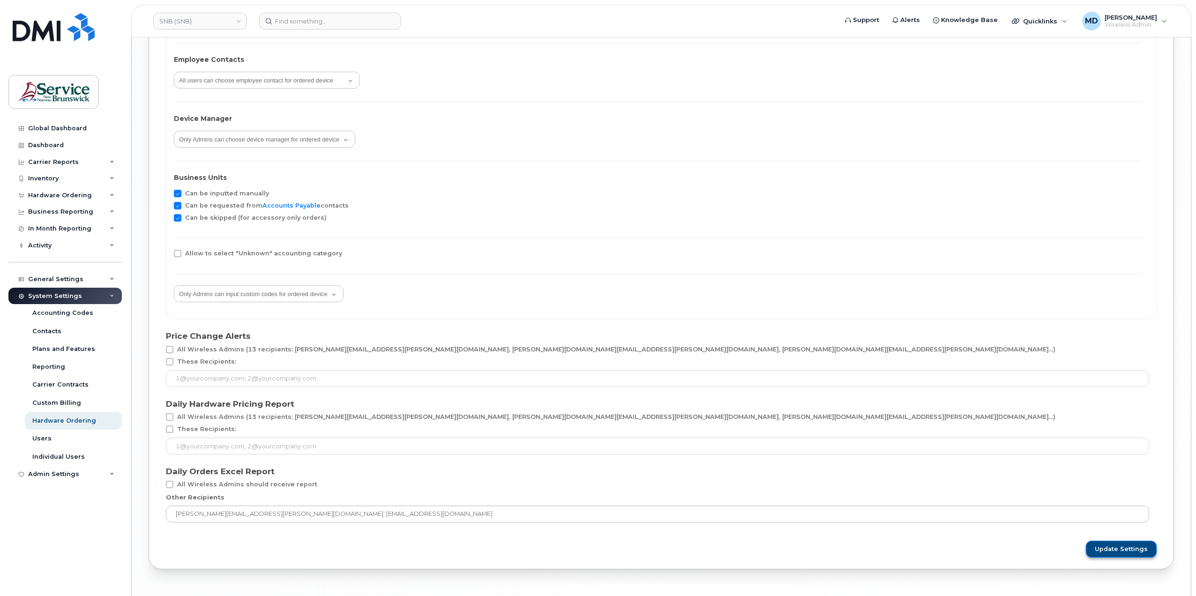
click at [1107, 550] on span "Update Settings" at bounding box center [1120, 549] width 53 height 8
click at [219, 19] on link "SNB (SNB)" at bounding box center [200, 21] width 94 height 17
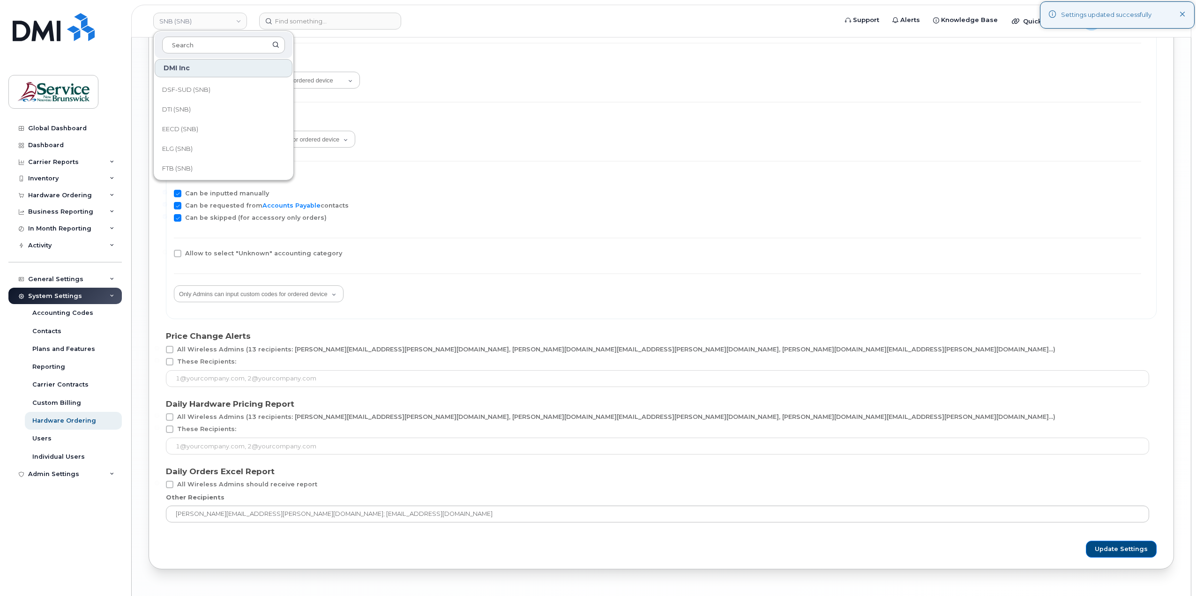
scroll to position [453, 0]
click at [198, 148] on link "THC (SNB)" at bounding box center [224, 146] width 138 height 19
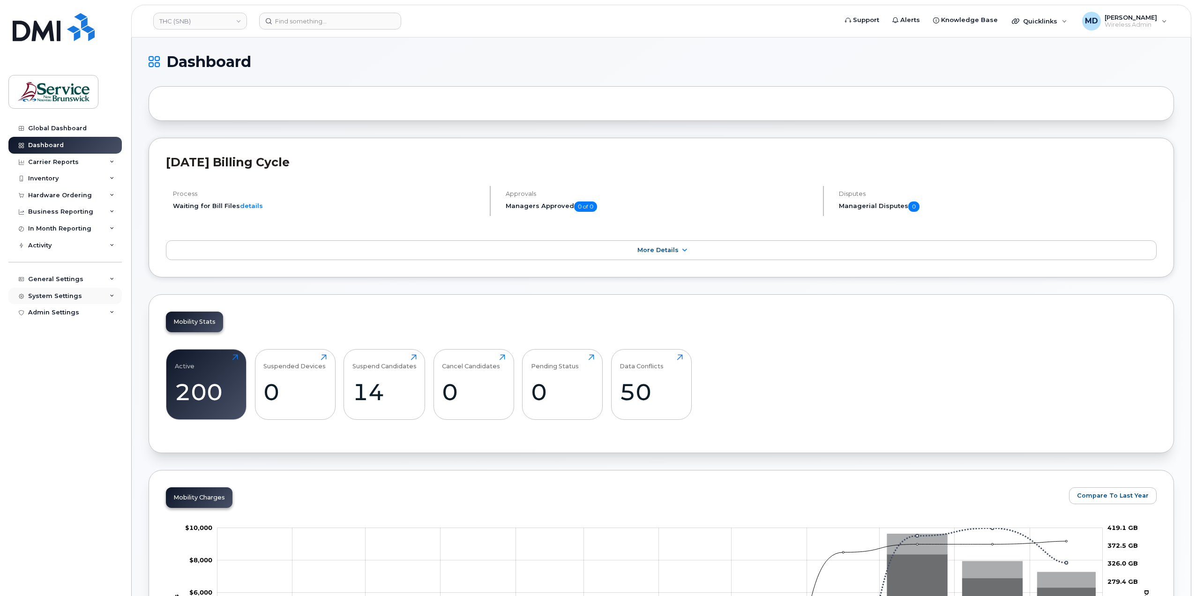
click at [77, 295] on div "System Settings" at bounding box center [55, 295] width 54 height 7
click at [59, 421] on div "Hardware Ordering" at bounding box center [64, 420] width 64 height 8
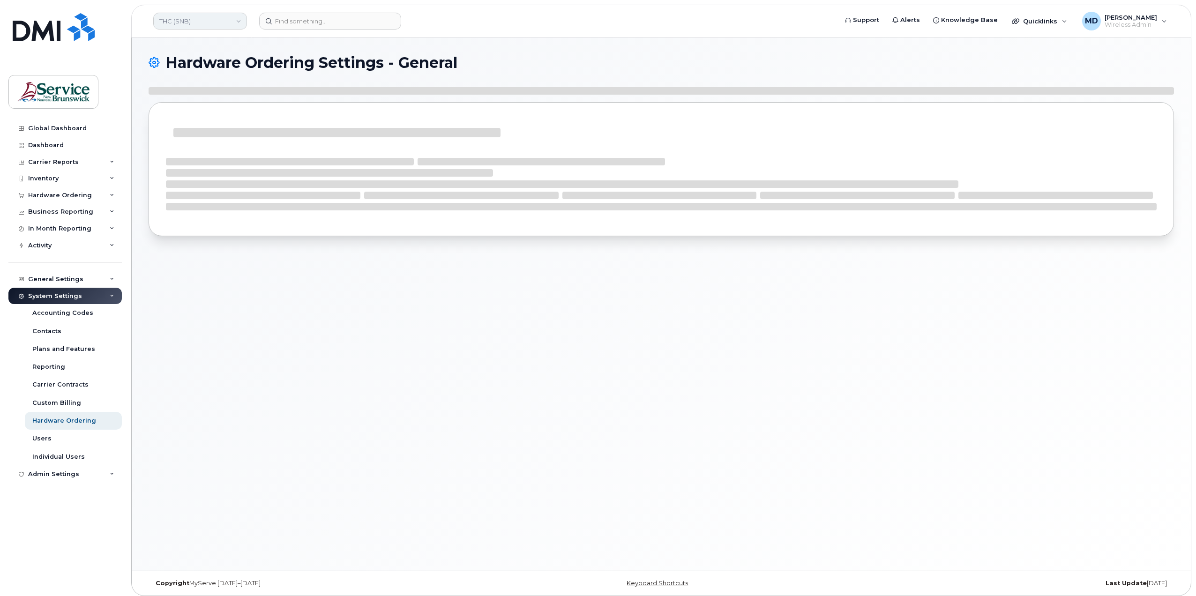
select select "admins"
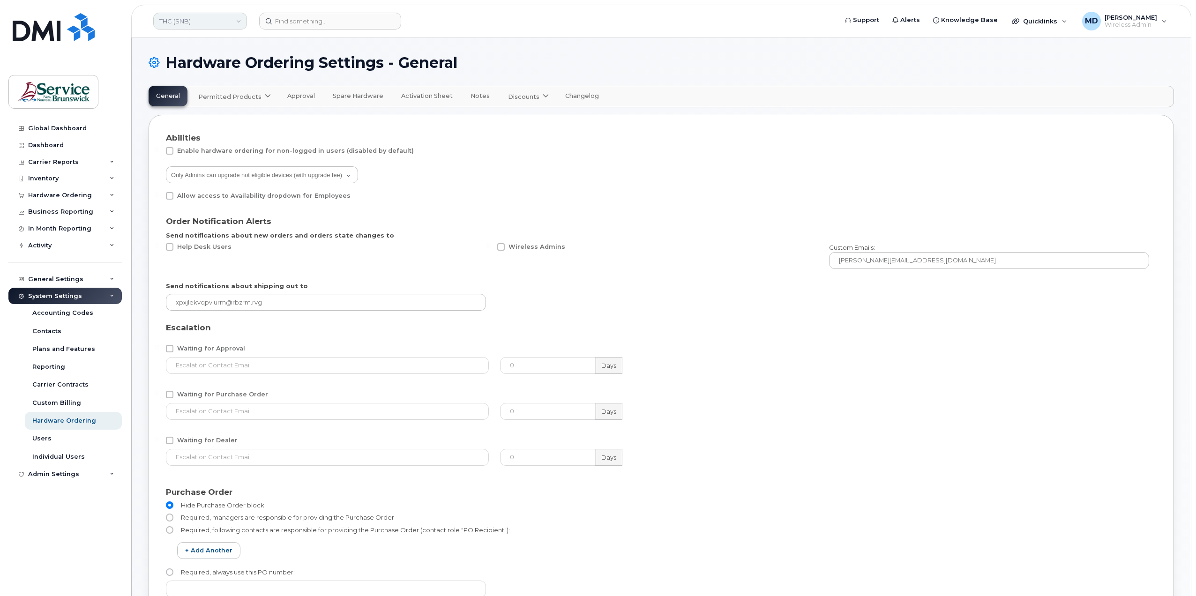
click at [218, 23] on link "THC (SNB)" at bounding box center [200, 21] width 94 height 17
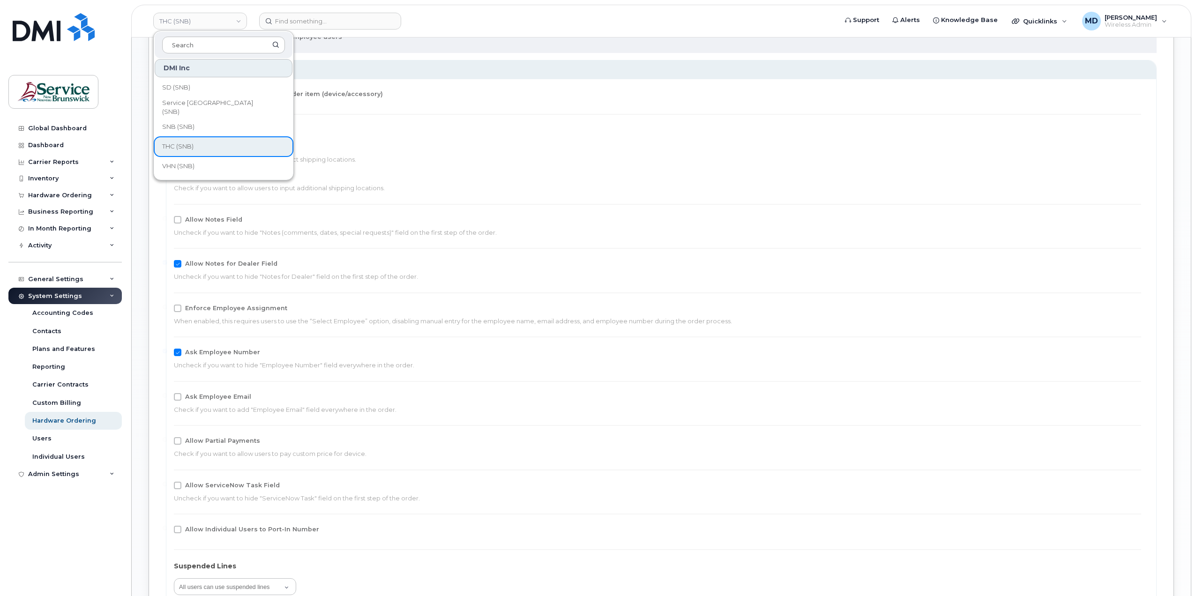
scroll to position [1561, 0]
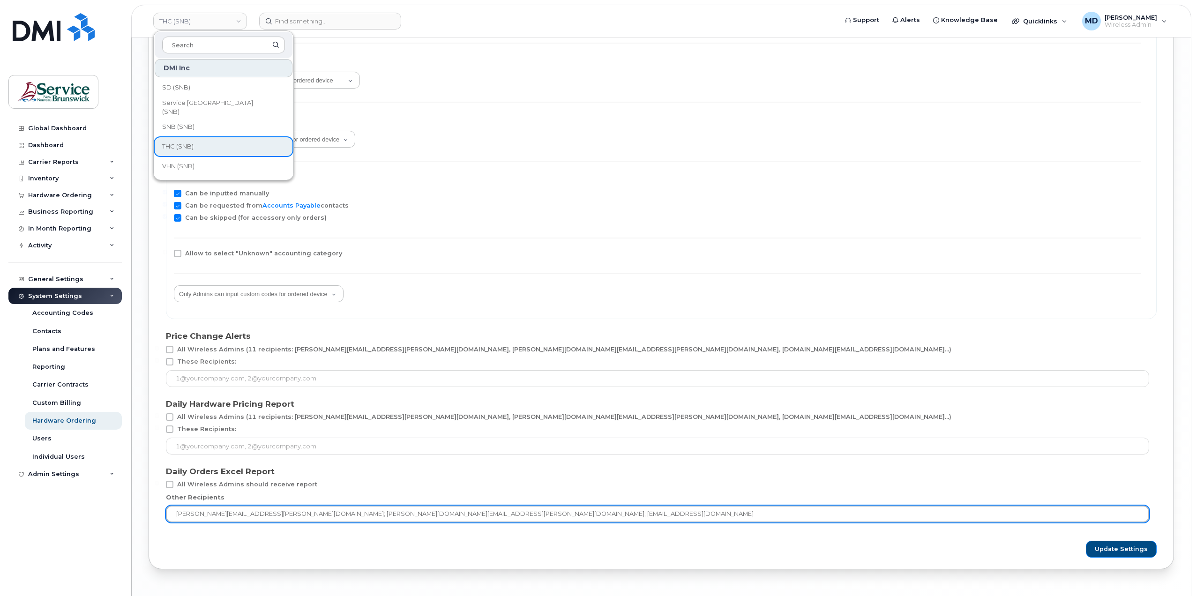
drag, startPoint x: 324, startPoint y: 514, endPoint x: 254, endPoint y: 516, distance: 69.8
click at [254, 516] on input "[PERSON_NAME][EMAIL_ADDRESS][PERSON_NAME][DOMAIN_NAME]; [PERSON_NAME][DOMAIN_NA…" at bounding box center [657, 513] width 983 height 17
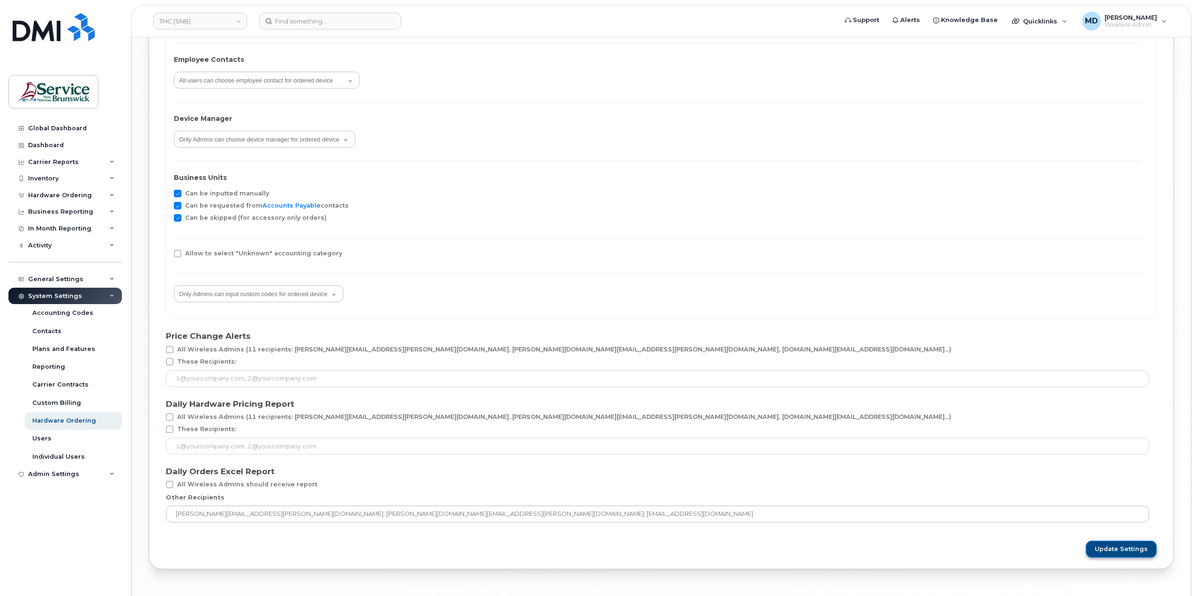
click at [1139, 545] on span "Update Settings" at bounding box center [1120, 549] width 53 height 8
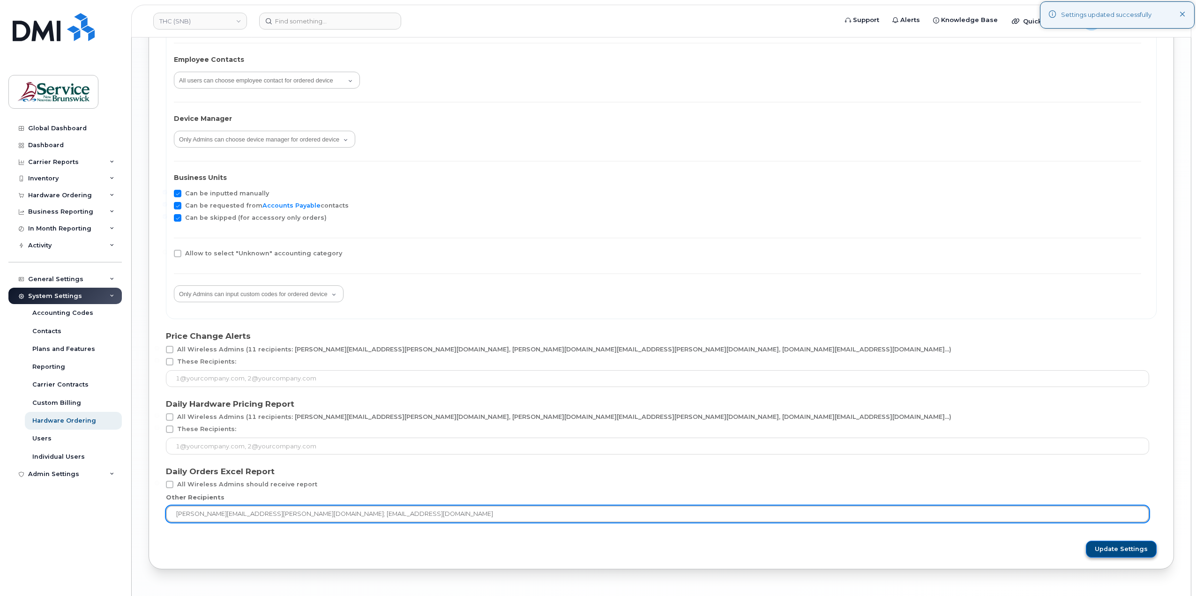
type input "[PERSON_NAME][EMAIL_ADDRESS][PERSON_NAME][DOMAIN_NAME]; [EMAIL_ADDRESS][DOMAIN_…"
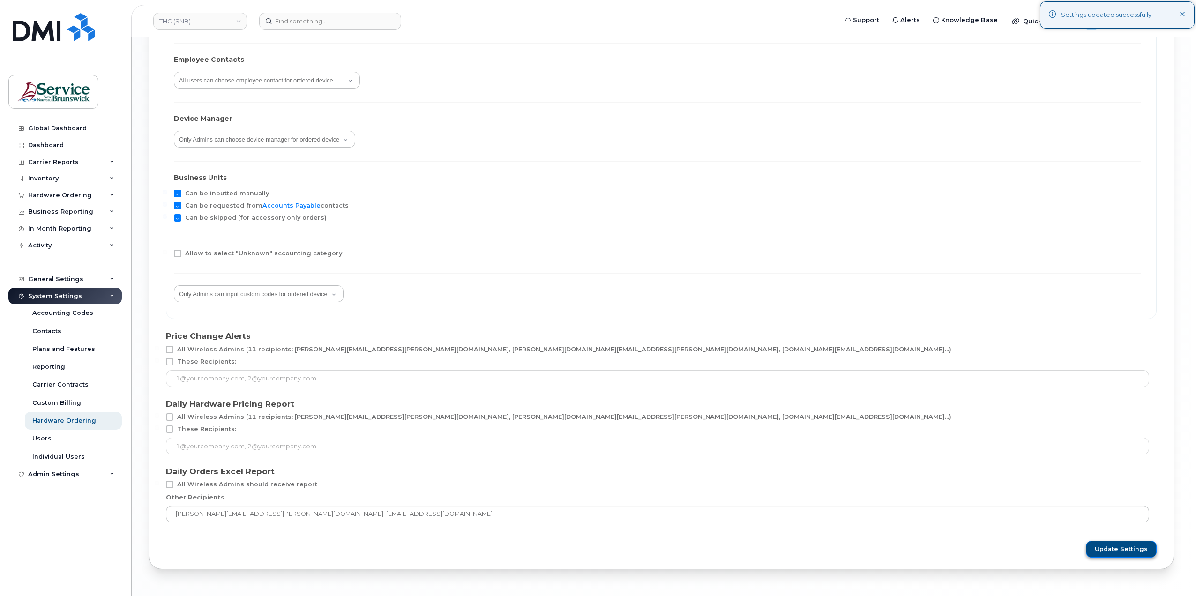
click at [1114, 545] on span "Update Settings" at bounding box center [1120, 549] width 53 height 8
click at [175, 19] on link "THC (SNB)" at bounding box center [200, 21] width 94 height 17
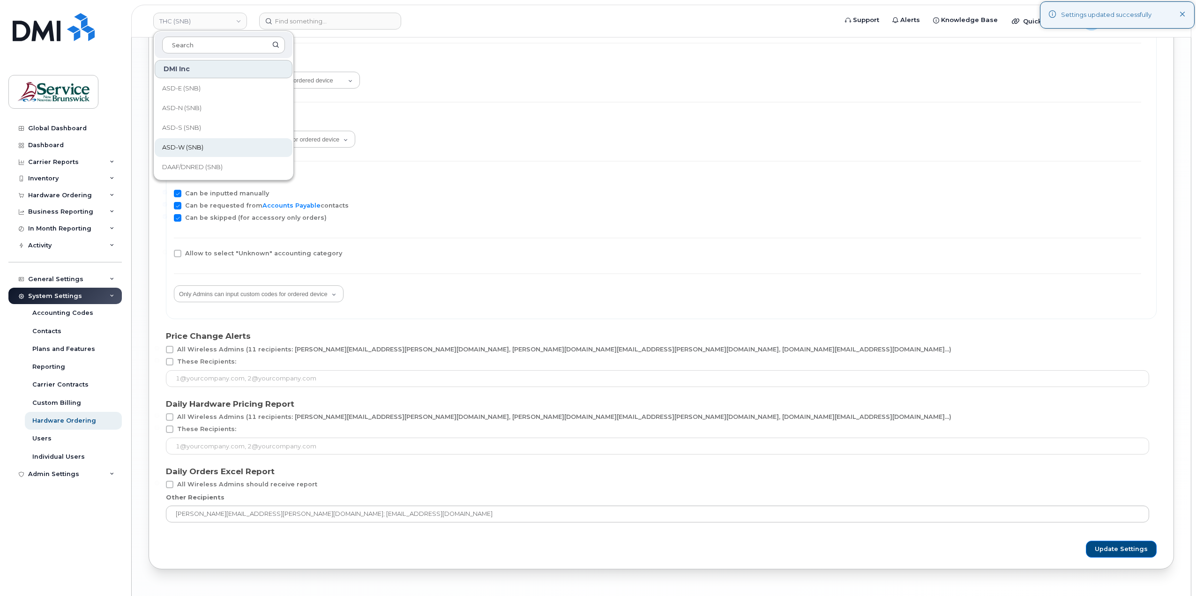
scroll to position [453, 0]
click at [214, 160] on link "VHN (SNB)" at bounding box center [224, 166] width 138 height 19
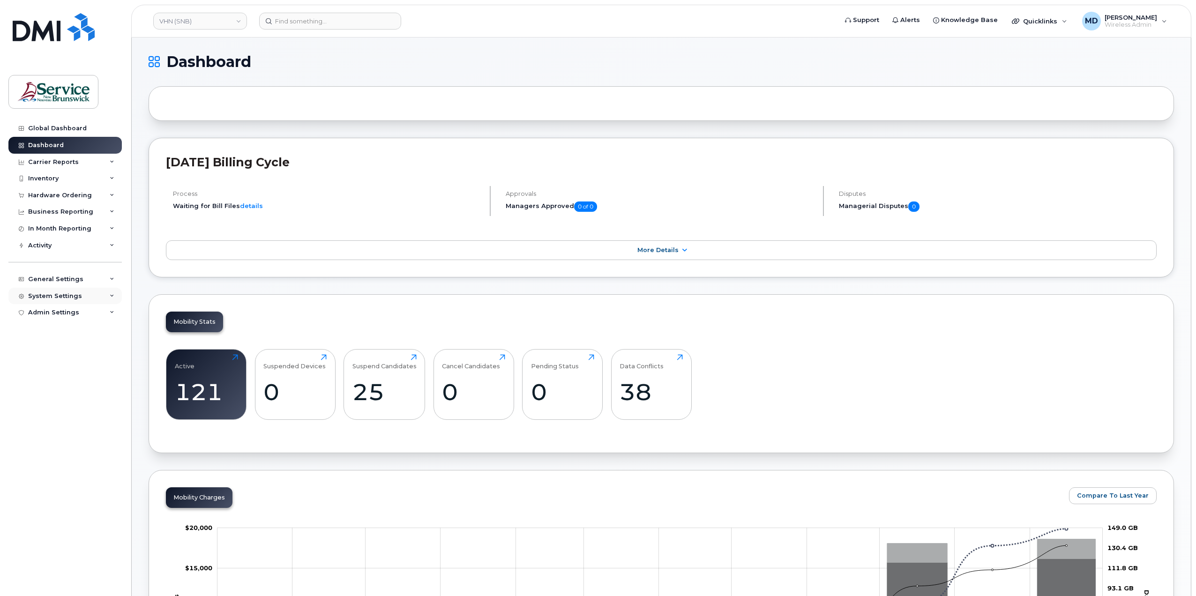
click at [66, 289] on div "System Settings" at bounding box center [64, 296] width 113 height 17
click at [73, 422] on div "Hardware Ordering" at bounding box center [64, 420] width 64 height 8
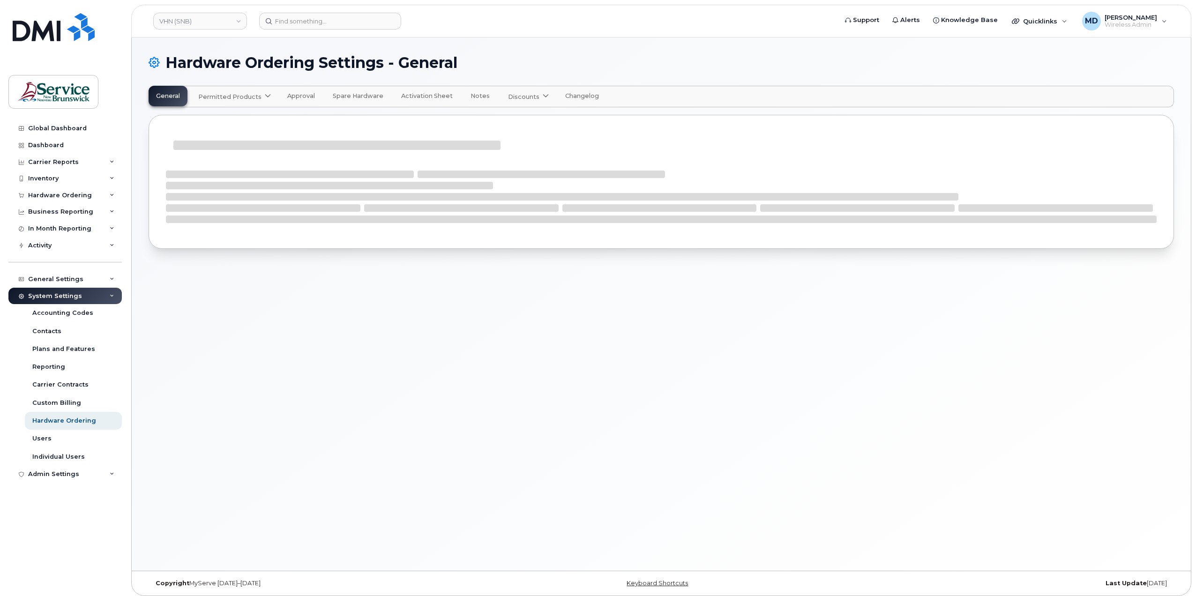
select select "admins"
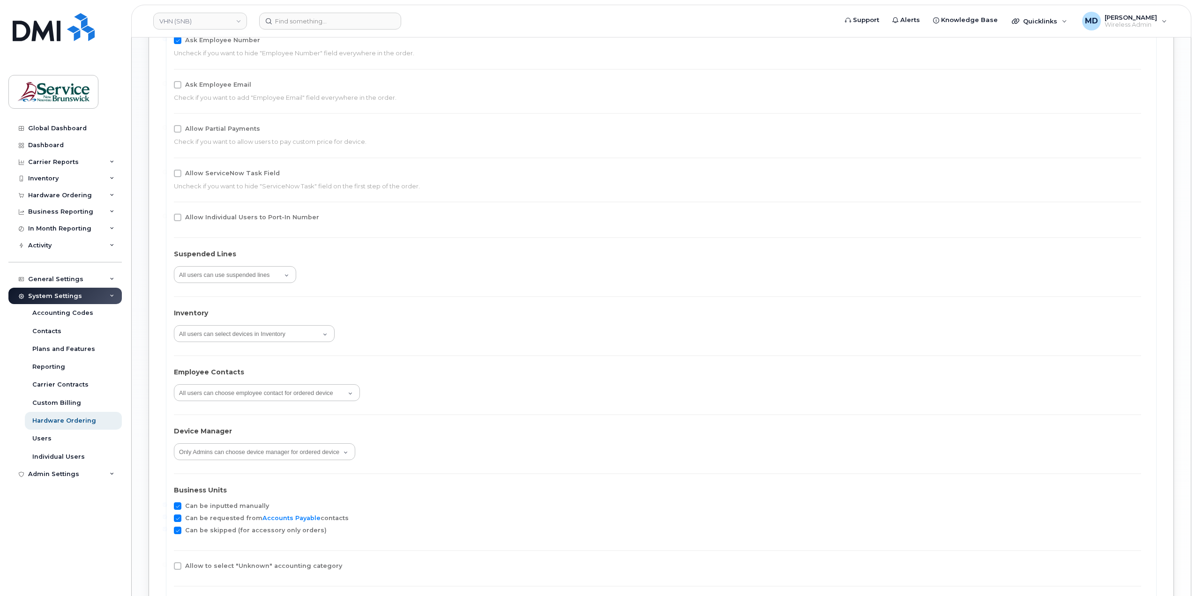
scroll to position [1595, 0]
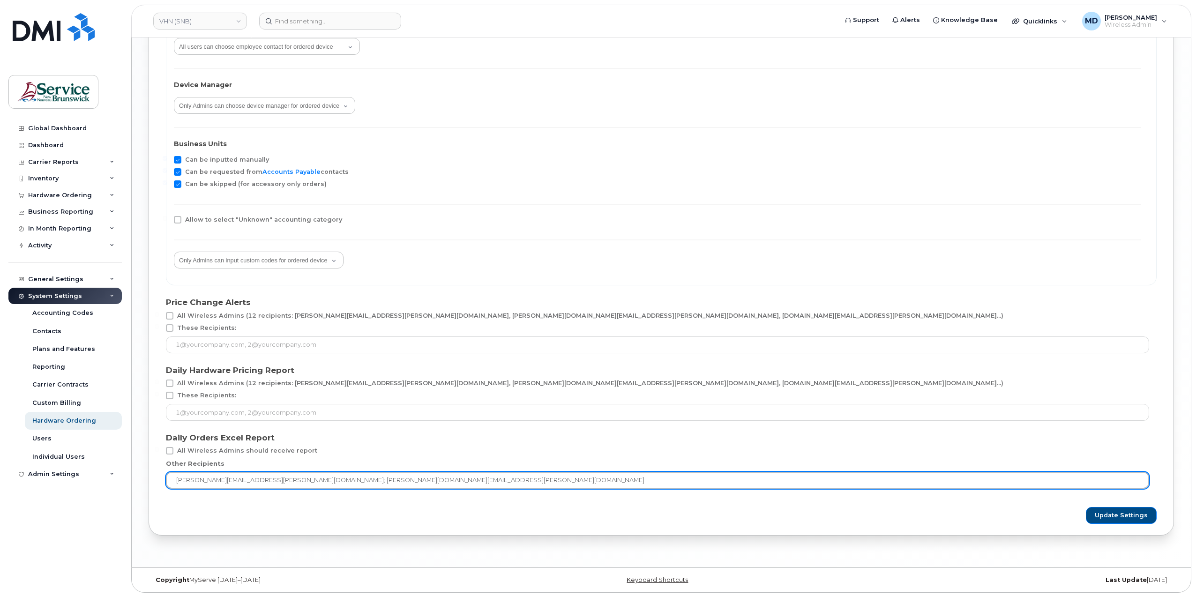
drag, startPoint x: 345, startPoint y: 476, endPoint x: 253, endPoint y: 481, distance: 92.9
click at [253, 481] on input "matthew.deveau@snb.ca; debby.jackson@snb.ca" at bounding box center [657, 480] width 983 height 17
type input "matthew.deveau@snb.ca"
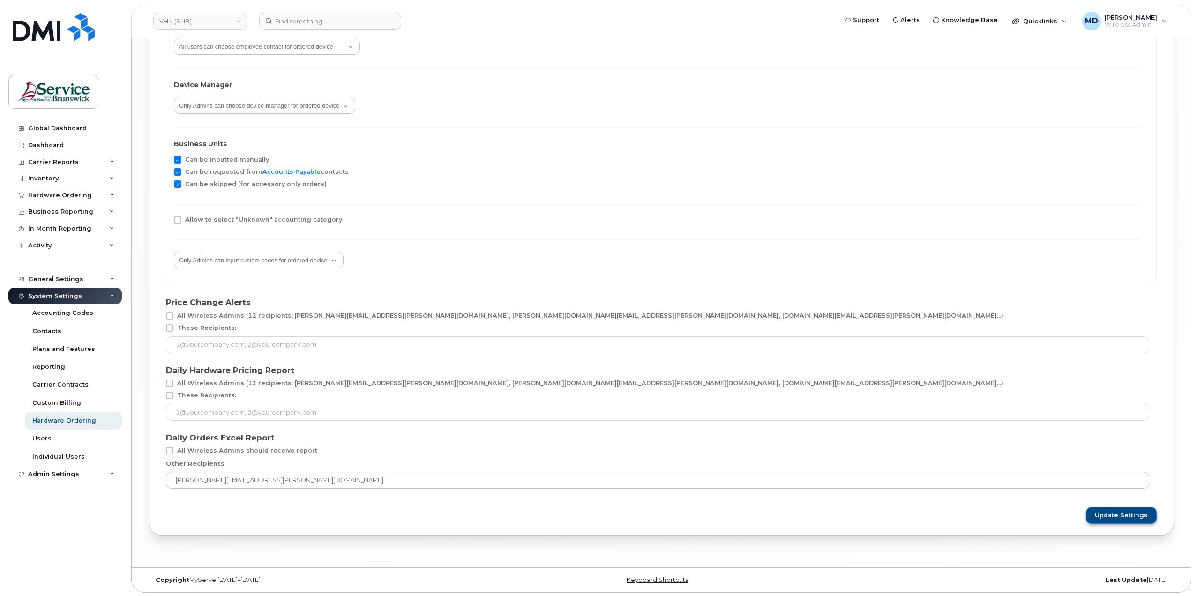
click at [1136, 511] on span "Update Settings" at bounding box center [1120, 515] width 53 height 8
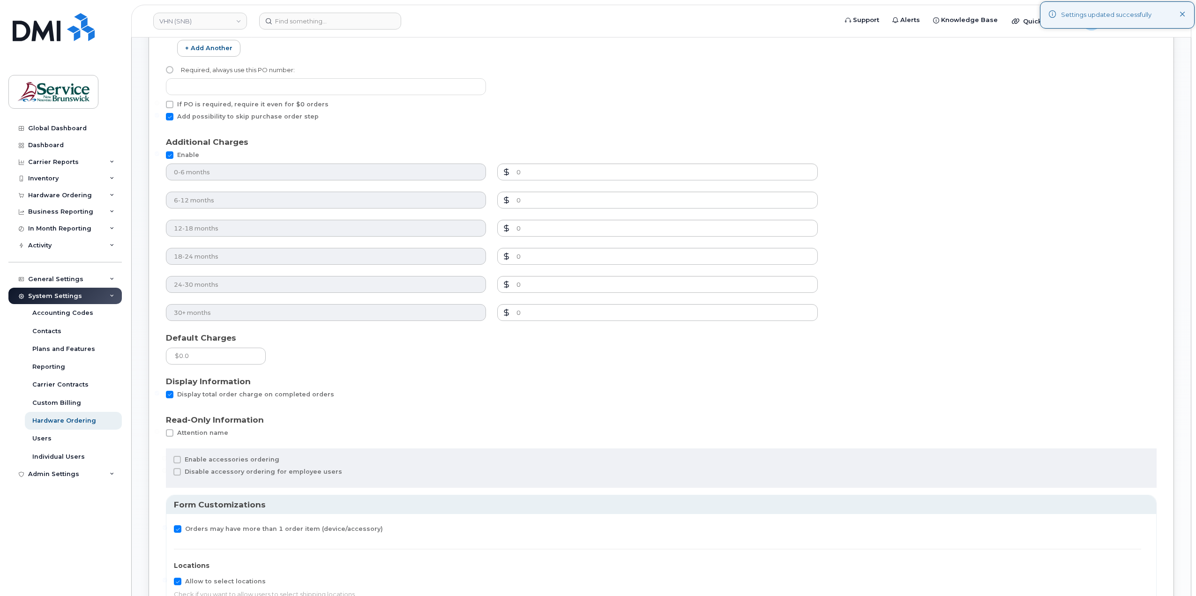
scroll to position [0, 0]
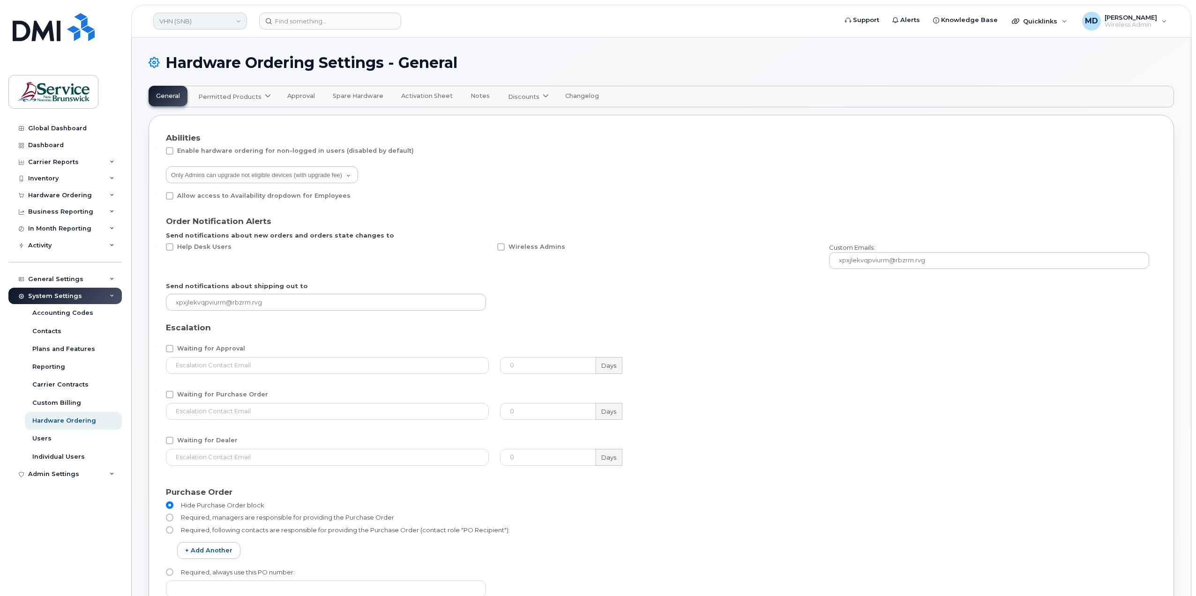
click at [193, 21] on link "VHN (SNB)" at bounding box center [200, 21] width 94 height 17
